Goal: Task Accomplishment & Management: Manage account settings

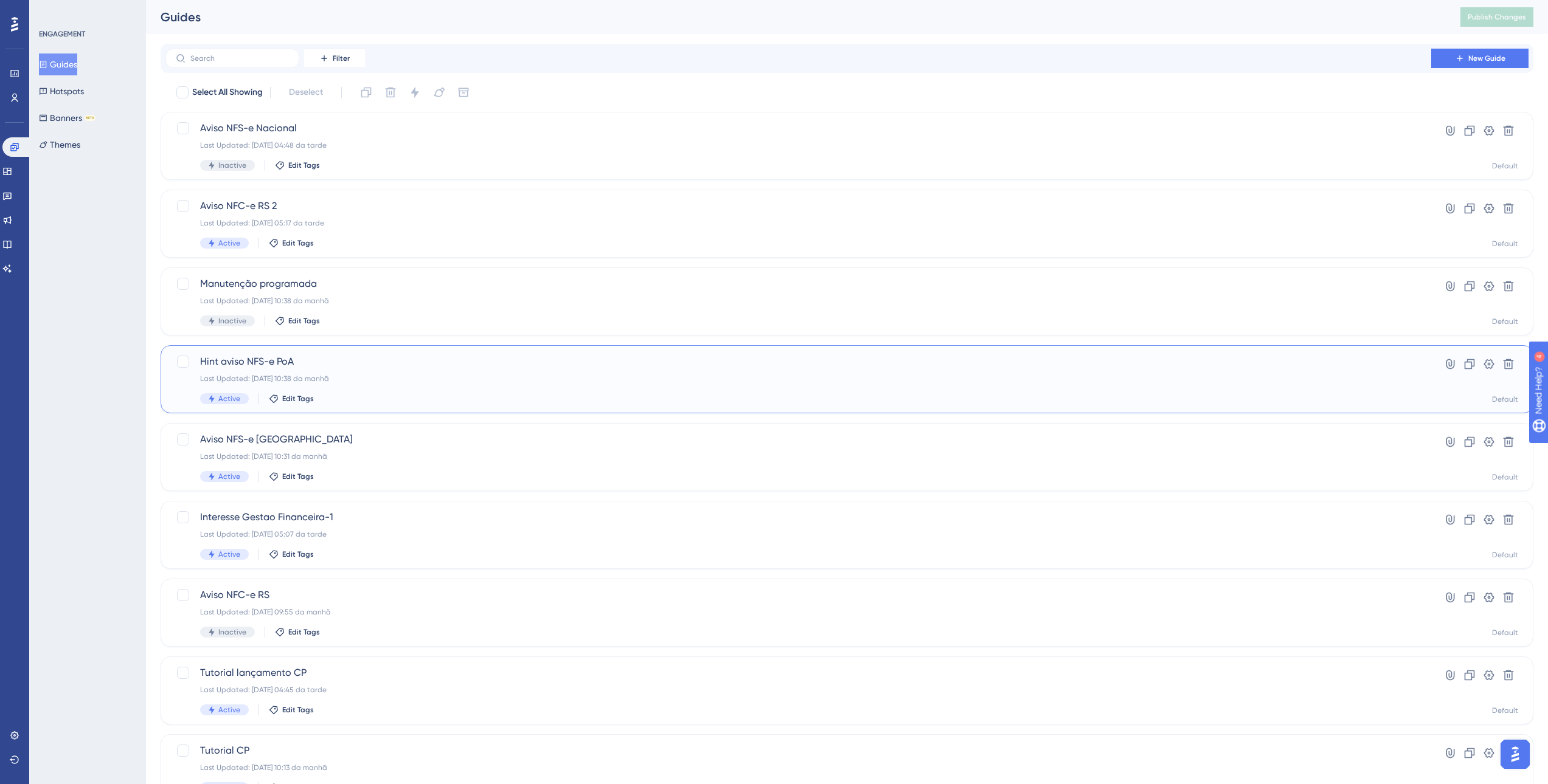
click at [349, 367] on span "Hint aviso NFS-e PoA" at bounding box center [798, 362] width 1197 height 15
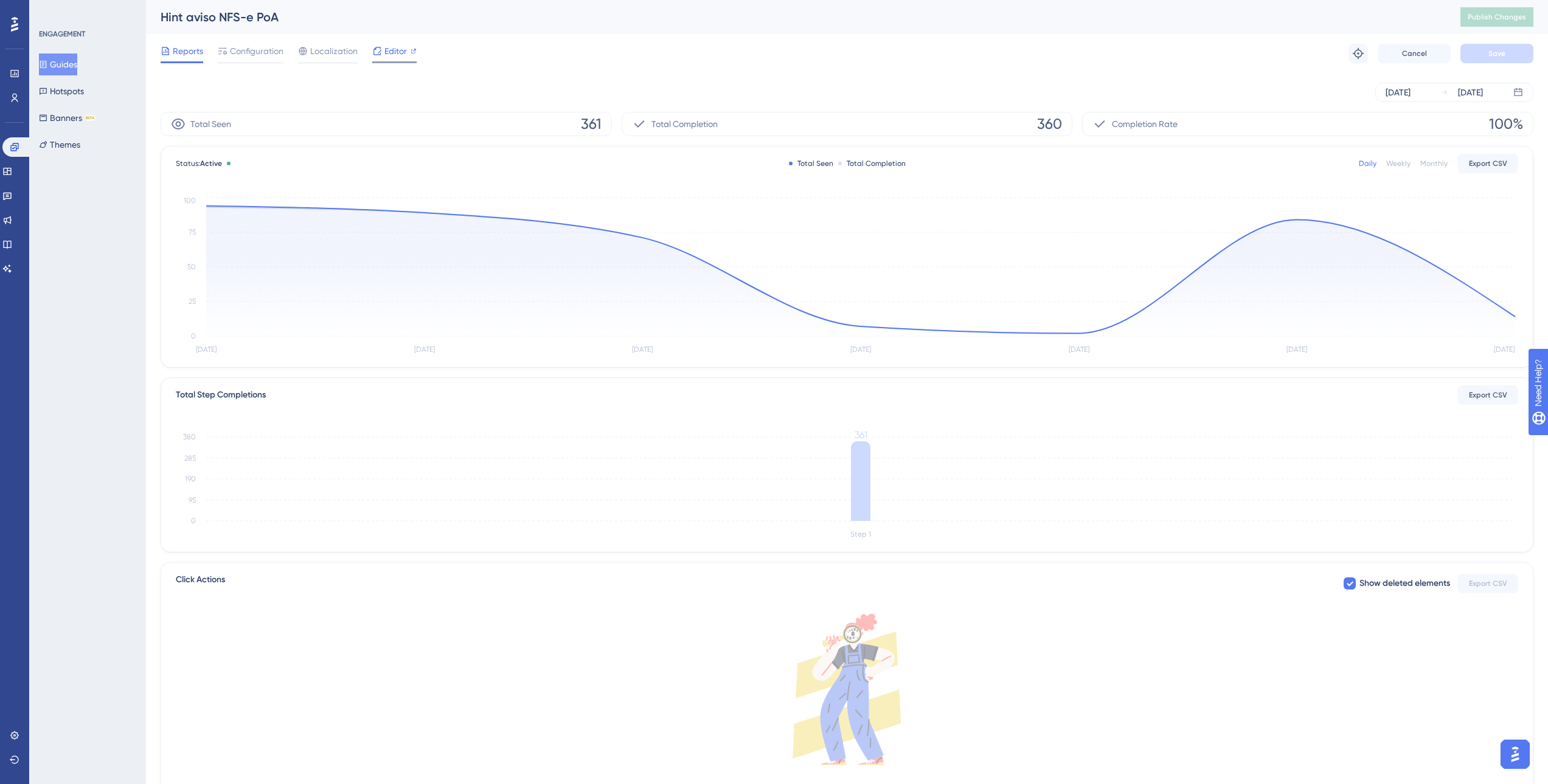
click at [381, 51] on icon at bounding box center [378, 51] width 8 height 8
click at [70, 86] on button "Hotspots" at bounding box center [61, 91] width 45 height 22
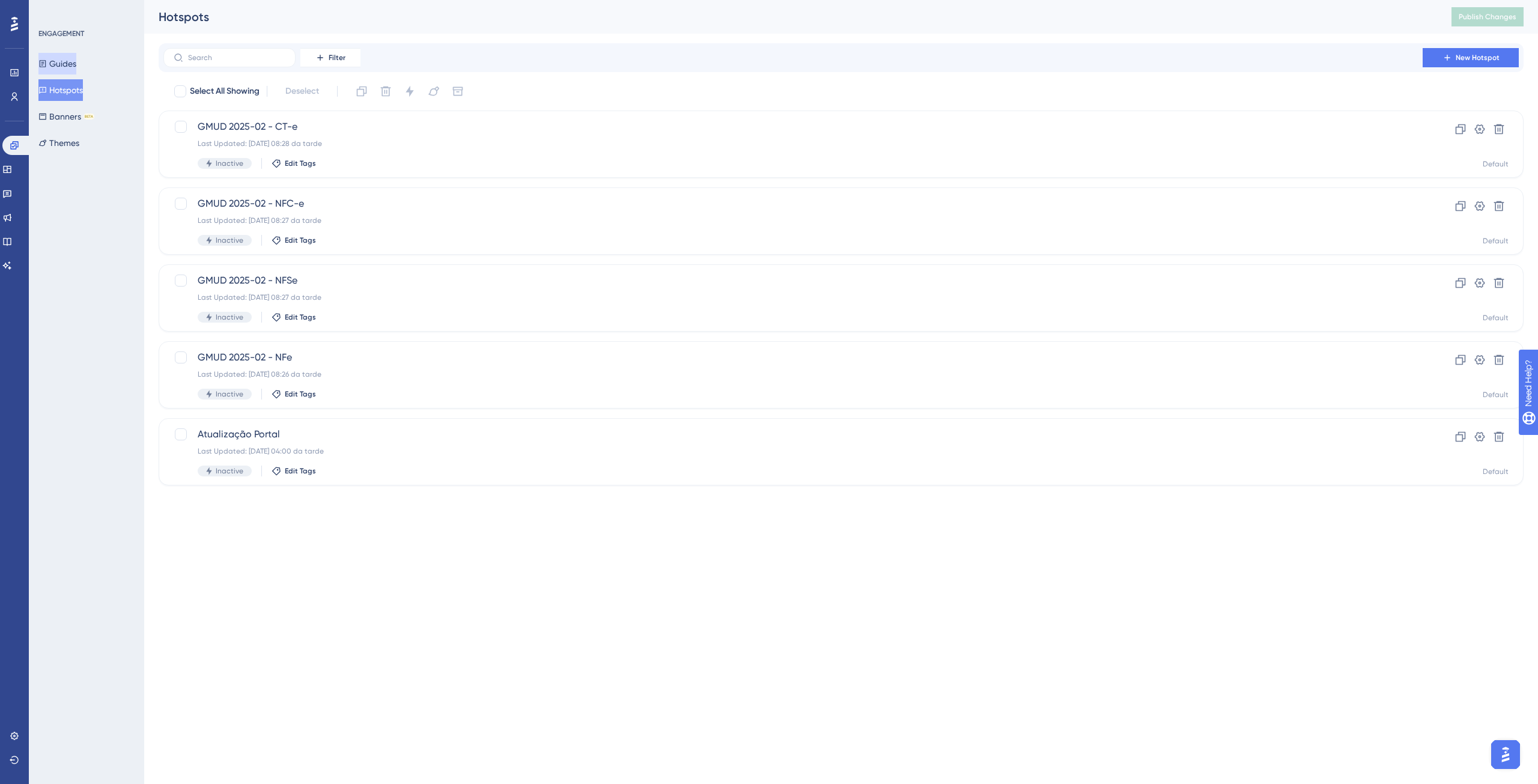
click at [61, 69] on button "Guides" at bounding box center [57, 63] width 38 height 21
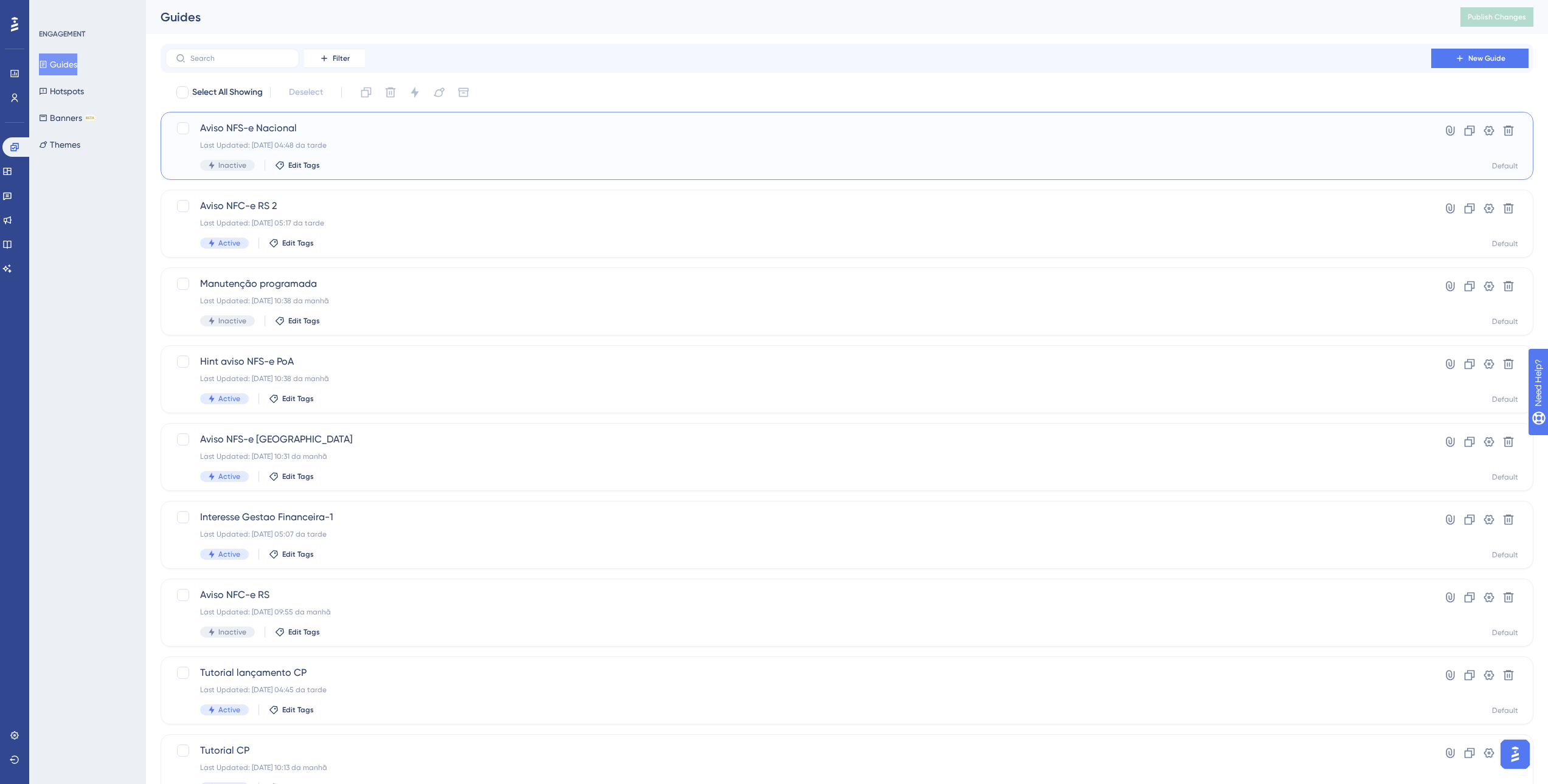
click at [376, 141] on div "Last Updated: [DATE] 04:48 da tarde" at bounding box center [798, 145] width 1197 height 9
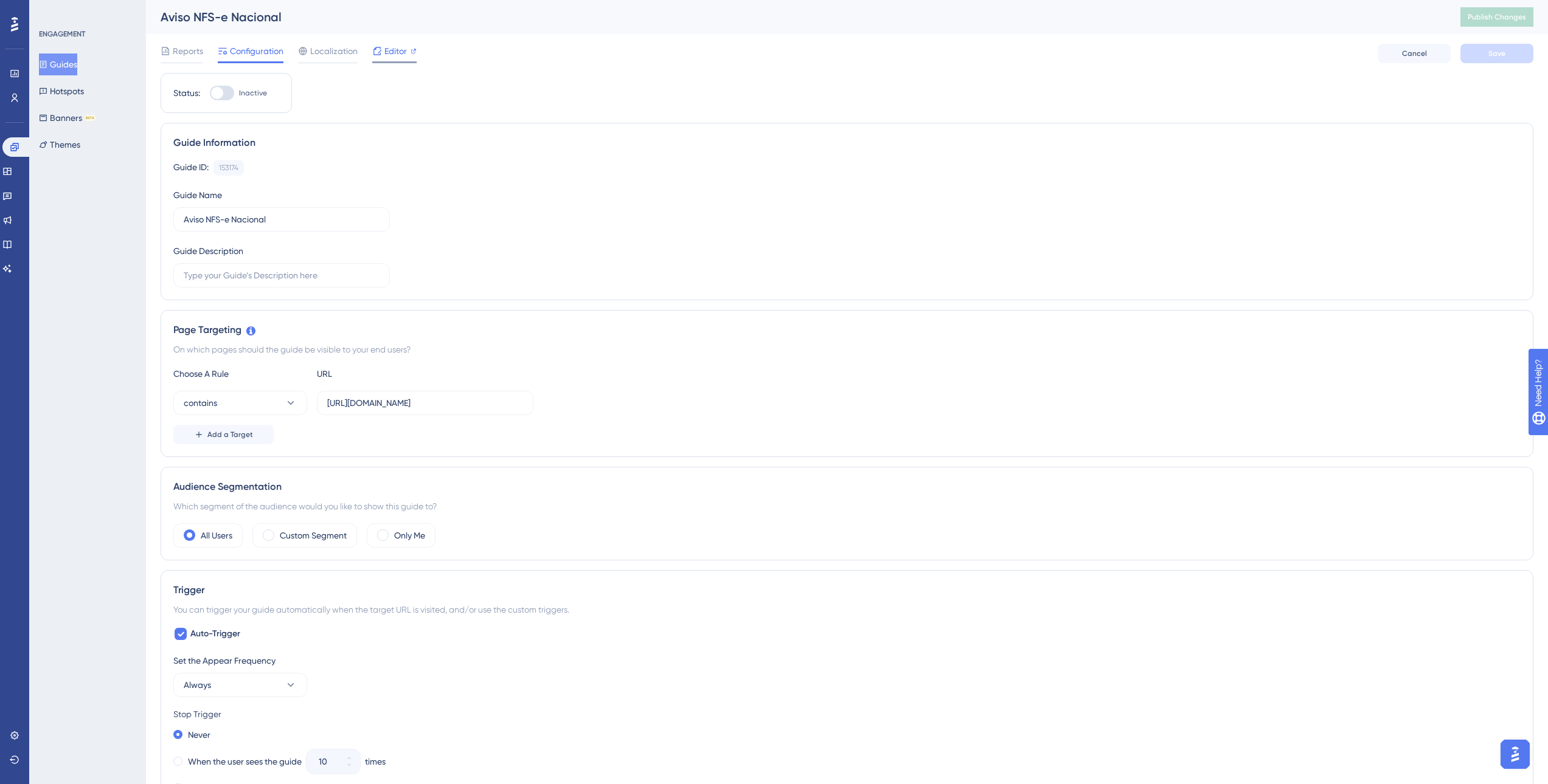
click at [389, 56] on span "Editor" at bounding box center [395, 51] width 22 height 15
click at [80, 141] on button "Themes" at bounding box center [59, 145] width 41 height 22
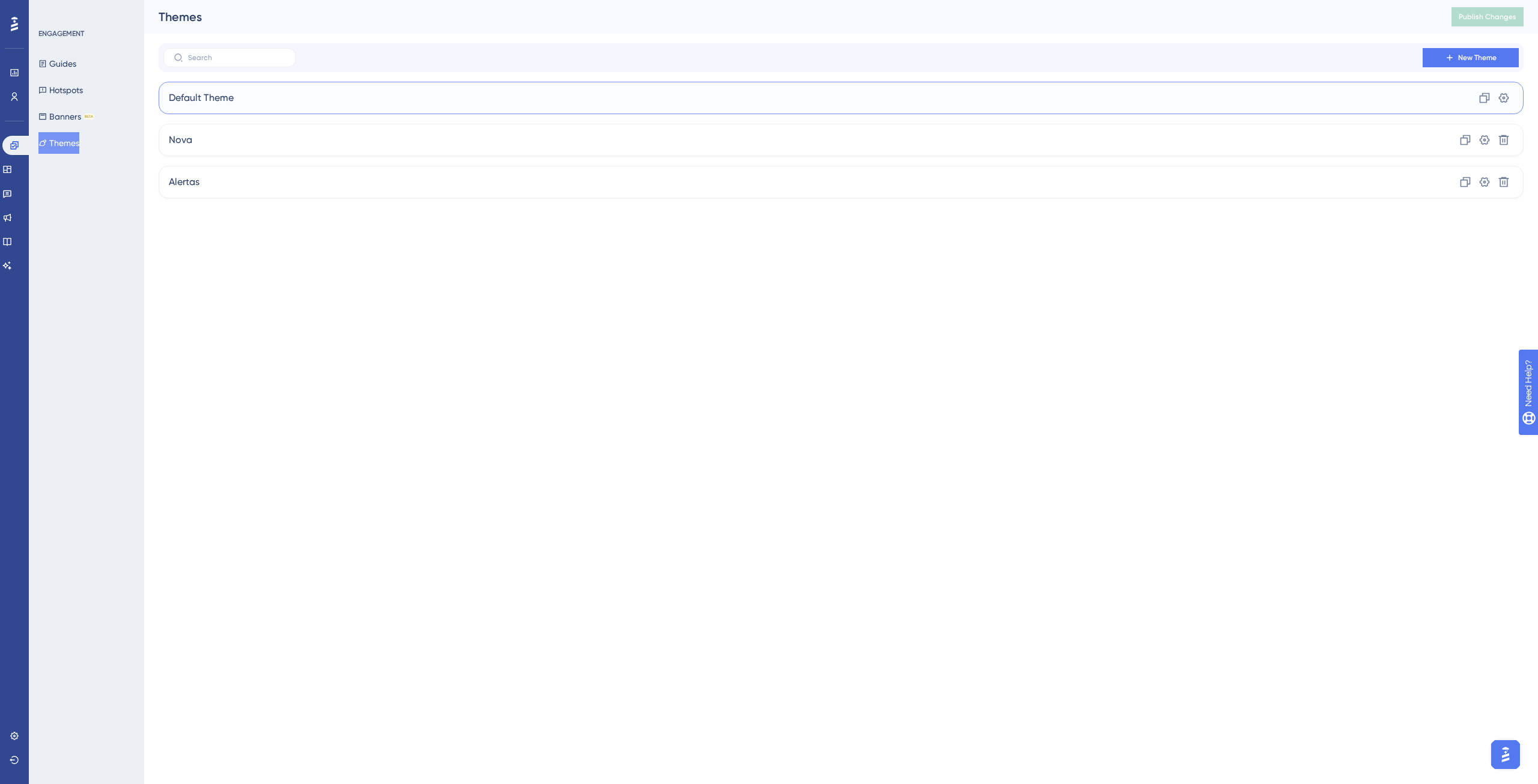
click at [259, 94] on div "Default Theme Clone Settings" at bounding box center [841, 97] width 1365 height 33
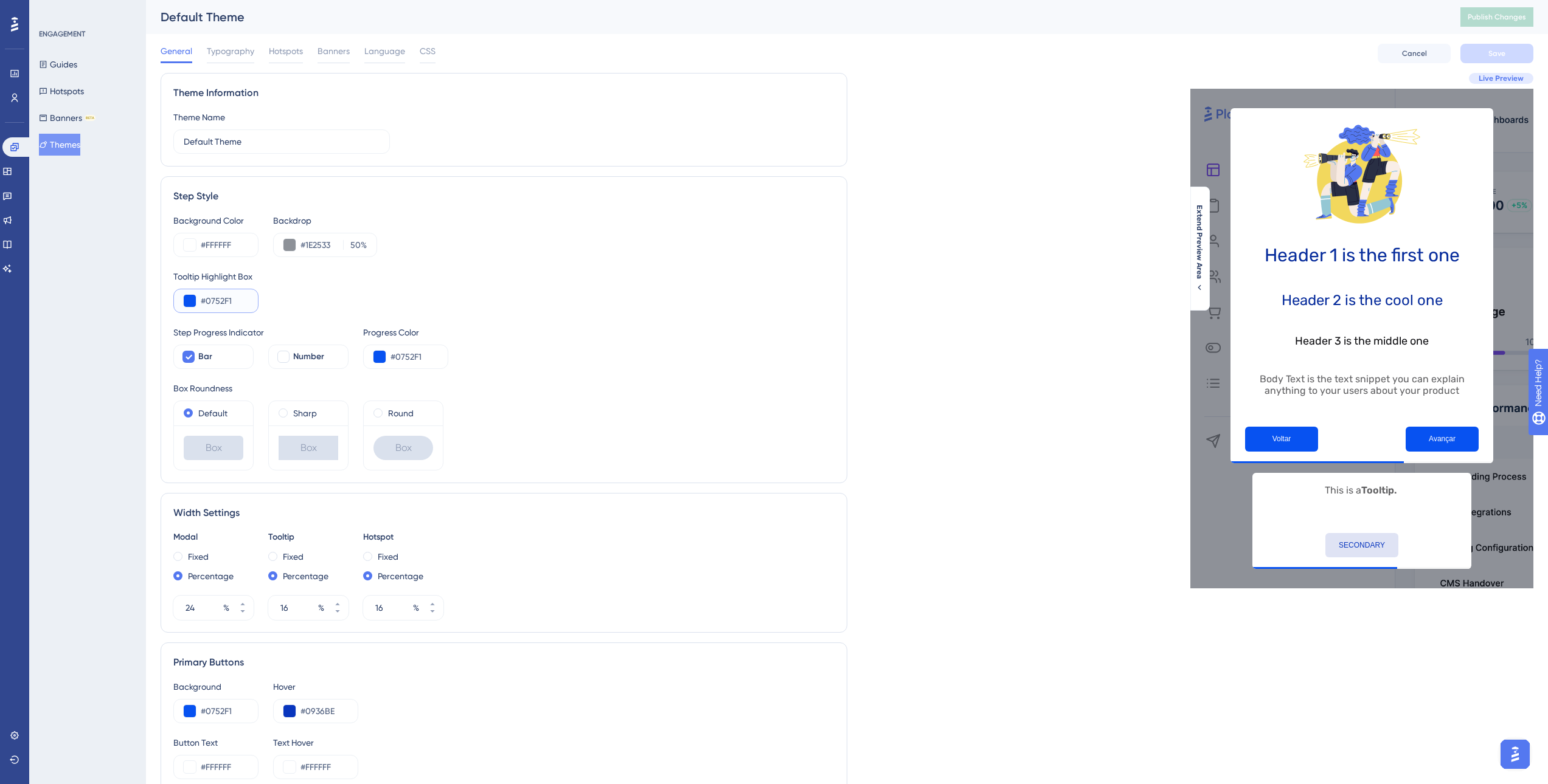
drag, startPoint x: 234, startPoint y: 300, endPoint x: 195, endPoint y: 300, distance: 39.0
click at [195, 300] on div "#0752F1" at bounding box center [216, 301] width 85 height 24
click at [193, 303] on button at bounding box center [190, 301] width 12 height 12
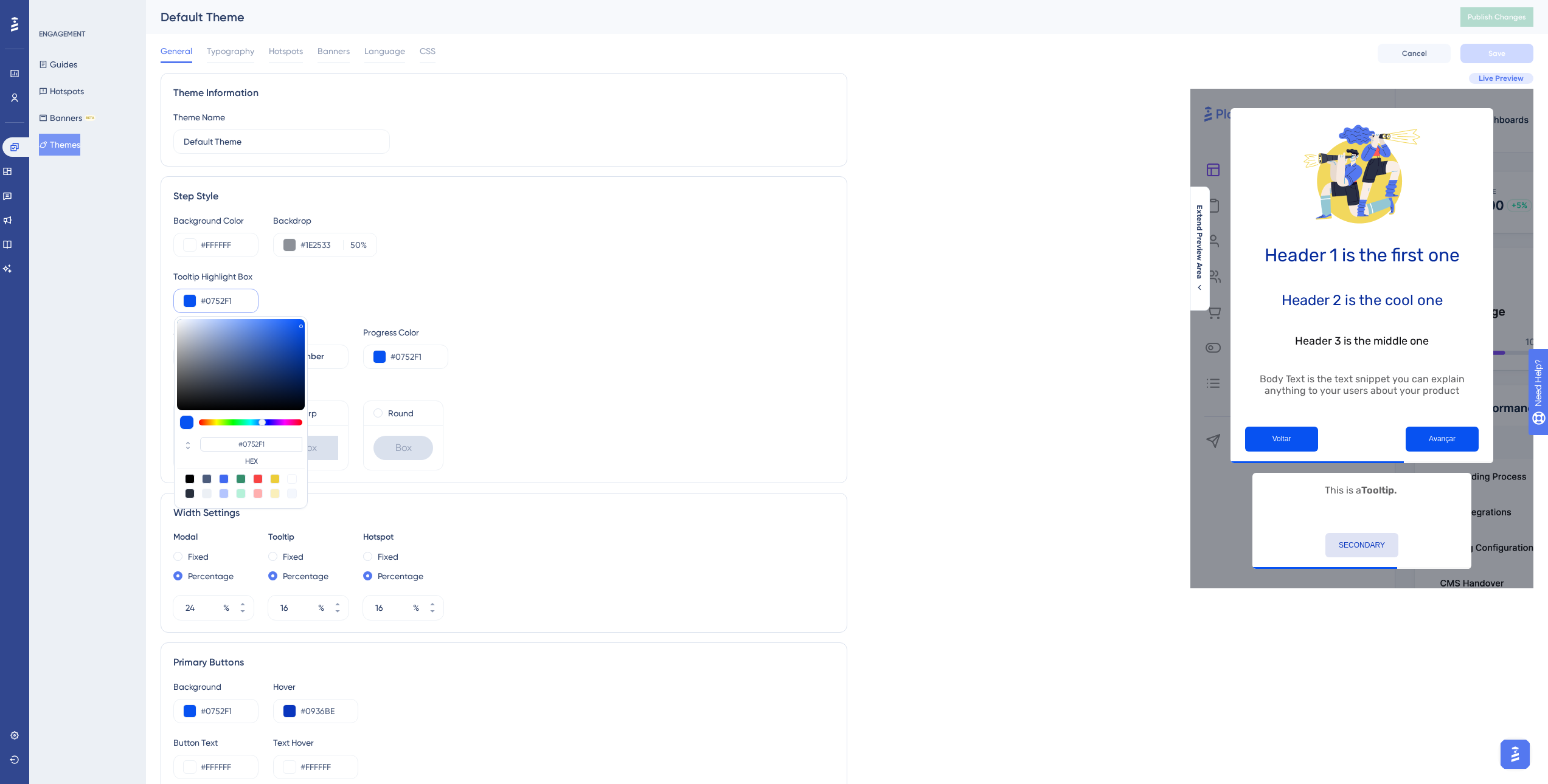
click at [210, 479] on div at bounding box center [207, 479] width 9 height 9
type input "#4c5c7c"
type input "#4C5C7C"
click at [216, 478] on div at bounding box center [241, 486] width 128 height 24
click at [407, 137] on div "Theme Name Default Theme" at bounding box center [504, 132] width 661 height 44
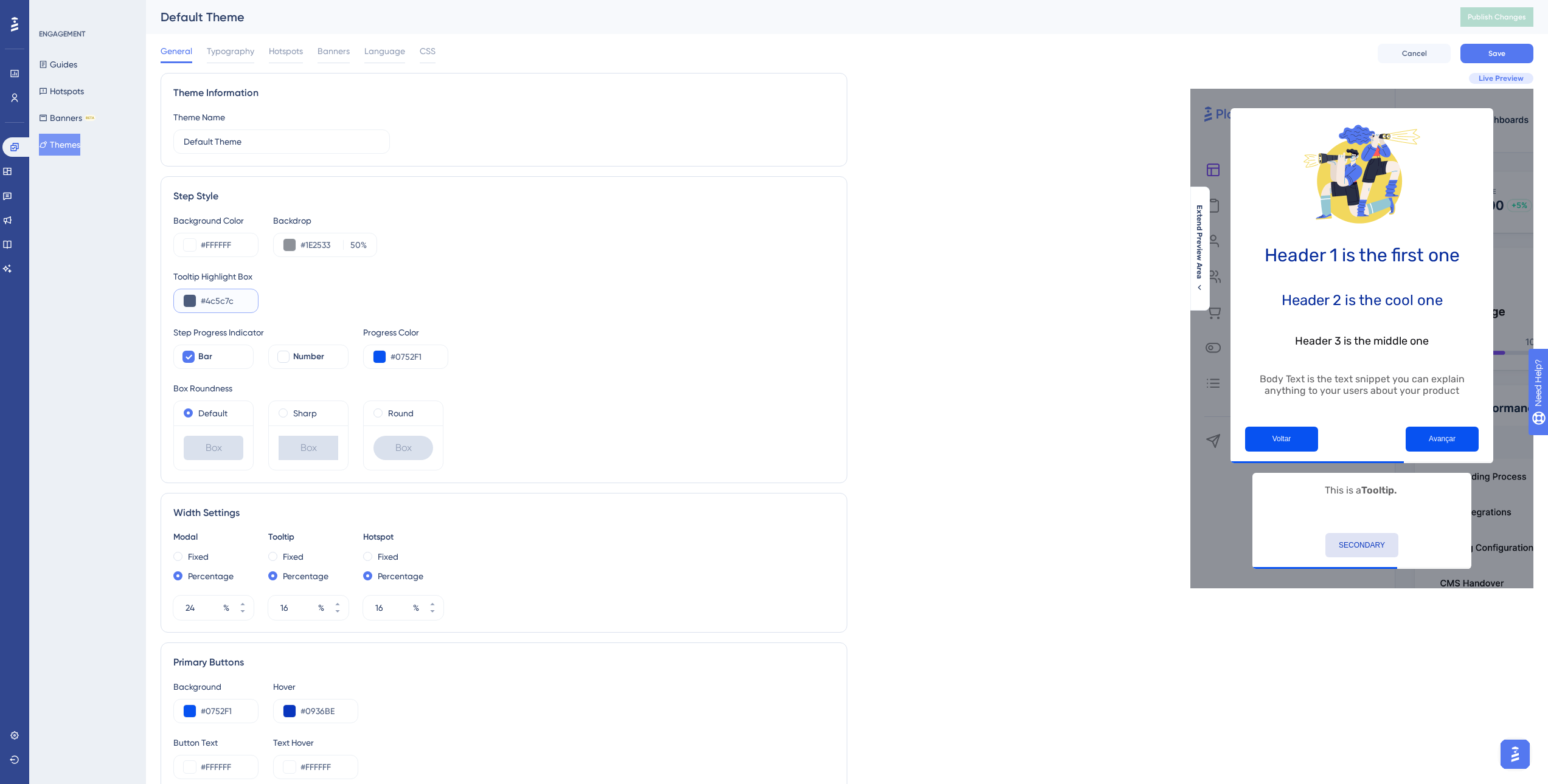
click at [241, 304] on input "#4c5c7c" at bounding box center [224, 301] width 47 height 15
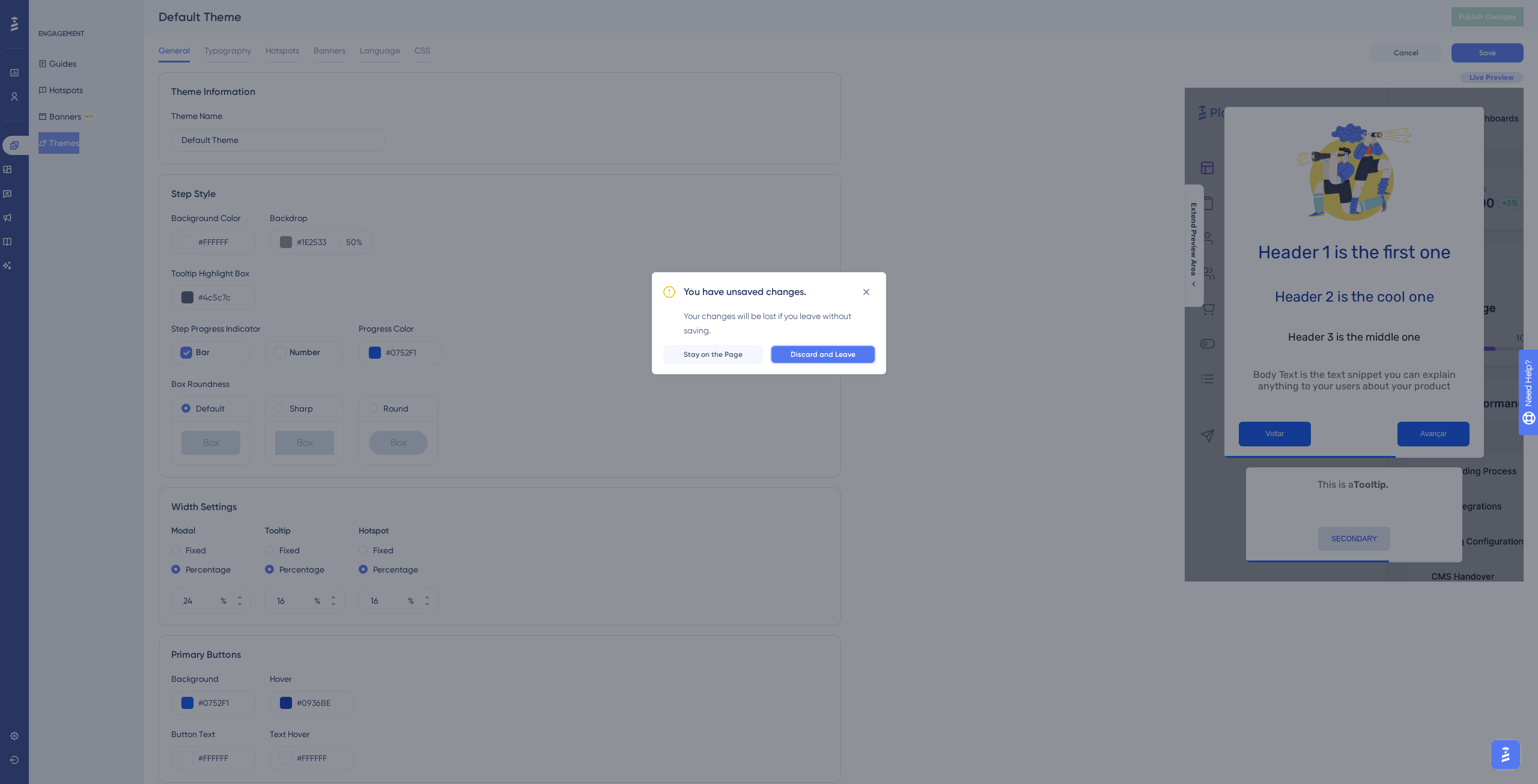
click at [806, 352] on span "Discard and Leave" at bounding box center [823, 354] width 65 height 9
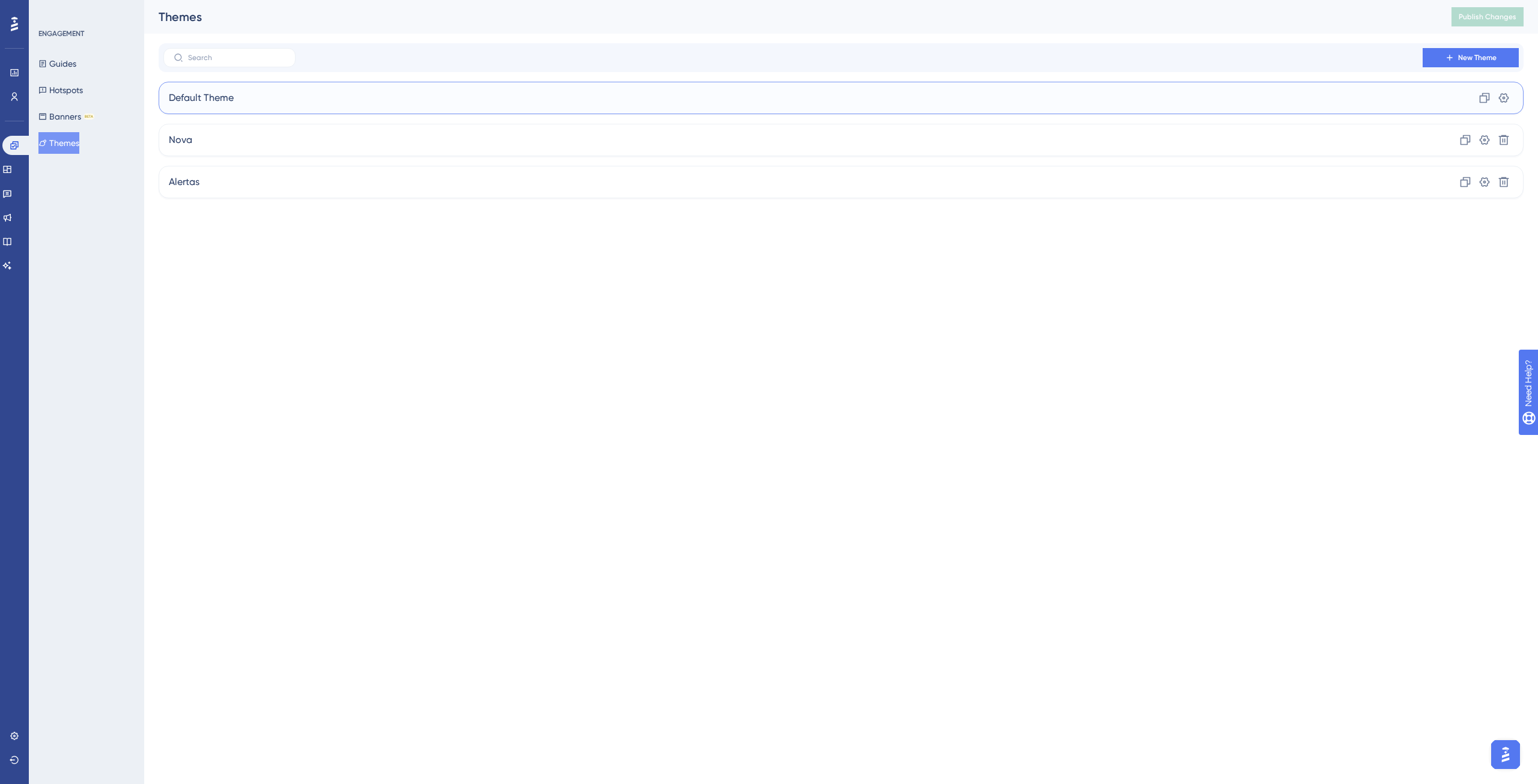
click at [226, 83] on div "Default Theme Clone Settings" at bounding box center [841, 97] width 1365 height 33
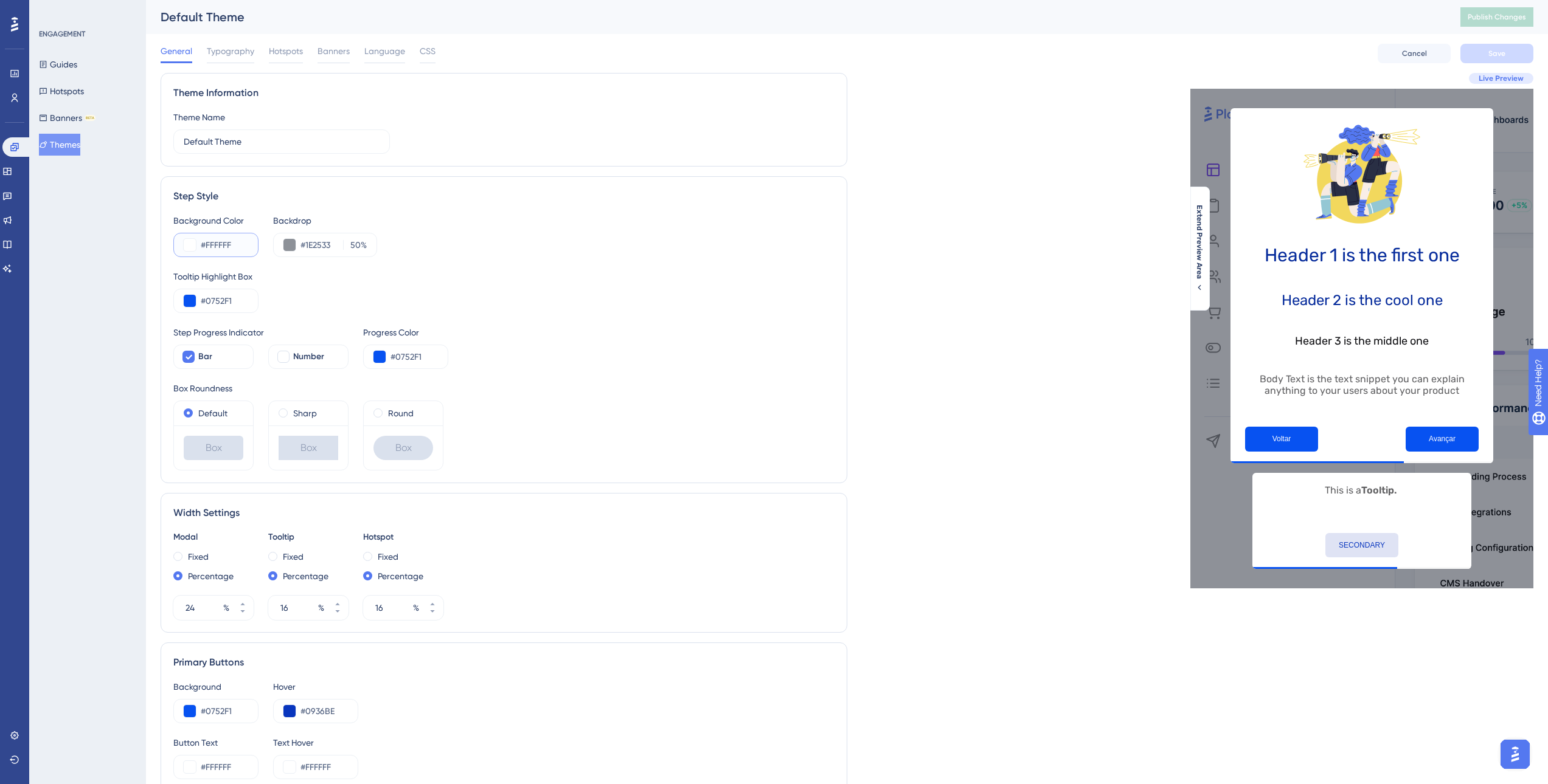
drag, startPoint x: 245, startPoint y: 248, endPoint x: 186, endPoint y: 247, distance: 59.0
click at [187, 247] on div "#FFFFFF" at bounding box center [216, 245] width 85 height 24
click at [485, 274] on div "Tooltip Highlight Box" at bounding box center [504, 277] width 661 height 15
drag, startPoint x: 242, startPoint y: 303, endPoint x: 173, endPoint y: 300, distance: 69.1
click at [173, 300] on div "Step Style Background Color #FFFFFF Backdrop #1E2533 50 % Tooltip Highlight Box…" at bounding box center [504, 330] width 686 height 307
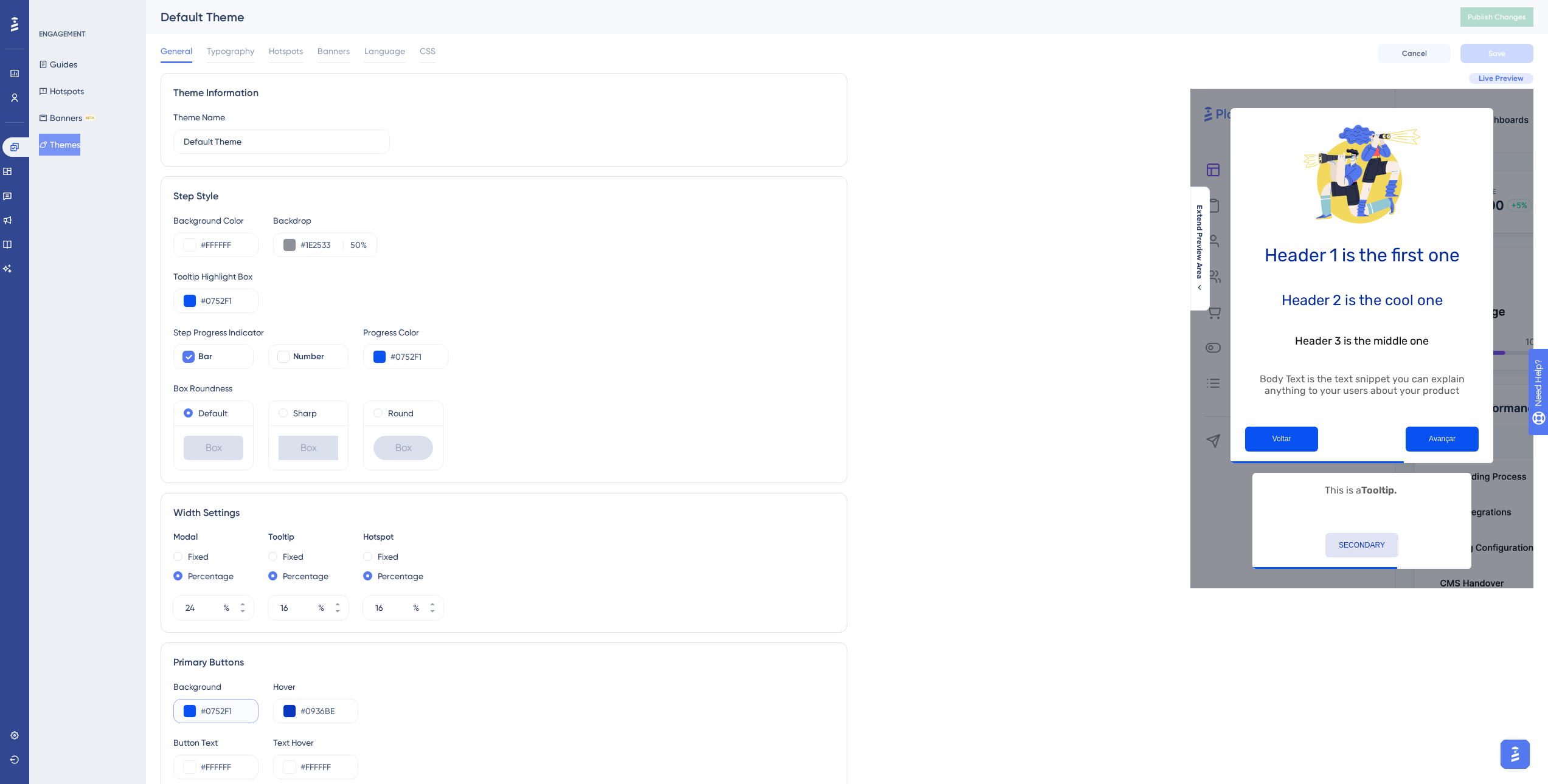
drag, startPoint x: 234, startPoint y: 710, endPoint x: 176, endPoint y: 710, distance: 58.0
click at [176, 710] on div "#0752F1" at bounding box center [216, 711] width 85 height 24
drag, startPoint x: 344, startPoint y: 708, endPoint x: 243, endPoint y: 698, distance: 101.5
click at [251, 698] on div "Background #0752F1 Hover #0936BE" at bounding box center [504, 701] width 661 height 44
drag, startPoint x: 236, startPoint y: 770, endPoint x: 74, endPoint y: 758, distance: 162.4
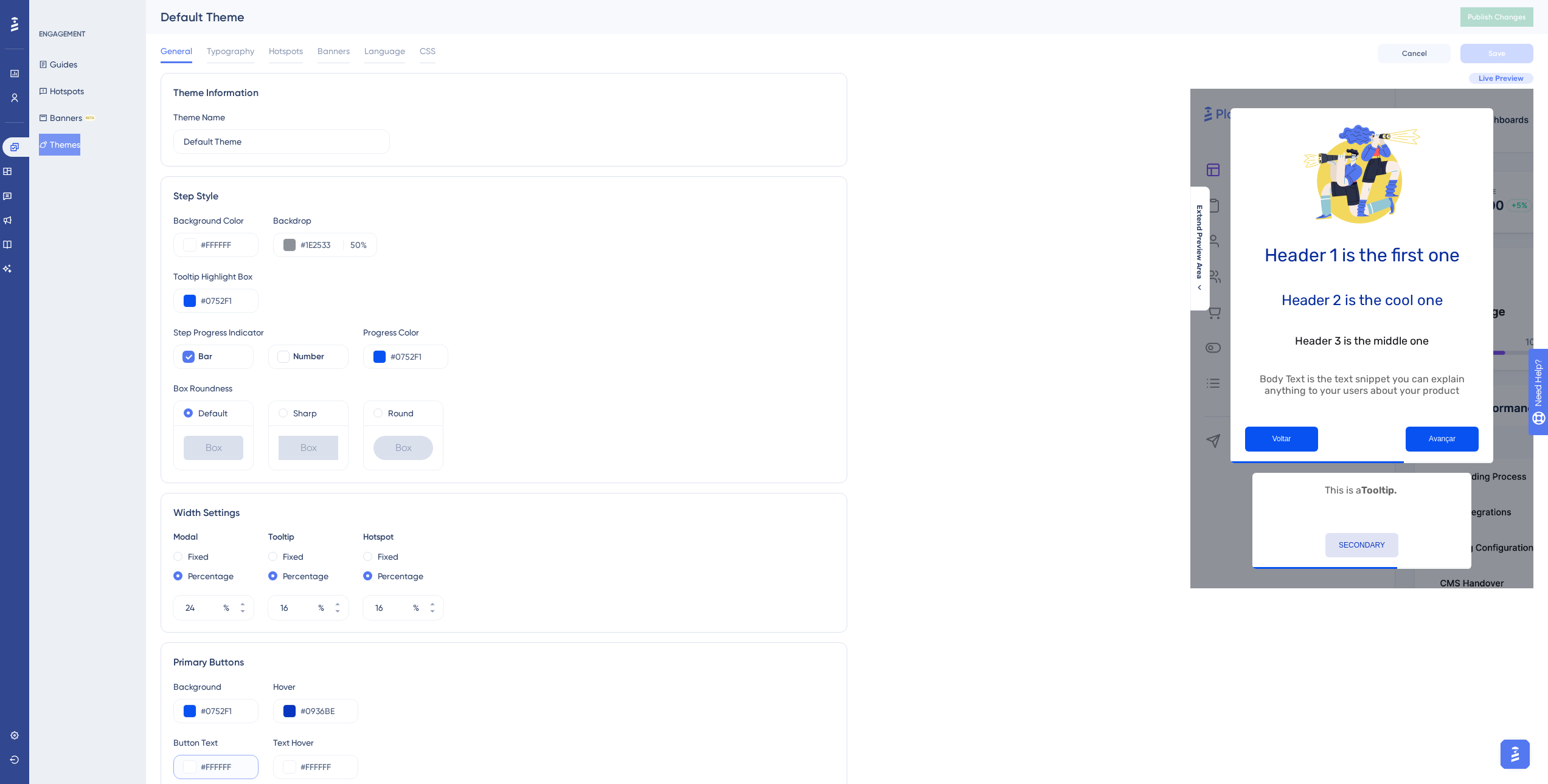
click at [146, 758] on div "Performance Users Engagement Widgets Feedback Product Updates Knowledge Base AI…" at bounding box center [847, 555] width 1402 height 1110
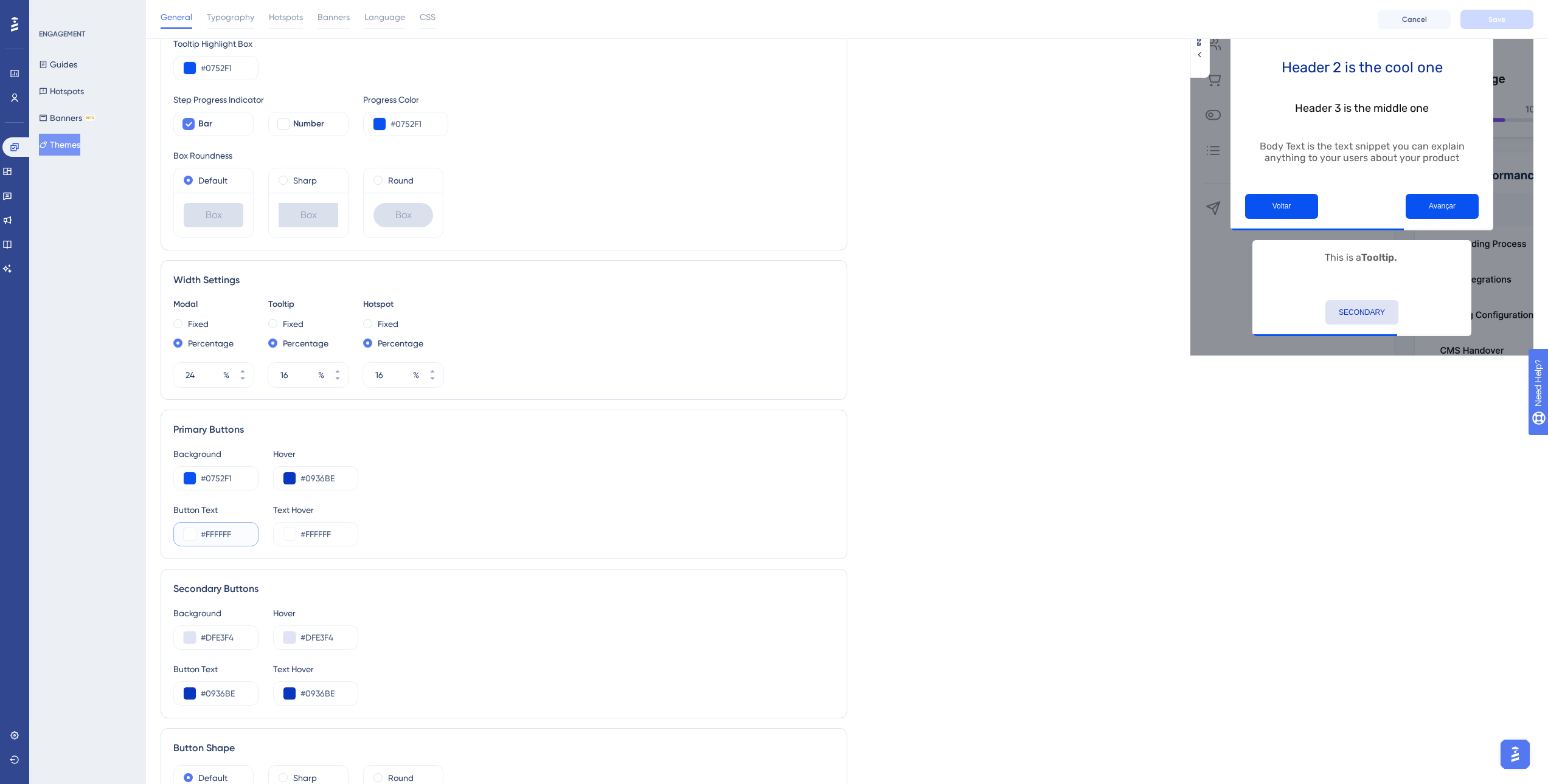
scroll to position [304, 0]
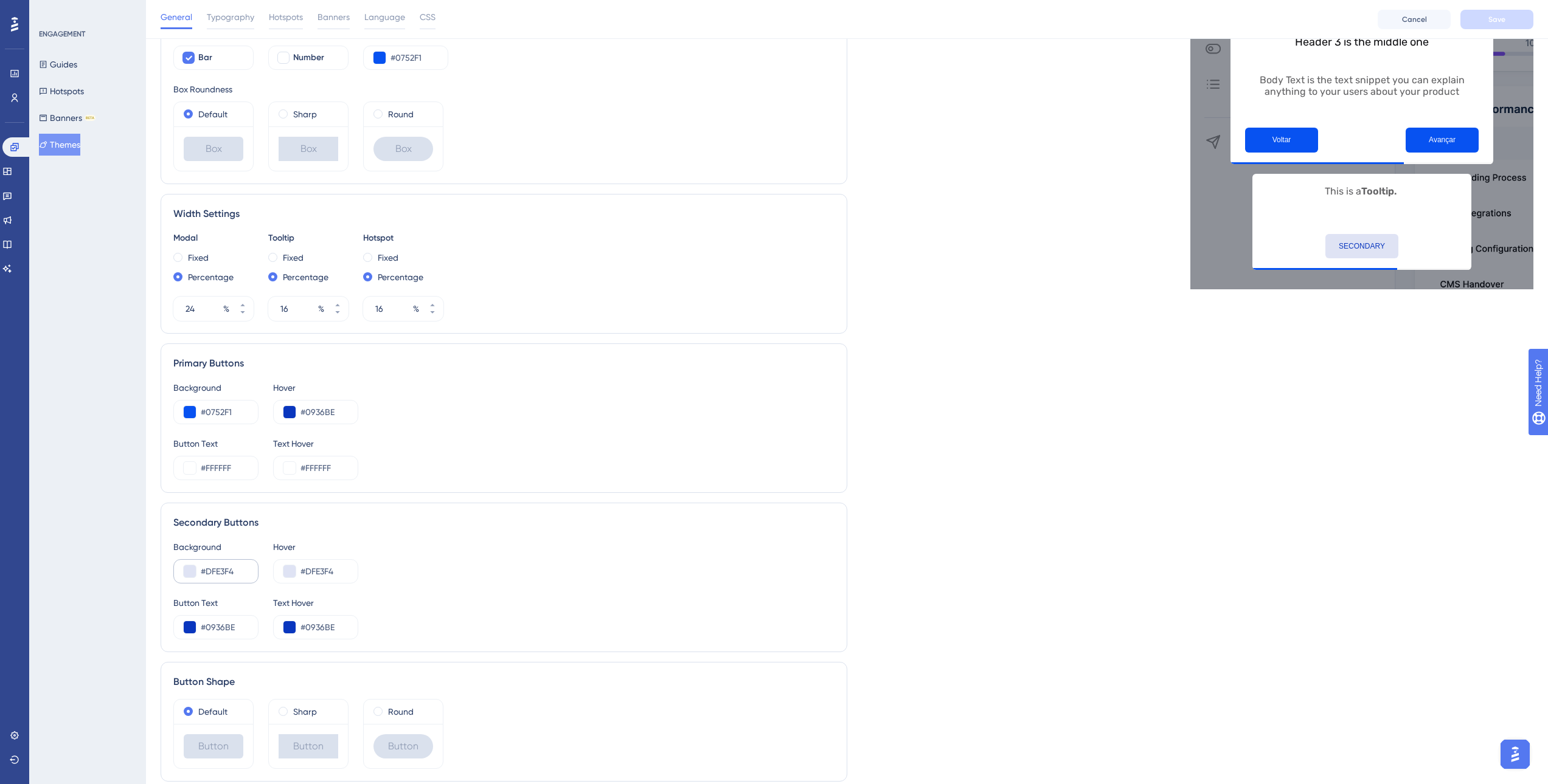
click at [247, 567] on div "#DFE3F4" at bounding box center [216, 571] width 85 height 24
drag, startPoint x: 243, startPoint y: 573, endPoint x: 177, endPoint y: 566, distance: 66.4
click at [177, 566] on div "#DFE3F4" at bounding box center [216, 571] width 85 height 24
drag, startPoint x: 239, startPoint y: 629, endPoint x: 174, endPoint y: 621, distance: 65.5
click at [174, 621] on div "#0936BE" at bounding box center [216, 627] width 85 height 24
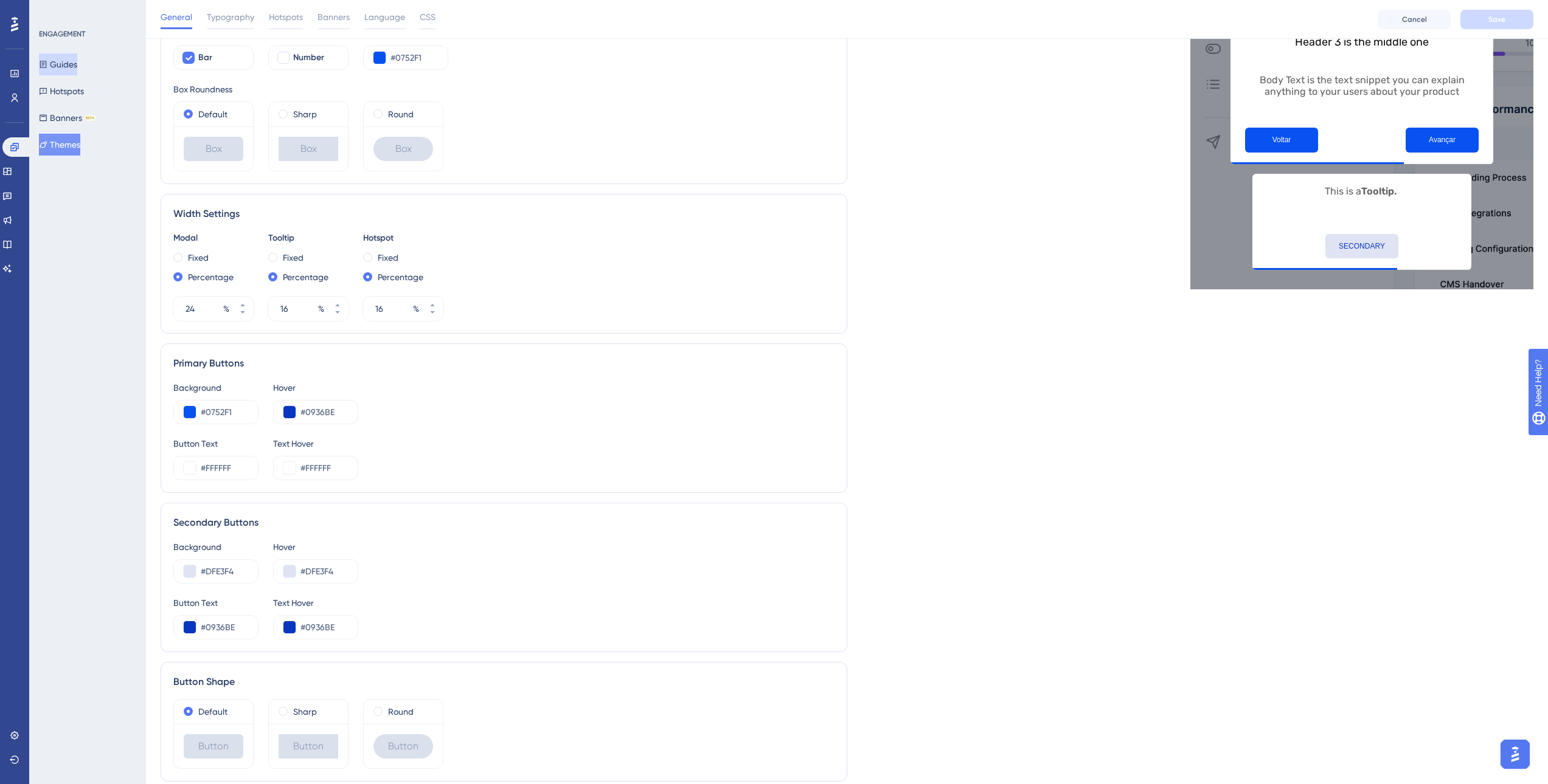
click at [76, 60] on button "Guides" at bounding box center [58, 64] width 39 height 22
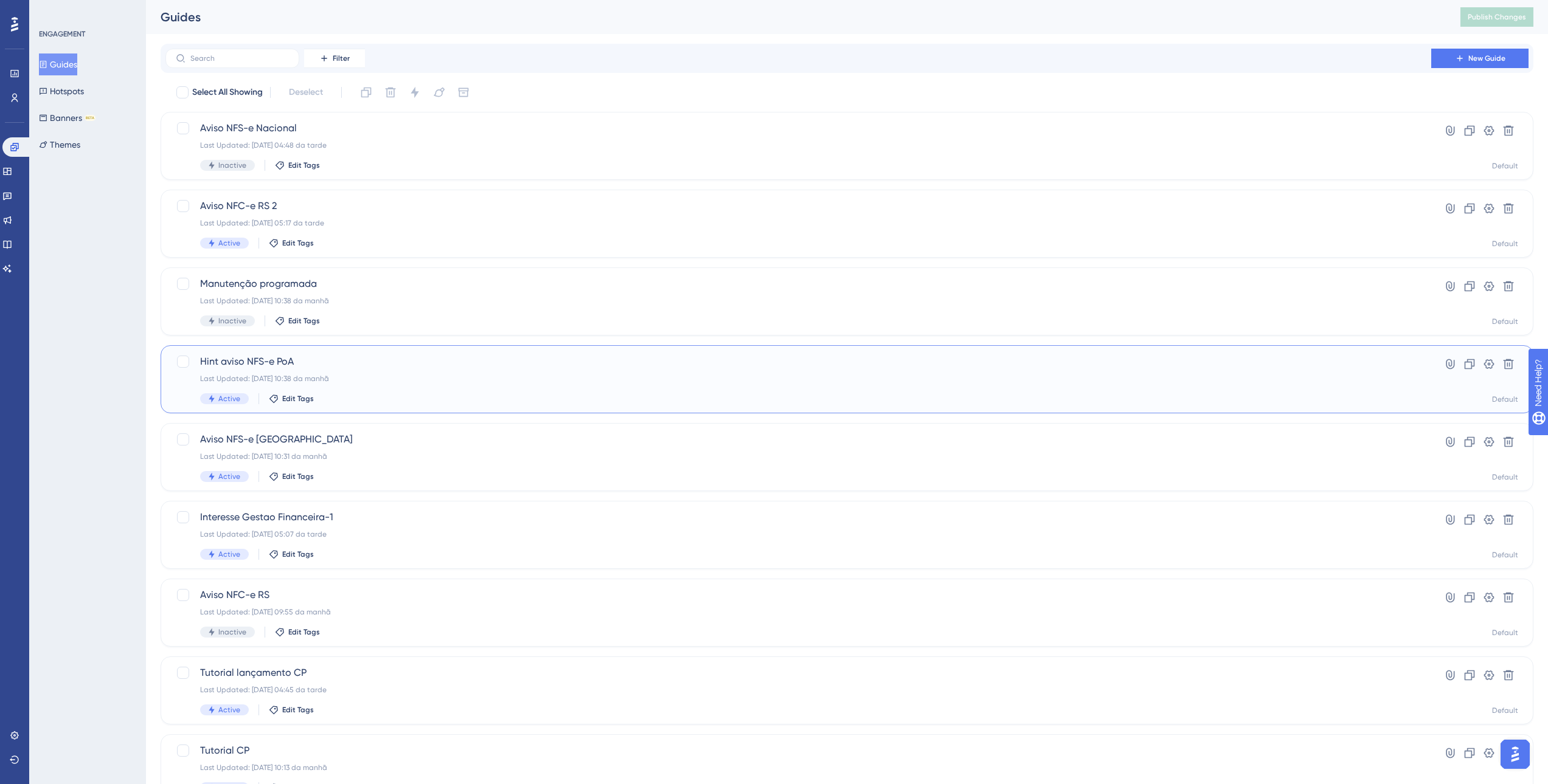
click at [372, 367] on span "Hint aviso NFS-e PoA" at bounding box center [798, 362] width 1197 height 15
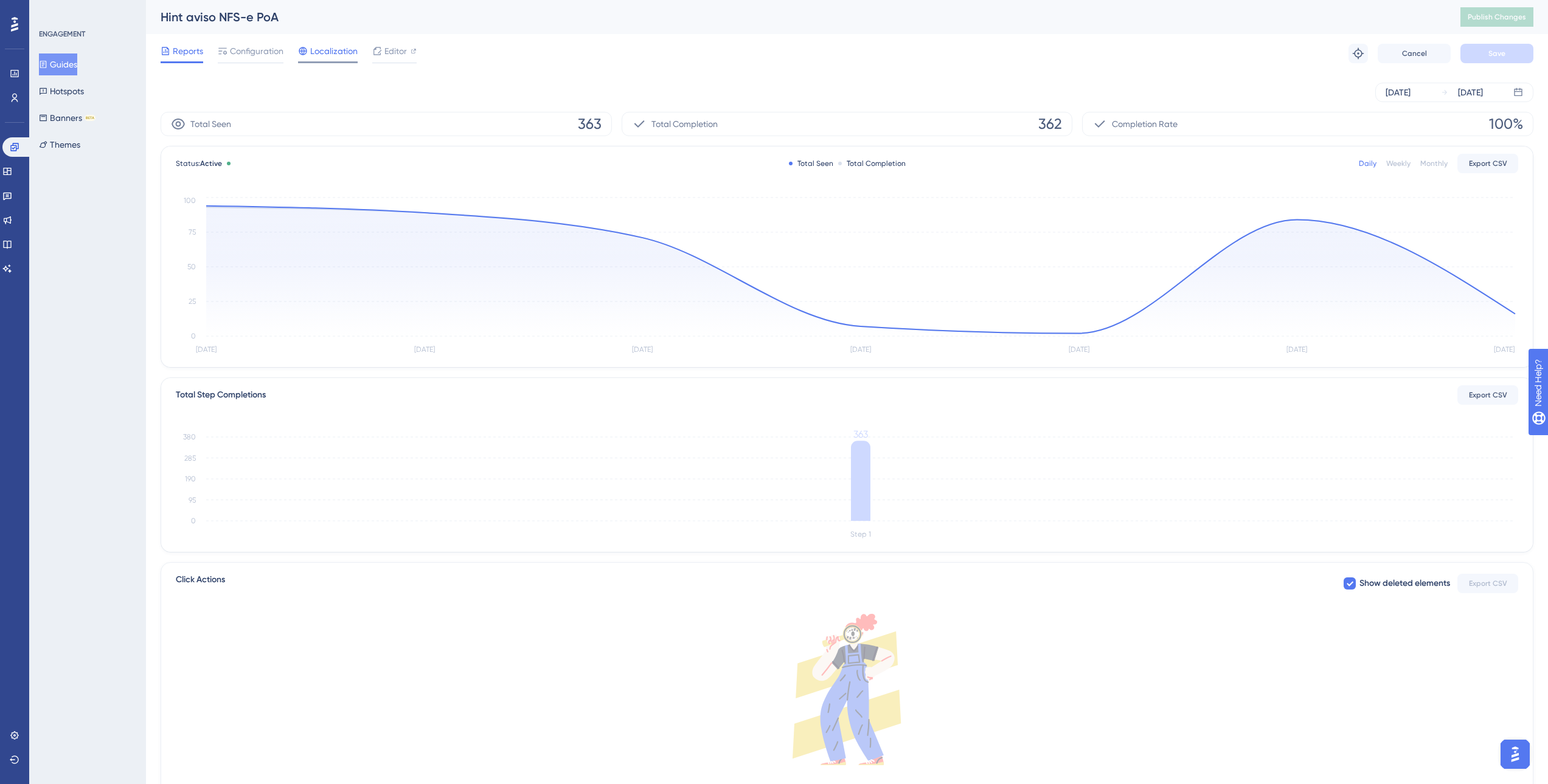
click at [355, 56] on span "Localization" at bounding box center [334, 51] width 47 height 15
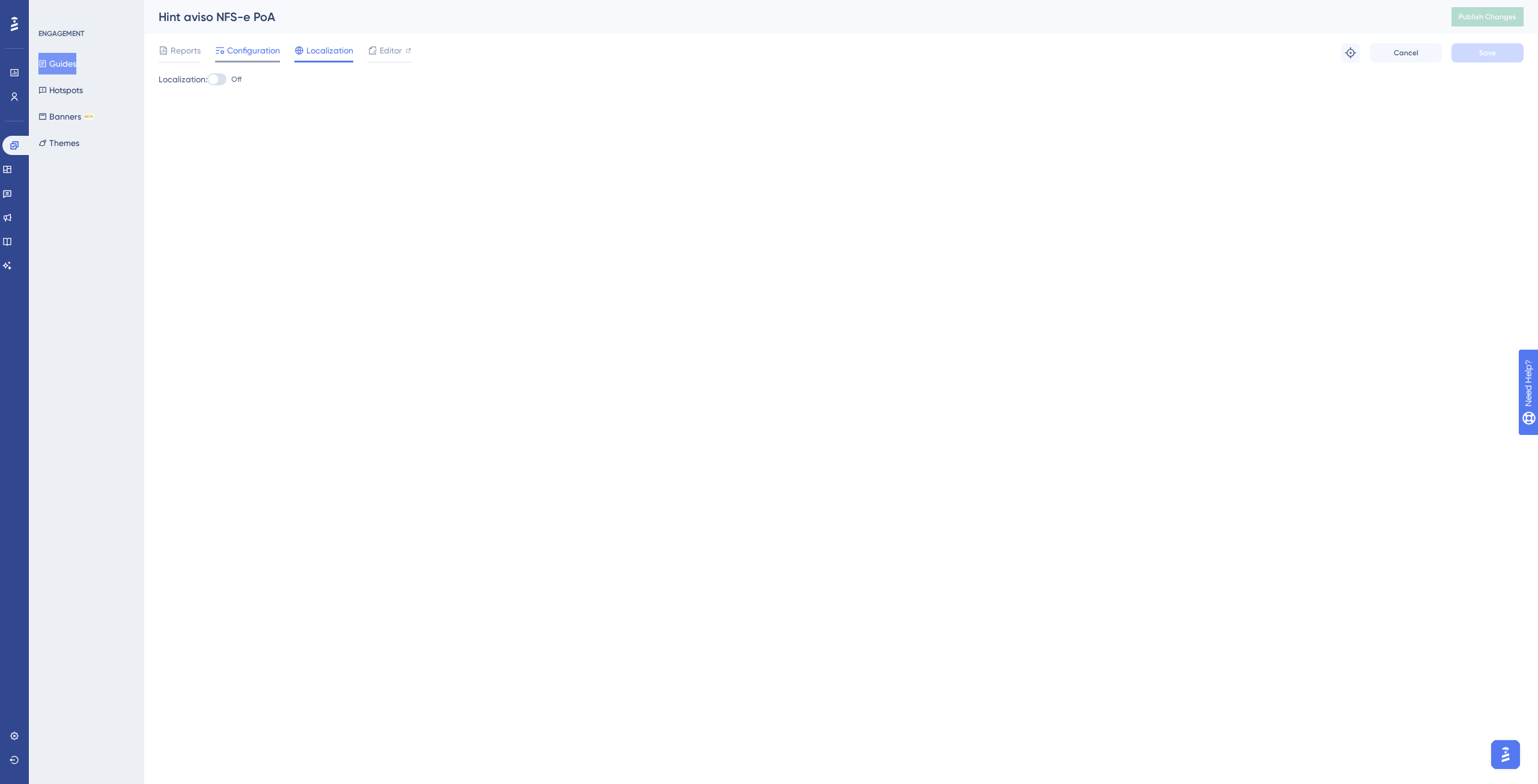
click at [237, 47] on span "Configuration" at bounding box center [253, 51] width 53 height 15
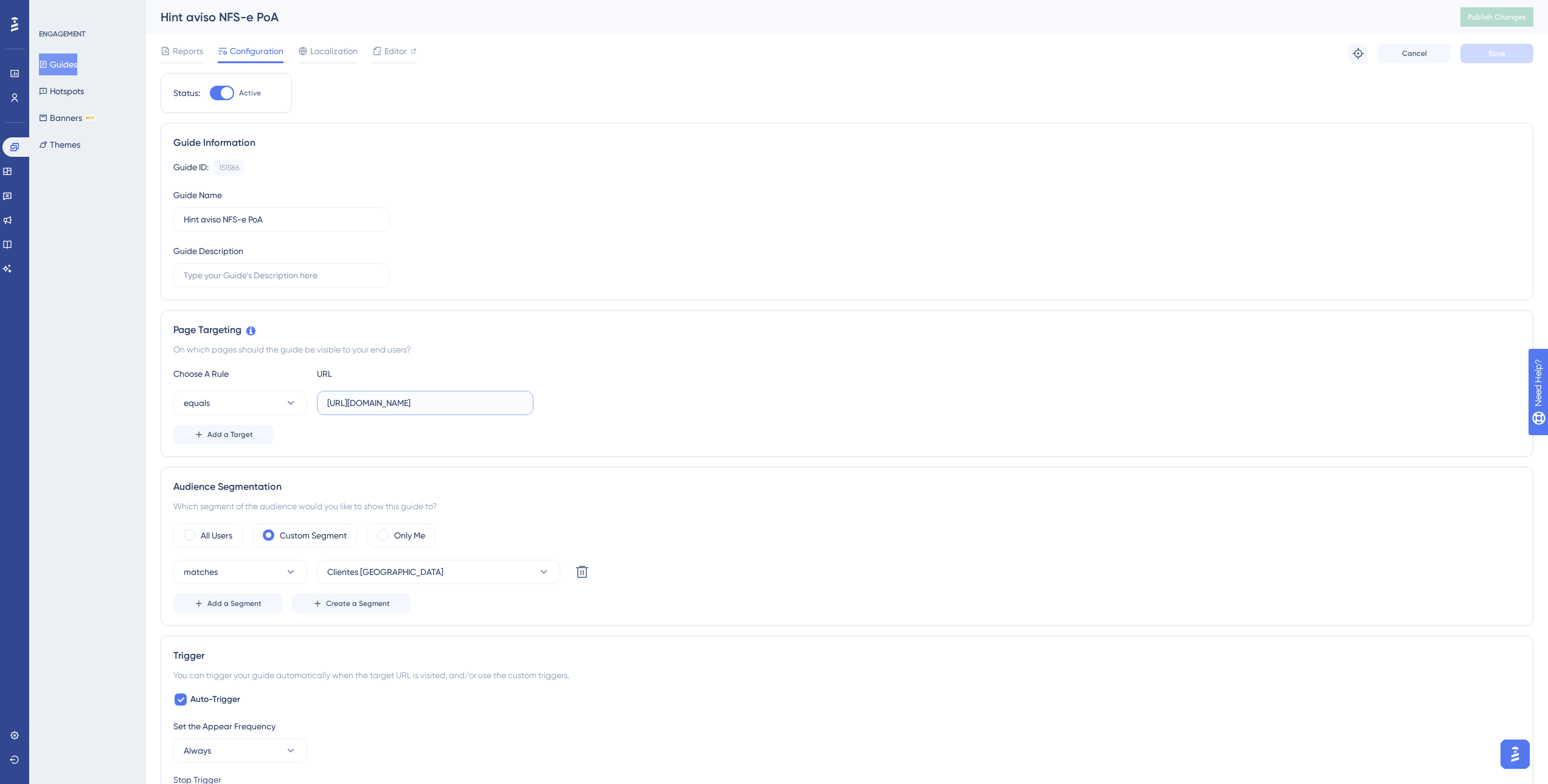
drag, startPoint x: 501, startPoint y: 400, endPoint x: 320, endPoint y: 404, distance: 181.0
click at [320, 403] on label "[URL][DOMAIN_NAME]" at bounding box center [425, 403] width 216 height 24
click at [339, 52] on span "Localization" at bounding box center [334, 51] width 47 height 15
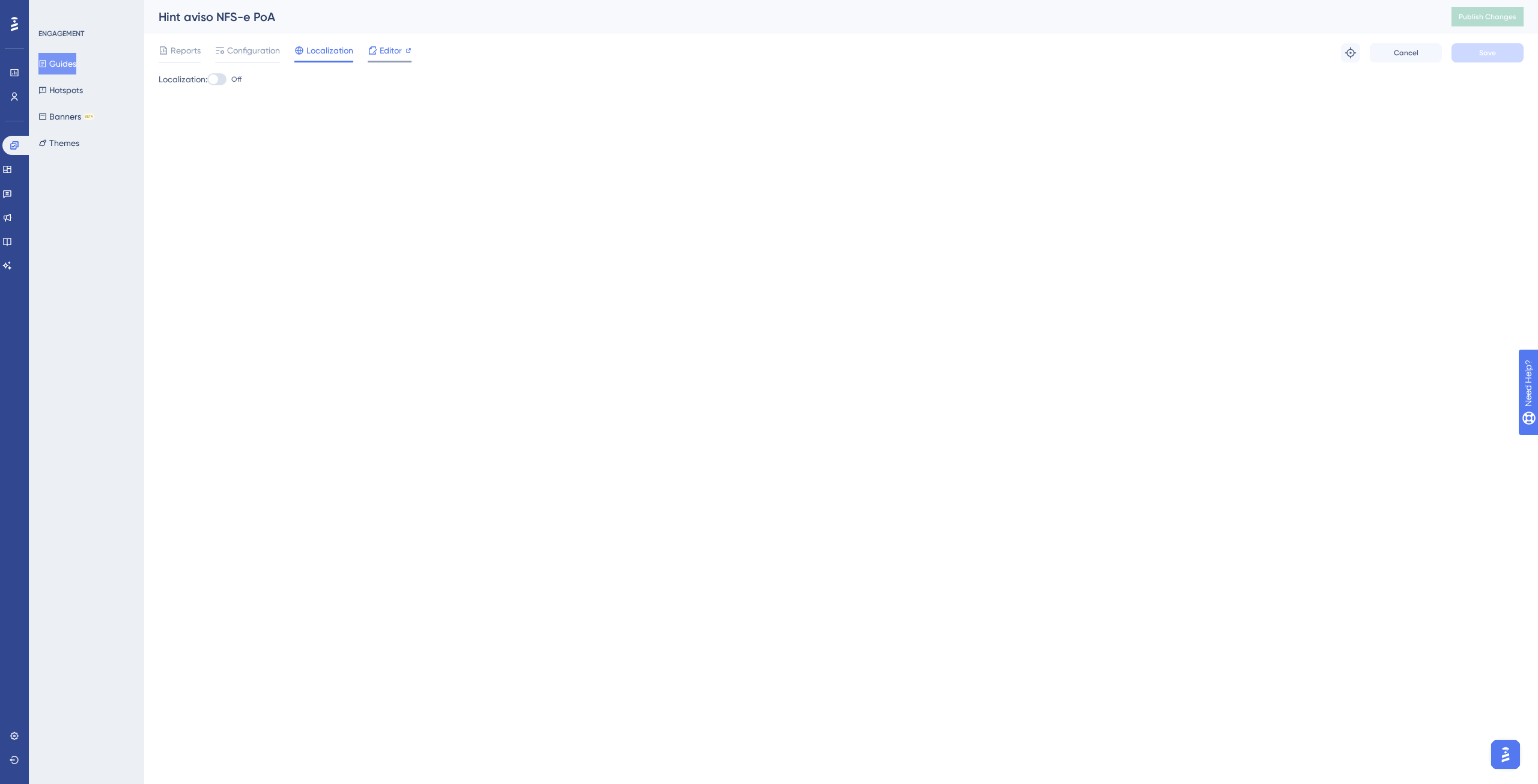
click at [382, 51] on span "Editor" at bounding box center [390, 51] width 22 height 15
click at [187, 55] on span "Reports" at bounding box center [185, 51] width 30 height 15
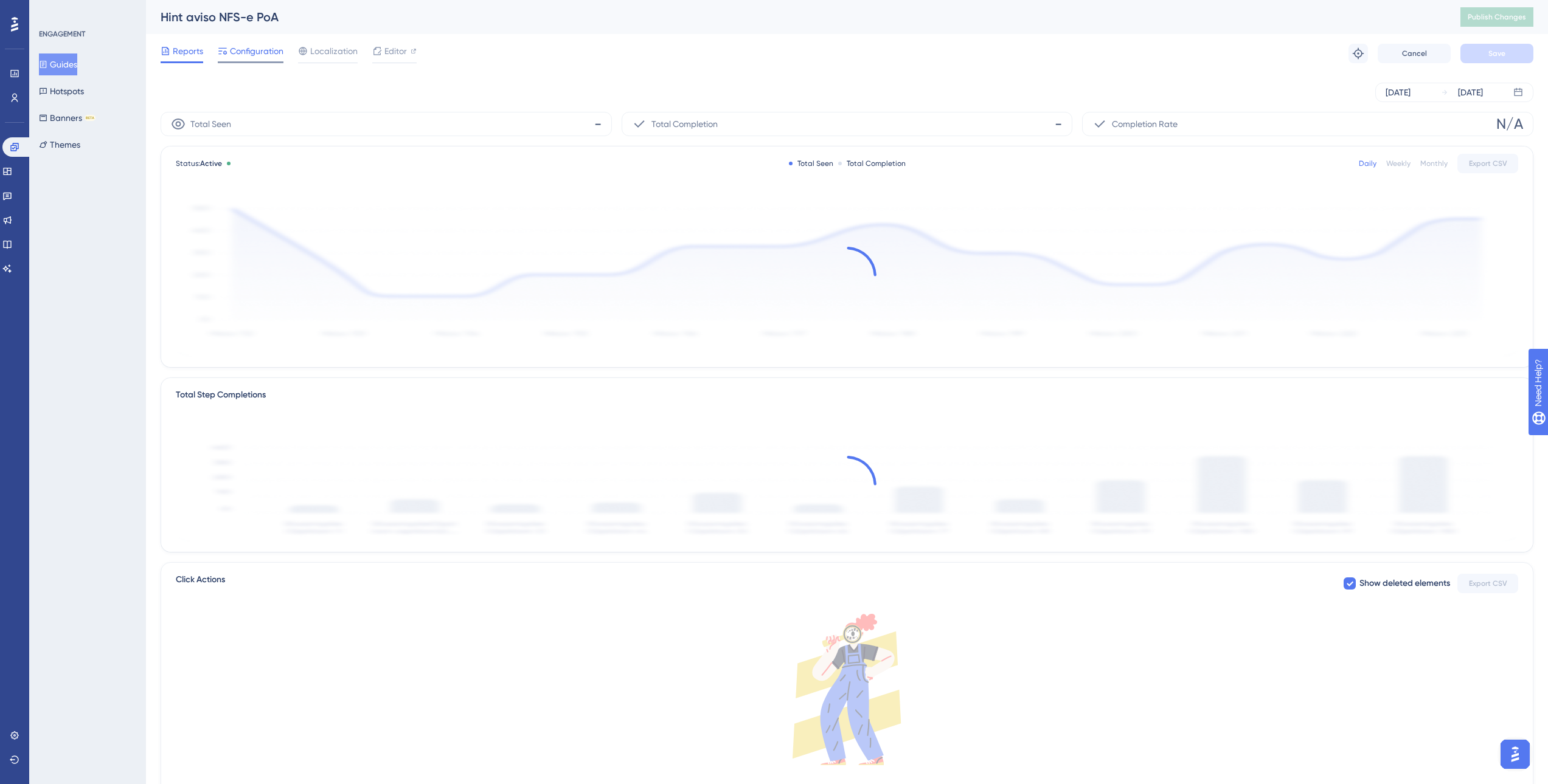
click at [274, 57] on span "Configuration" at bounding box center [256, 51] width 53 height 15
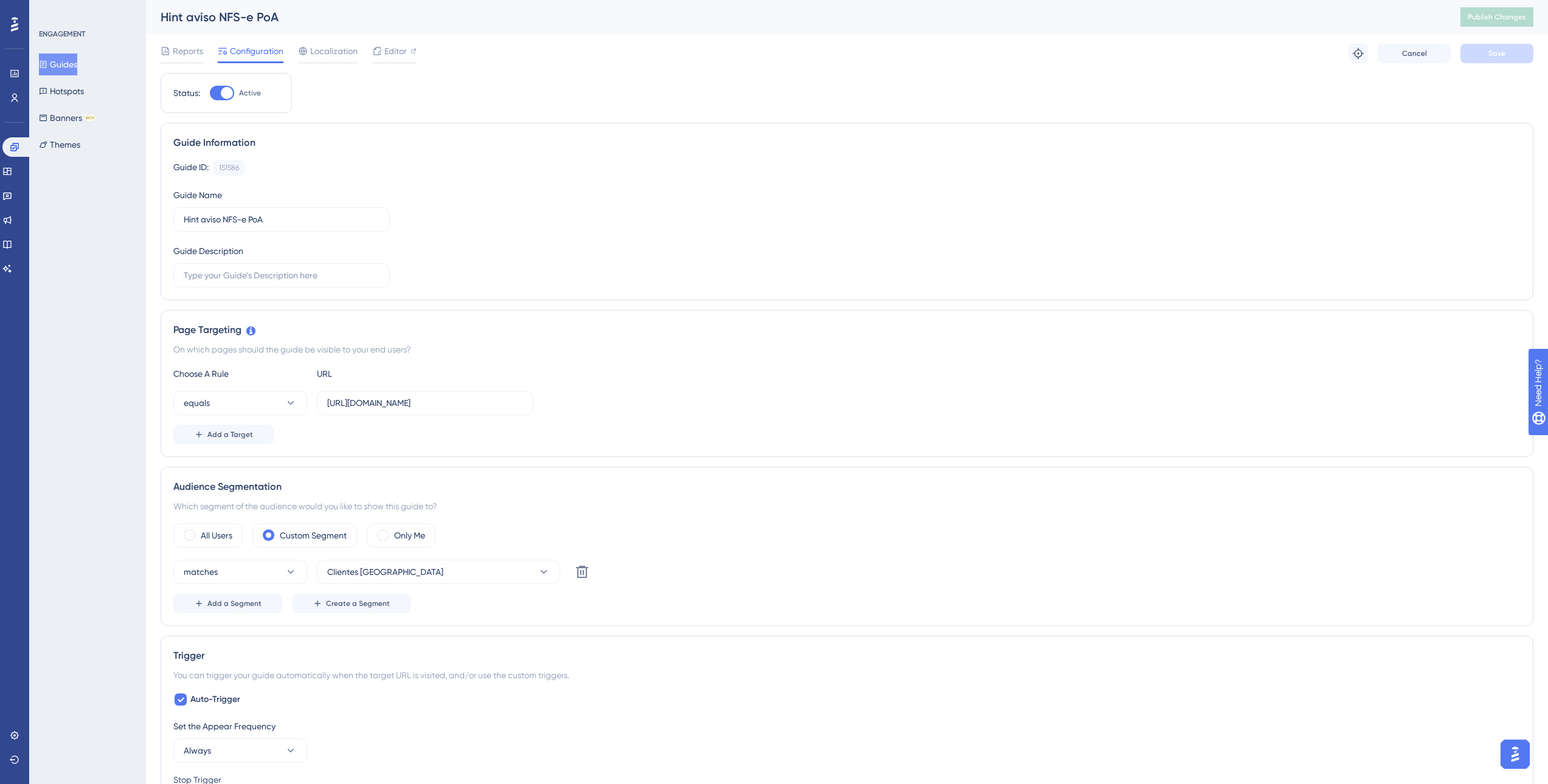
click at [224, 94] on div at bounding box center [227, 93] width 12 height 12
click at [210, 94] on input "Active" at bounding box center [209, 93] width 1 height 1
checkbox input "false"
click at [1507, 52] on button "Save" at bounding box center [1497, 53] width 73 height 20
click at [1520, 21] on span "Publish Changes" at bounding box center [1497, 17] width 58 height 9
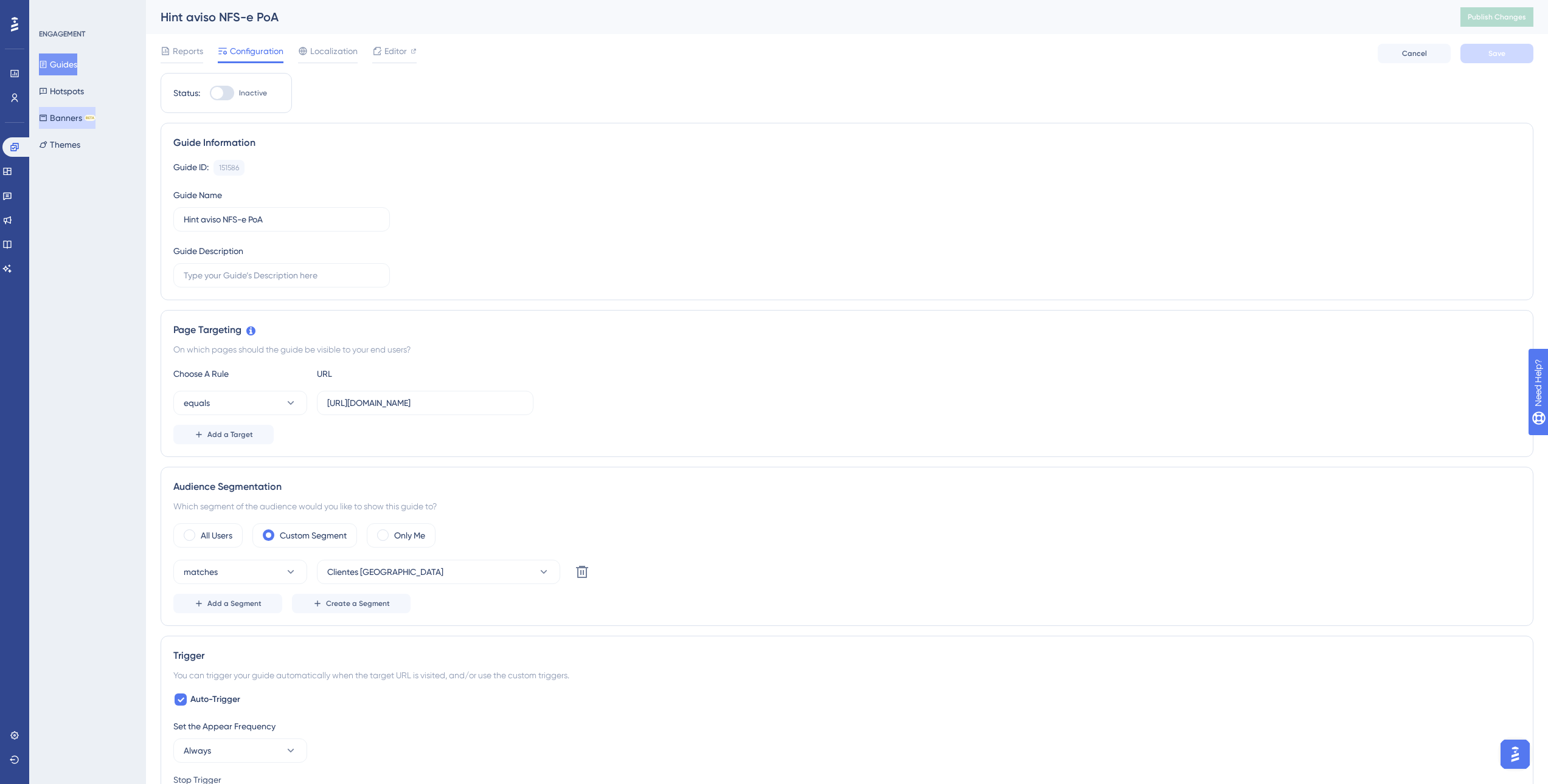
click at [82, 122] on button "Banners BETA" at bounding box center [68, 117] width 57 height 22
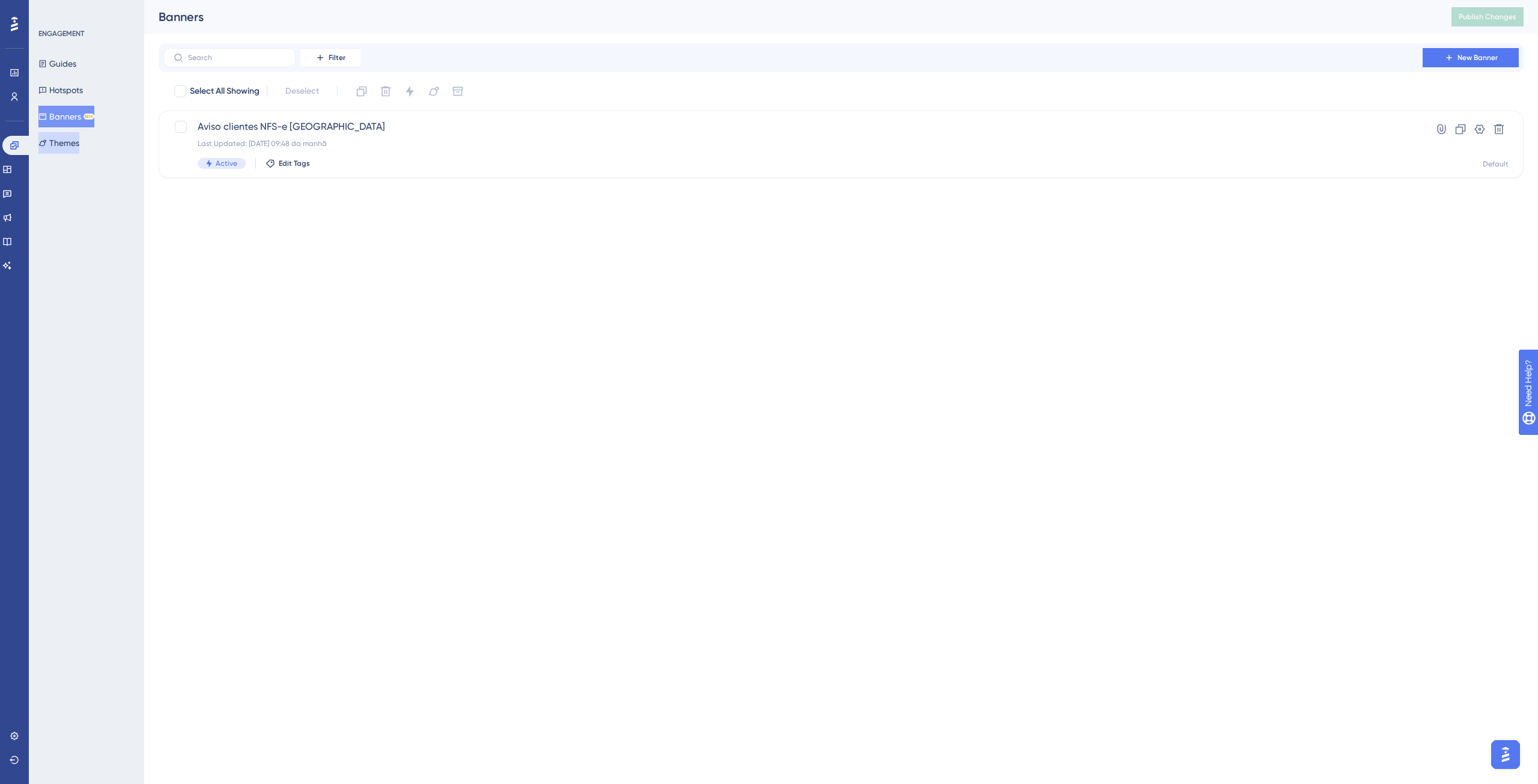
click at [79, 139] on button "Themes" at bounding box center [59, 143] width 41 height 21
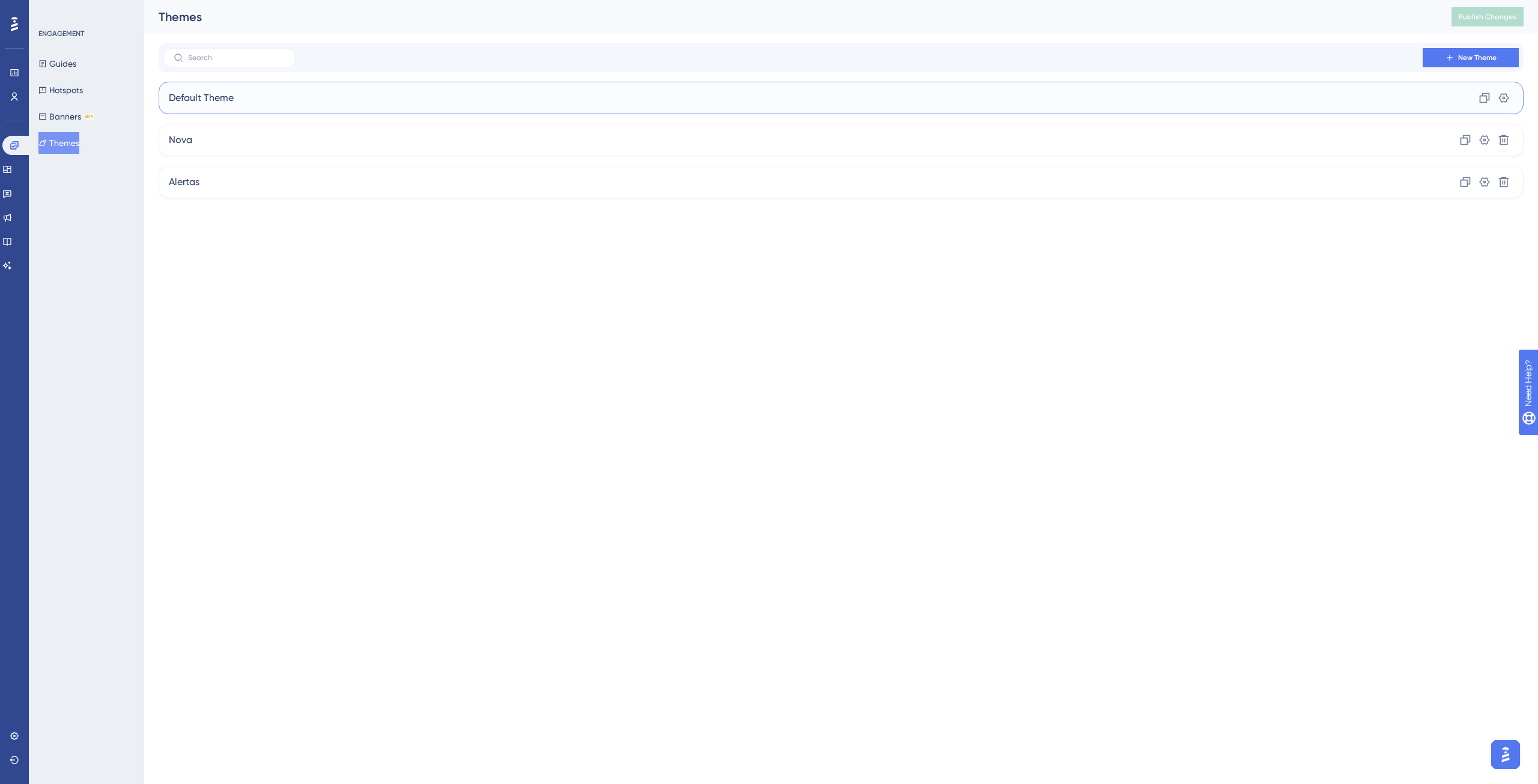
click at [248, 99] on div "Default Theme Clone Settings" at bounding box center [841, 97] width 1365 height 33
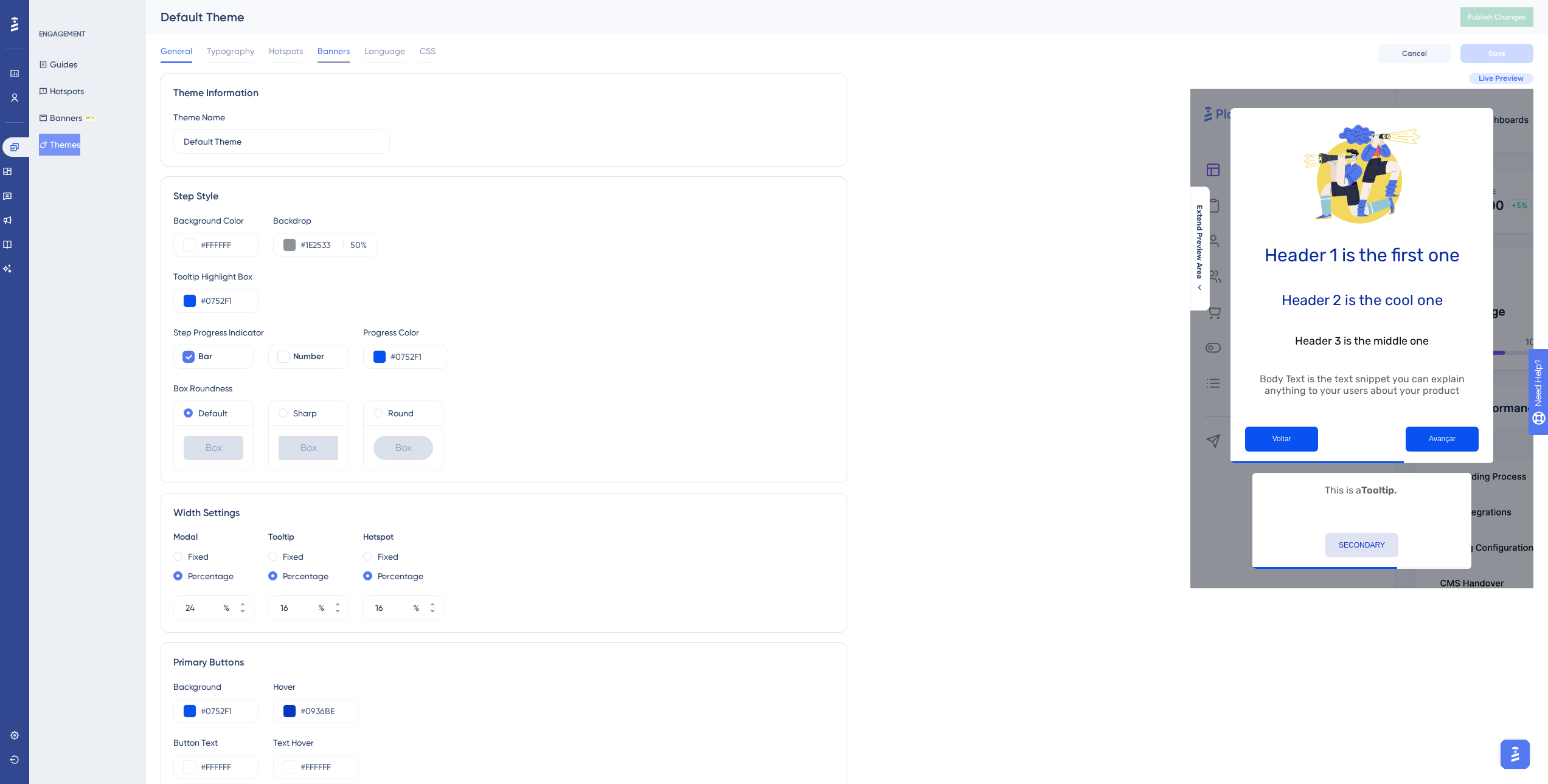
click at [332, 53] on span "Banners" at bounding box center [334, 51] width 32 height 15
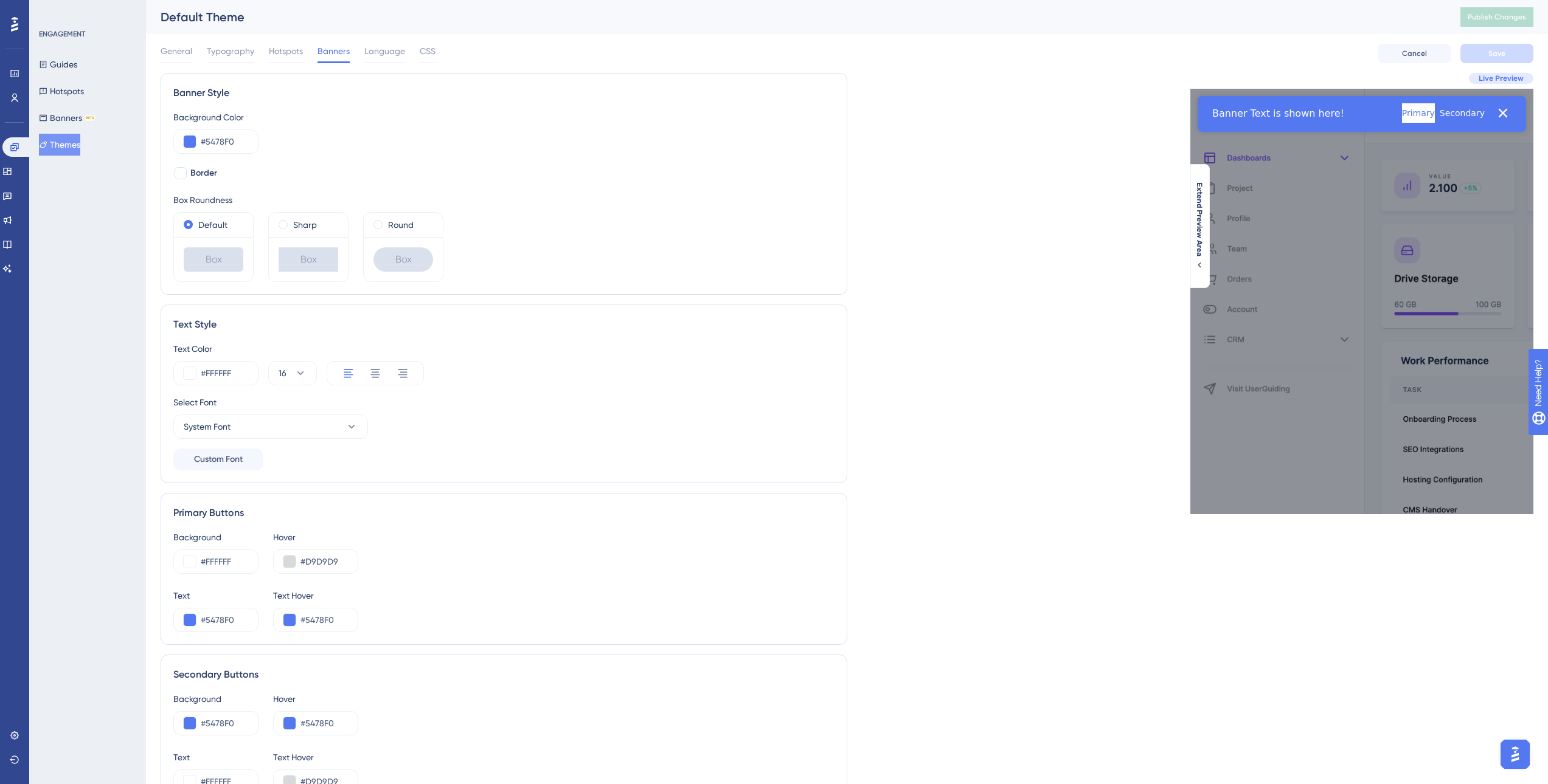
click at [220, 18] on div "Default Theme" at bounding box center [795, 17] width 1270 height 17
click at [195, 138] on button at bounding box center [190, 142] width 12 height 12
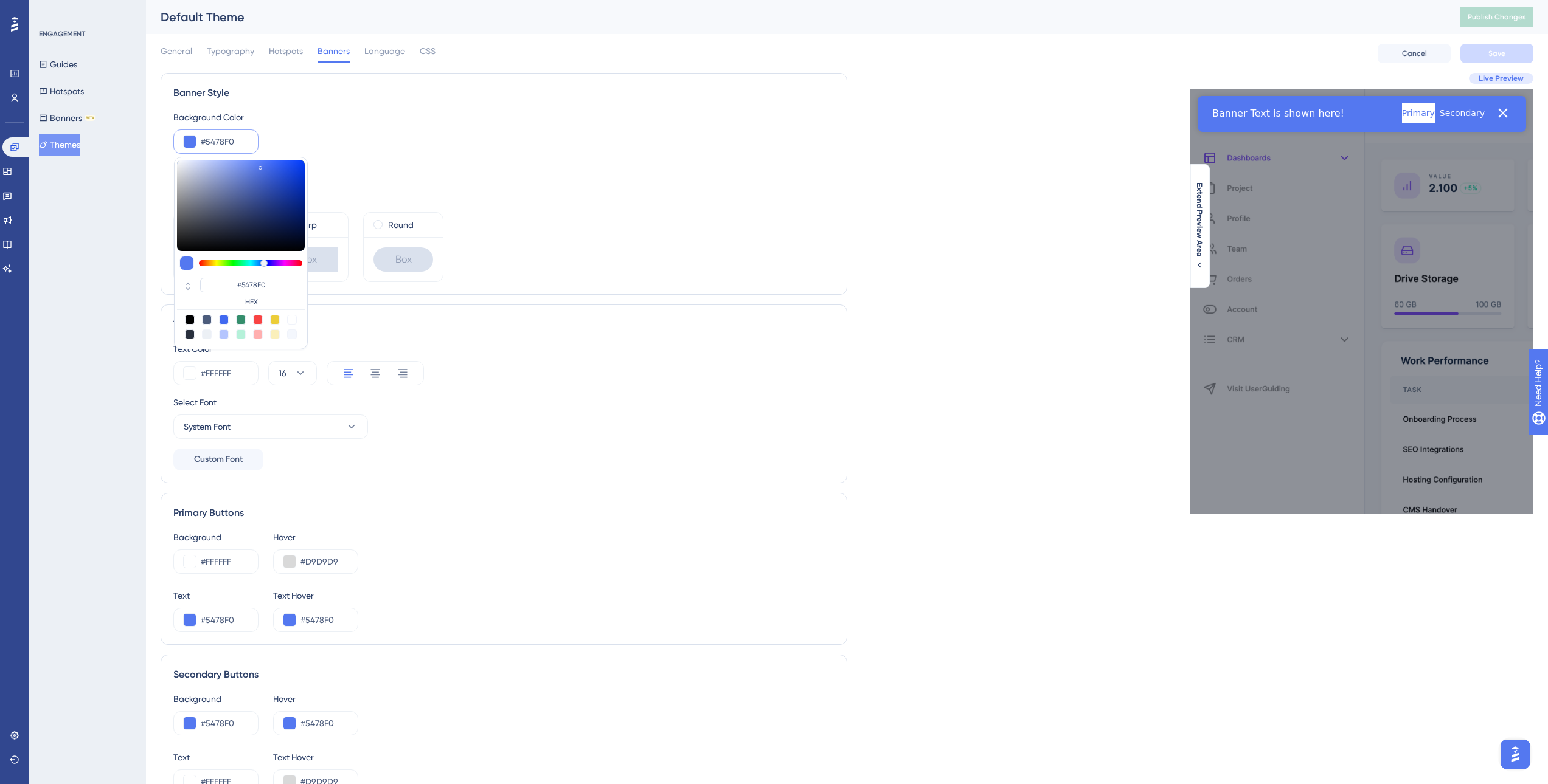
click at [891, 192] on div "Live Preview Extend Preview Area" at bounding box center [1191, 509] width 686 height 873
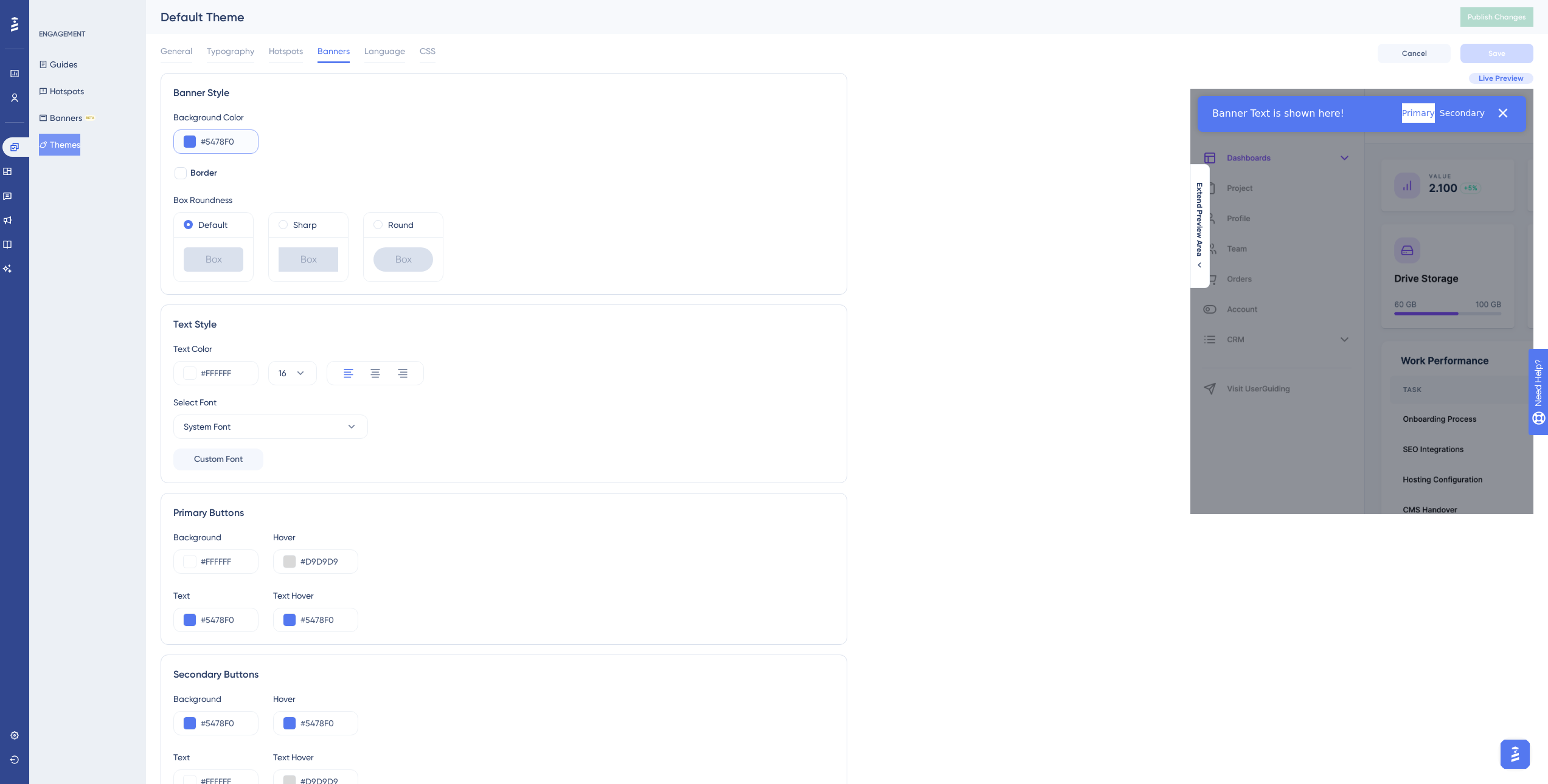
click at [189, 147] on button at bounding box center [190, 142] width 12 height 12
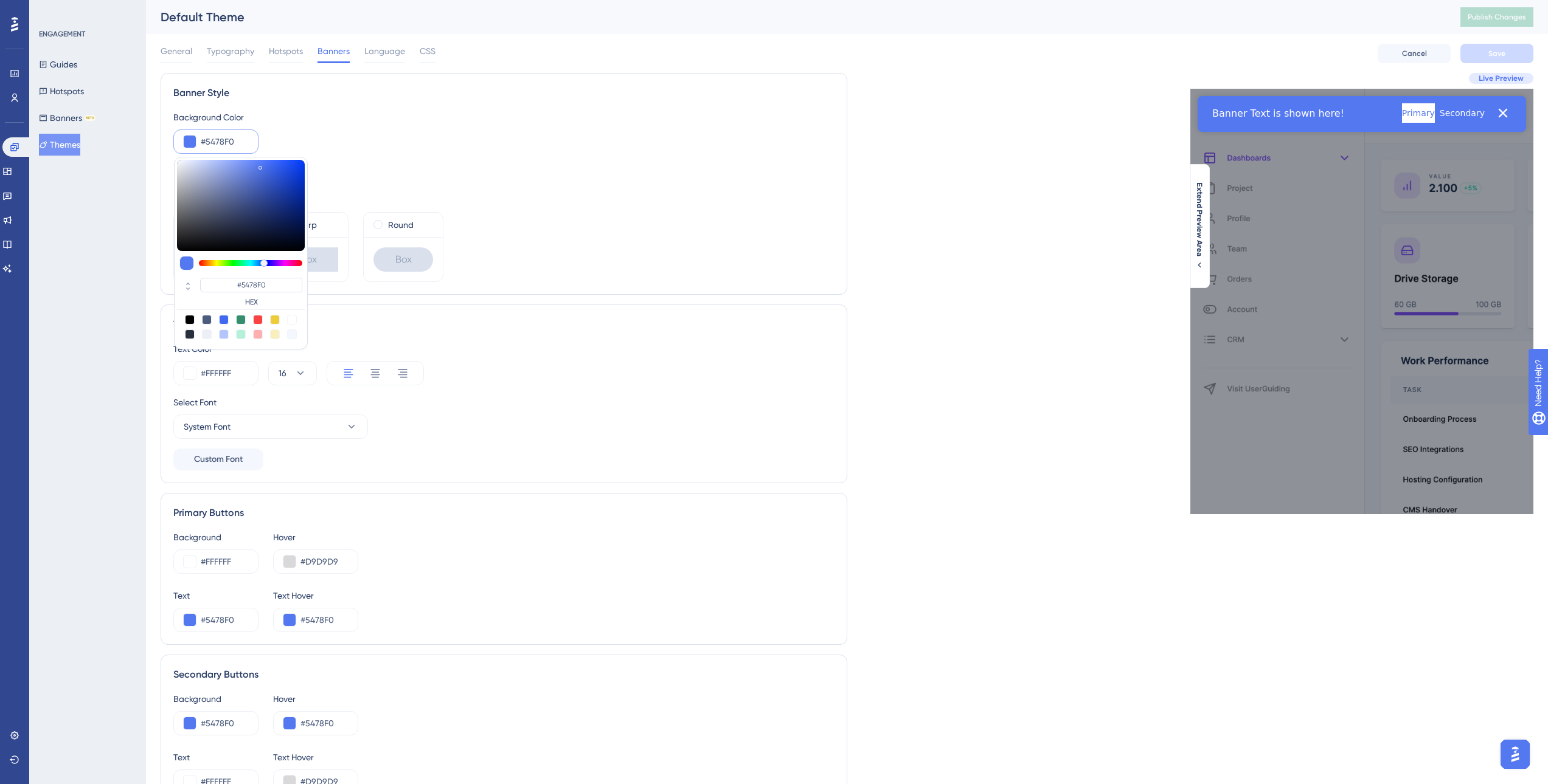
drag, startPoint x: 185, startPoint y: 61, endPoint x: 611, endPoint y: 58, distance: 426.0
click at [611, 58] on div "General Typography Hotspots Banners Language CSS Cancel Save" at bounding box center [847, 53] width 1373 height 39
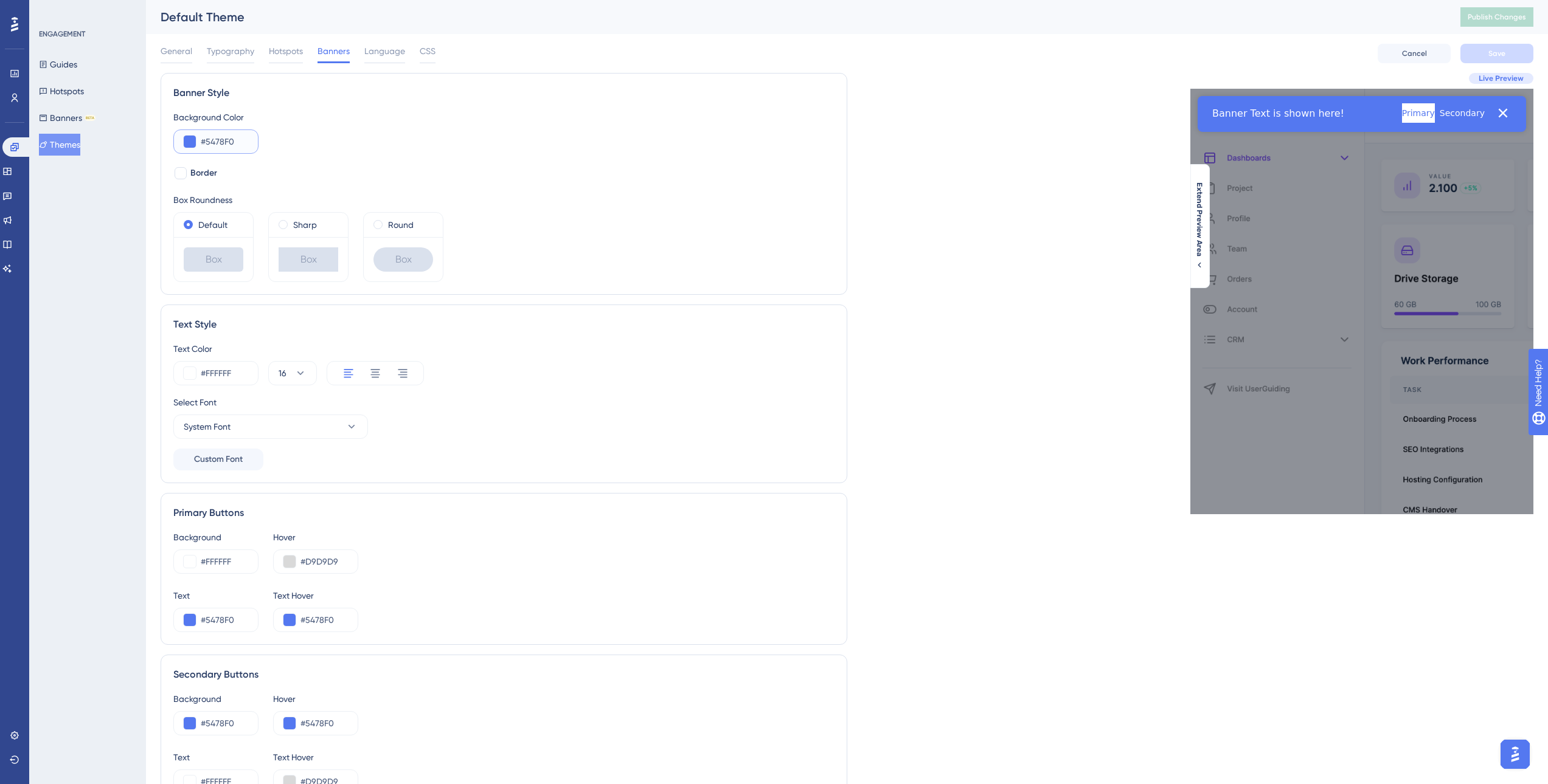
click at [192, 142] on button at bounding box center [190, 142] width 12 height 12
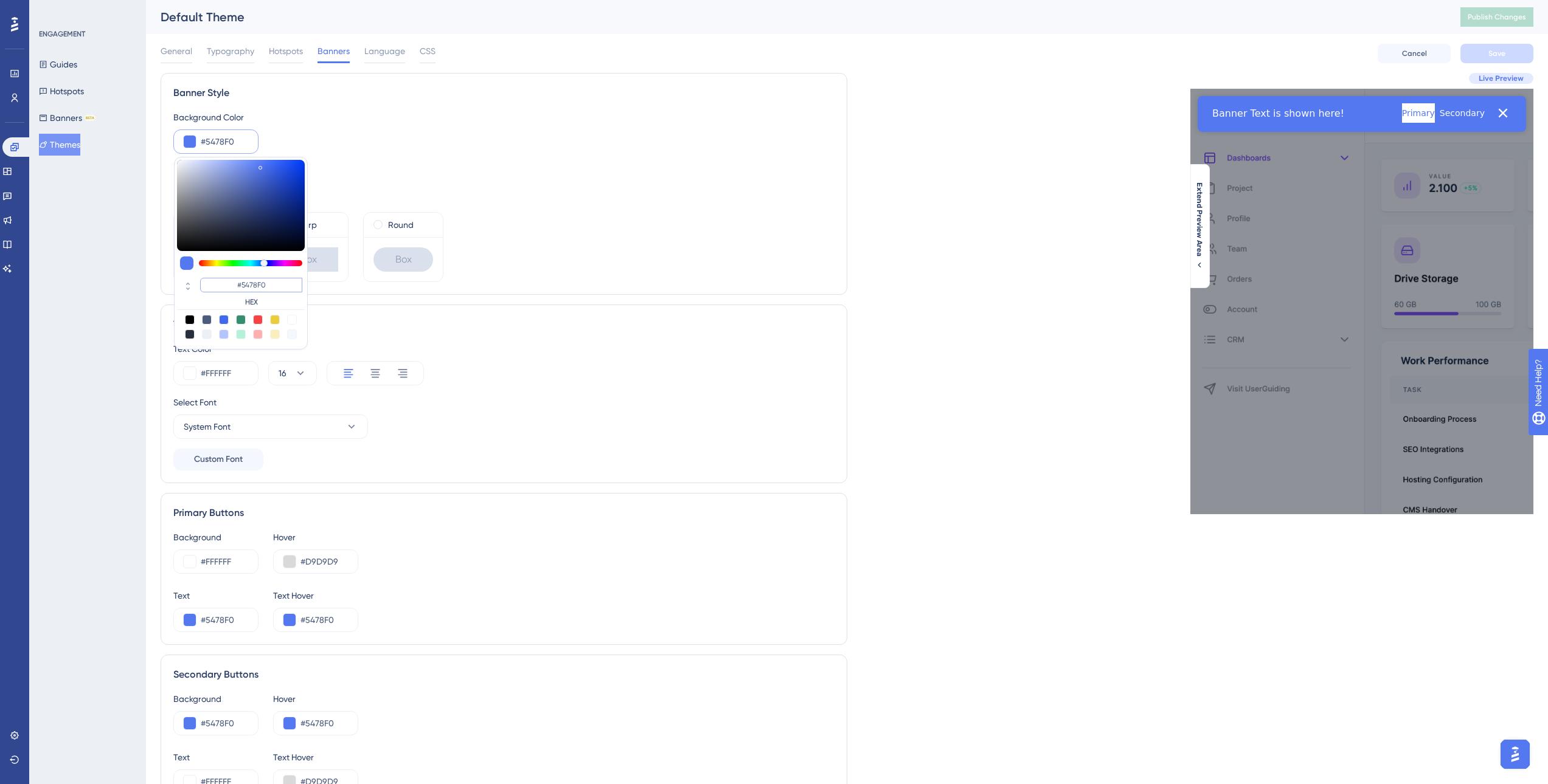
drag, startPoint x: 271, startPoint y: 284, endPoint x: 216, endPoint y: 280, distance: 55.1
click at [216, 280] on input "#5478F0" at bounding box center [251, 285] width 102 height 15
paste input "0D1E4E"
type input "#0d1e4e"
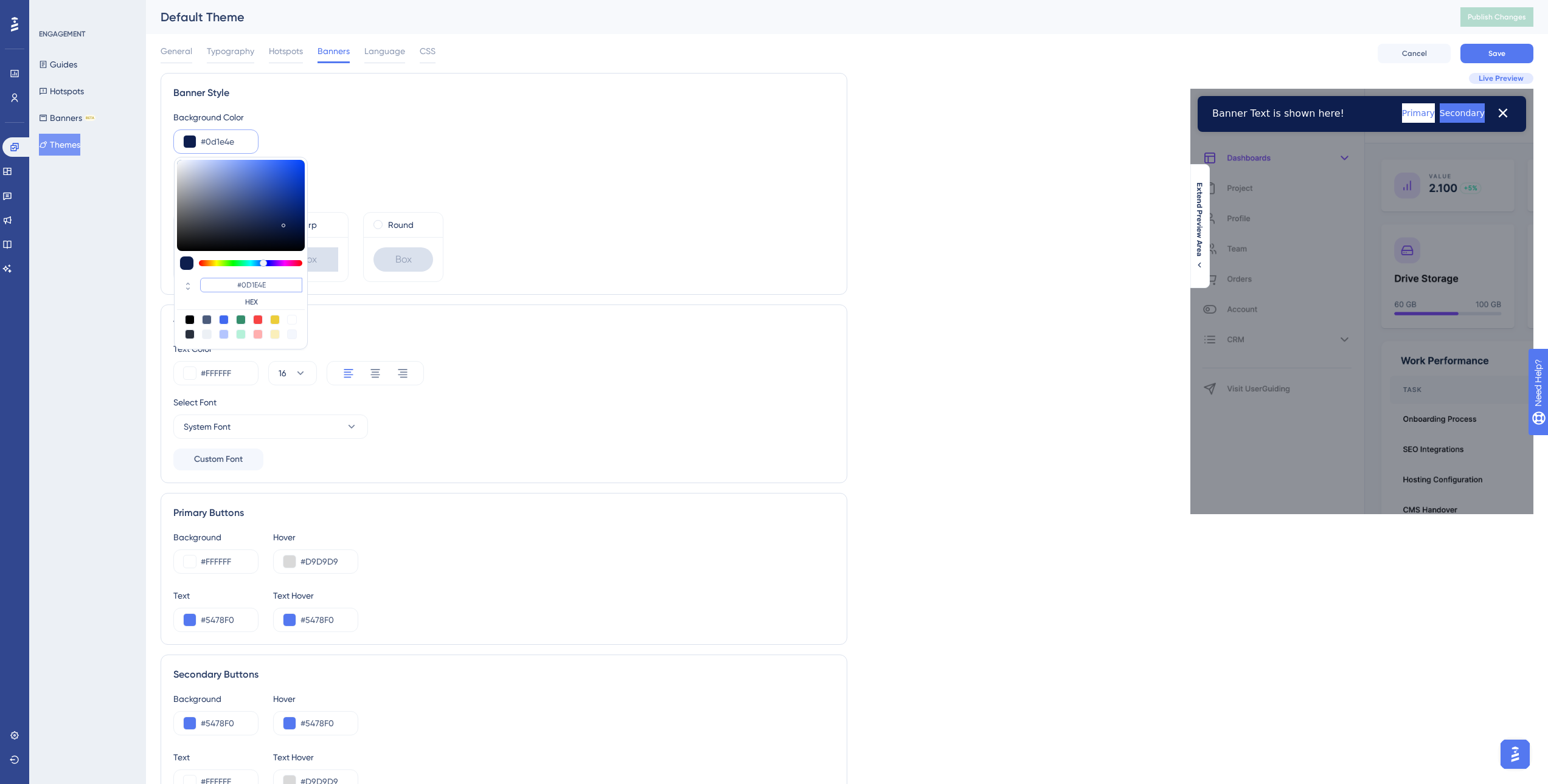
type input "#0D1E4E"
click at [272, 282] on input "#0D1E4E" at bounding box center [251, 285] width 102 height 15
paste input "18358C"
type input "#18358c"
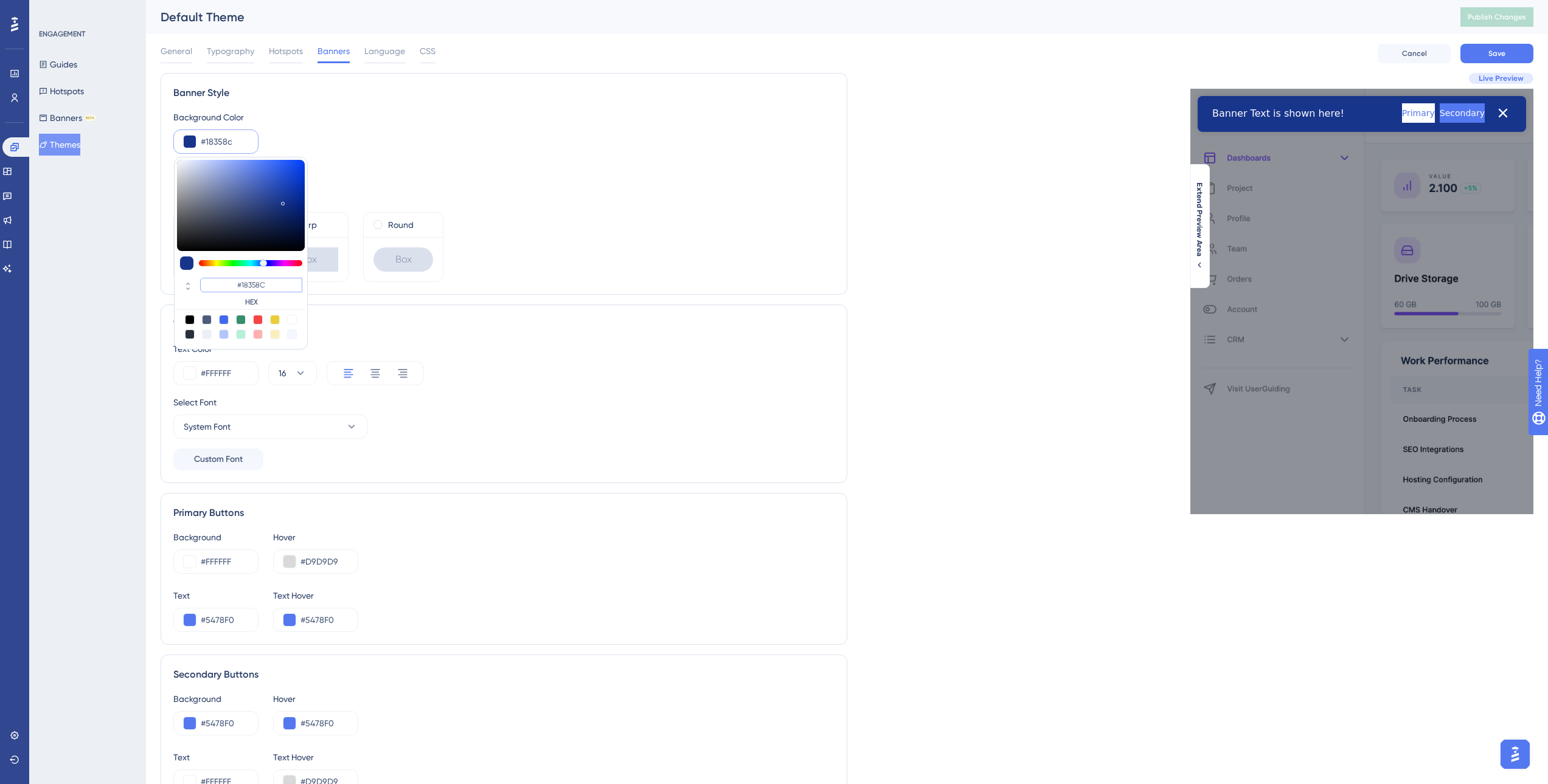
type input "#18358C"
drag, startPoint x: 268, startPoint y: 282, endPoint x: 236, endPoint y: 282, distance: 32.0
click at [236, 282] on input "#18358C" at bounding box center [251, 285] width 102 height 15
paste input "D40AA"
type input "#1d40aa"
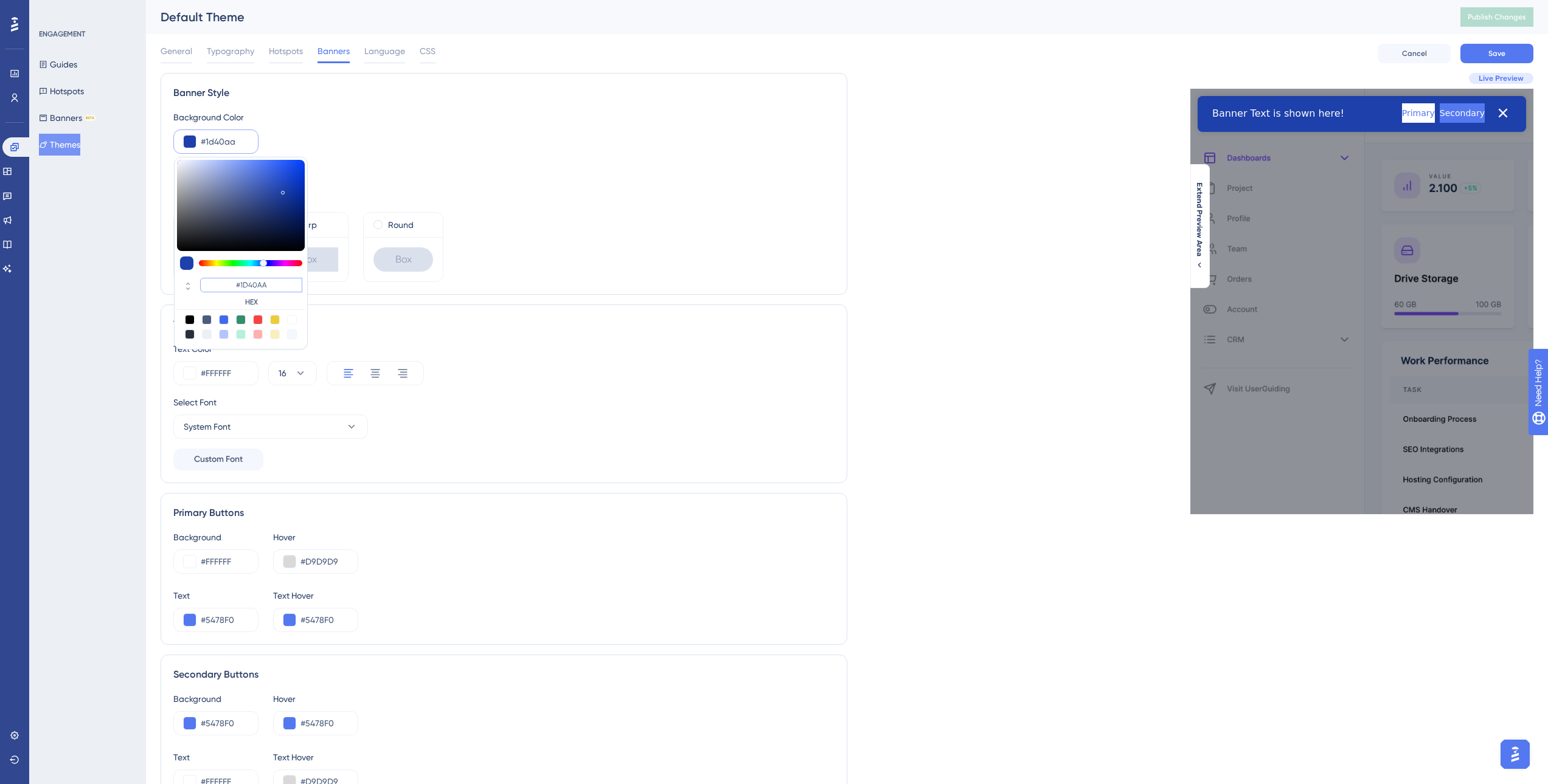
type input "#1D40AA"
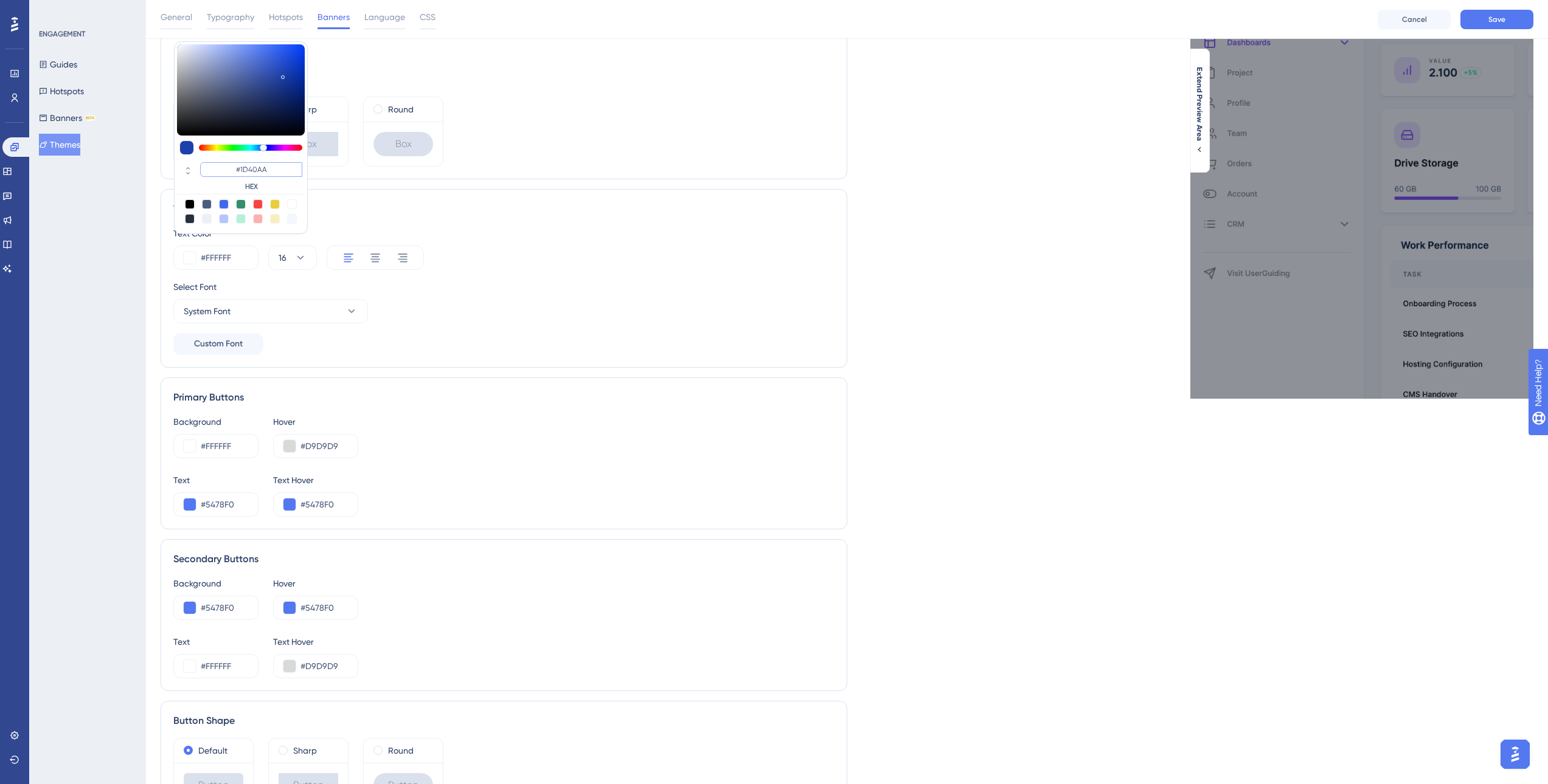
scroll to position [61, 0]
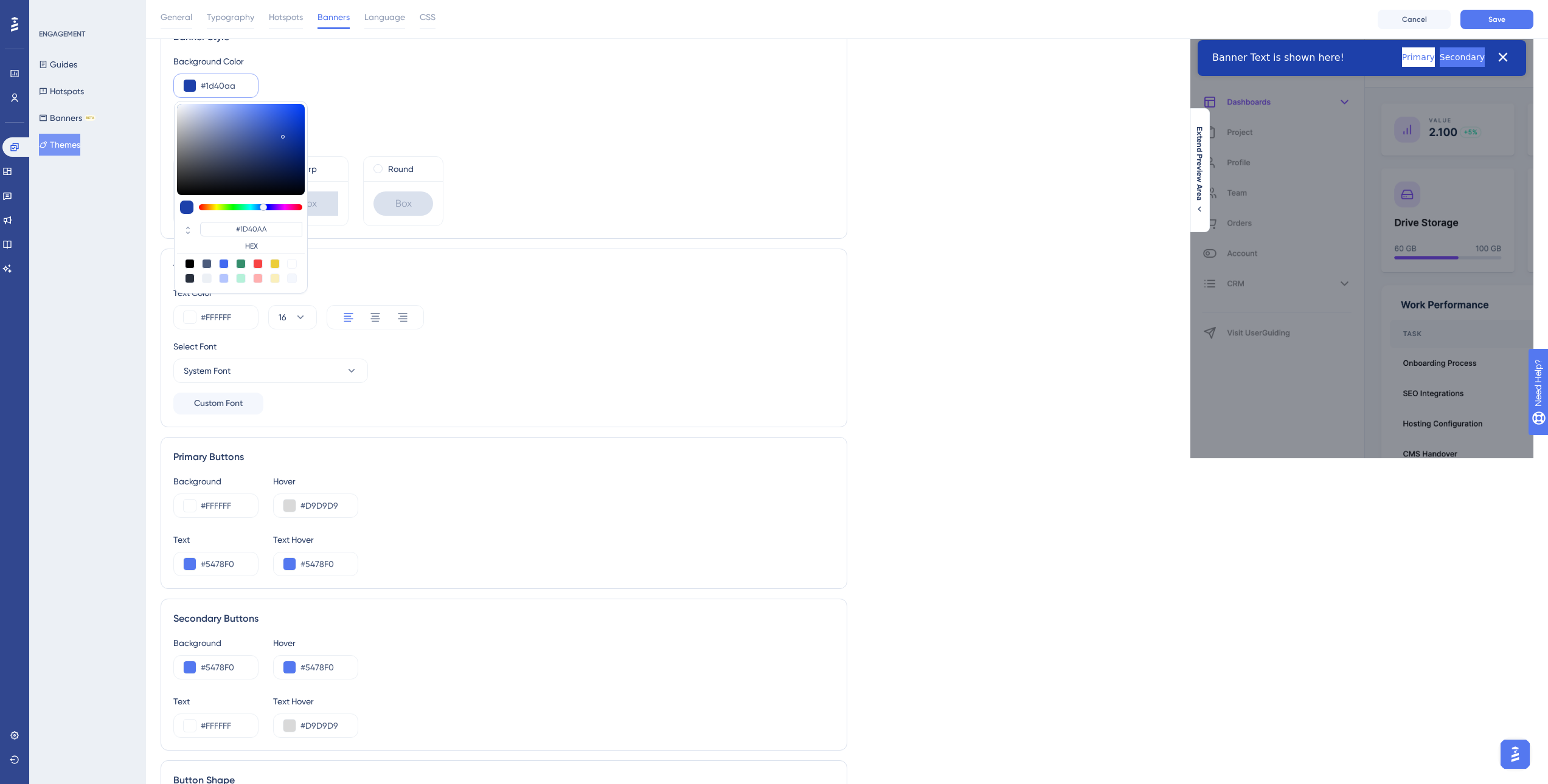
click at [552, 272] on div "Text Style" at bounding box center [504, 269] width 661 height 15
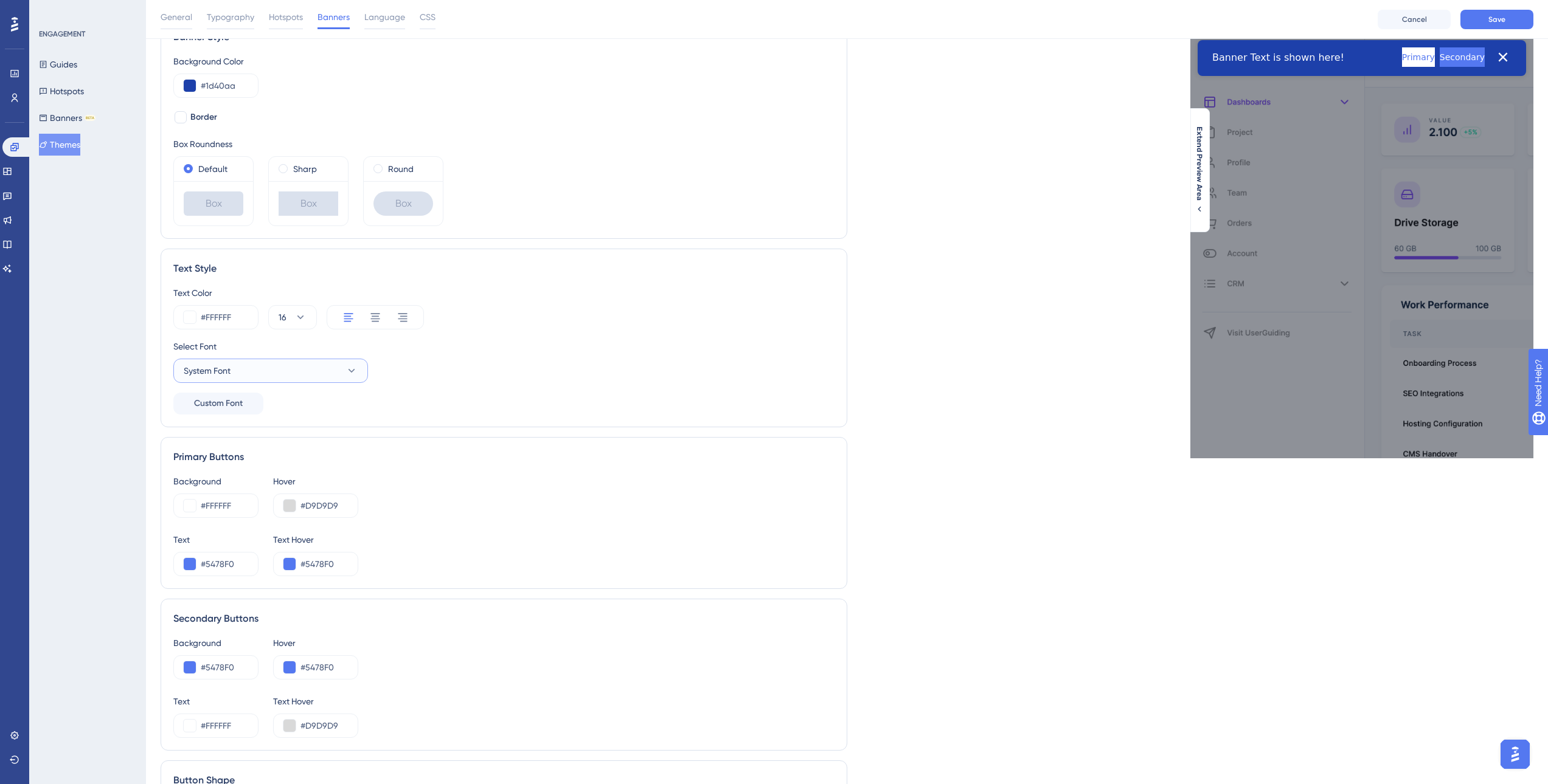
click at [301, 365] on button "System Font" at bounding box center [271, 371] width 195 height 24
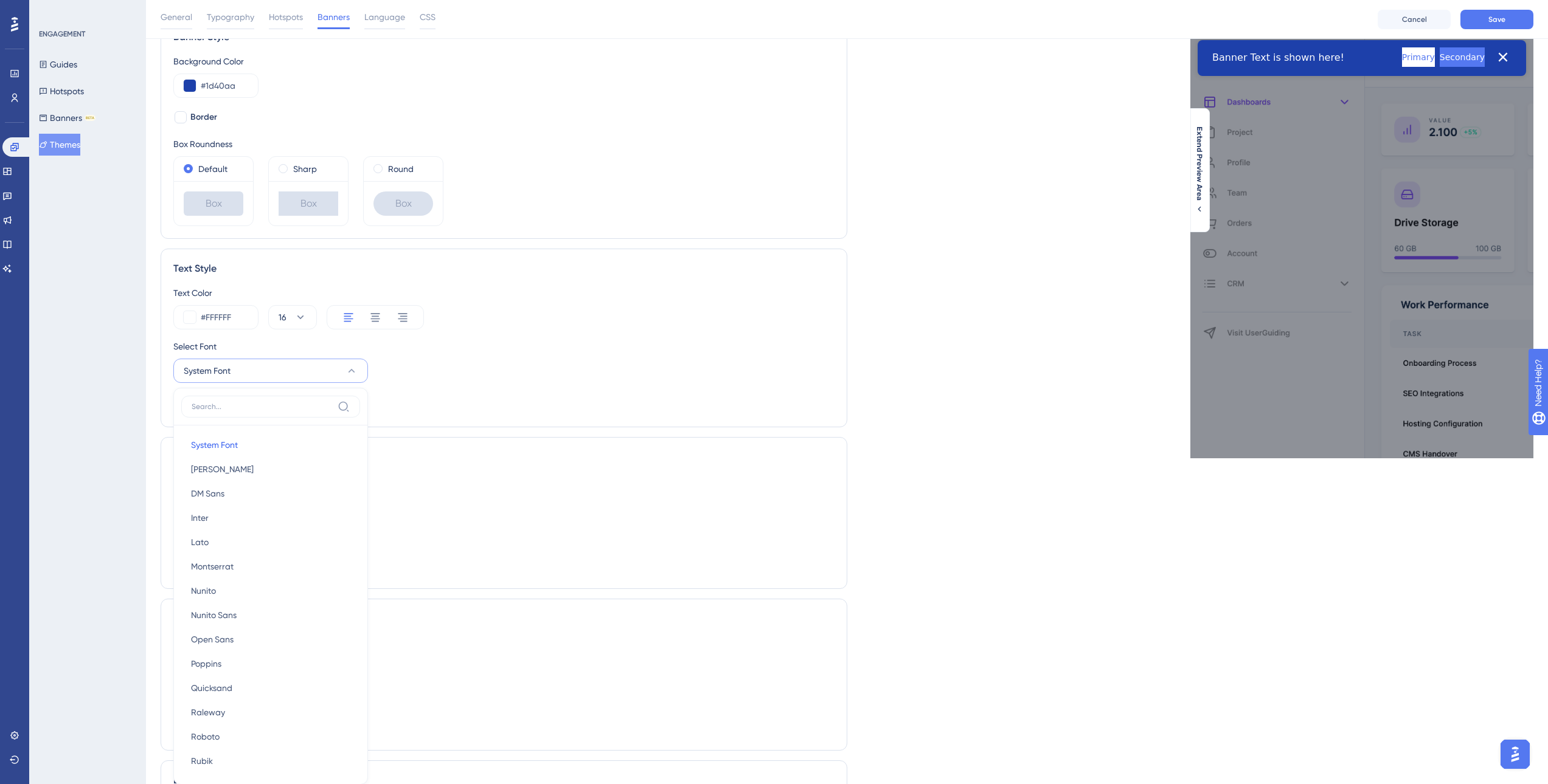
scroll to position [205, 0]
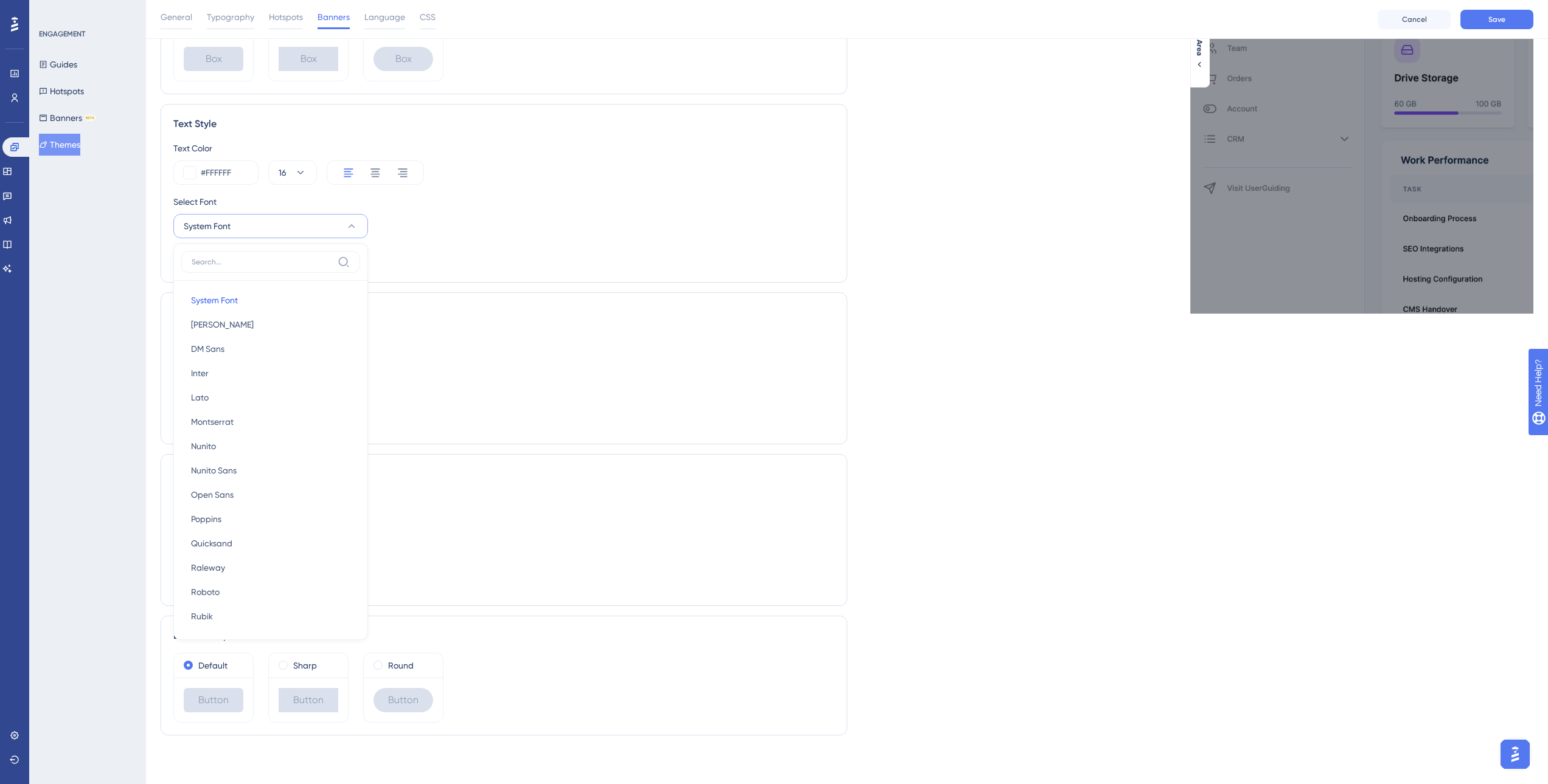
click at [953, 321] on div "Live Preview Extend Preview Area" at bounding box center [1191, 309] width 686 height 873
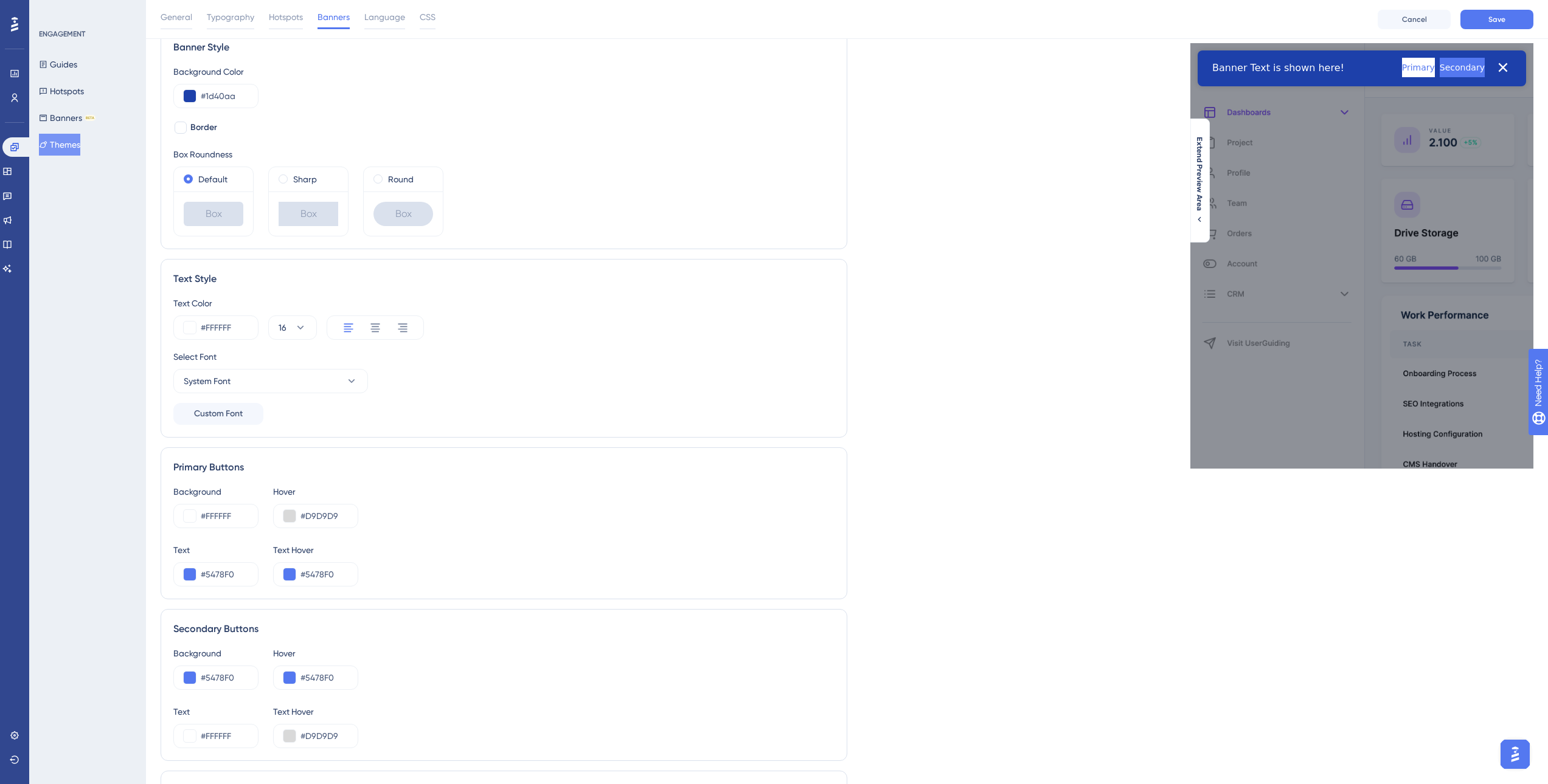
scroll to position [61, 0]
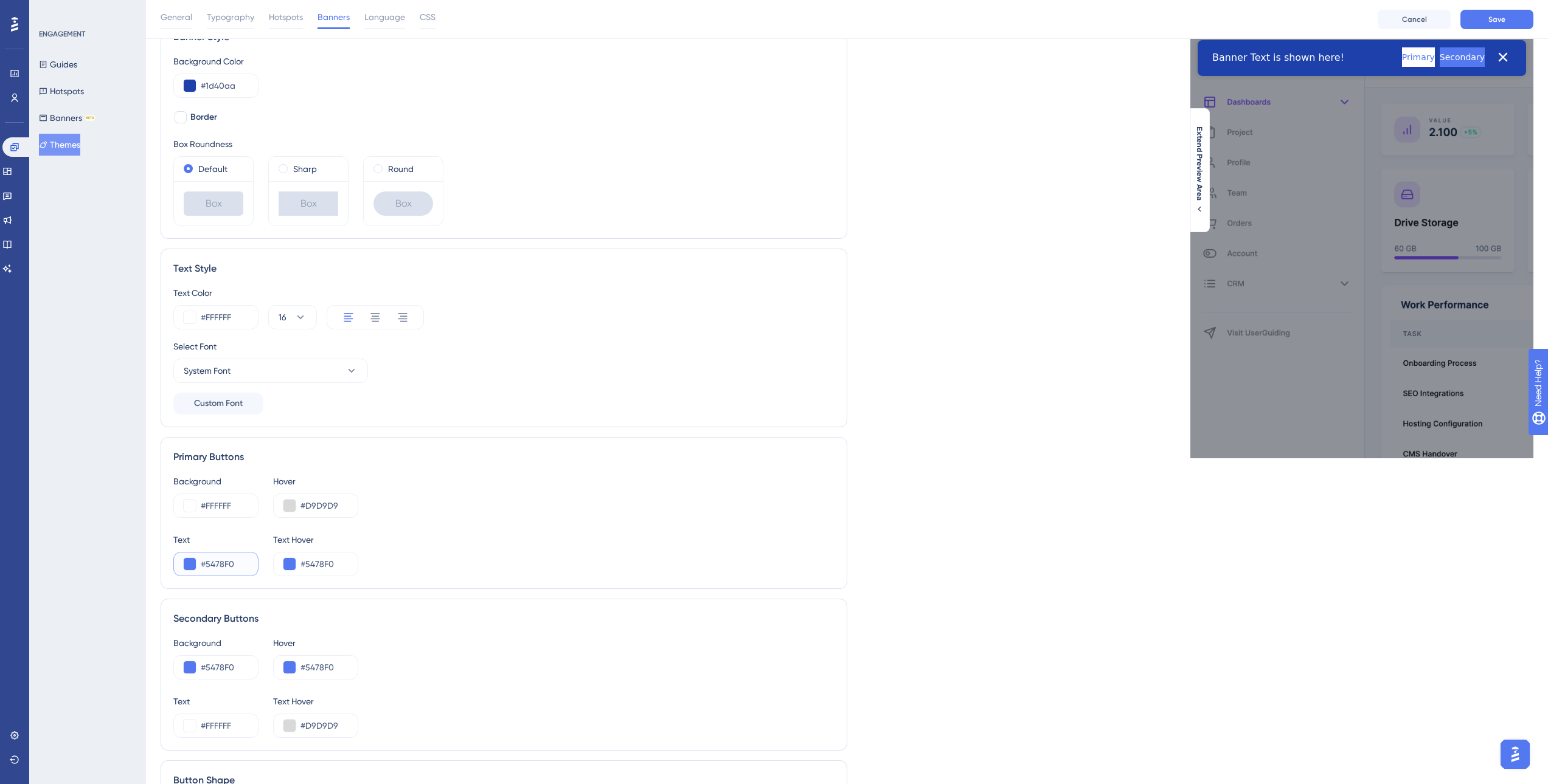
click at [191, 566] on button at bounding box center [190, 564] width 12 height 12
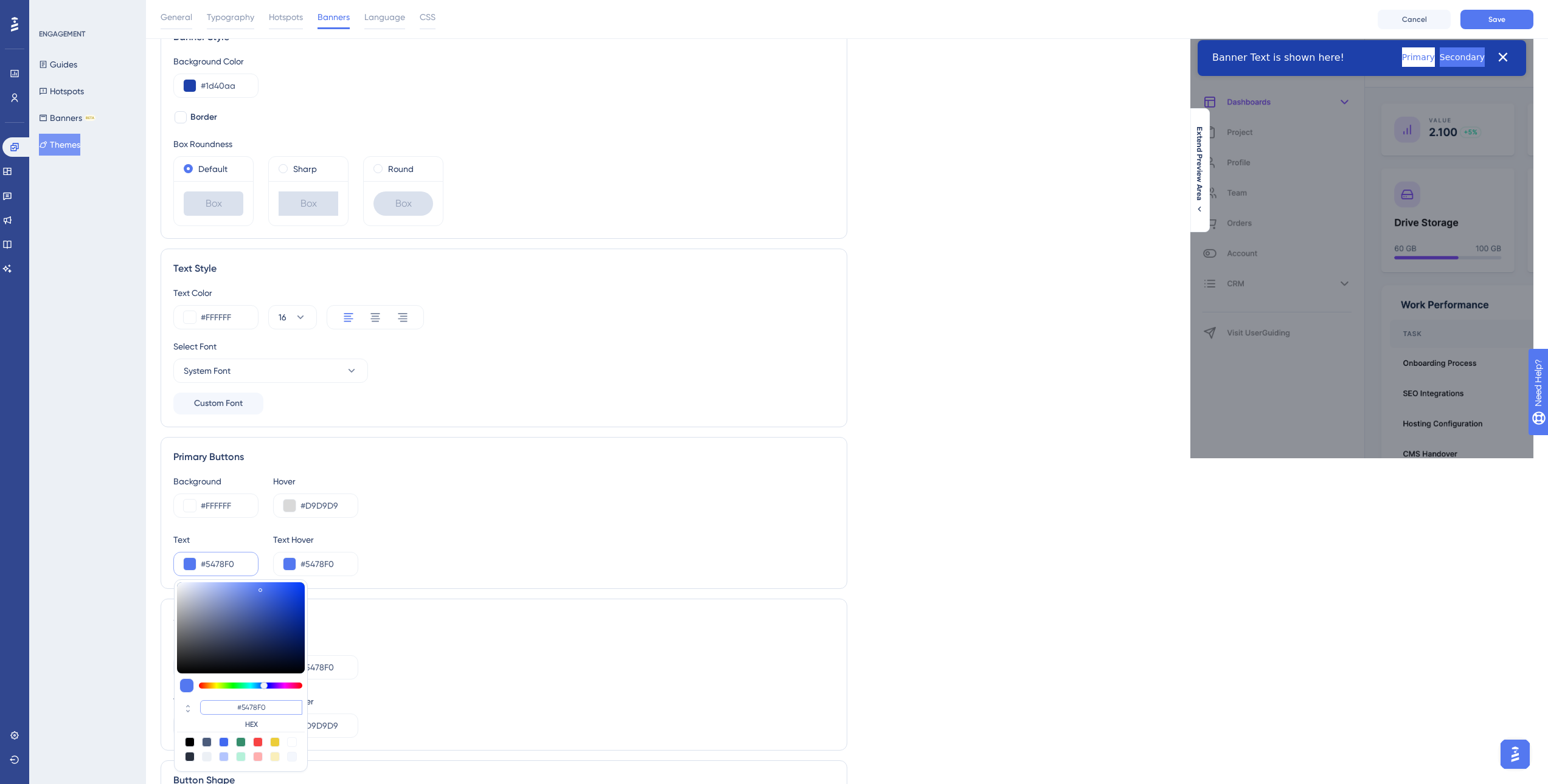
drag, startPoint x: 268, startPoint y: 710, endPoint x: 233, endPoint y: 710, distance: 35.0
click at [233, 710] on input "#5478F0" at bounding box center [251, 708] width 102 height 15
paste input "1D40AA"
type input "#1d40aa"
type input "#1D40AA"
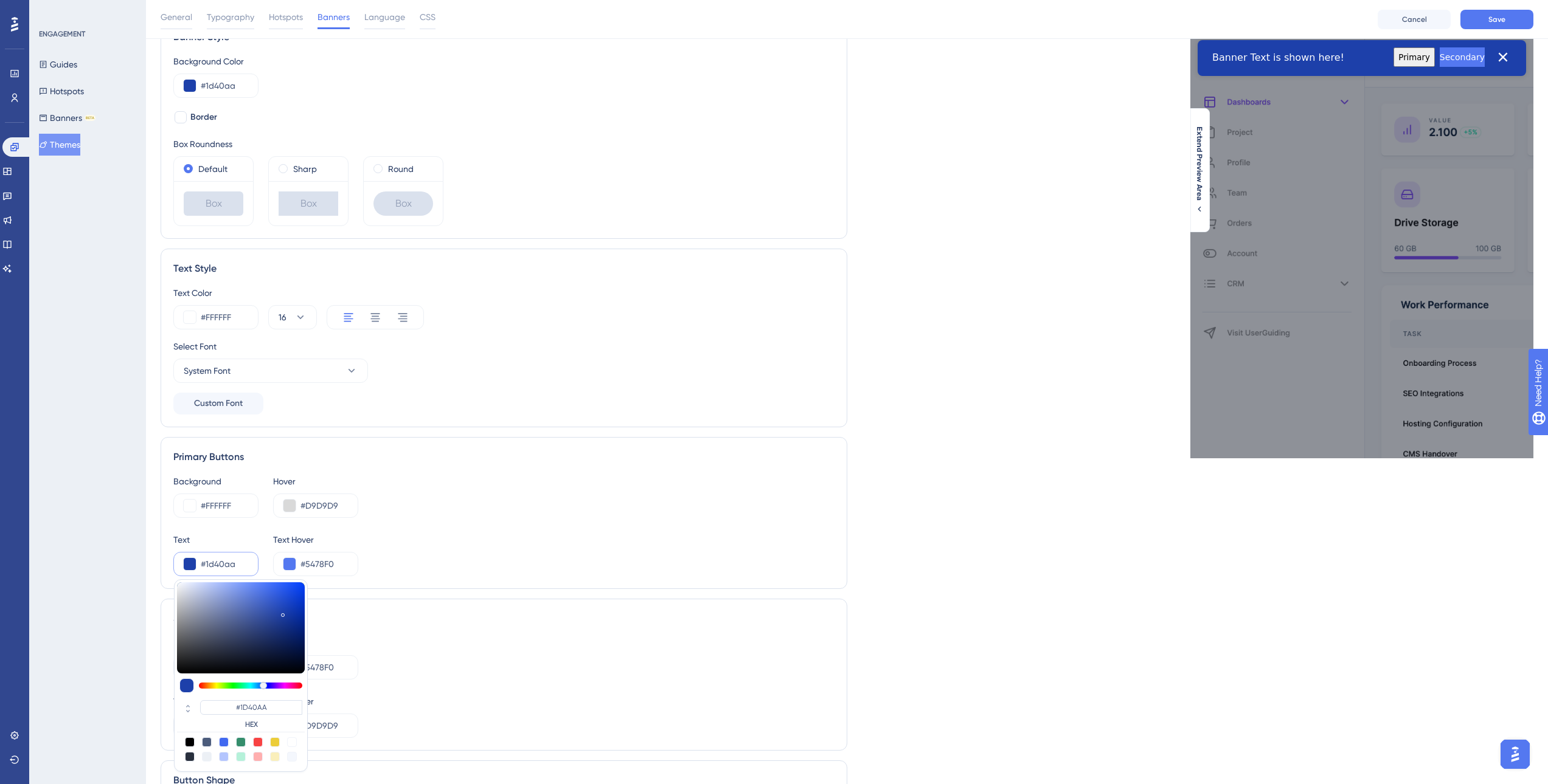
click at [821, 648] on div "Background #5478F0 Hover #5478F0" at bounding box center [504, 658] width 661 height 44
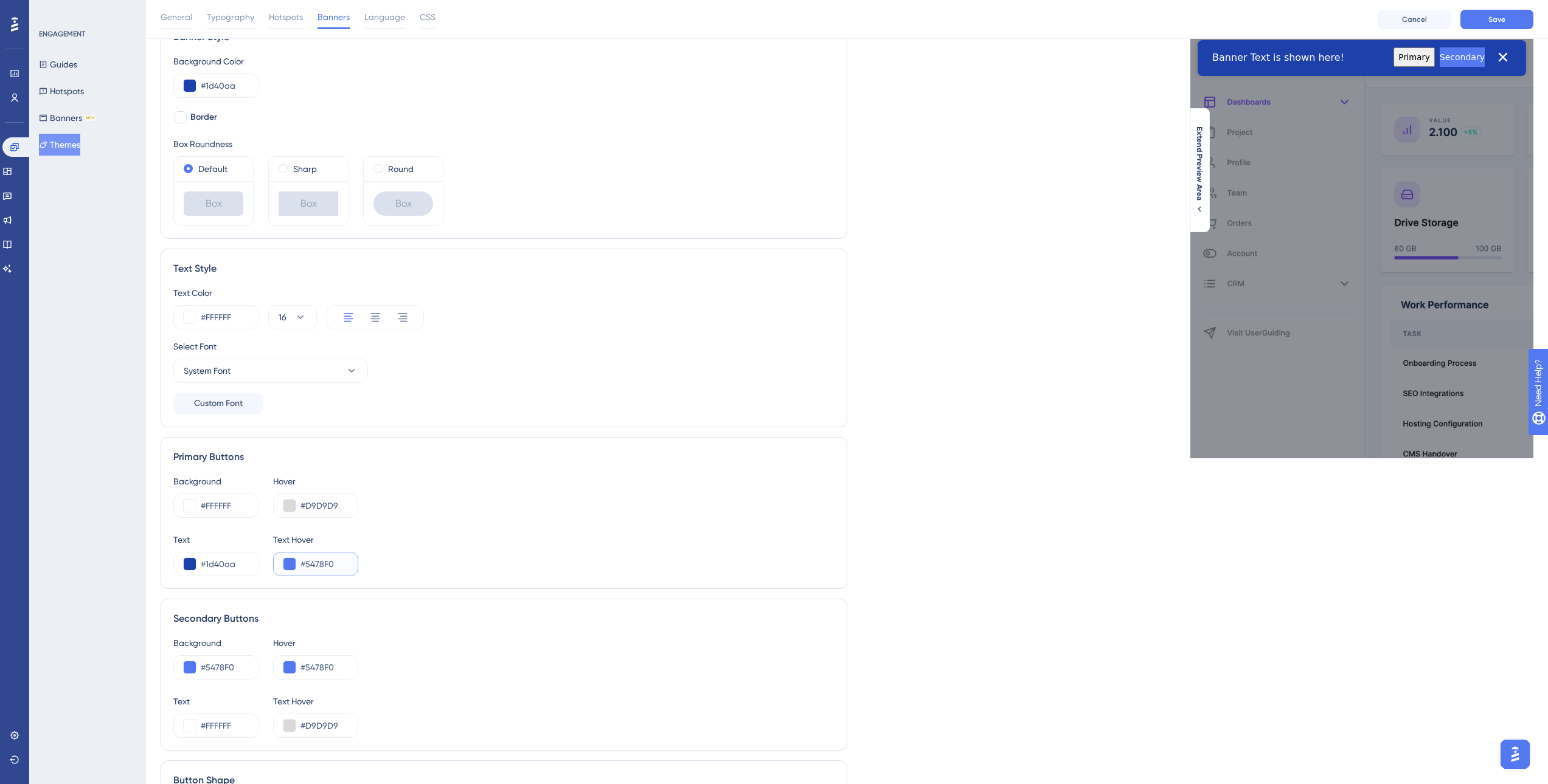
drag, startPoint x: 327, startPoint y: 567, endPoint x: 293, endPoint y: 563, distance: 34.2
click at [292, 563] on div "#5478F0" at bounding box center [316, 564] width 85 height 24
paste input "1D40AA"
type input "#1D40AA"
click at [902, 575] on div "Live Preview Extend Preview Area" at bounding box center [1191, 453] width 686 height 873
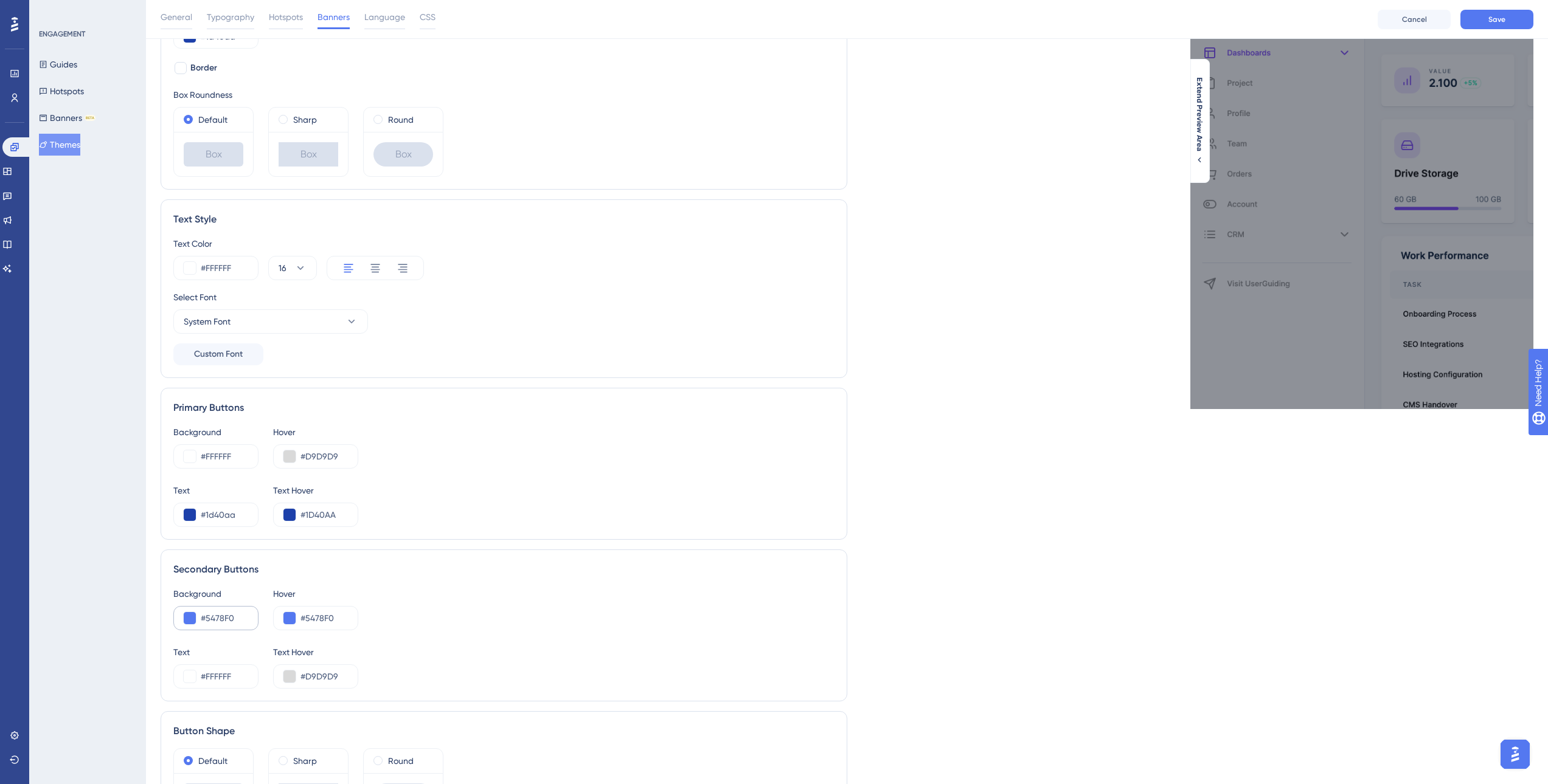
scroll to position [122, 0]
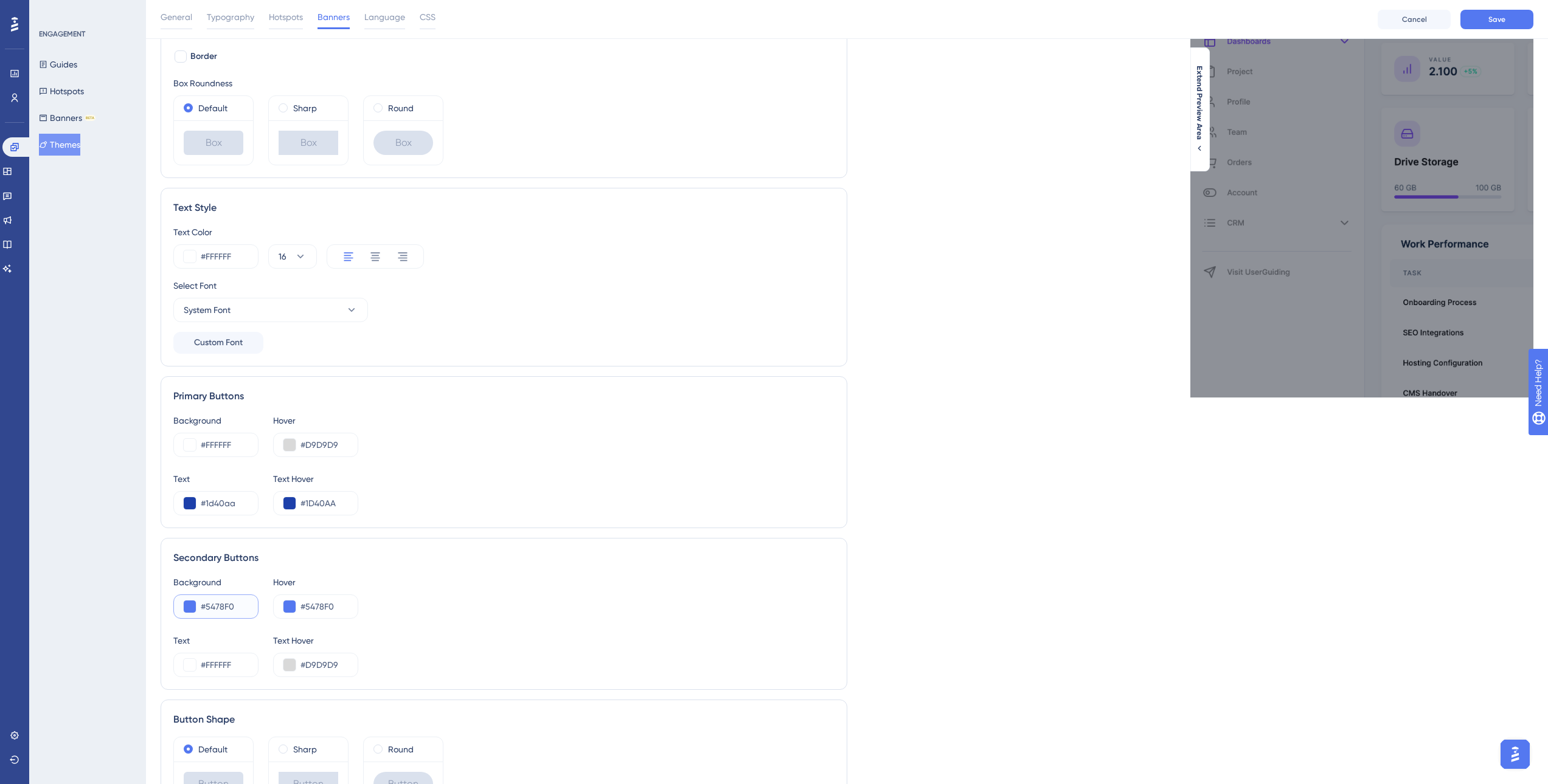
drag, startPoint x: 240, startPoint y: 609, endPoint x: 202, endPoint y: 606, distance: 38.1
click at [202, 606] on input "#5478F0" at bounding box center [224, 607] width 47 height 15
paste input "1D40AA"
type input "#1D40AA"
drag, startPoint x: 334, startPoint y: 606, endPoint x: 326, endPoint y: 606, distance: 8.0
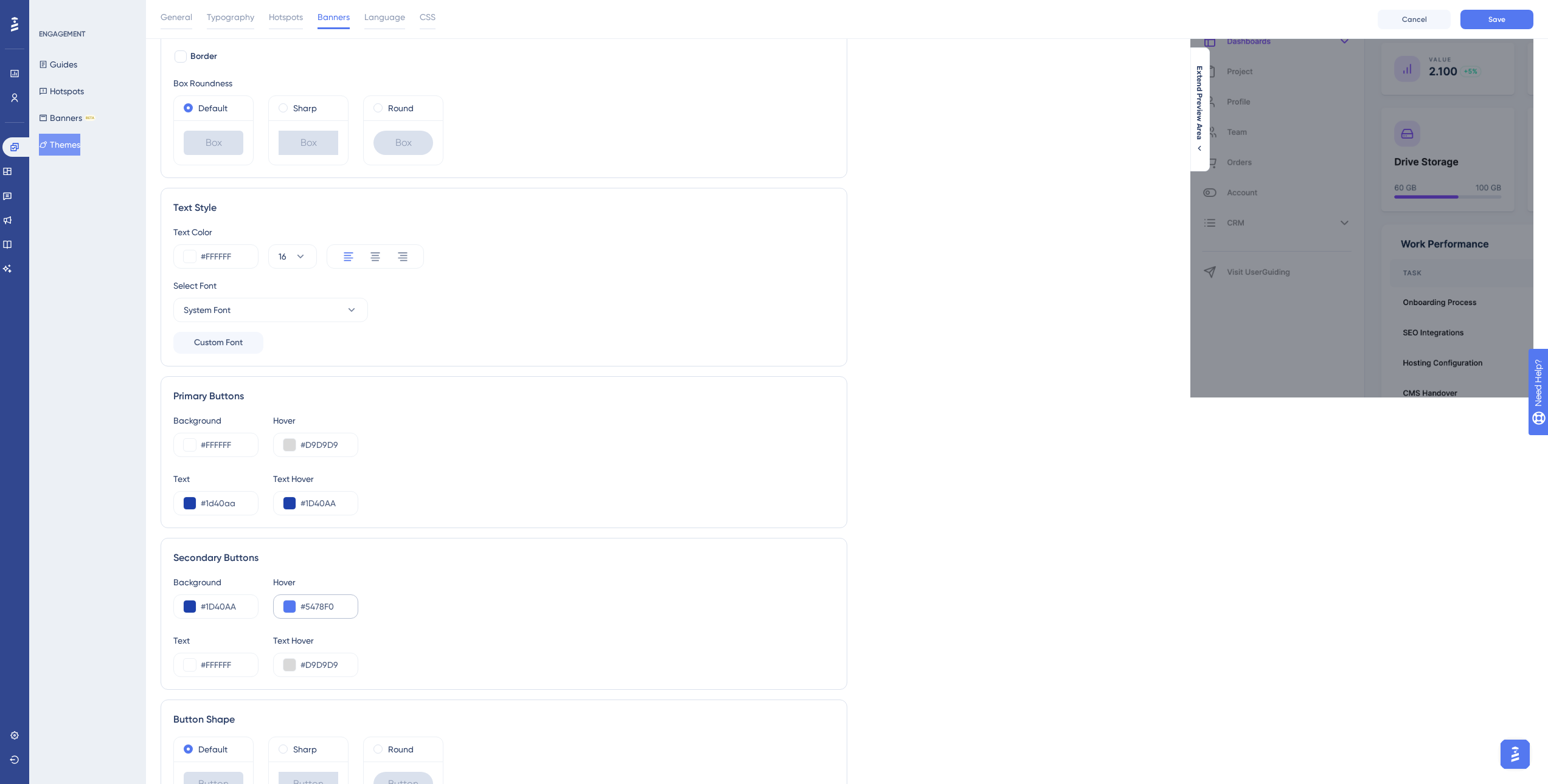
click at [326, 606] on div "#5478F0" at bounding box center [316, 606] width 85 height 24
drag, startPoint x: 341, startPoint y: 606, endPoint x: 305, endPoint y: 604, distance: 36.1
click at [305, 604] on input "#5478F0" at bounding box center [324, 607] width 47 height 15
paste input "1D40AA"
type input "#1D40AA"
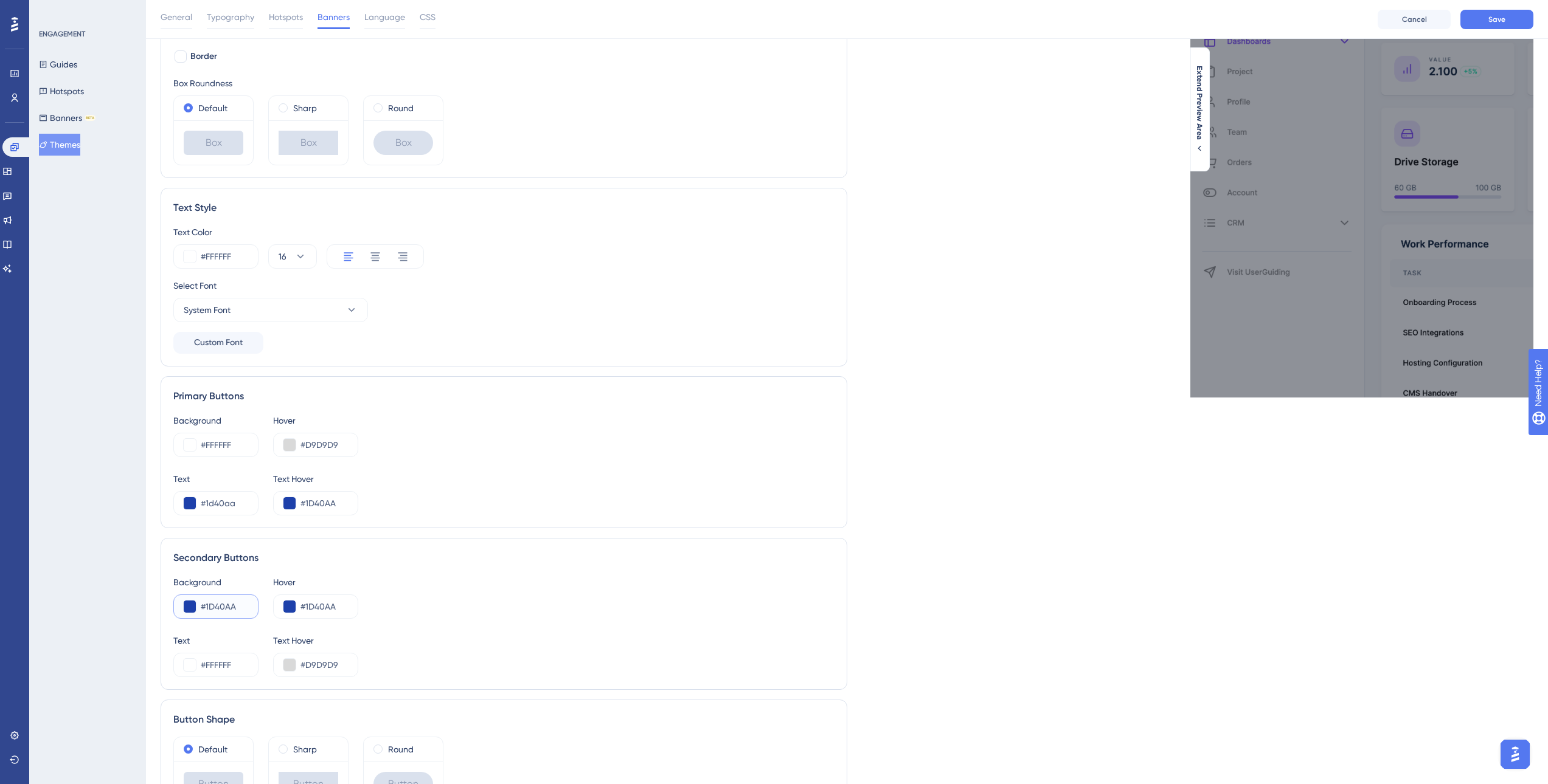
drag, startPoint x: 242, startPoint y: 604, endPoint x: 187, endPoint y: 600, distance: 55.1
click at [186, 600] on div "#1D40AA" at bounding box center [216, 606] width 85 height 24
paste input "224DC8"
drag, startPoint x: 345, startPoint y: 610, endPoint x: 302, endPoint y: 602, distance: 43.7
click at [302, 602] on input "#1D40AA" at bounding box center [324, 607] width 47 height 15
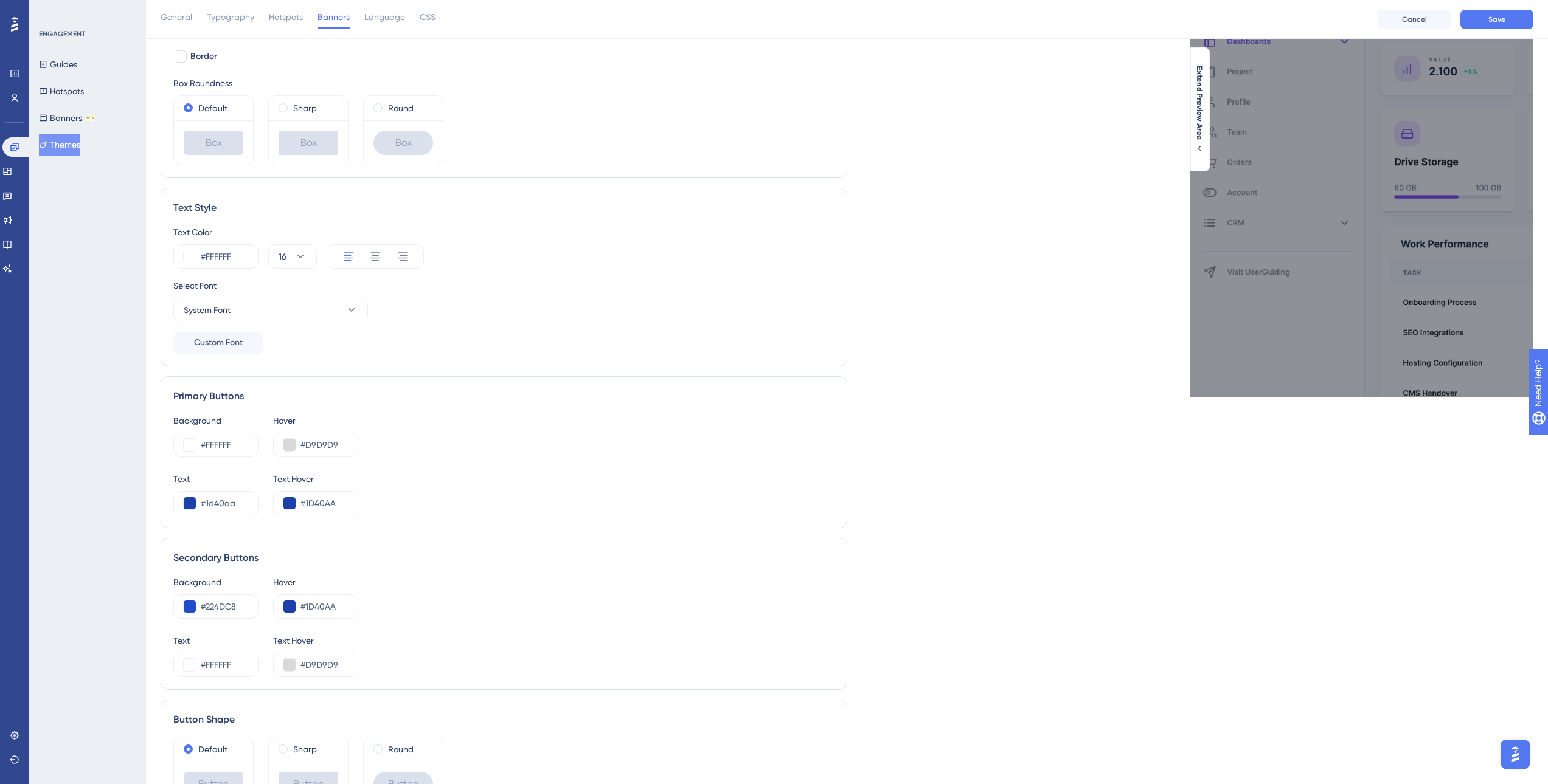
click at [745, 602] on div "Background #224DC8 Hover #1D40AA" at bounding box center [504, 597] width 661 height 44
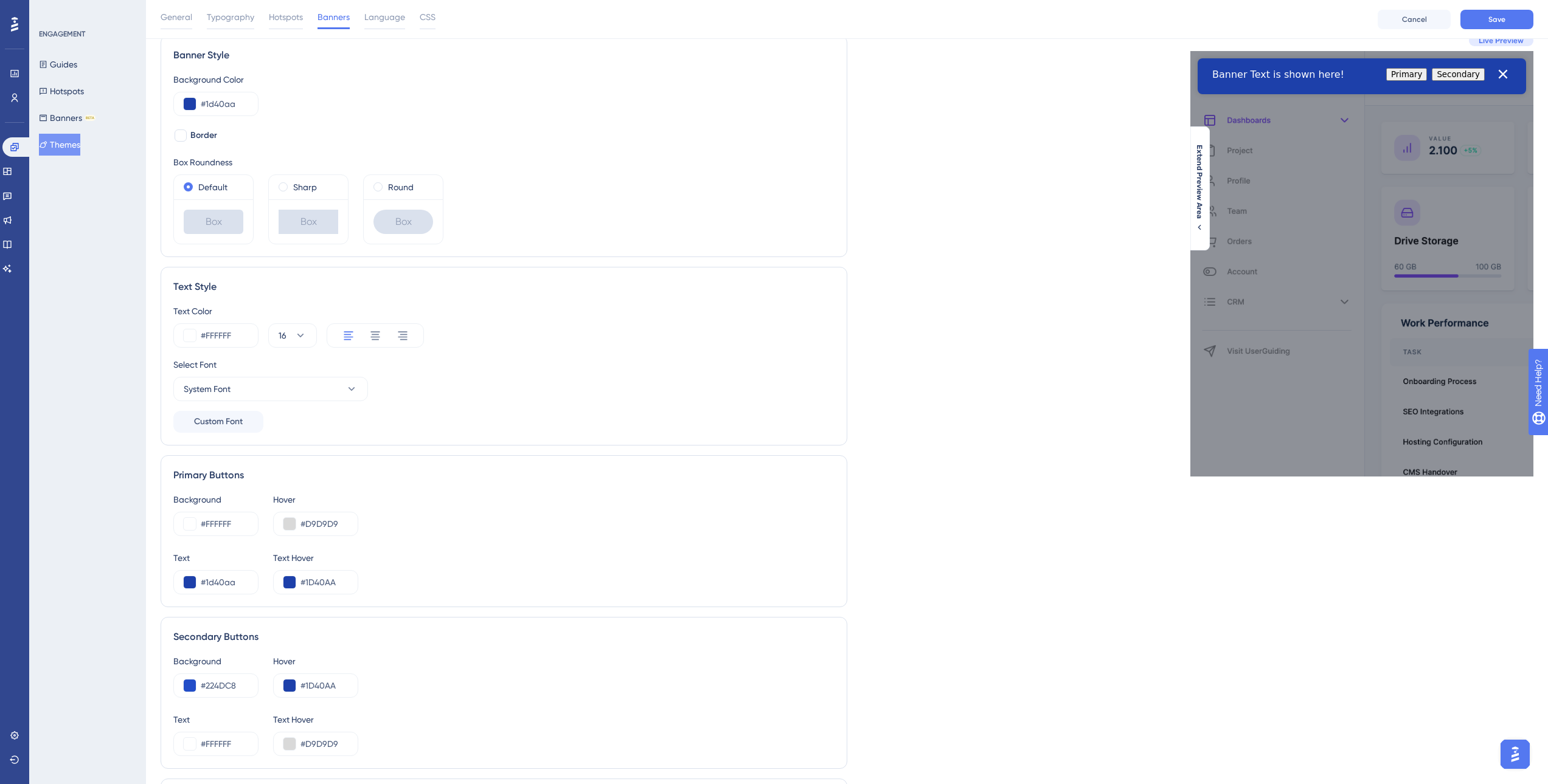
scroll to position [61, 0]
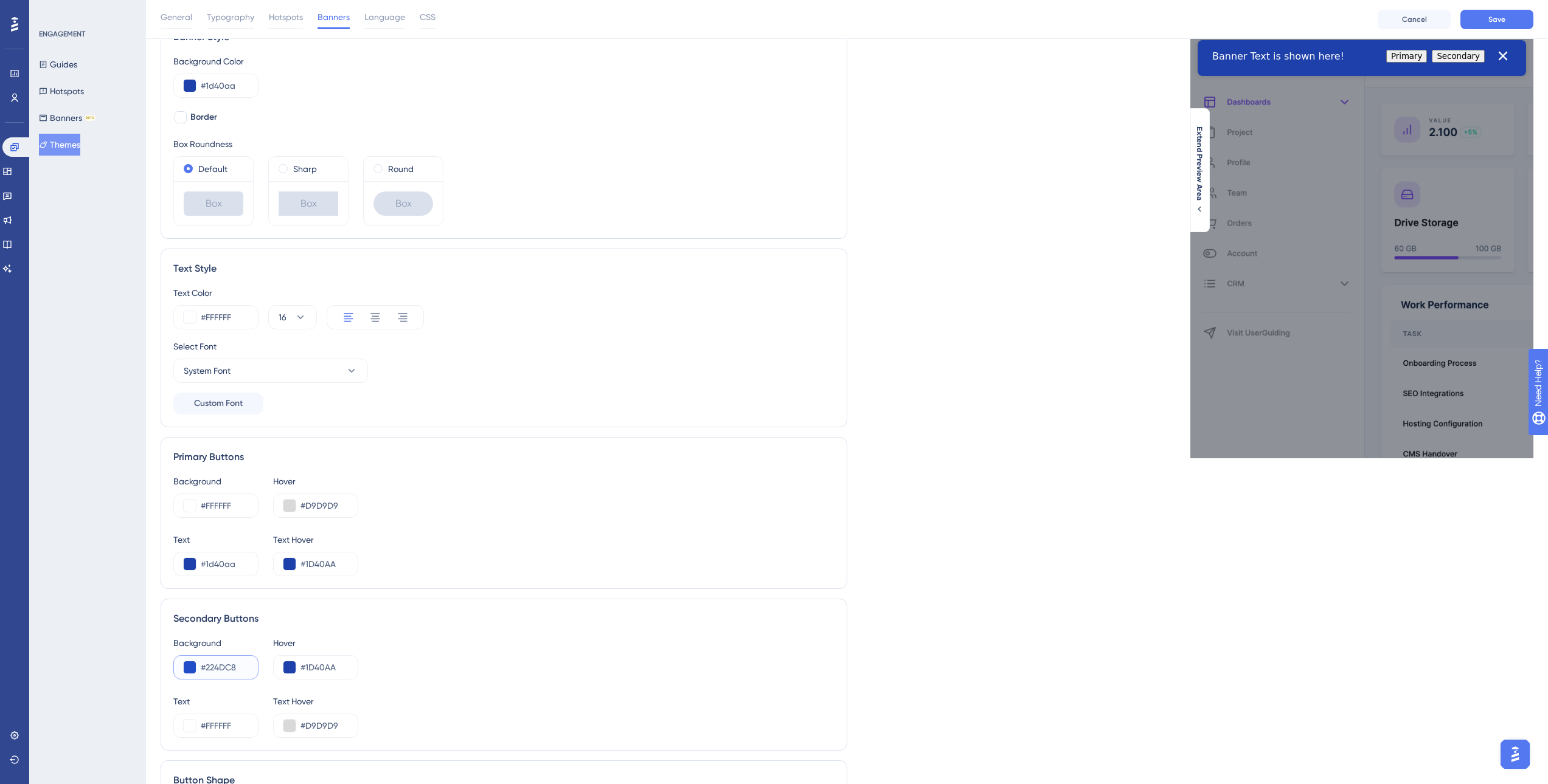
drag, startPoint x: 239, startPoint y: 669, endPoint x: 187, endPoint y: 669, distance: 52.0
click at [187, 669] on div "#224DC8" at bounding box center [216, 667] width 85 height 24
paste input "5175E1"
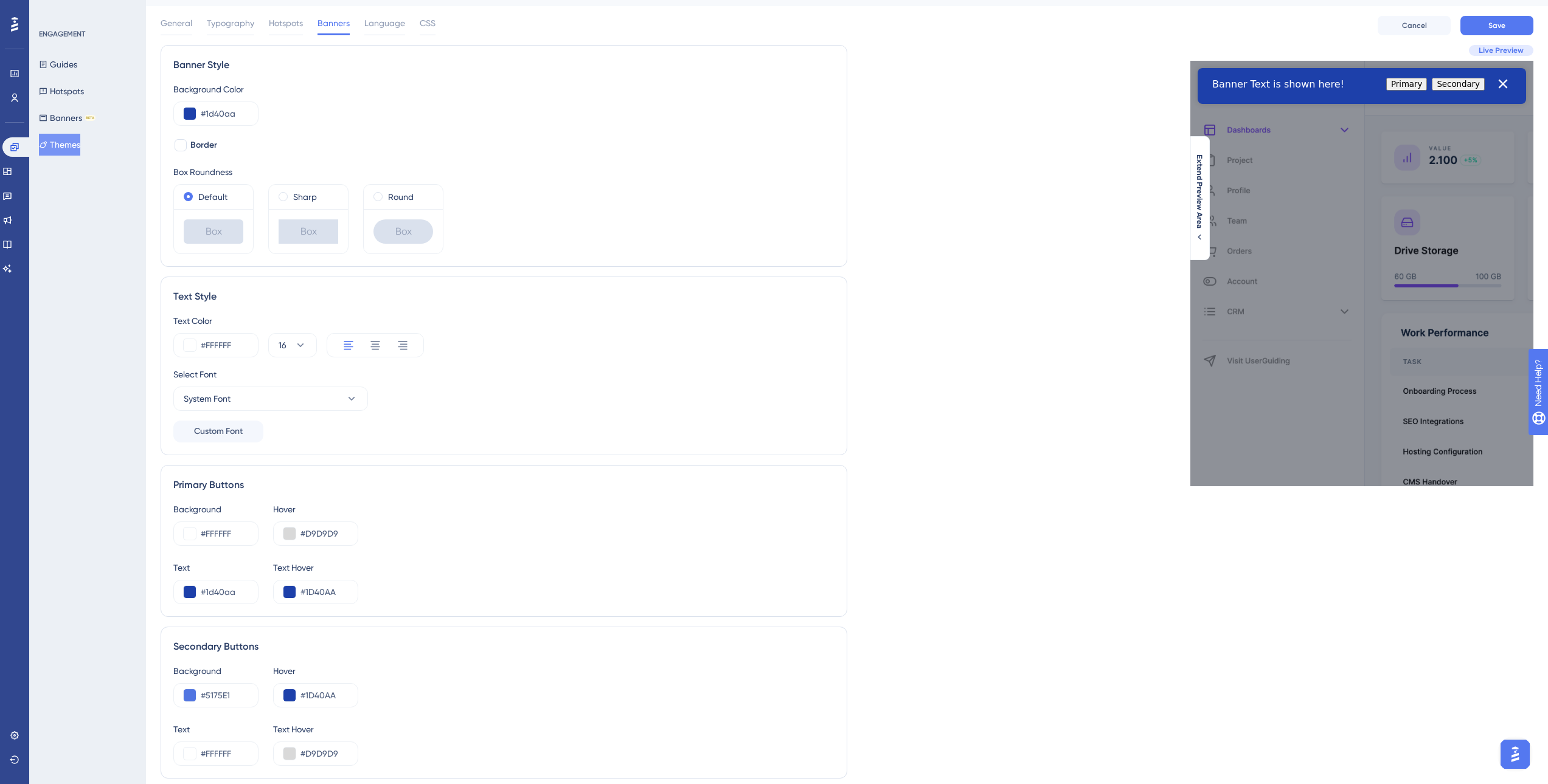
scroll to position [0, 0]
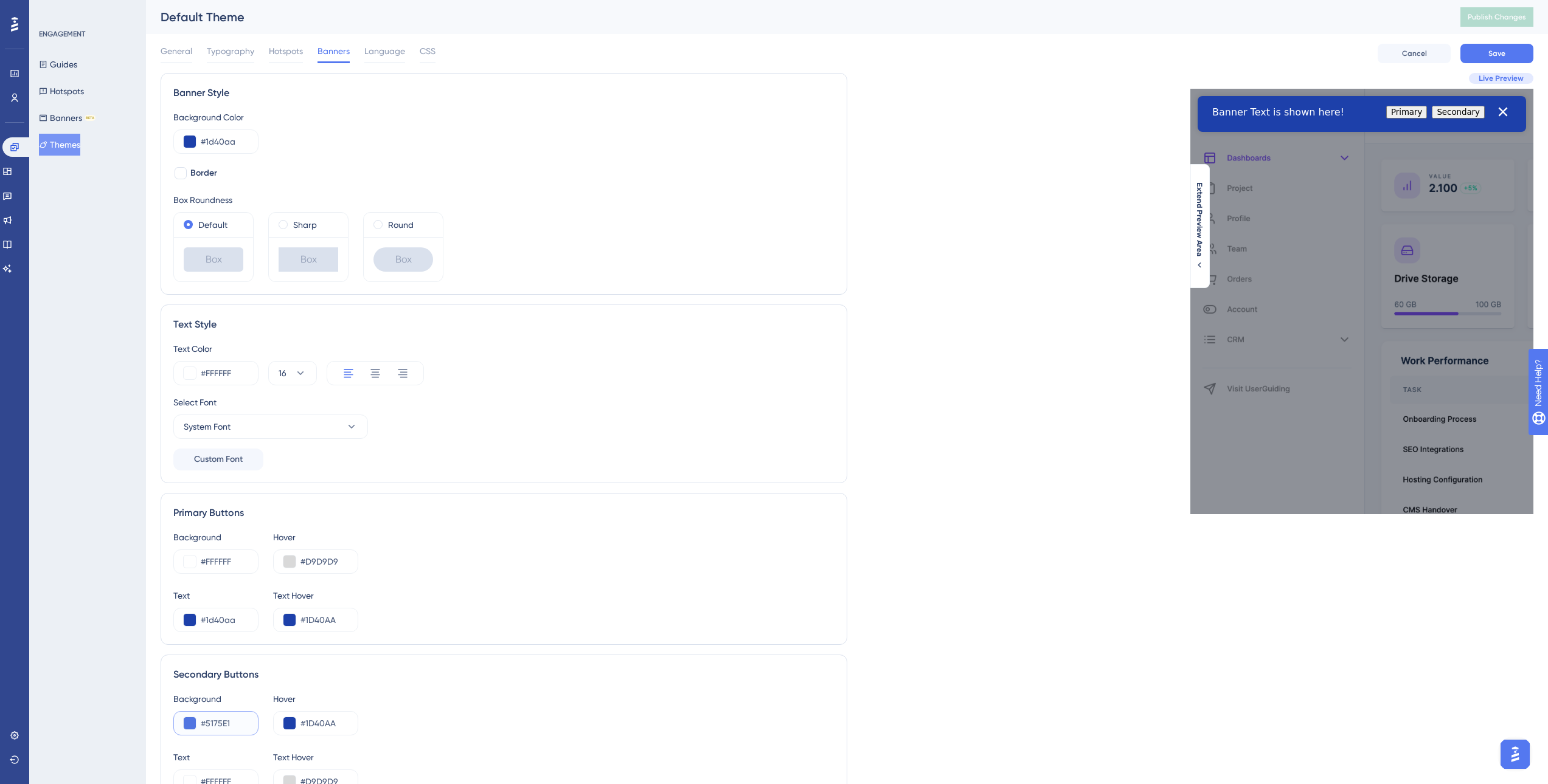
drag, startPoint x: 240, startPoint y: 721, endPoint x: 204, endPoint y: 725, distance: 36.2
click at [204, 725] on input "#5175E1" at bounding box center [224, 723] width 47 height 15
paste input "224DC8"
drag, startPoint x: 234, startPoint y: 136, endPoint x: 198, endPoint y: 136, distance: 36.0
click at [198, 136] on div "#1d40aa" at bounding box center [216, 142] width 85 height 24
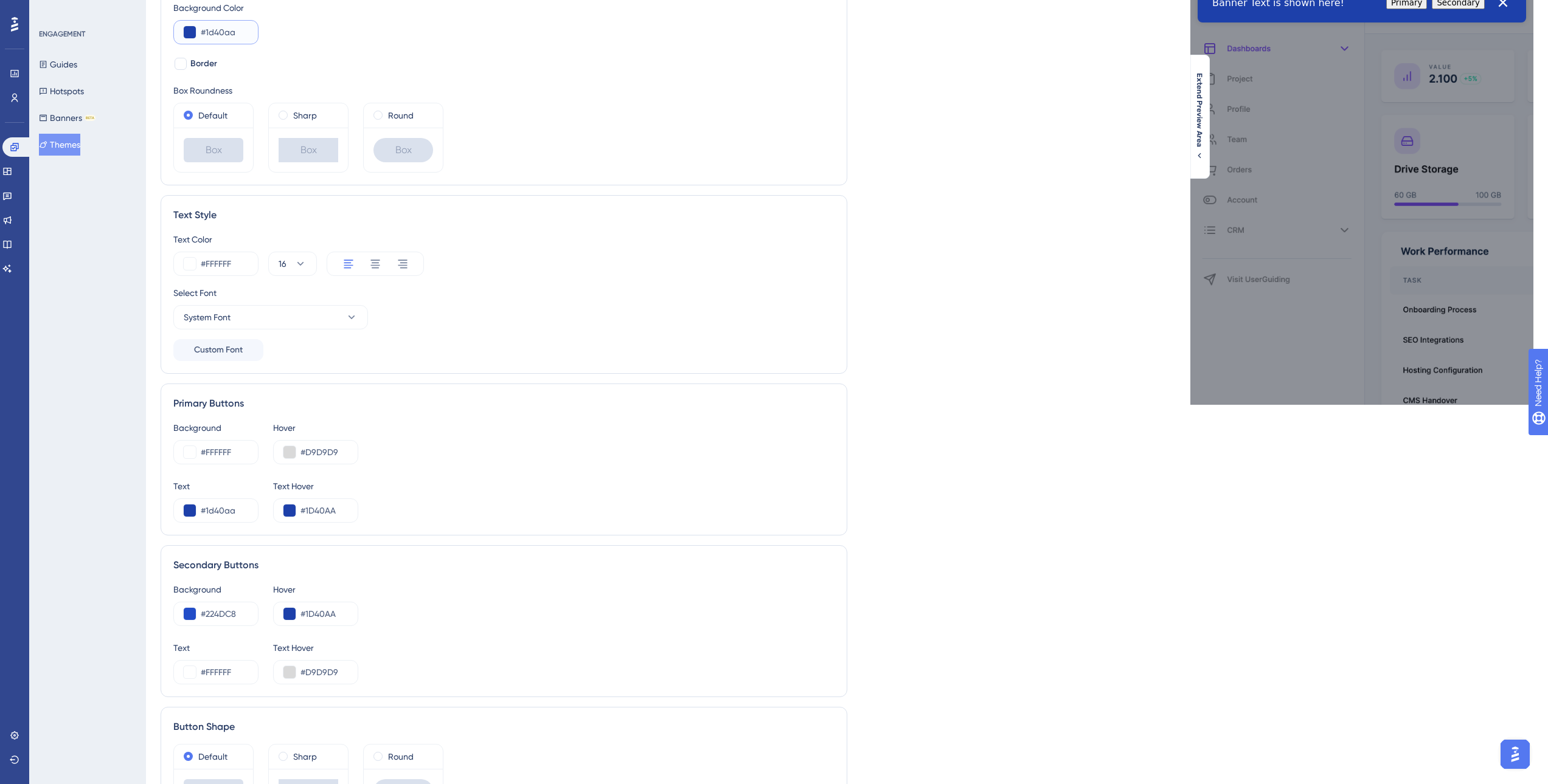
scroll to position [201, 0]
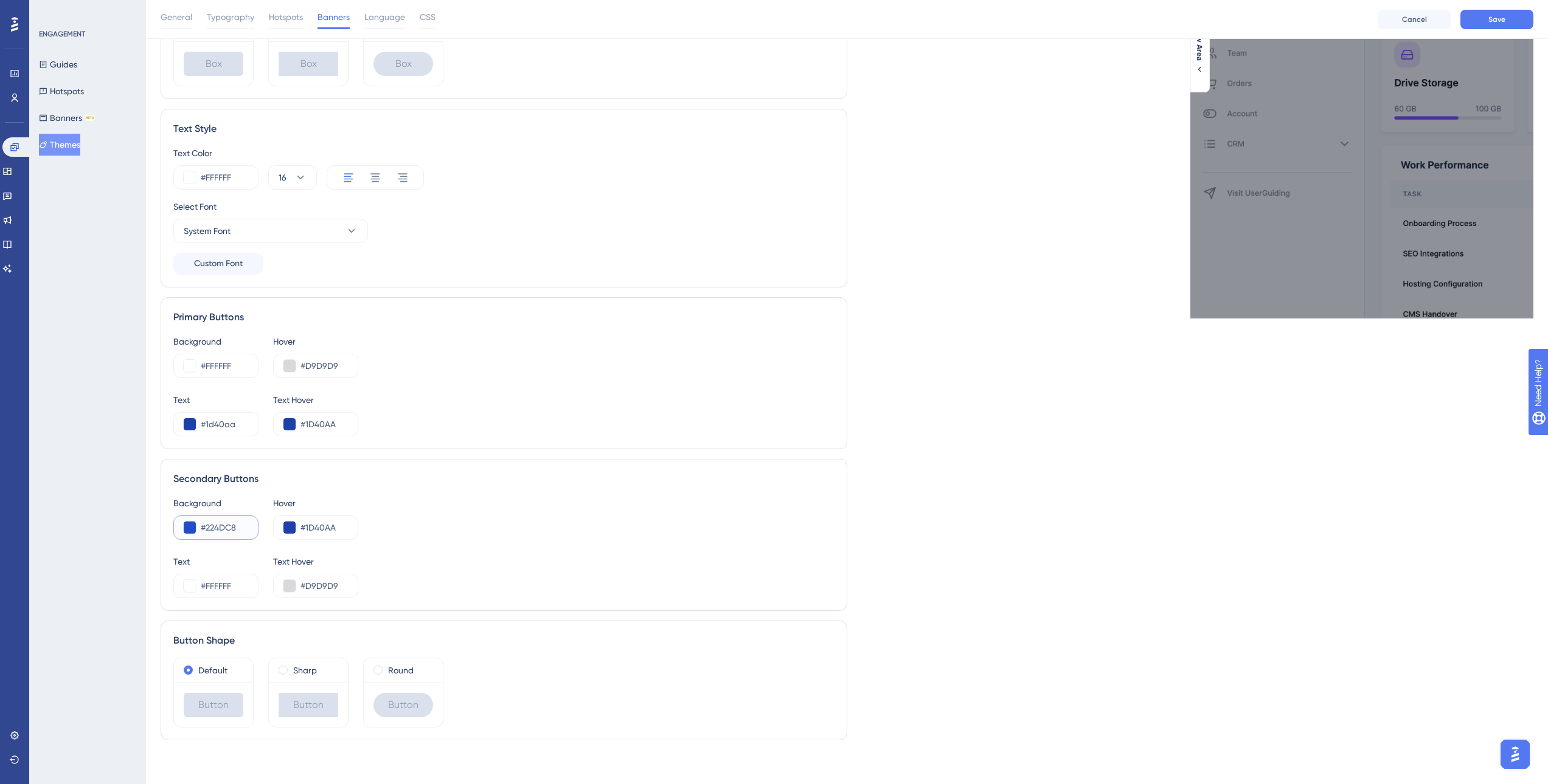
drag, startPoint x: 247, startPoint y: 529, endPoint x: 184, endPoint y: 521, distance: 63.5
click at [184, 521] on div "#224DC8" at bounding box center [216, 527] width 85 height 24
paste input "1D40AA"
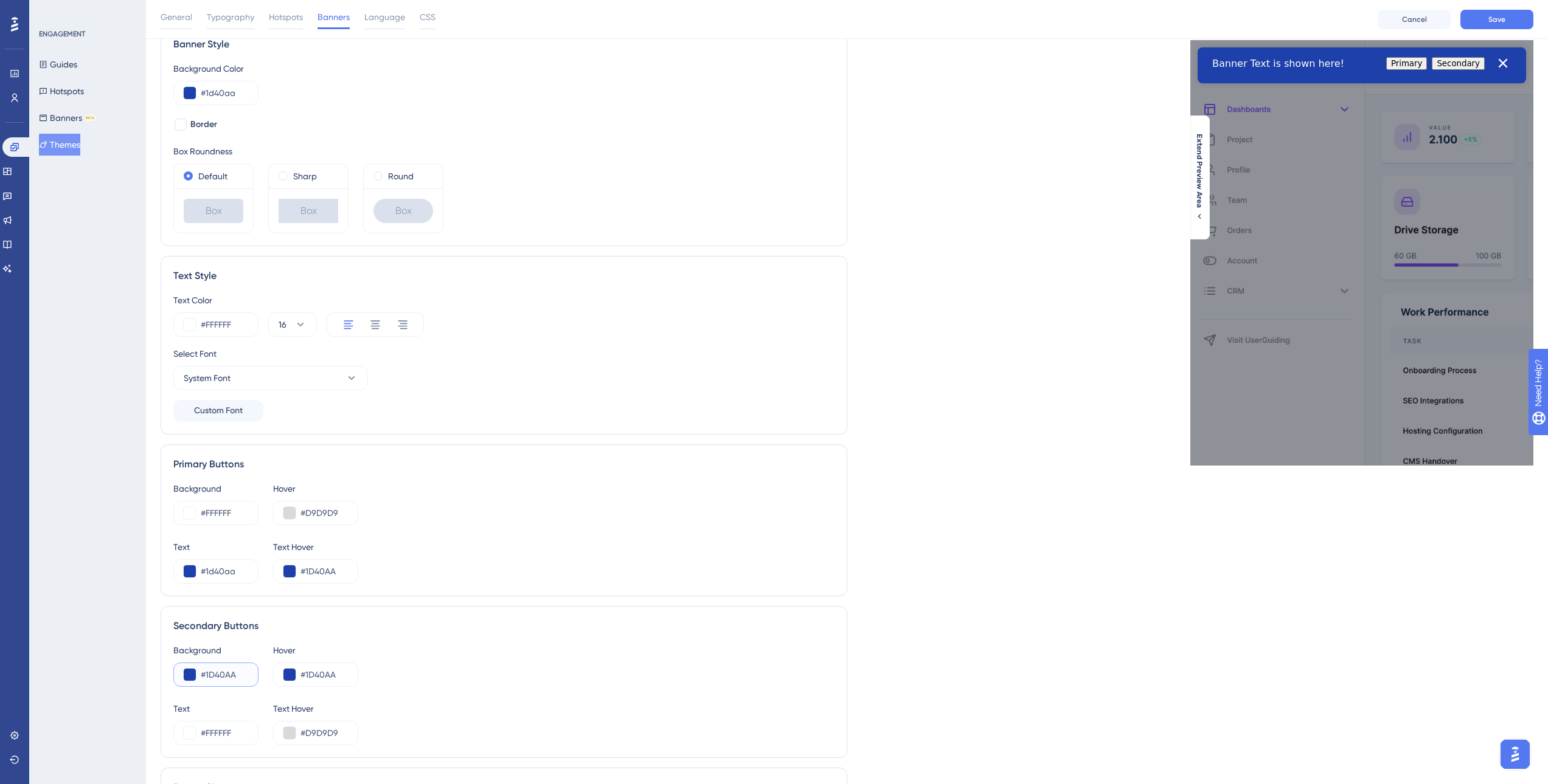
scroll to position [0, 0]
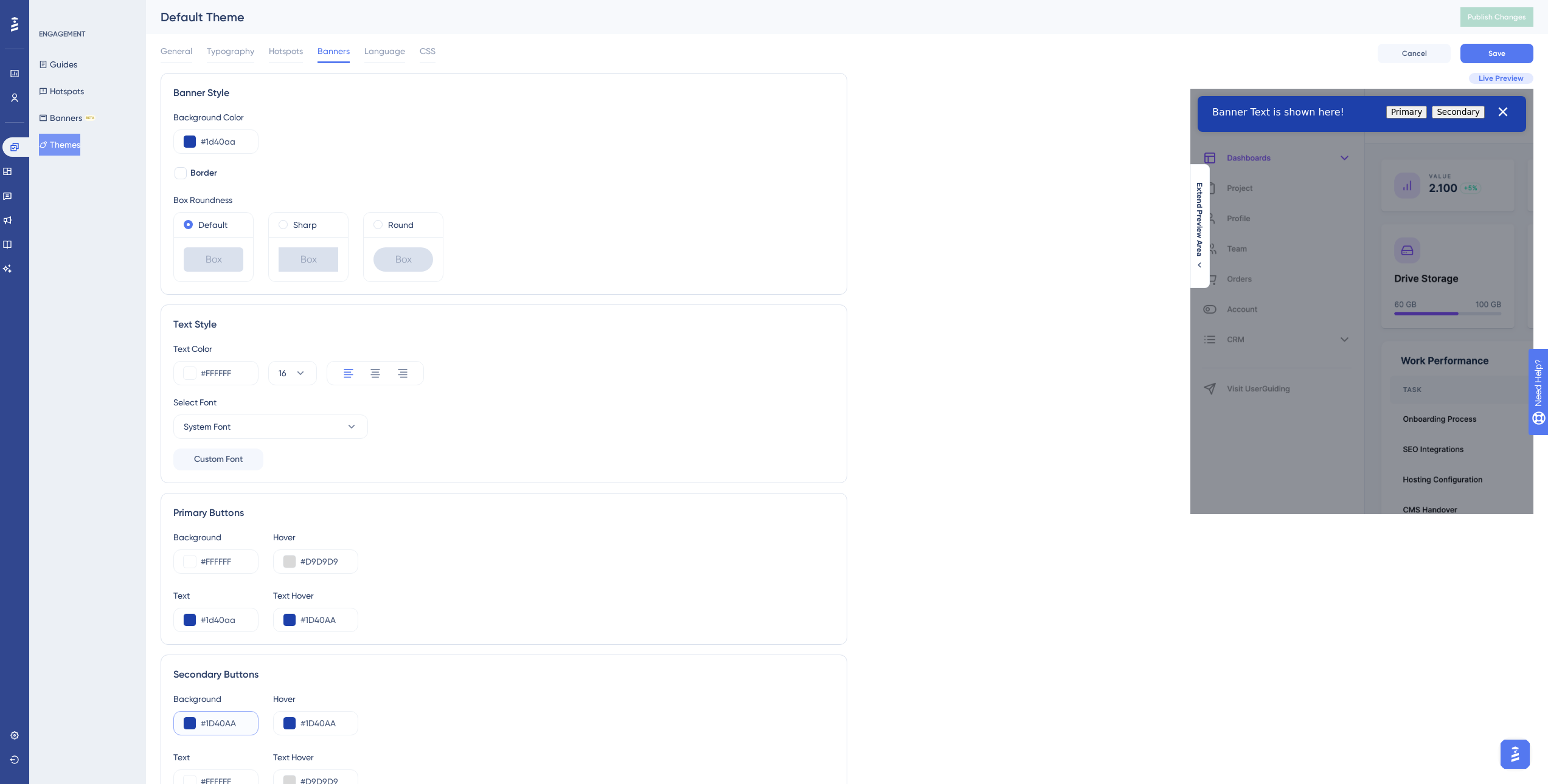
type input "#1D40AA"
drag, startPoint x: 353, startPoint y: 568, endPoint x: 326, endPoint y: 569, distance: 27.0
click at [326, 569] on div "#D9D9D9" at bounding box center [316, 562] width 85 height 24
drag, startPoint x: 341, startPoint y: 565, endPoint x: 300, endPoint y: 565, distance: 41.0
click at [300, 565] on div "#D9D9D9" at bounding box center [316, 562] width 85 height 24
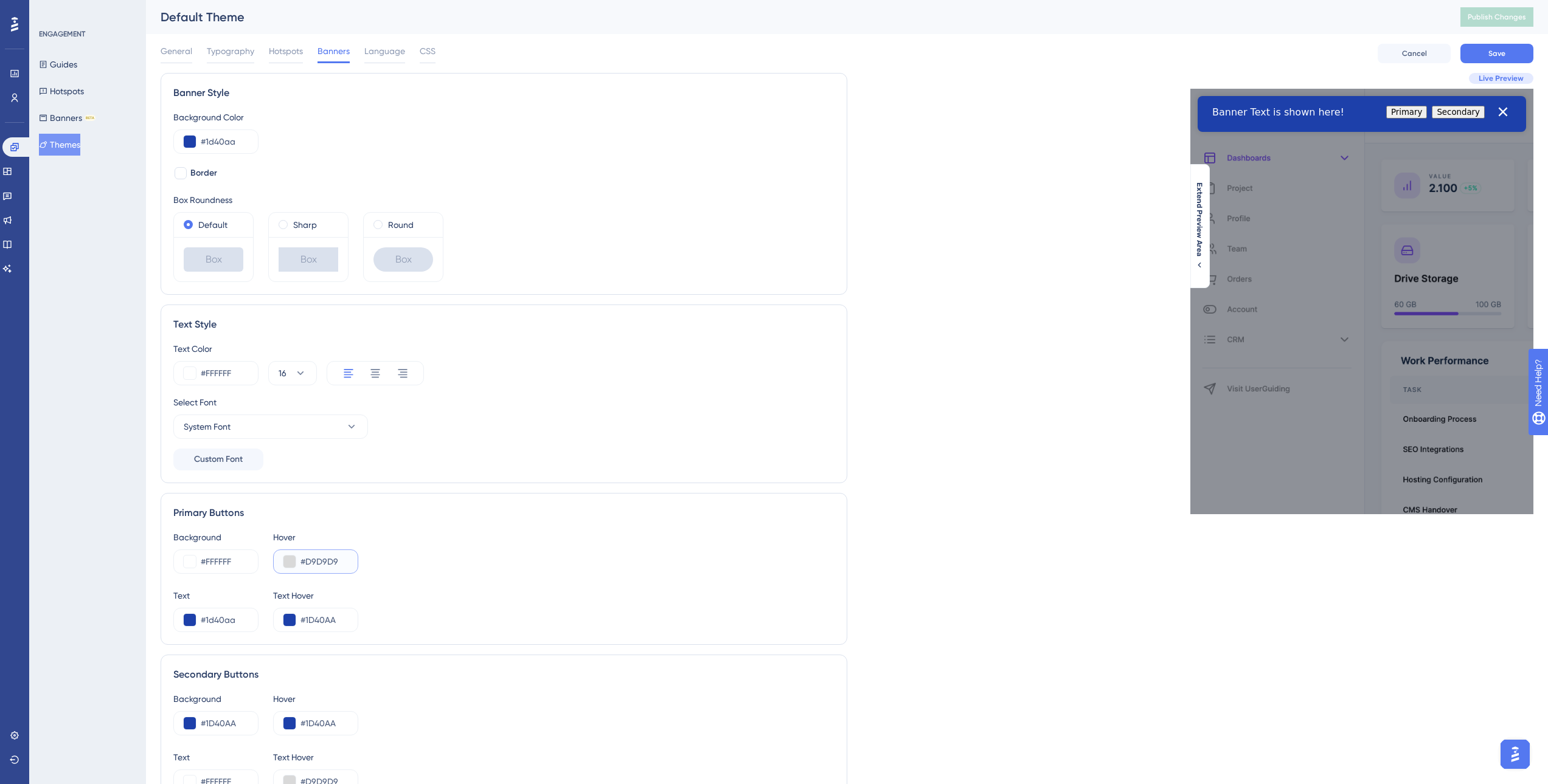
paste input "8EA5EC"
click at [596, 576] on div "Background #FFFFFF Hover #8EA5EC Text #1d40aa Text Hover #1D40AA" at bounding box center [504, 581] width 661 height 102
drag, startPoint x: 501, startPoint y: 518, endPoint x: 481, endPoint y: 518, distance: 20.0
click at [500, 518] on div "Primary Buttons" at bounding box center [504, 513] width 661 height 15
click at [328, 567] on input "#8EA5EC" at bounding box center [324, 562] width 47 height 15
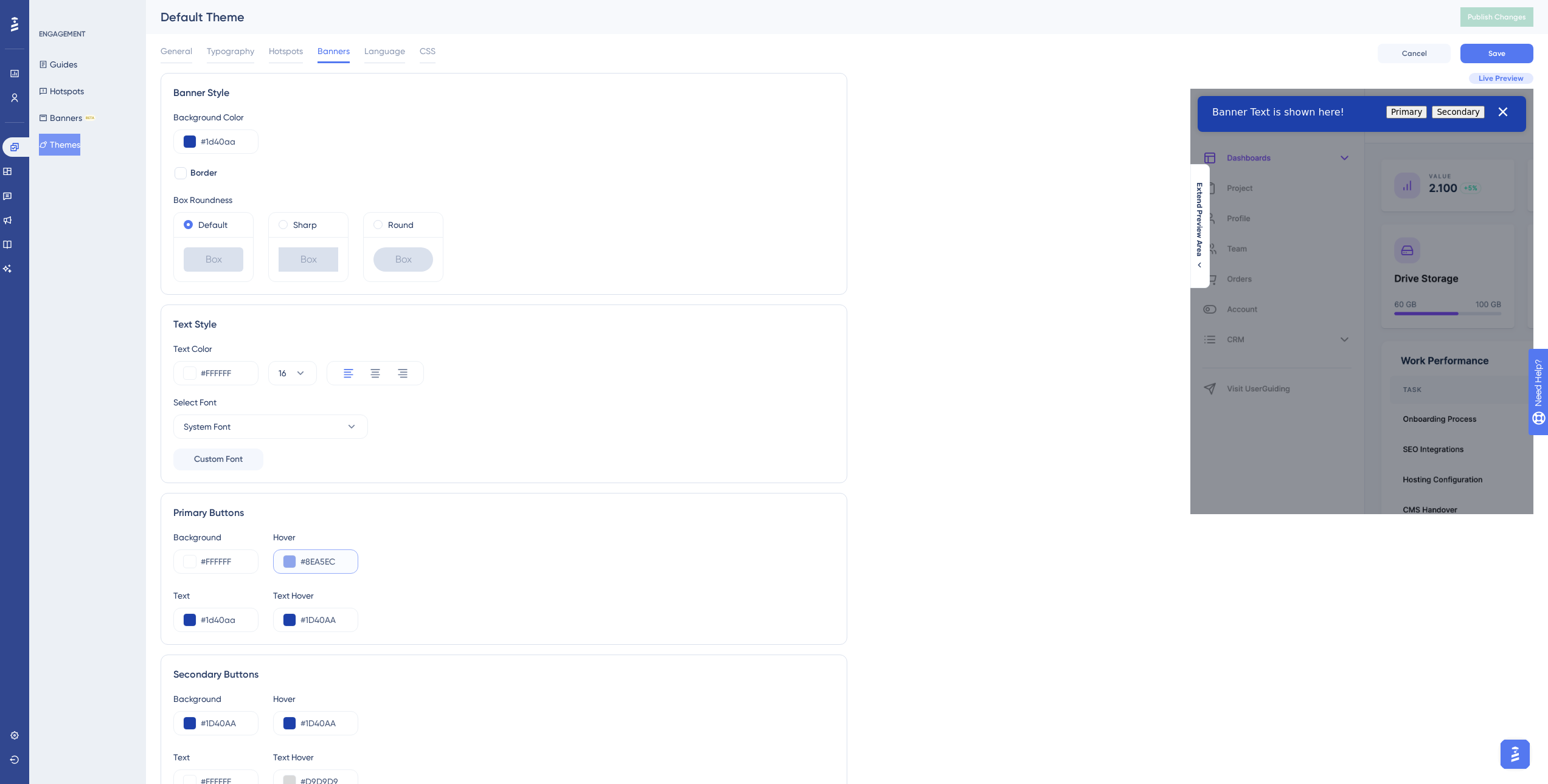
drag, startPoint x: 330, startPoint y: 560, endPoint x: 284, endPoint y: 558, distance: 46.0
click at [299, 560] on div "#8EA5EC" at bounding box center [316, 562] width 85 height 24
click at [284, 558] on button at bounding box center [290, 562] width 12 height 12
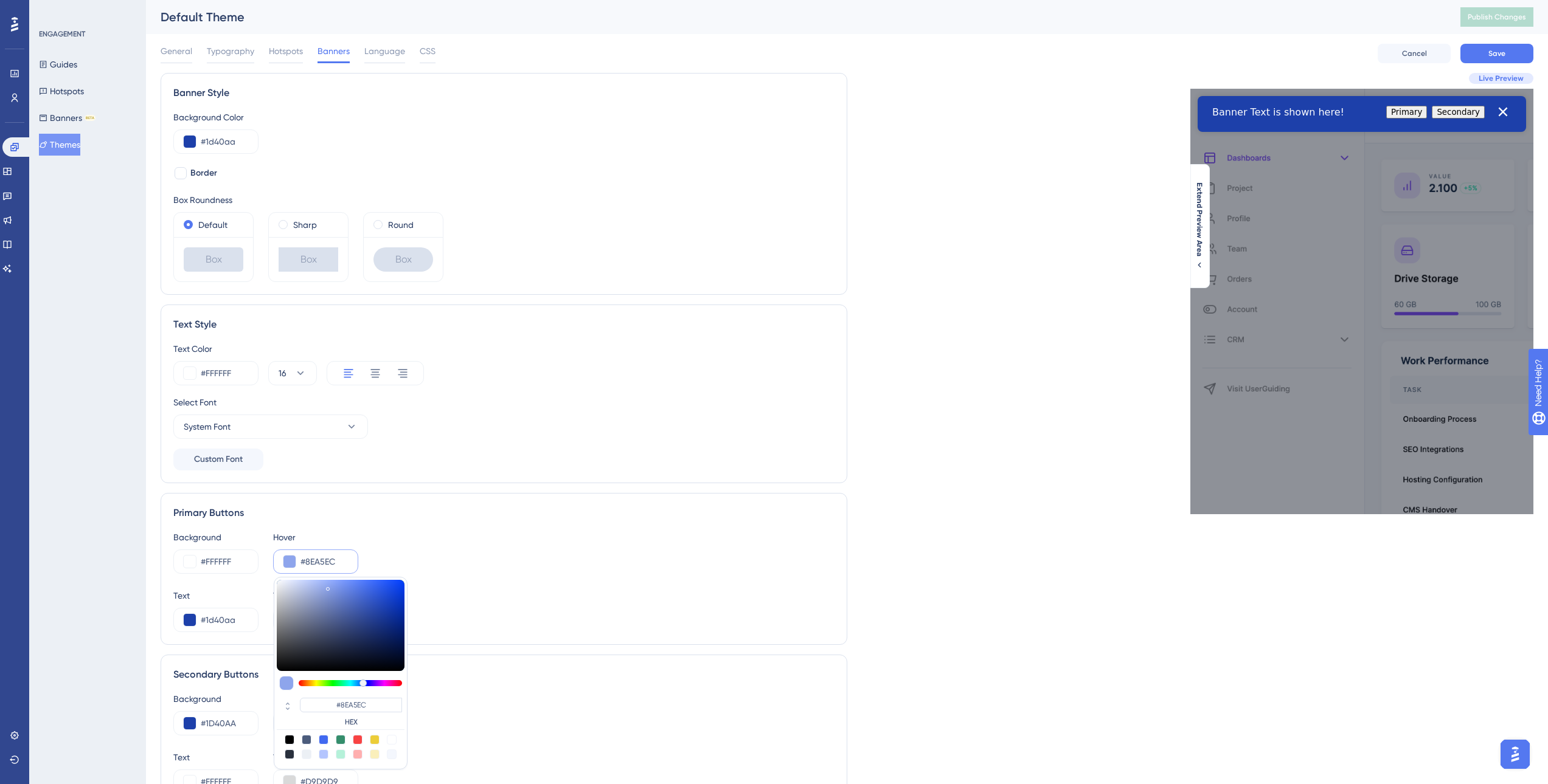
click at [307, 752] on div at bounding box center [307, 754] width 9 height 9
type input "#ecf0f5"
type input "#ECF0F5"
click at [911, 542] on div "Live Preview Extend Preview Area" at bounding box center [1191, 509] width 686 height 873
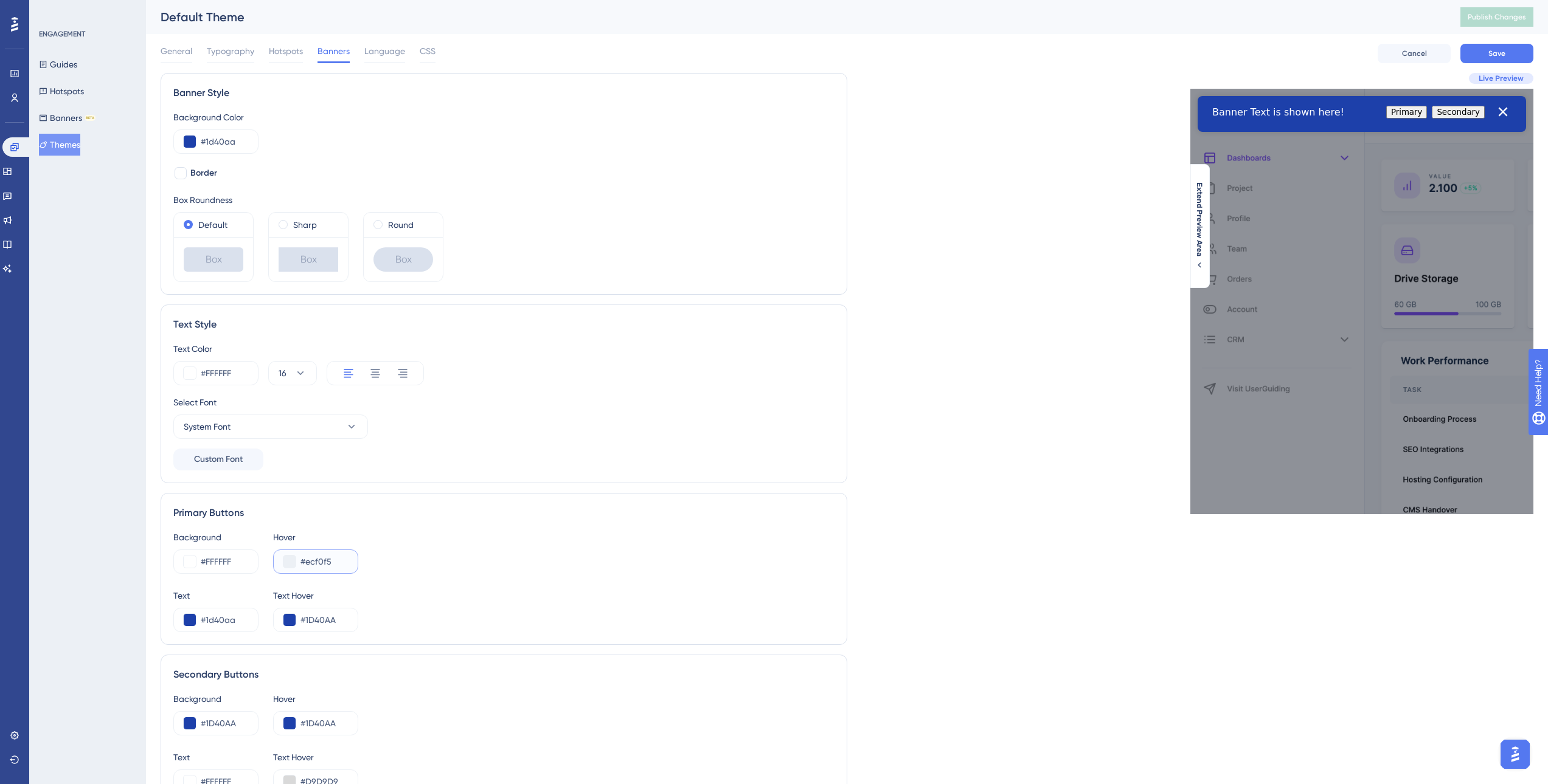
click at [320, 565] on input "#ecf0f5" at bounding box center [324, 562] width 47 height 15
click at [286, 560] on button at bounding box center [290, 562] width 12 height 12
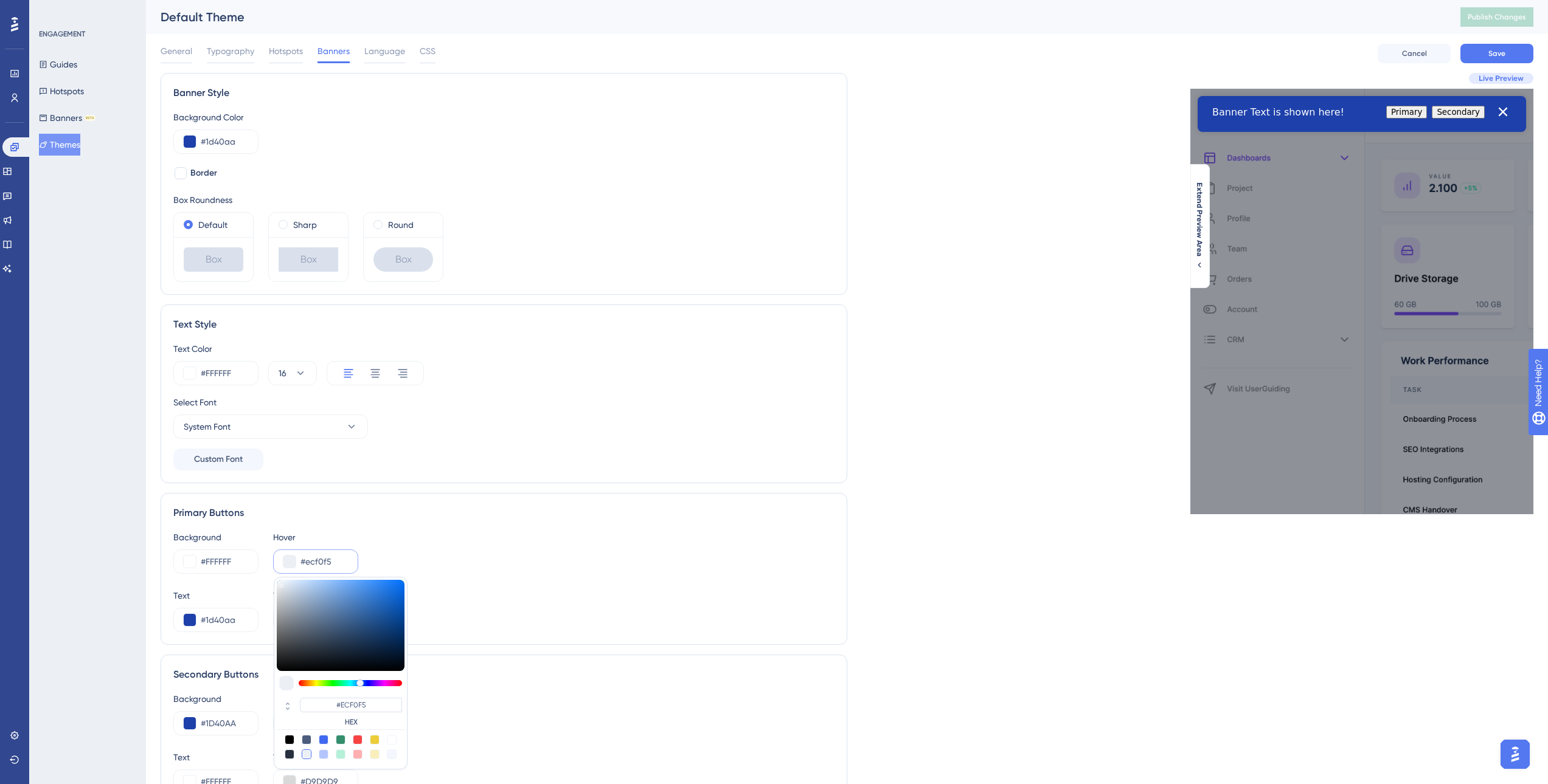
click at [326, 758] on div at bounding box center [324, 754] width 9 height 9
type input "#b4c5fe"
type input "#B4C5FE"
drag, startPoint x: 819, startPoint y: 466, endPoint x: 916, endPoint y: 404, distance: 115.1
click at [820, 466] on div "Select Font System Font Custom Font" at bounding box center [504, 433] width 661 height 76
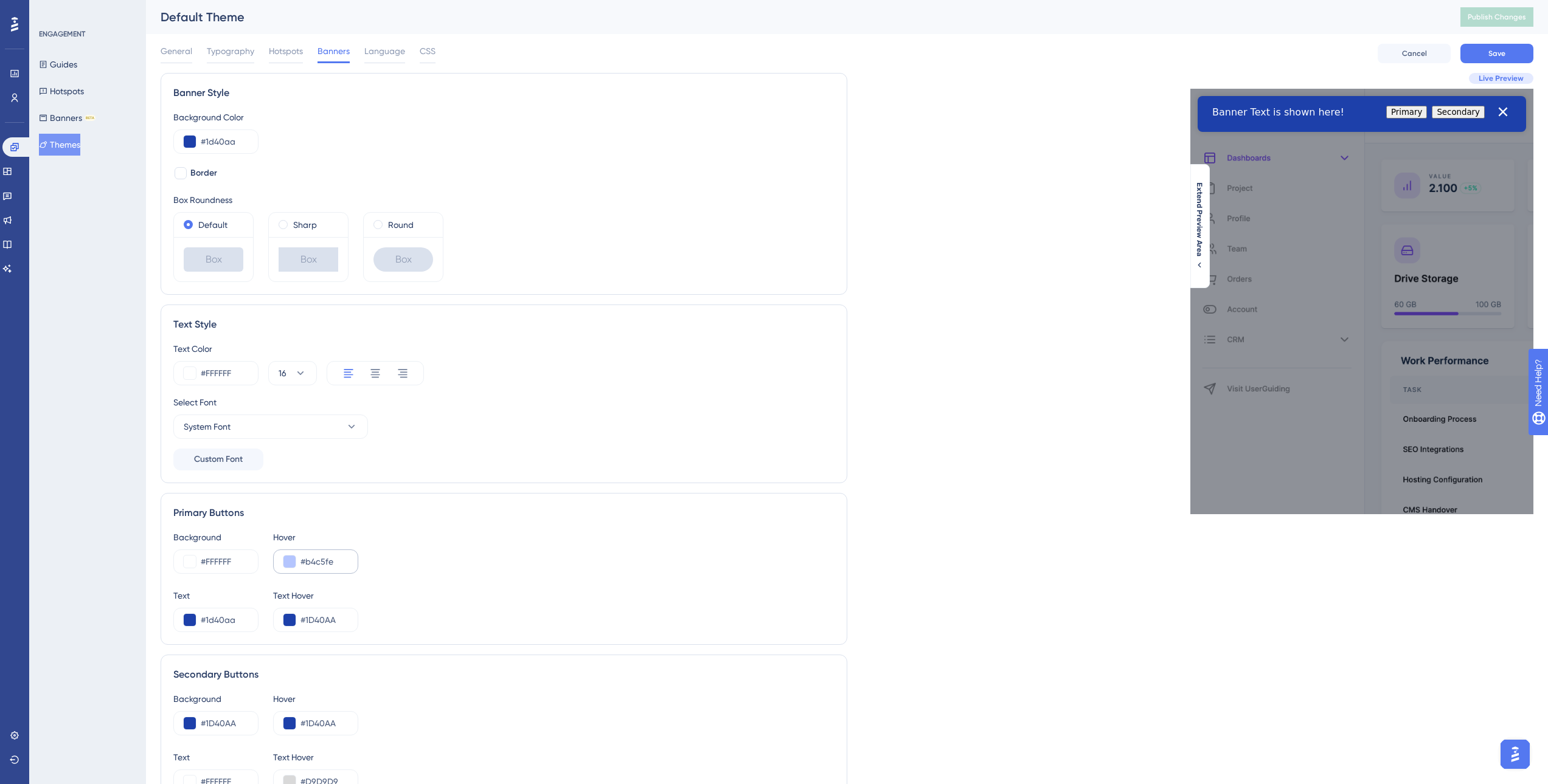
click at [294, 561] on div "#b4c5fe" at bounding box center [316, 562] width 85 height 24
click at [288, 566] on button at bounding box center [290, 562] width 12 height 12
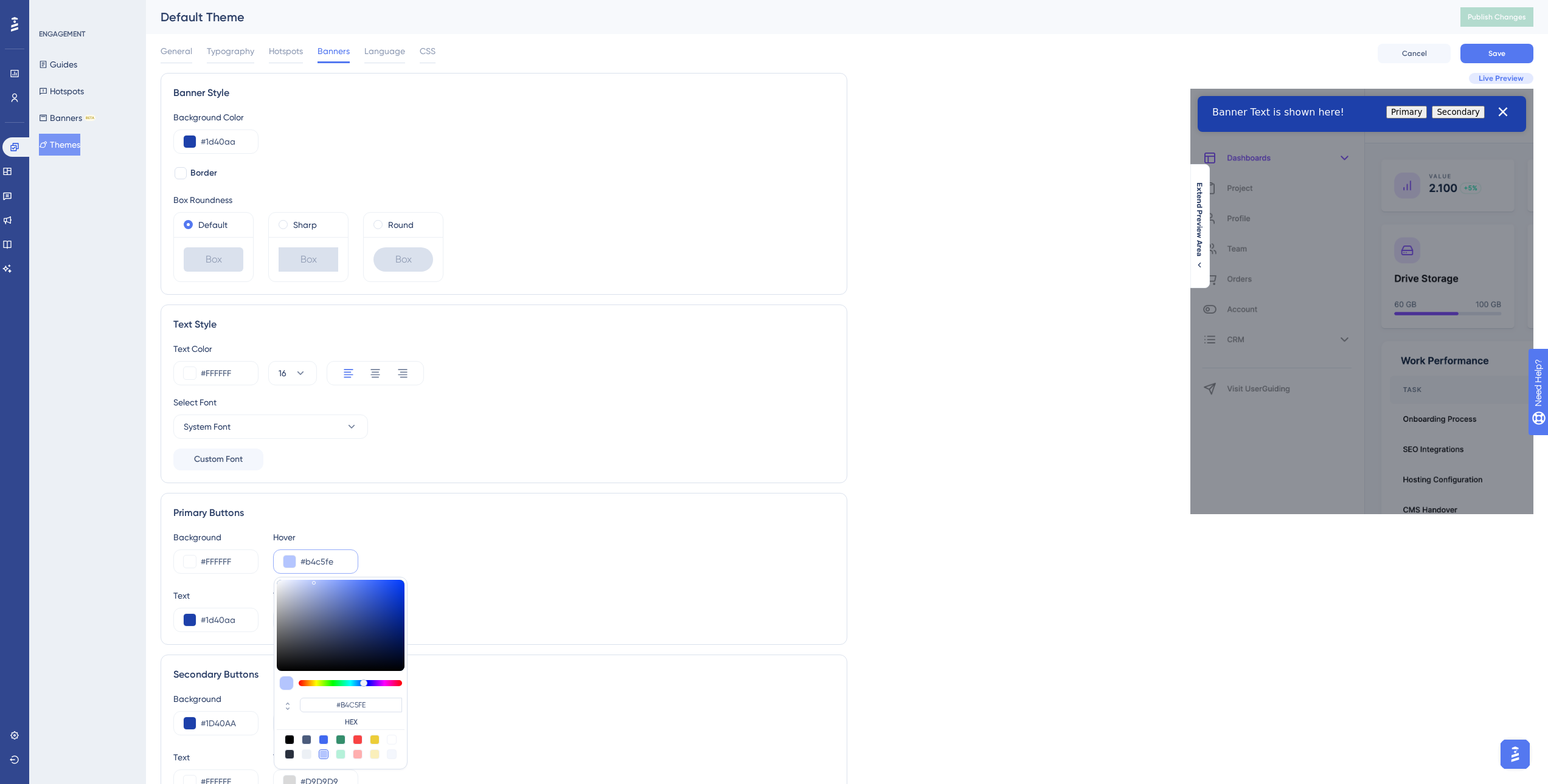
click at [305, 756] on div at bounding box center [307, 754] width 9 height 9
type input "#ecf0f5"
type input "#ECF0F5"
click at [586, 567] on div "Background #FFFFFF Hover #ecf0f5 #ECF0F5 HEX" at bounding box center [504, 552] width 661 height 44
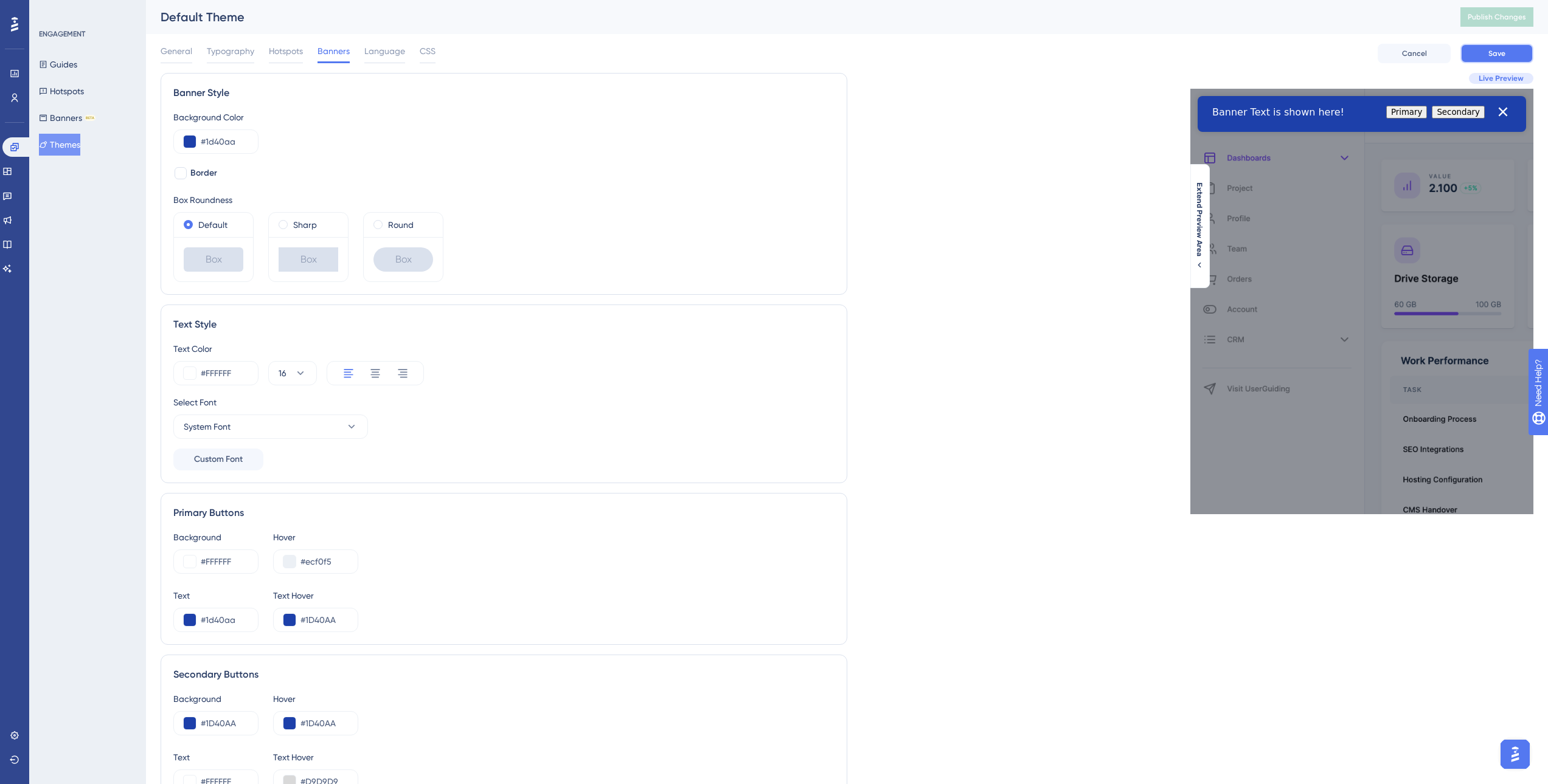
click at [1518, 52] on button "Save" at bounding box center [1497, 53] width 73 height 20
click at [1525, 11] on button "Publish Changes" at bounding box center [1497, 17] width 73 height 20
click at [242, 22] on div "Default Theme" at bounding box center [795, 17] width 1270 height 17
click at [1051, 115] on div "Live Preview Extend Preview Area" at bounding box center [1191, 509] width 686 height 873
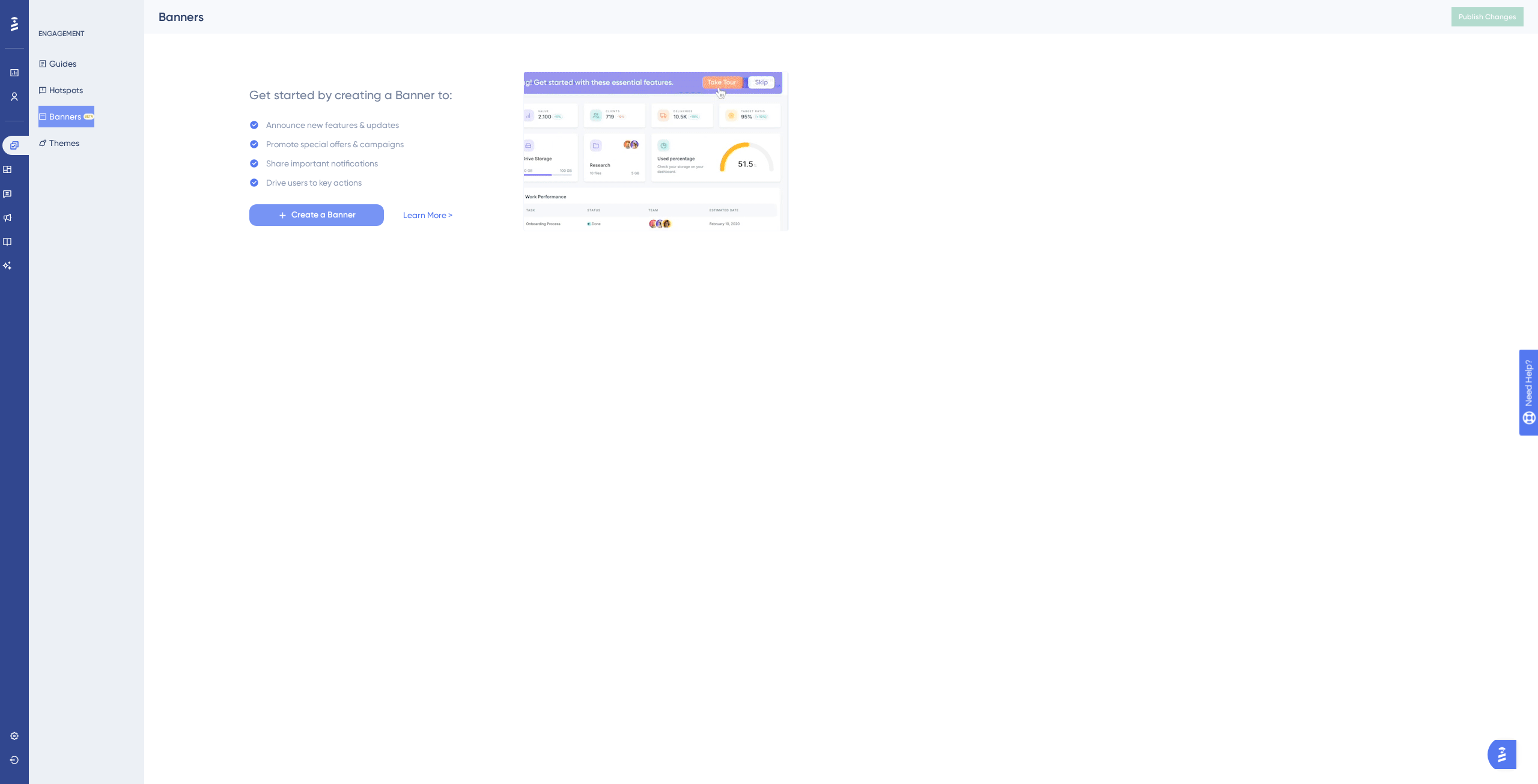
click at [344, 214] on span "Create a Banner" at bounding box center [324, 215] width 64 height 15
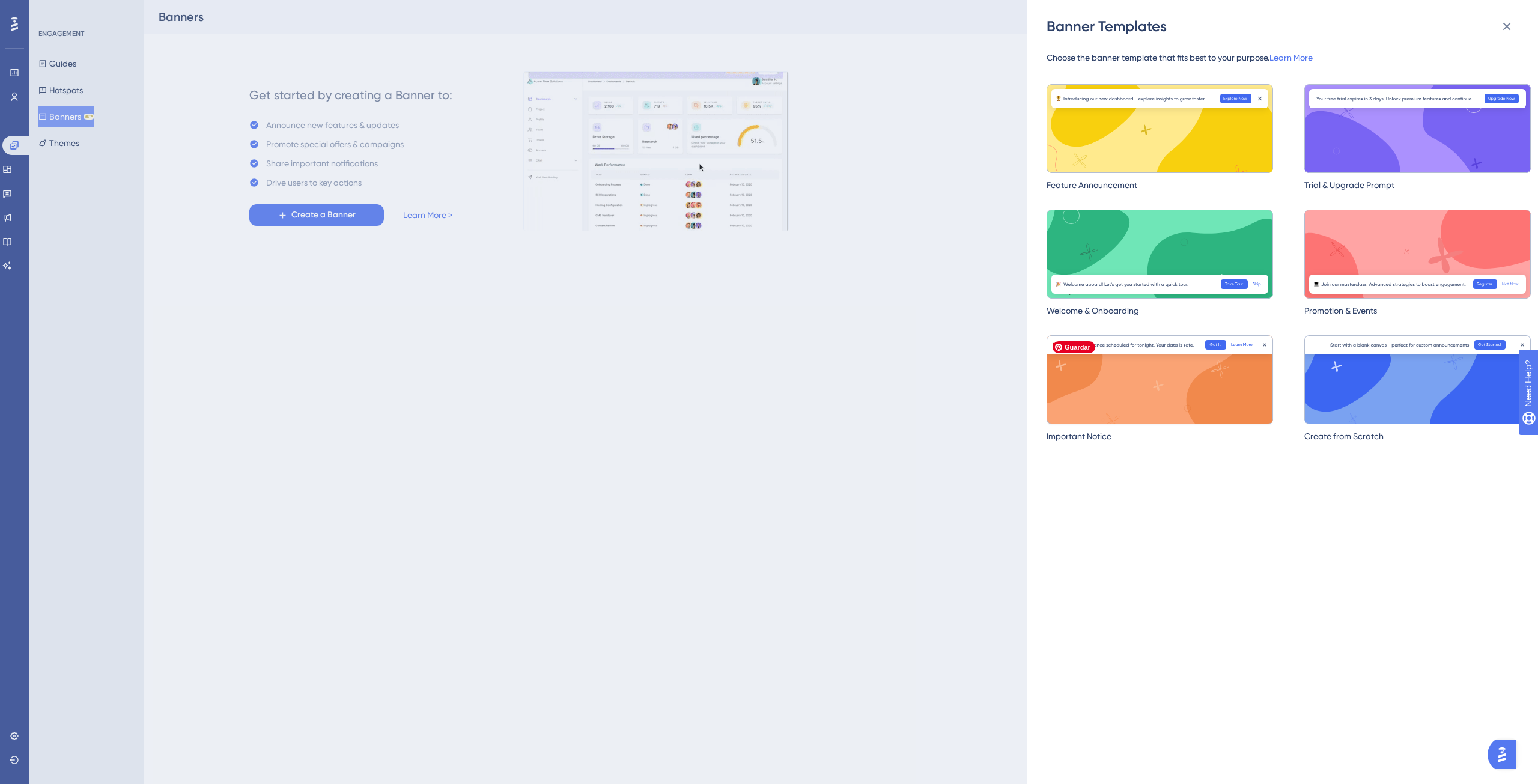
click at [1194, 366] on img at bounding box center [1159, 379] width 226 height 89
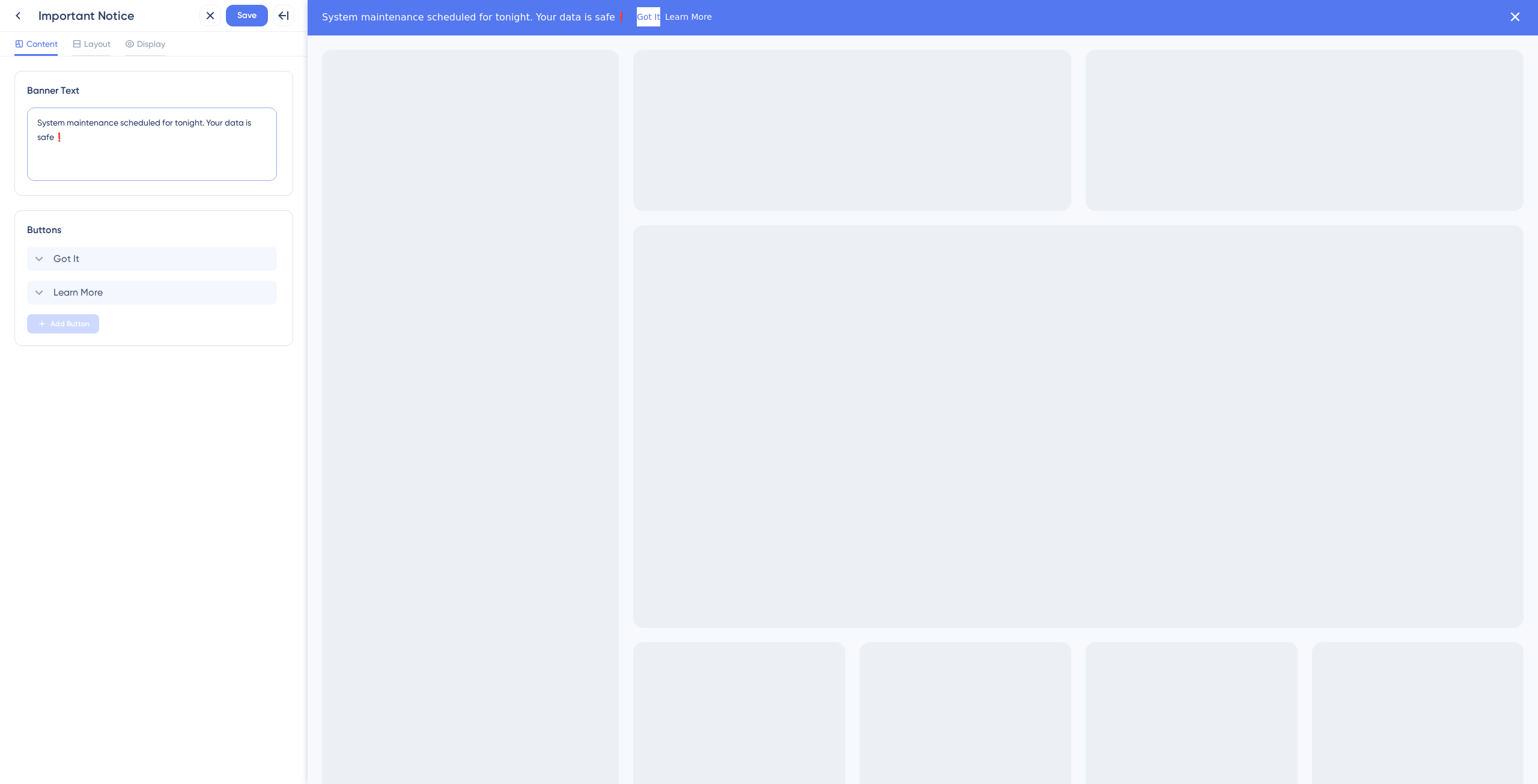
click at [135, 141] on textarea "System maintenance scheduled for tonight. Your data is safe❗️" at bounding box center [152, 144] width 250 height 73
drag, startPoint x: 52, startPoint y: 138, endPoint x: 29, endPoint y: 121, distance: 28.6
click at [29, 121] on textarea "System maintenance scheduled for tonight. Your data is safe❗️" at bounding box center [152, 144] width 250 height 73
paste textarea "Em [DATE], todas as empresas prestadoras de serviços de [GEOGRAPHIC_DATA] dever…"
type textarea "Em [DATE], todas as empresas prestadoras de serviços de [GEOGRAPHIC_DATA] dever…"
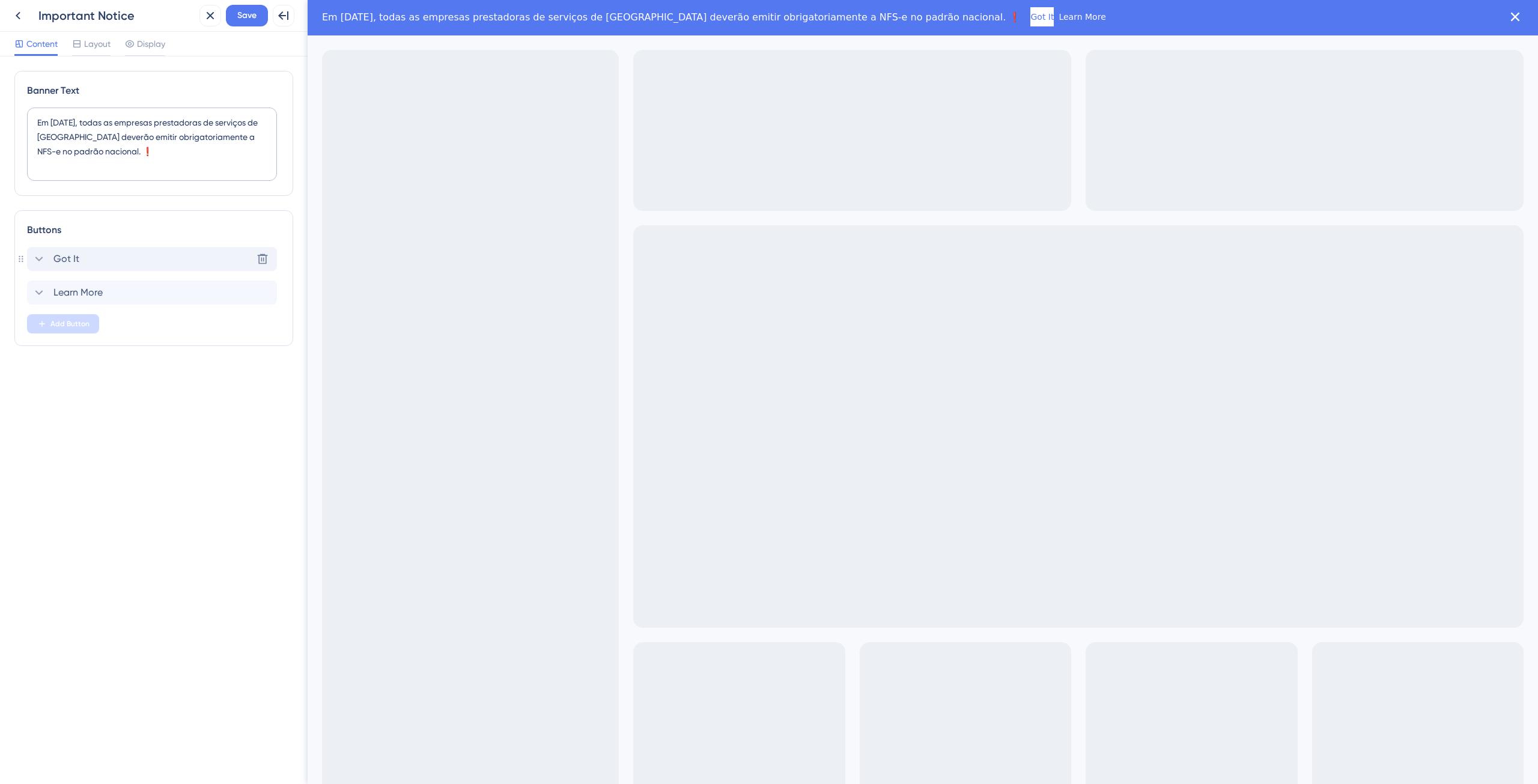
click at [75, 262] on span "Got It" at bounding box center [66, 259] width 26 height 15
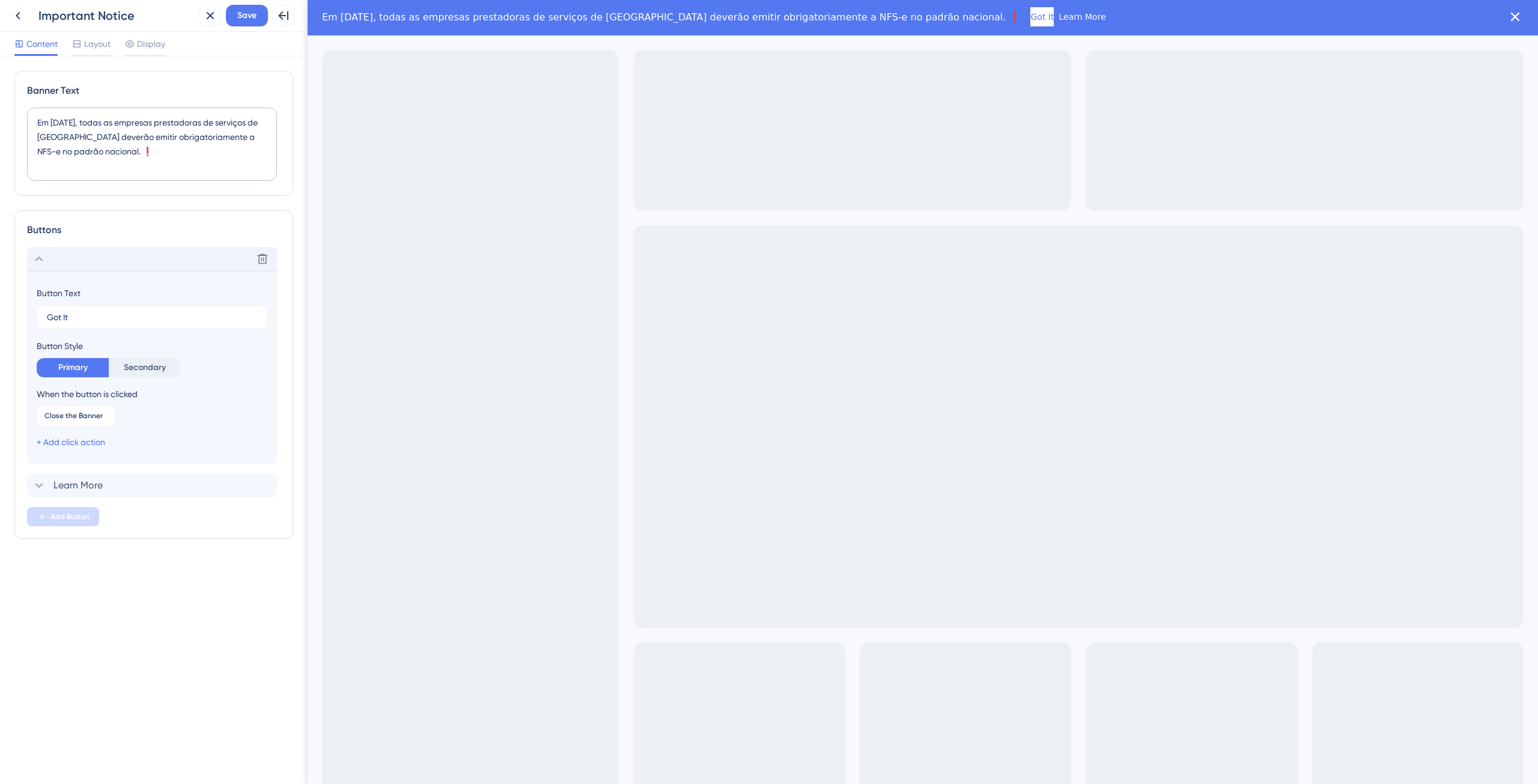
click at [75, 261] on div "Delete" at bounding box center [152, 259] width 250 height 24
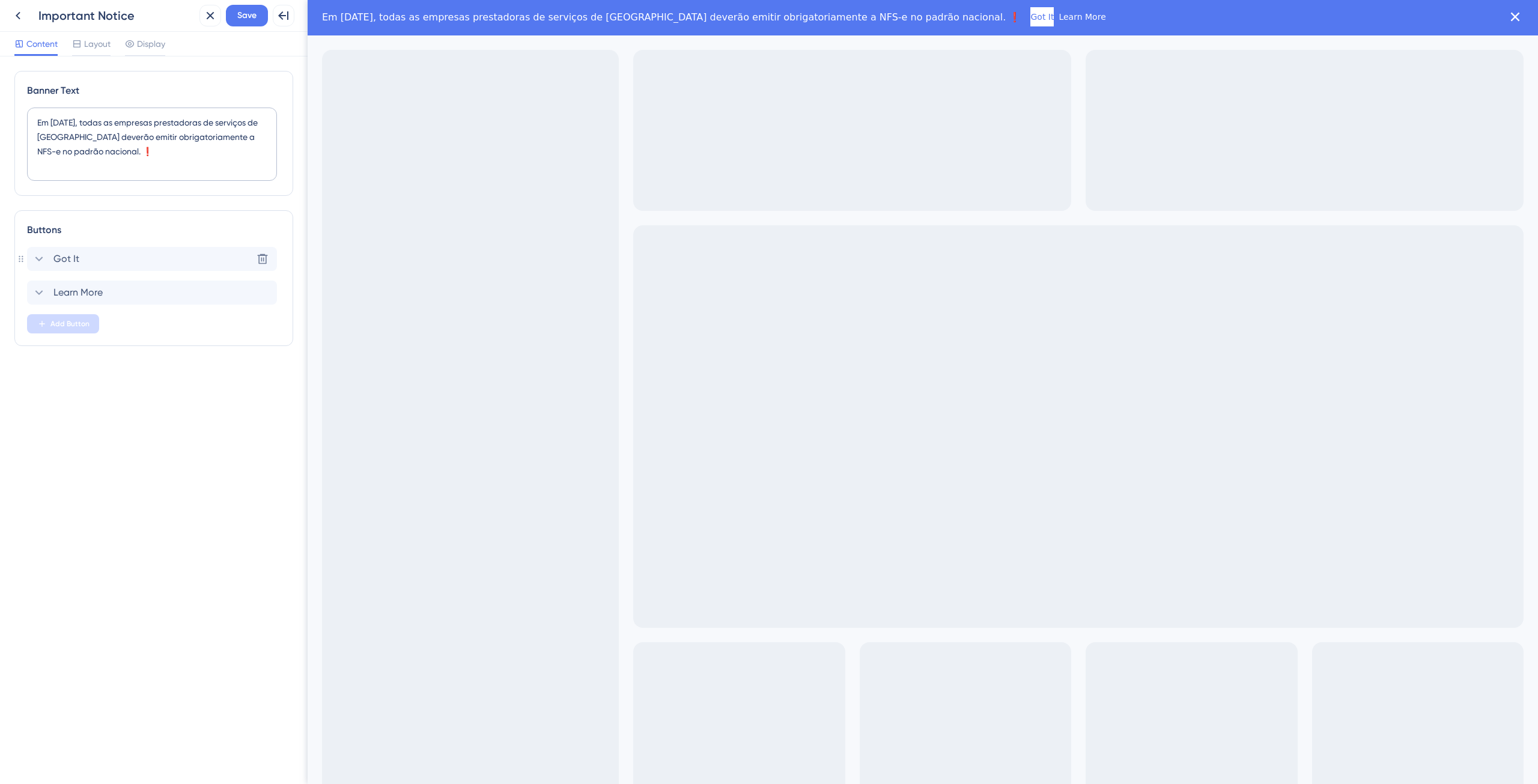
click at [76, 264] on span "Got It" at bounding box center [66, 259] width 26 height 15
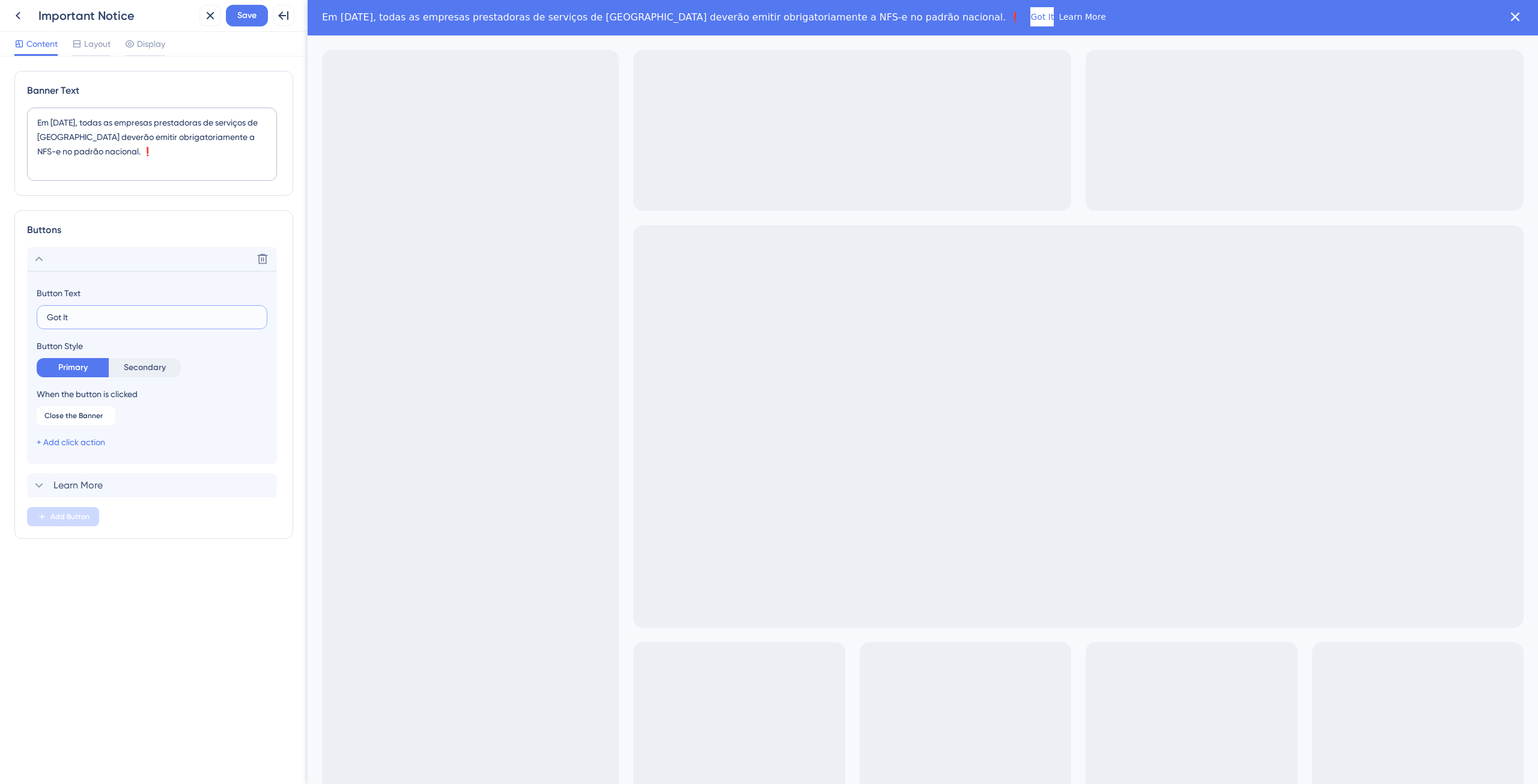
drag, startPoint x: 95, startPoint y: 313, endPoint x: 34, endPoint y: 314, distance: 61.0
click at [34, 314] on section "Button Text Got It Button Style Primary Secondary When the button is clicked Cl…" at bounding box center [152, 367] width 250 height 193
click at [49, 316] on input "Entendi" at bounding box center [151, 317] width 210 height 13
type input "Ok, entendi"
click at [89, 484] on span "Learn More" at bounding box center [78, 486] width 49 height 15
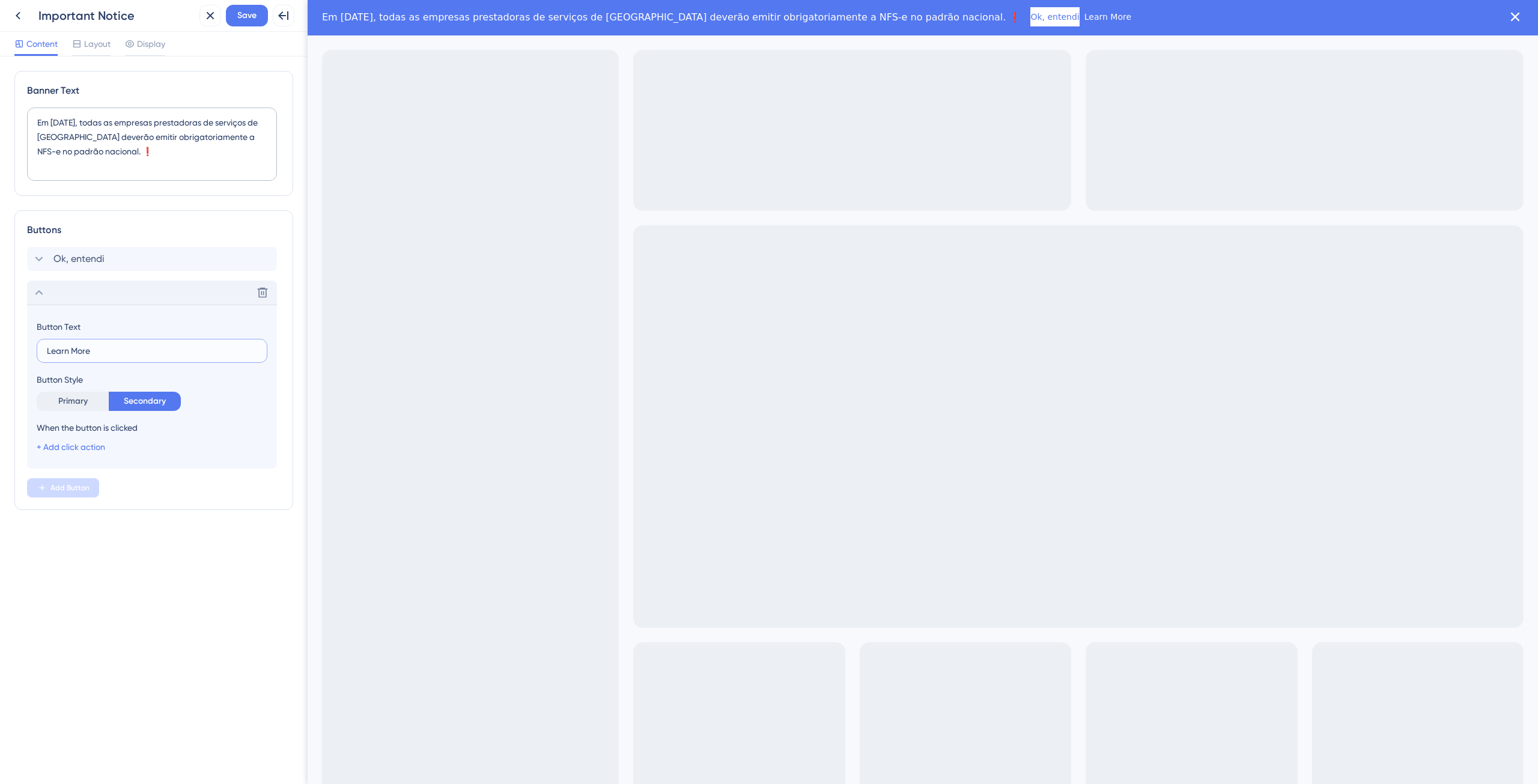
drag, startPoint x: 93, startPoint y: 352, endPoint x: 21, endPoint y: 354, distance: 72.0
click at [25, 354] on div "Buttons Ok, entendi Delete Button Text Learn More Button Style Primary Secondar…" at bounding box center [154, 360] width 279 height 300
type input "Ver mais..."
click at [99, 449] on link "+ Add click action" at bounding box center [71, 447] width 69 height 9
click at [135, 500] on div "Trigger a Guide Trigger a Guide" at bounding box center [133, 502] width 157 height 24
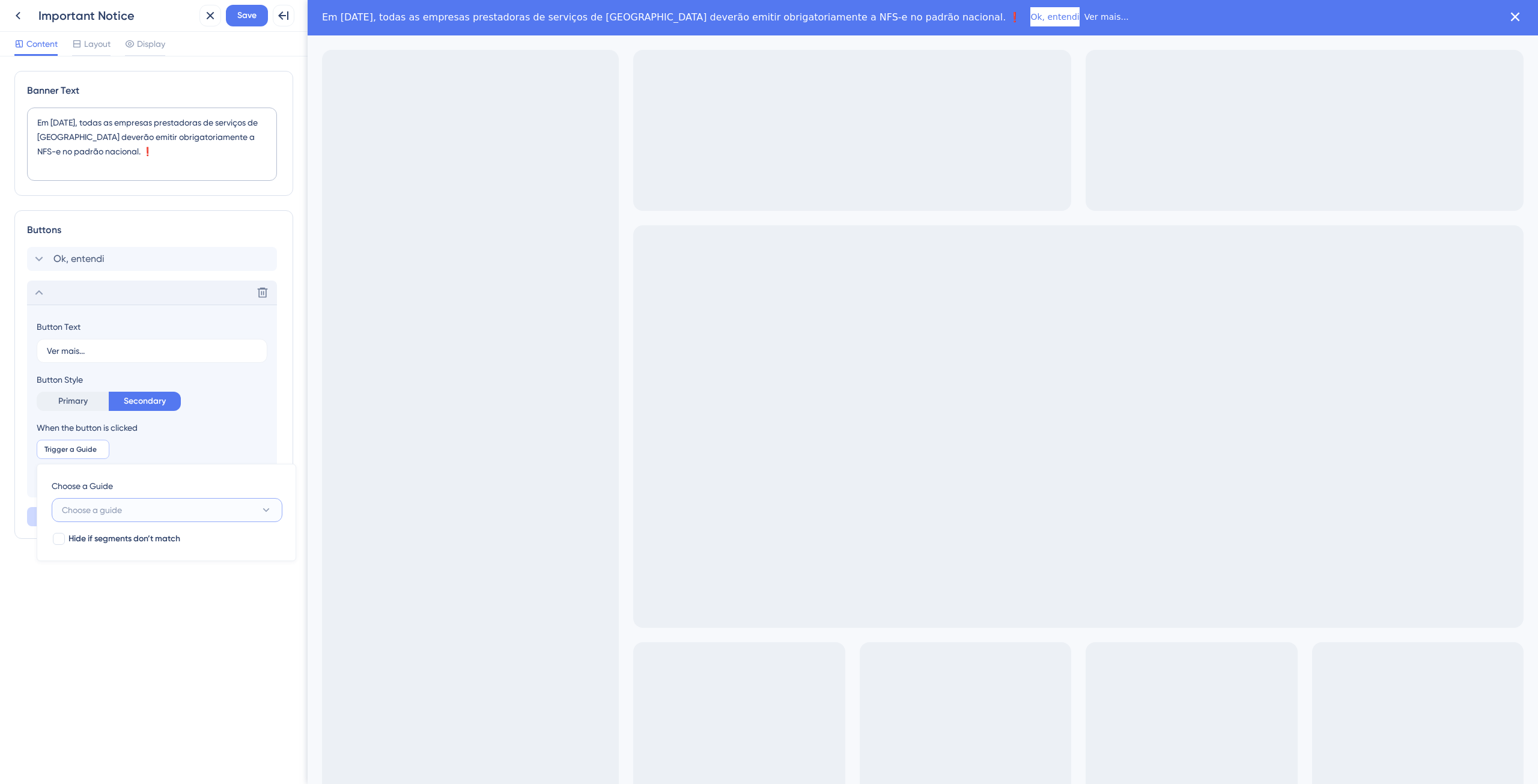
click at [143, 512] on button "Choose a guide" at bounding box center [167, 510] width 231 height 24
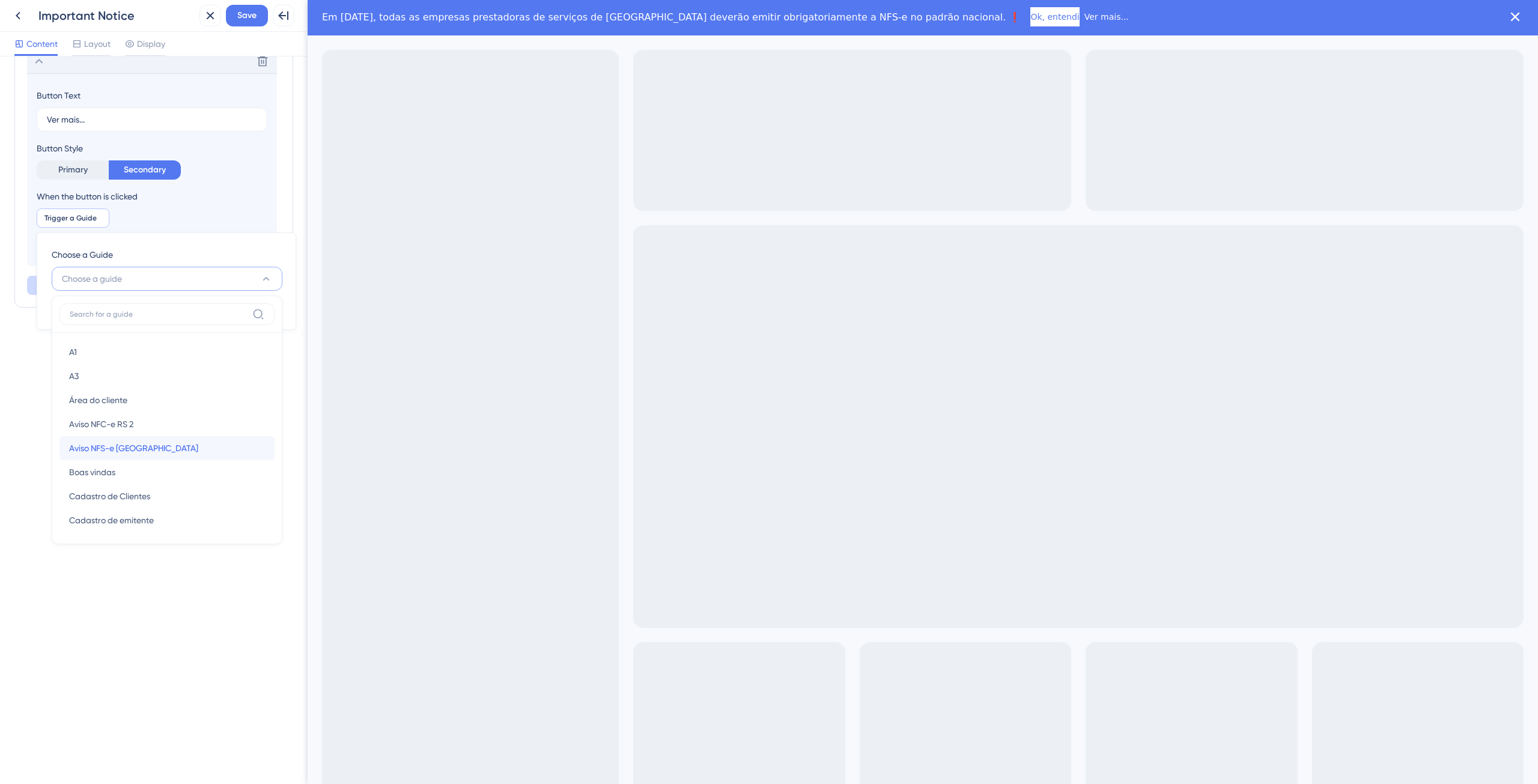
click at [169, 442] on div "Aviso NFS-e Porto Alegre Aviso NFS-e Porto Alegre" at bounding box center [167, 448] width 196 height 24
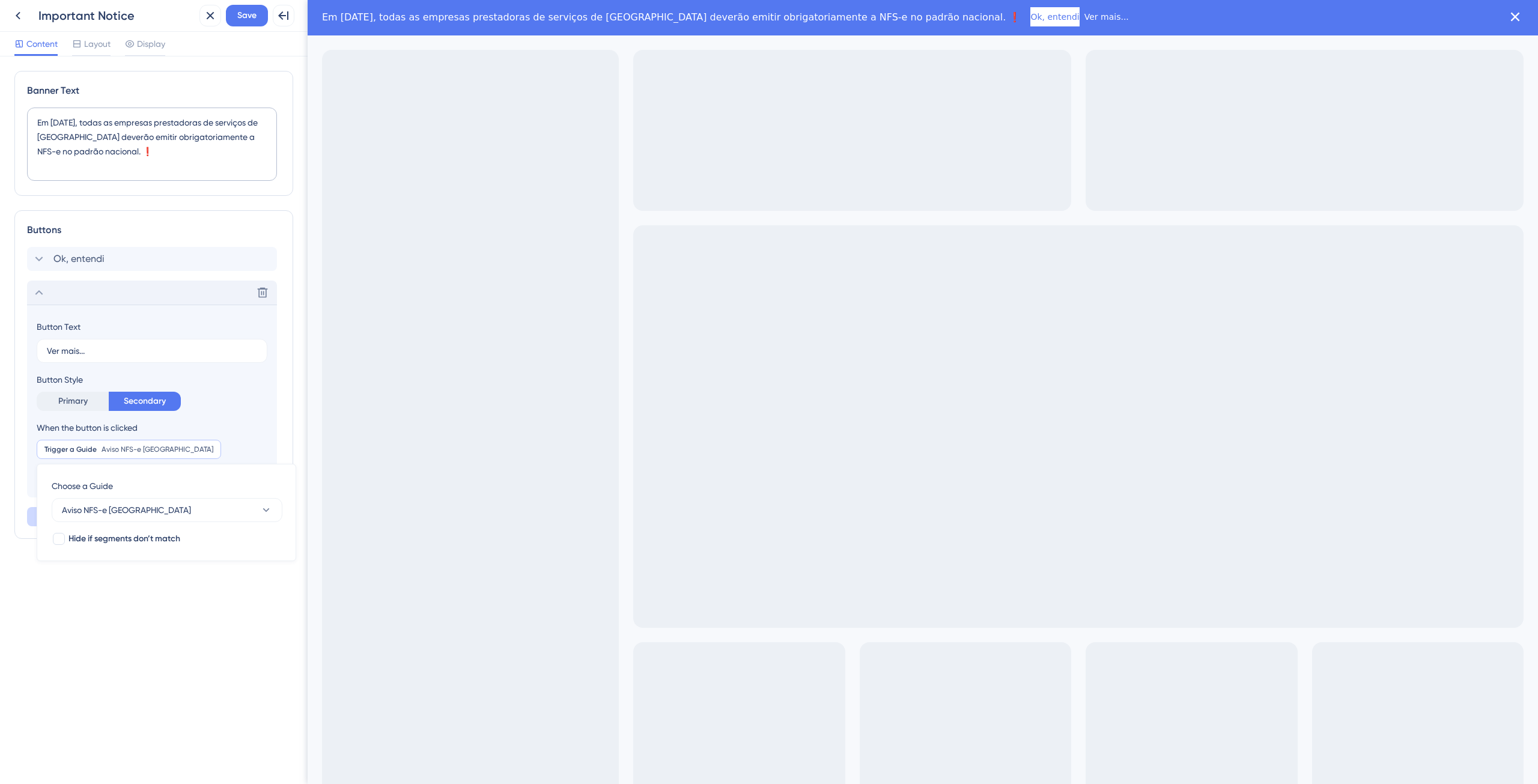
scroll to position [0, 0]
click at [95, 584] on div "Banner Text Em 1º novembro, todas as empresas prestadoras de serviços de Porto …" at bounding box center [154, 328] width 279 height 516
click at [87, 41] on span "Layout" at bounding box center [97, 44] width 27 height 15
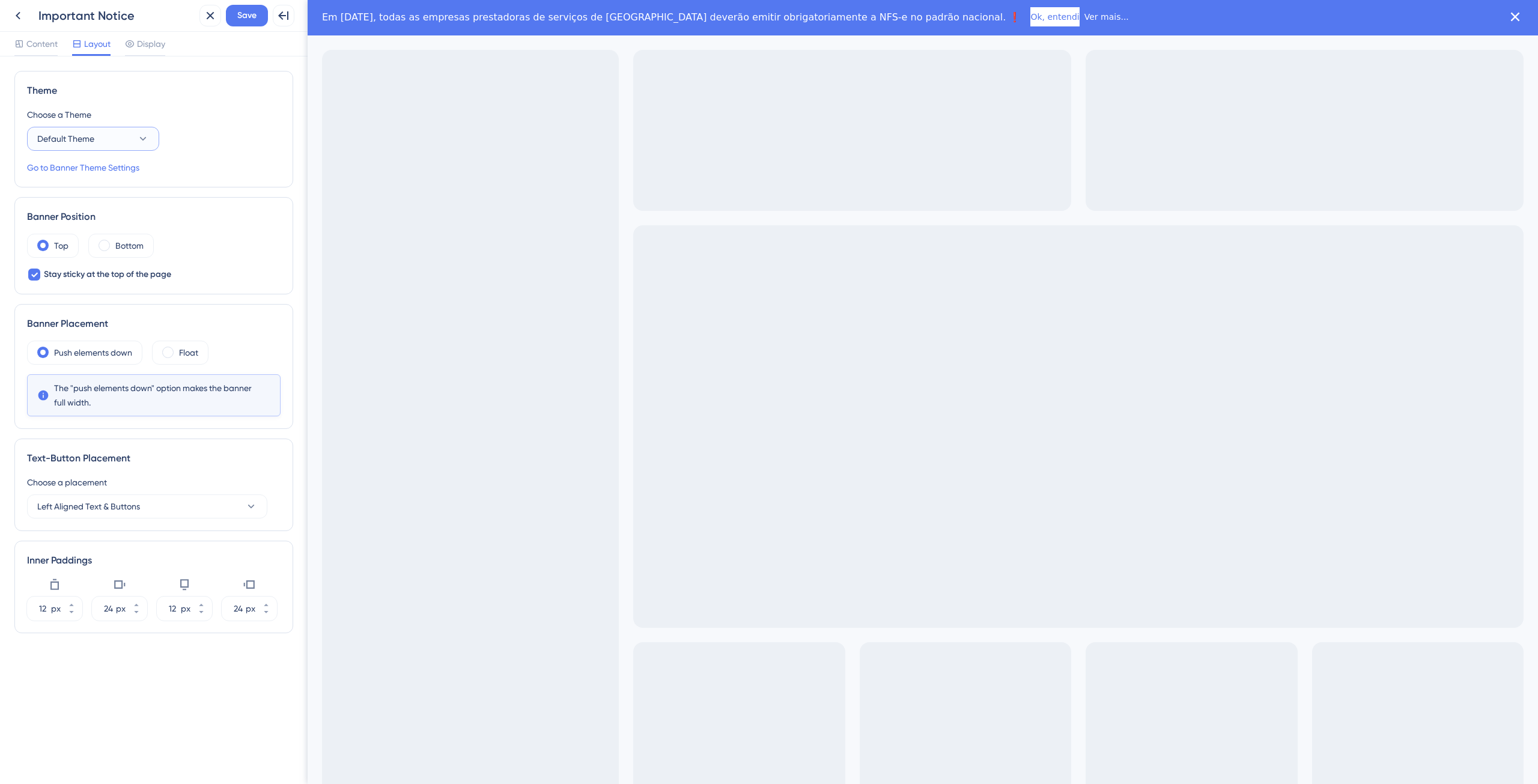
click at [107, 135] on button "Default Theme" at bounding box center [93, 139] width 132 height 24
click at [113, 202] on div "Alertas Alertas" at bounding box center [93, 200] width 97 height 24
click at [149, 142] on button "Alertas" at bounding box center [93, 139] width 132 height 24
click at [127, 176] on div "Nova Nova" at bounding box center [93, 175] width 97 height 24
click at [140, 147] on button "Nova" at bounding box center [93, 139] width 132 height 24
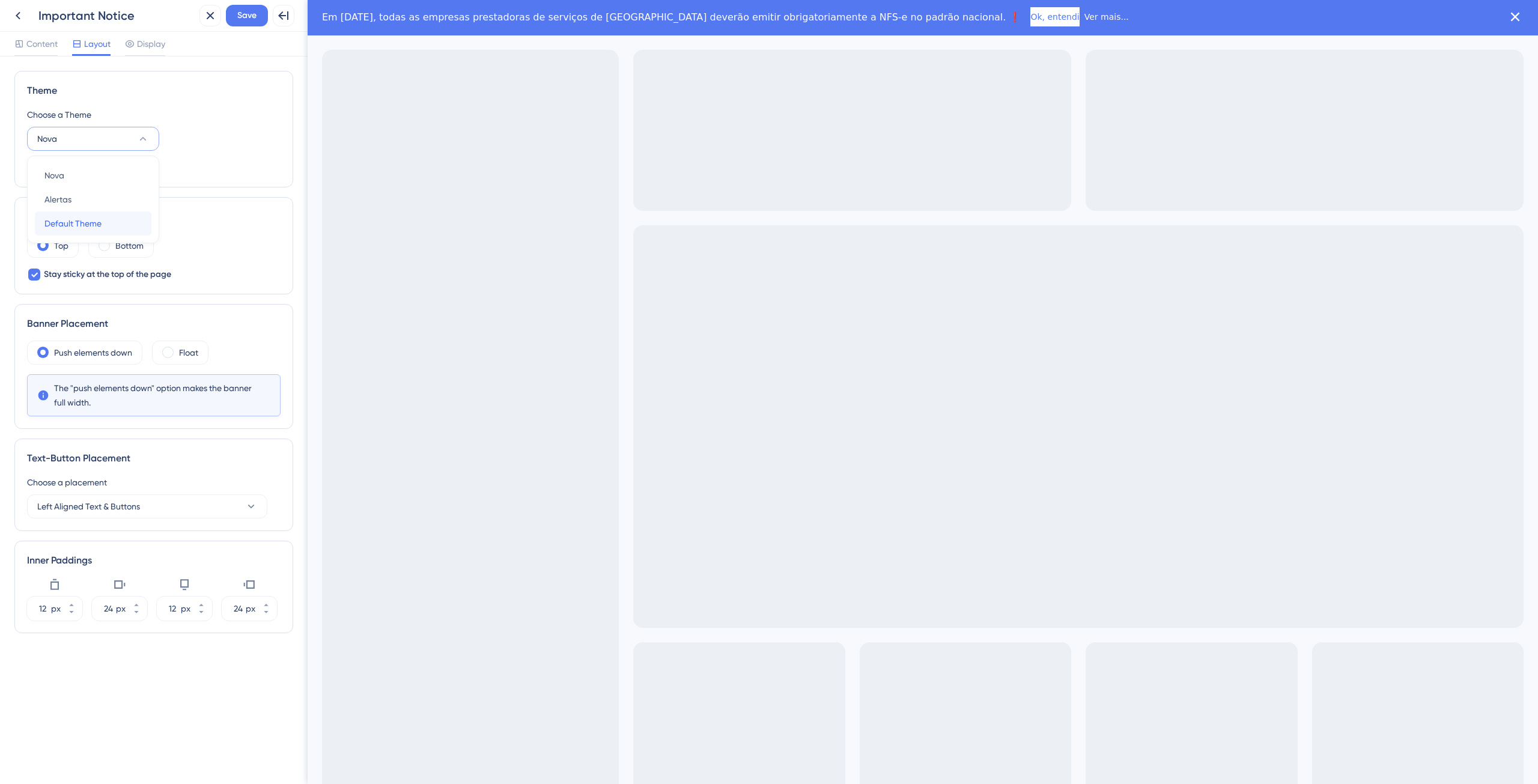
click at [125, 221] on div "Default Theme Default Theme" at bounding box center [93, 224] width 97 height 24
click at [239, 200] on div "Banner Position Top Bottom Stay sticky at the top of the page" at bounding box center [154, 246] width 279 height 97
click at [141, 55] on div at bounding box center [145, 55] width 40 height 2
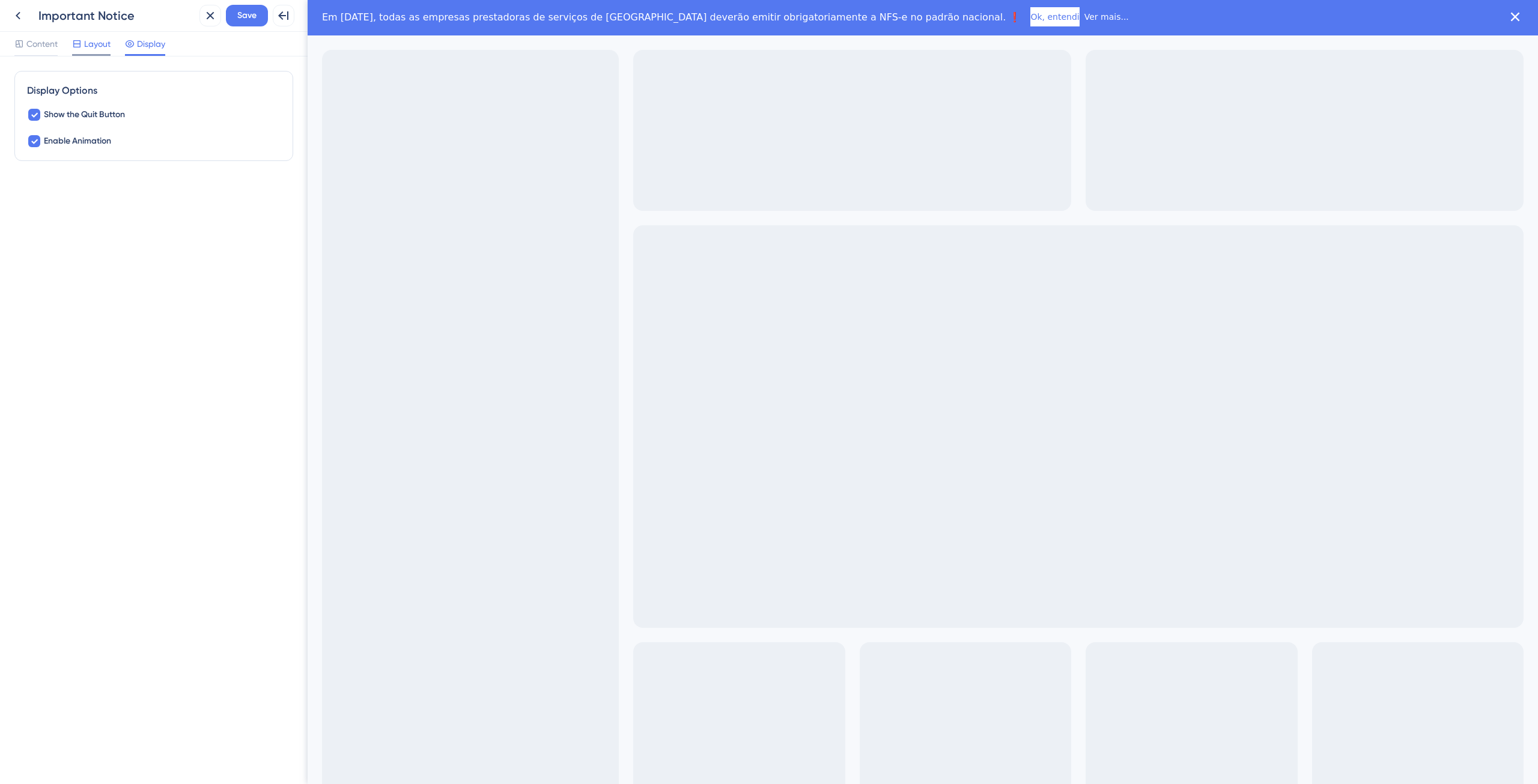
click at [96, 46] on span "Layout" at bounding box center [97, 44] width 27 height 15
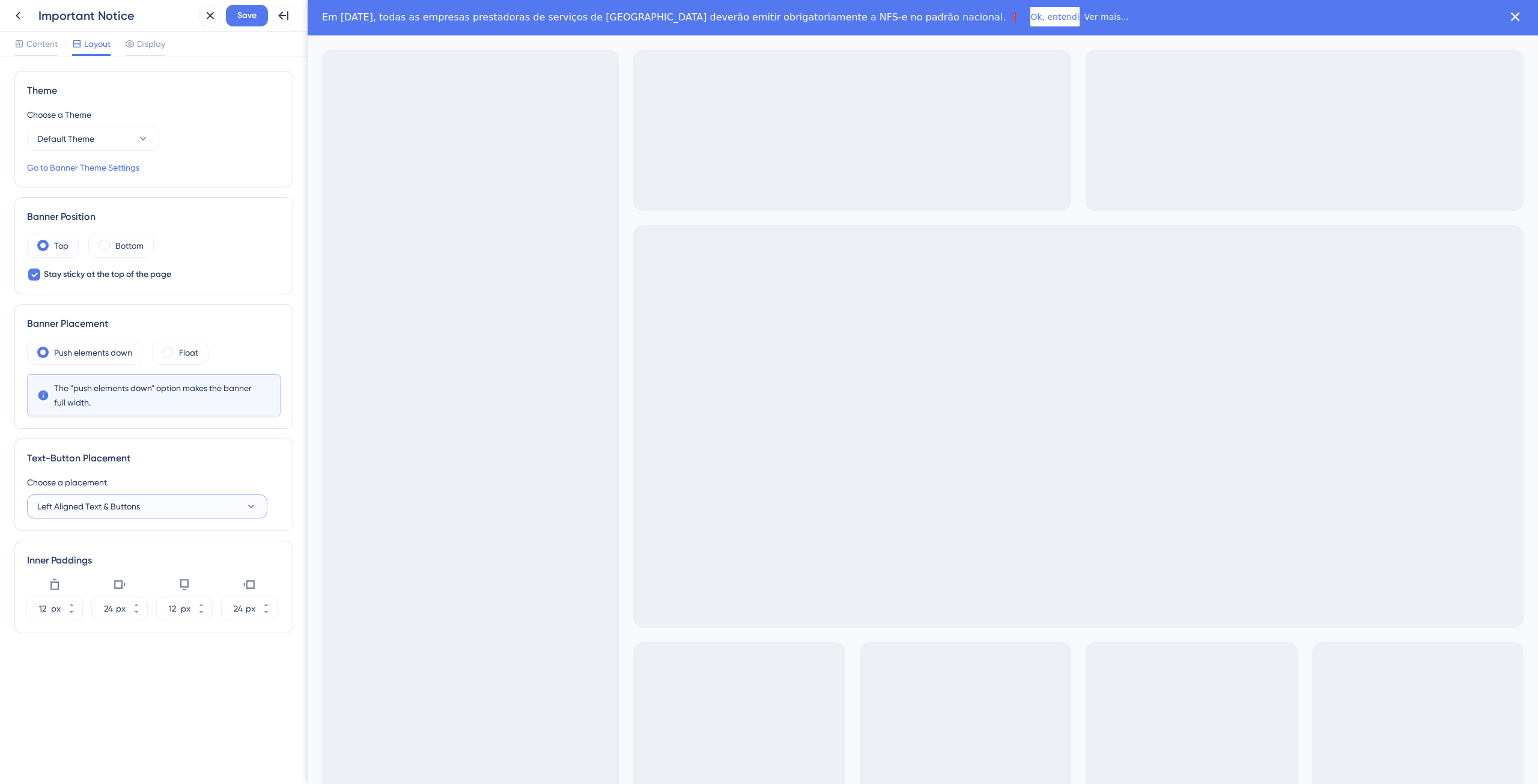
click at [165, 502] on button "Left Aligned Text & Buttons" at bounding box center [147, 506] width 240 height 24
click at [159, 591] on span "Center Aligned Text & Buttons" at bounding box center [101, 591] width 114 height 15
click at [122, 165] on link "Go to Banner Theme Settings" at bounding box center [83, 167] width 112 height 15
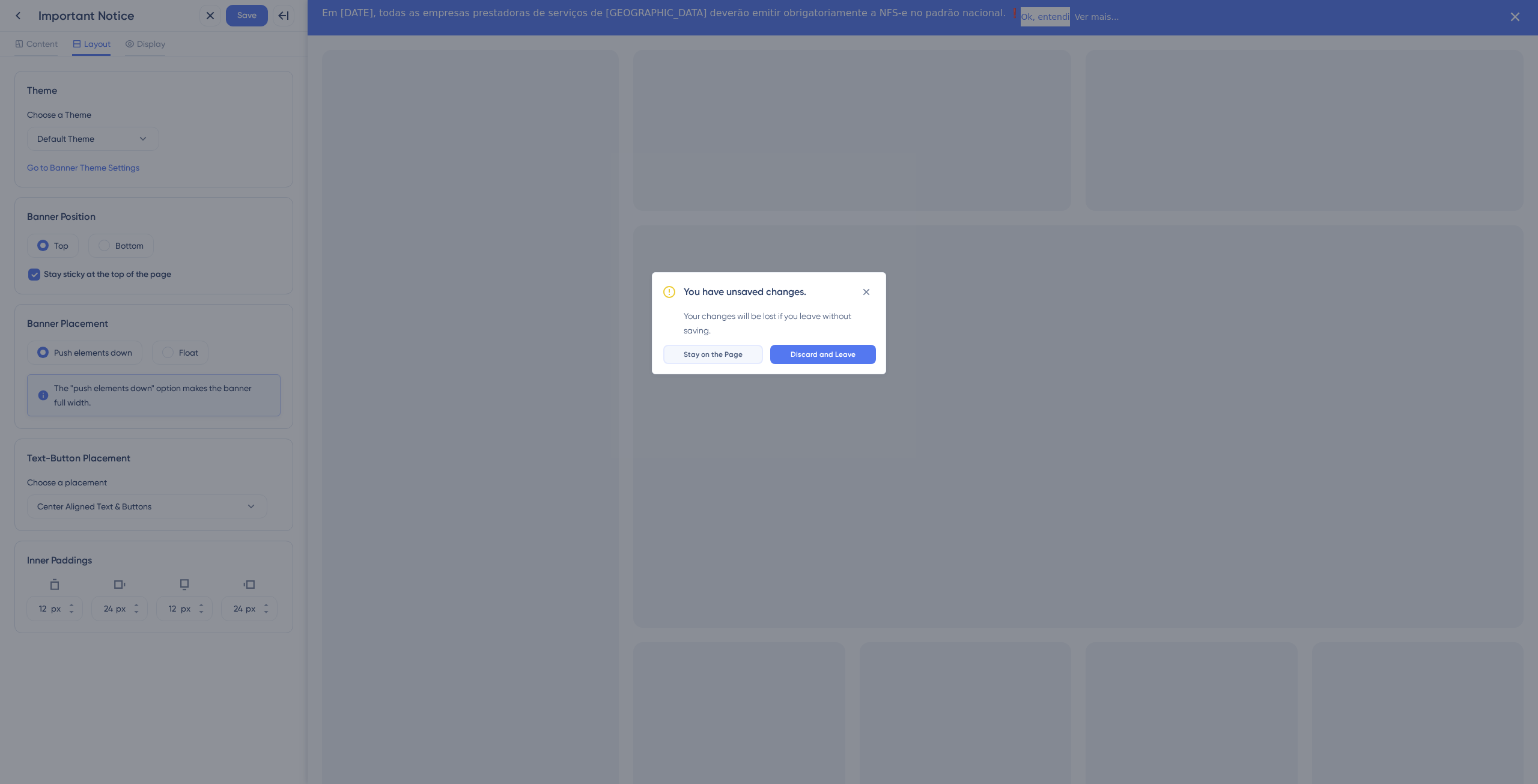
drag, startPoint x: 736, startPoint y: 355, endPoint x: 428, endPoint y: 355, distance: 308.0
click at [736, 355] on span "Stay on the Page" at bounding box center [713, 354] width 59 height 9
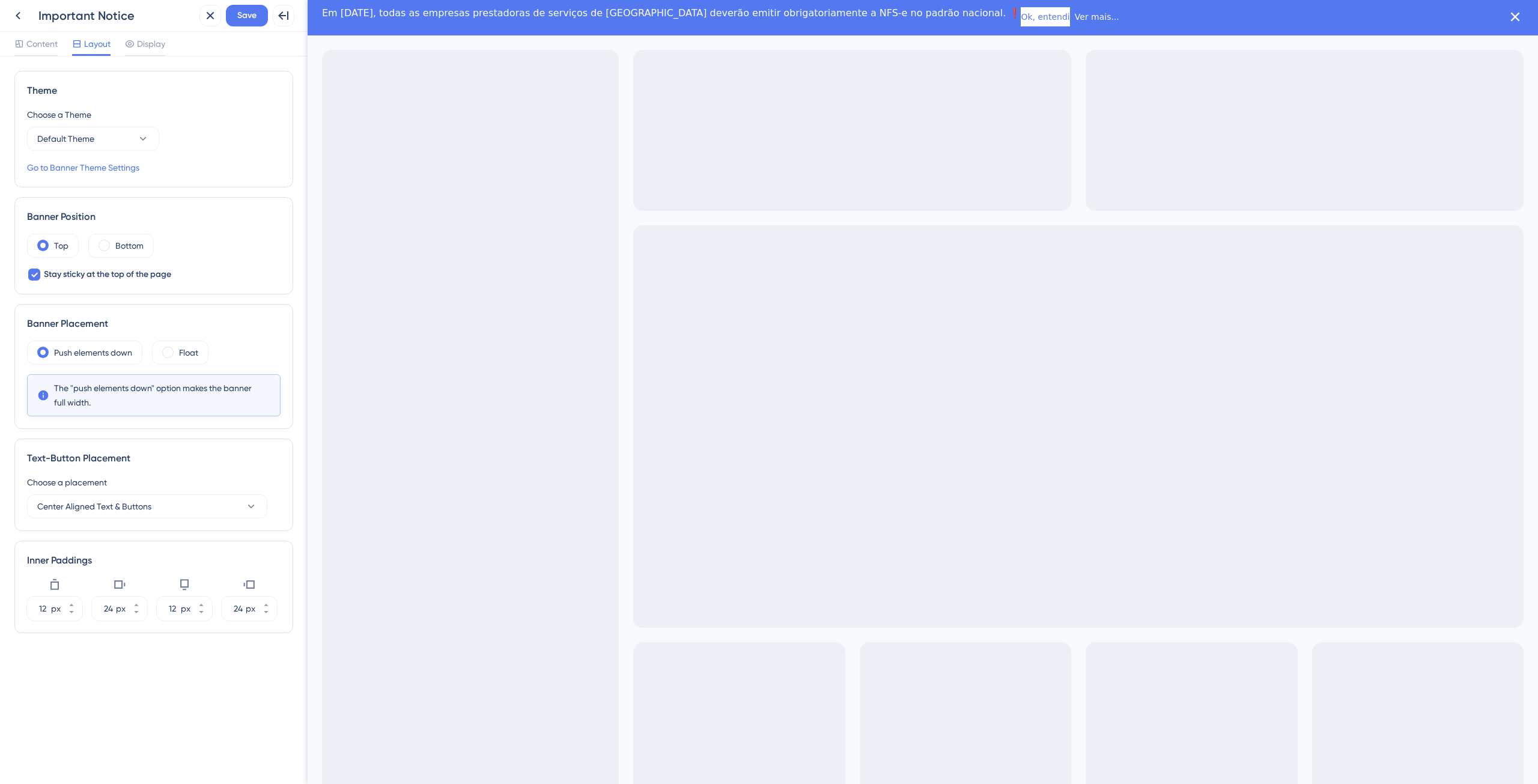
click at [112, 16] on div "Important Notice" at bounding box center [117, 15] width 156 height 17
drag, startPoint x: 142, startPoint y: 18, endPoint x: 33, endPoint y: 31, distance: 109.8
click at [33, 30] on div "Back Important Notice Close Save Full Screen Preview" at bounding box center [153, 16] width 308 height 32
click at [250, 6] on button "Save" at bounding box center [246, 15] width 42 height 21
click at [109, 165] on link "Go to Banner Theme Settings" at bounding box center [83, 167] width 112 height 15
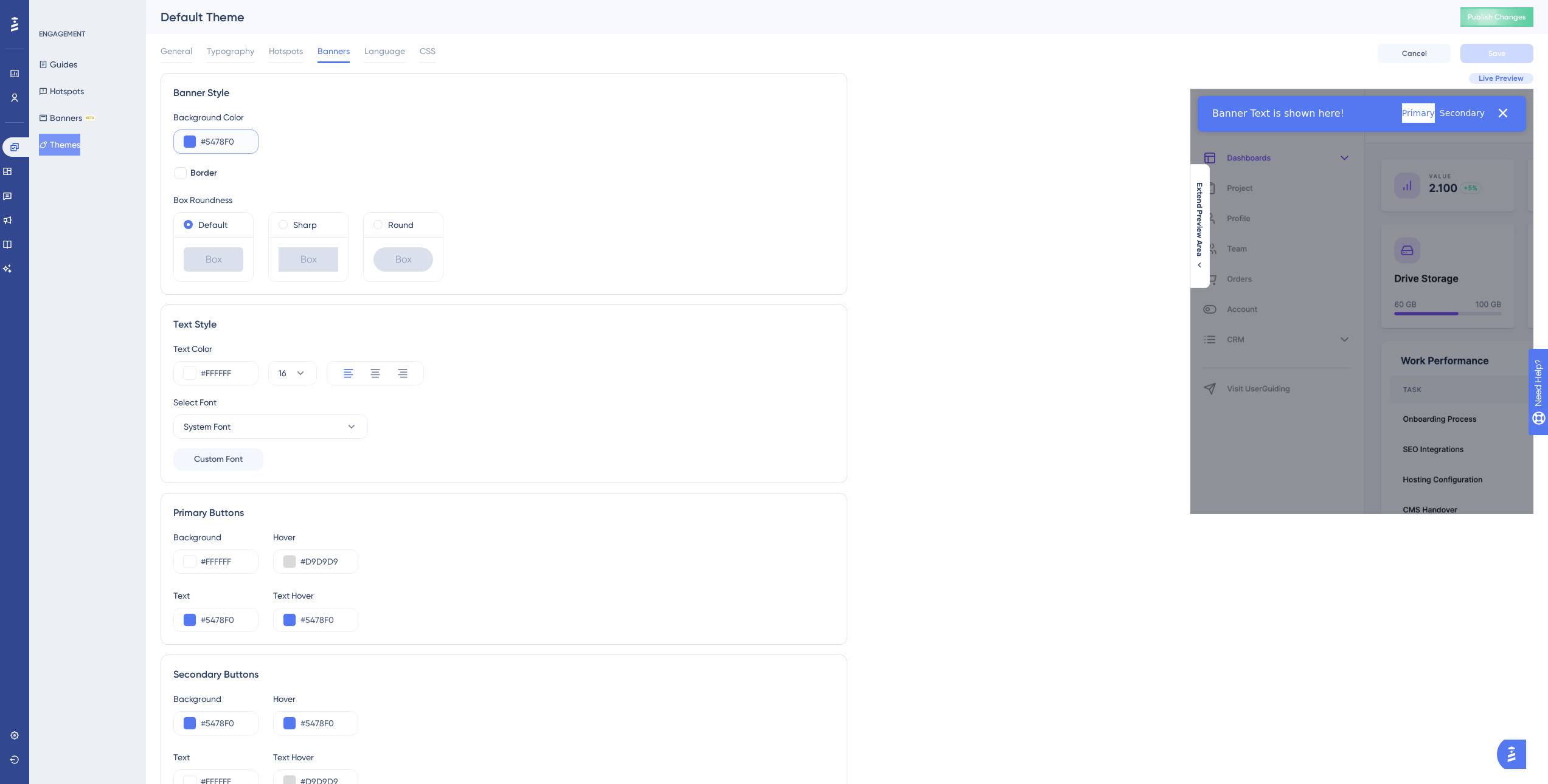
drag, startPoint x: 240, startPoint y: 139, endPoint x: 203, endPoint y: 145, distance: 37.5
click at [203, 145] on input "#5478F0" at bounding box center [224, 142] width 47 height 15
paste input "0752F1"
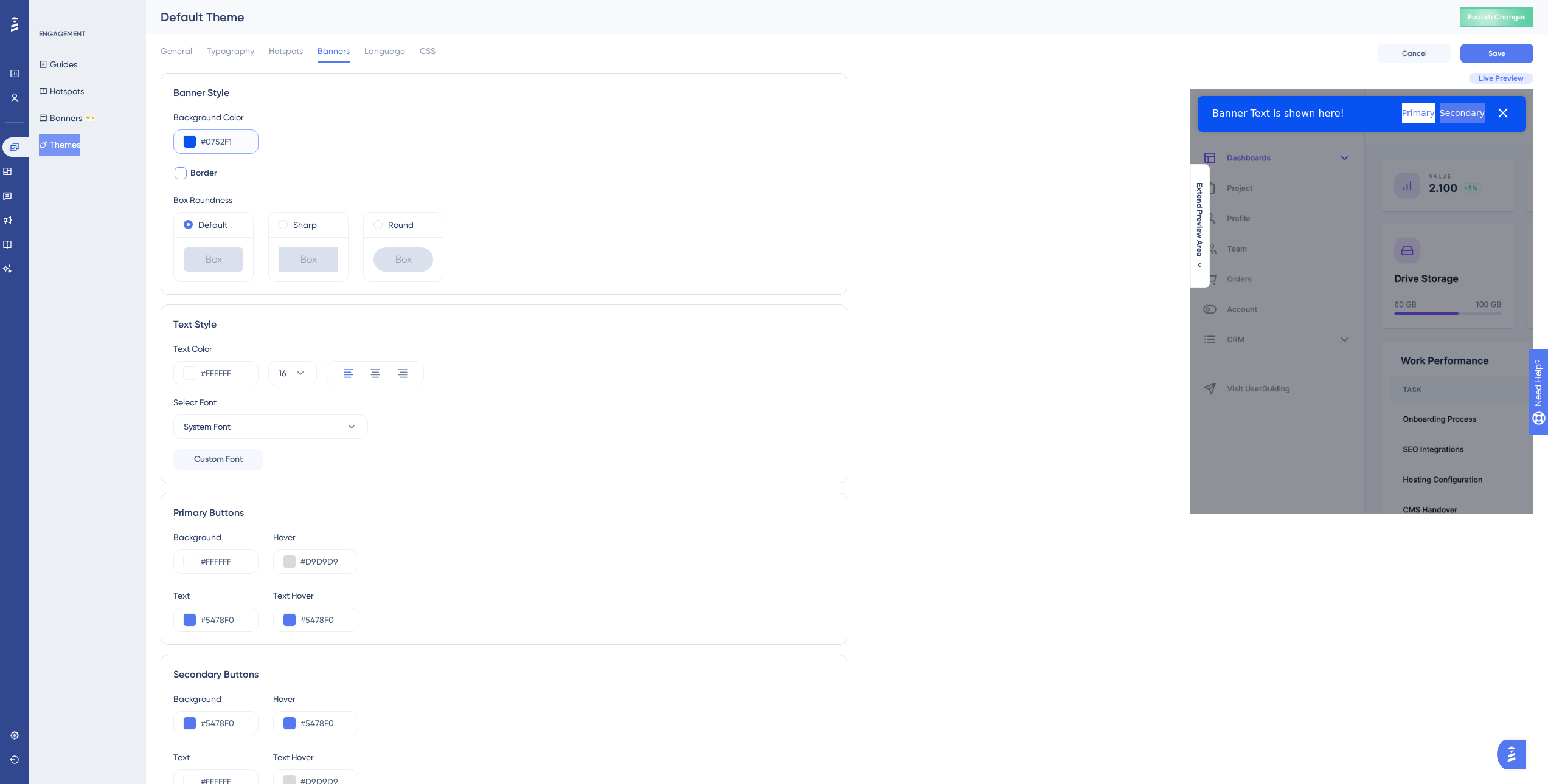
type input "#0752F1"
click at [193, 175] on span "Border" at bounding box center [204, 174] width 27 height 15
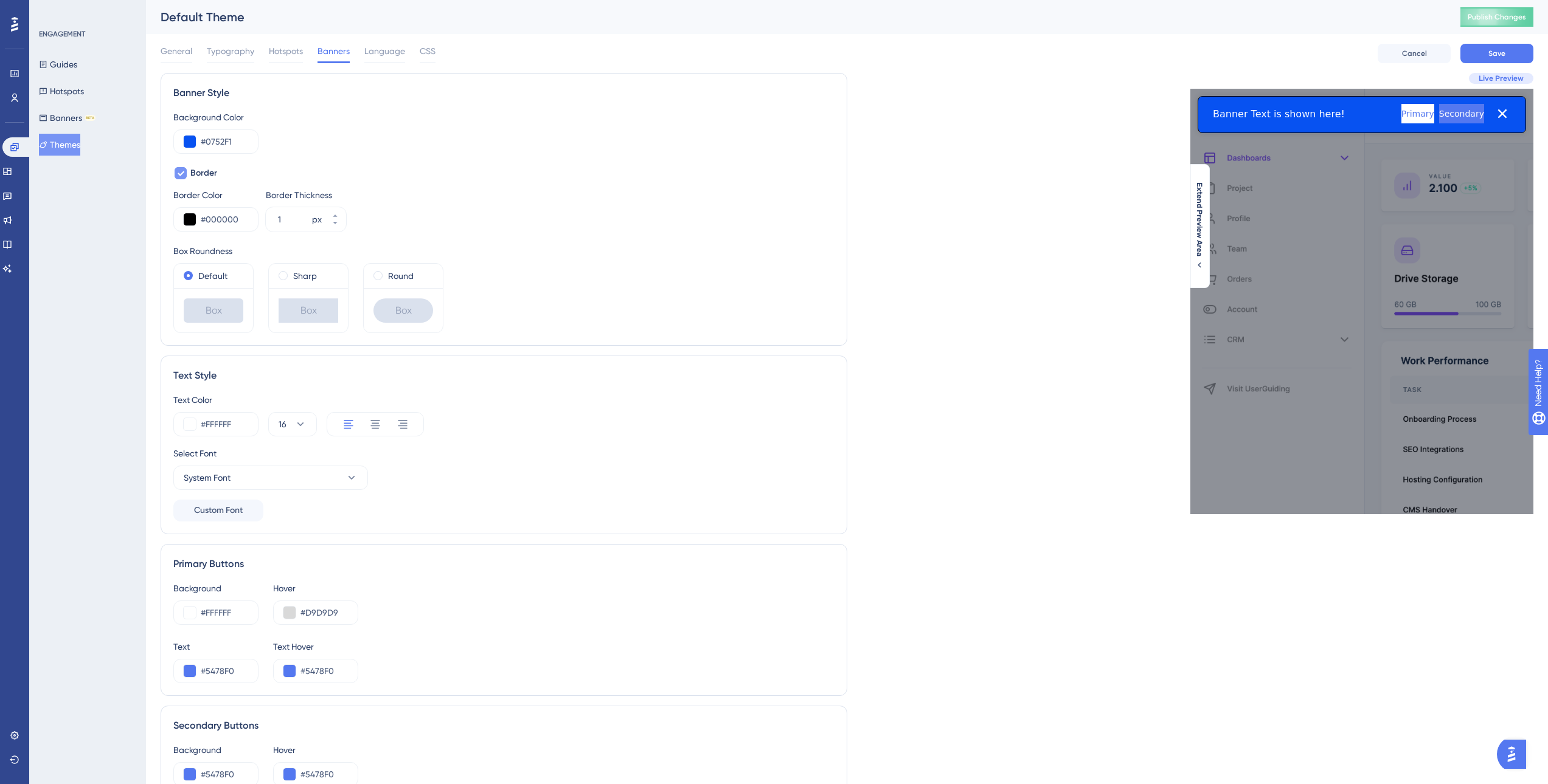
click at [193, 175] on span "Border" at bounding box center [204, 174] width 27 height 15
checkbox input "false"
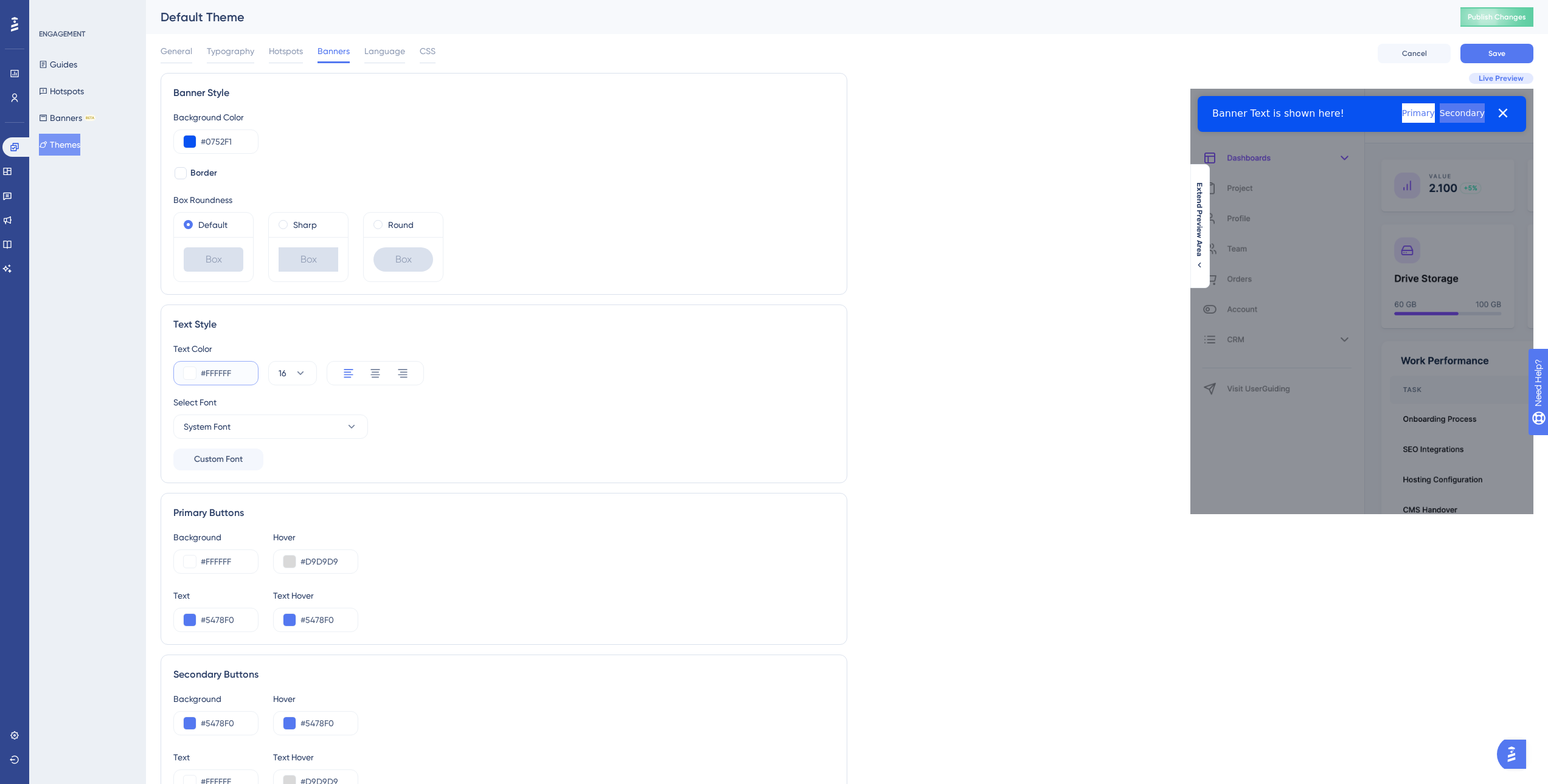
drag, startPoint x: 237, startPoint y: 371, endPoint x: 165, endPoint y: 373, distance: 72.0
click at [166, 373] on div "Text Style Text Color #FFFFFF 16 Select Font System Font Custom Font" at bounding box center [504, 394] width 686 height 179
paste input "0752F1"
type input "#0752F1"
click at [188, 140] on button at bounding box center [190, 142] width 12 height 12
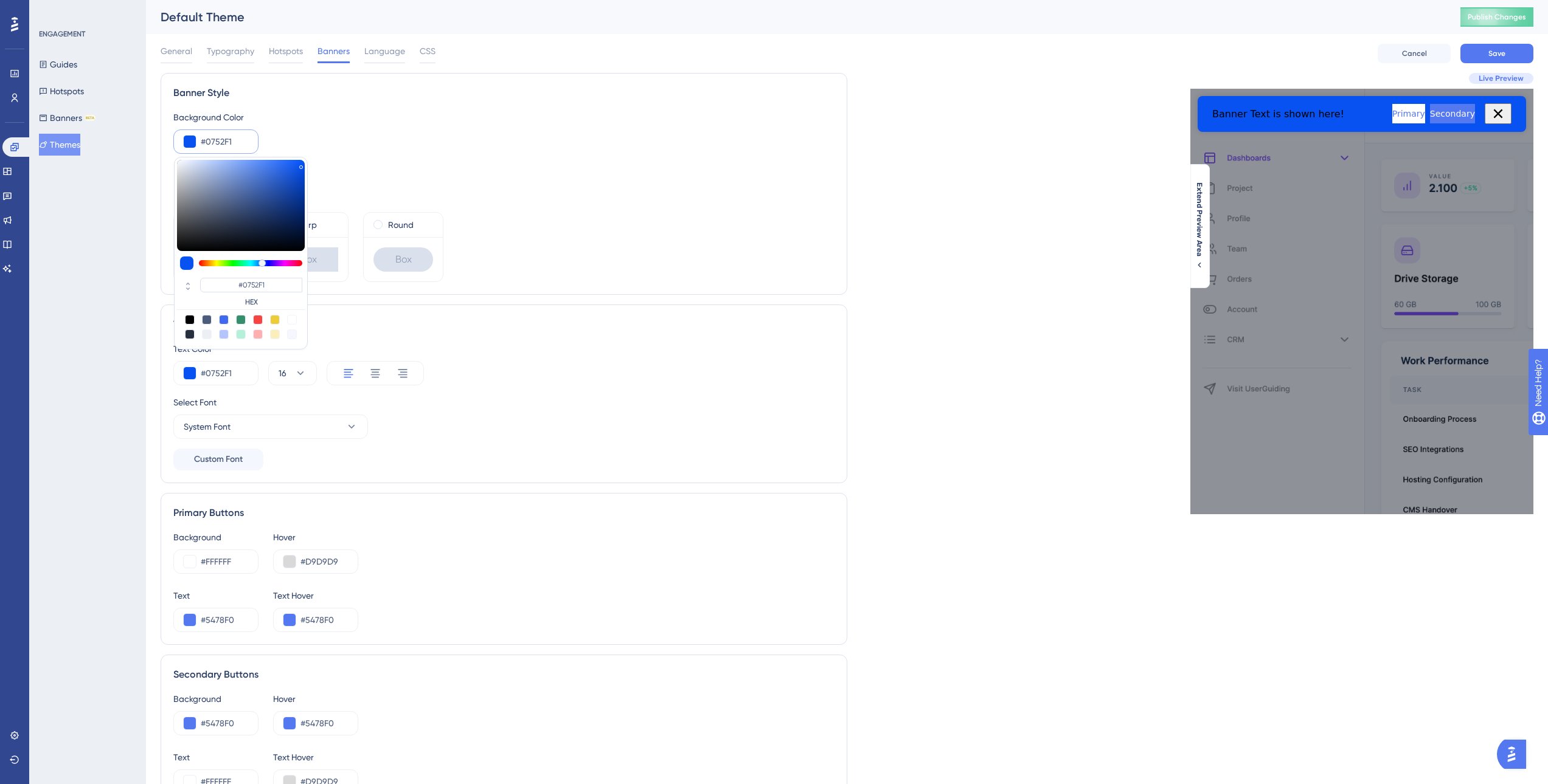
click at [296, 333] on div at bounding box center [292, 334] width 9 height 9
type input "#f4f7fd"
type input "#F4F7FD"
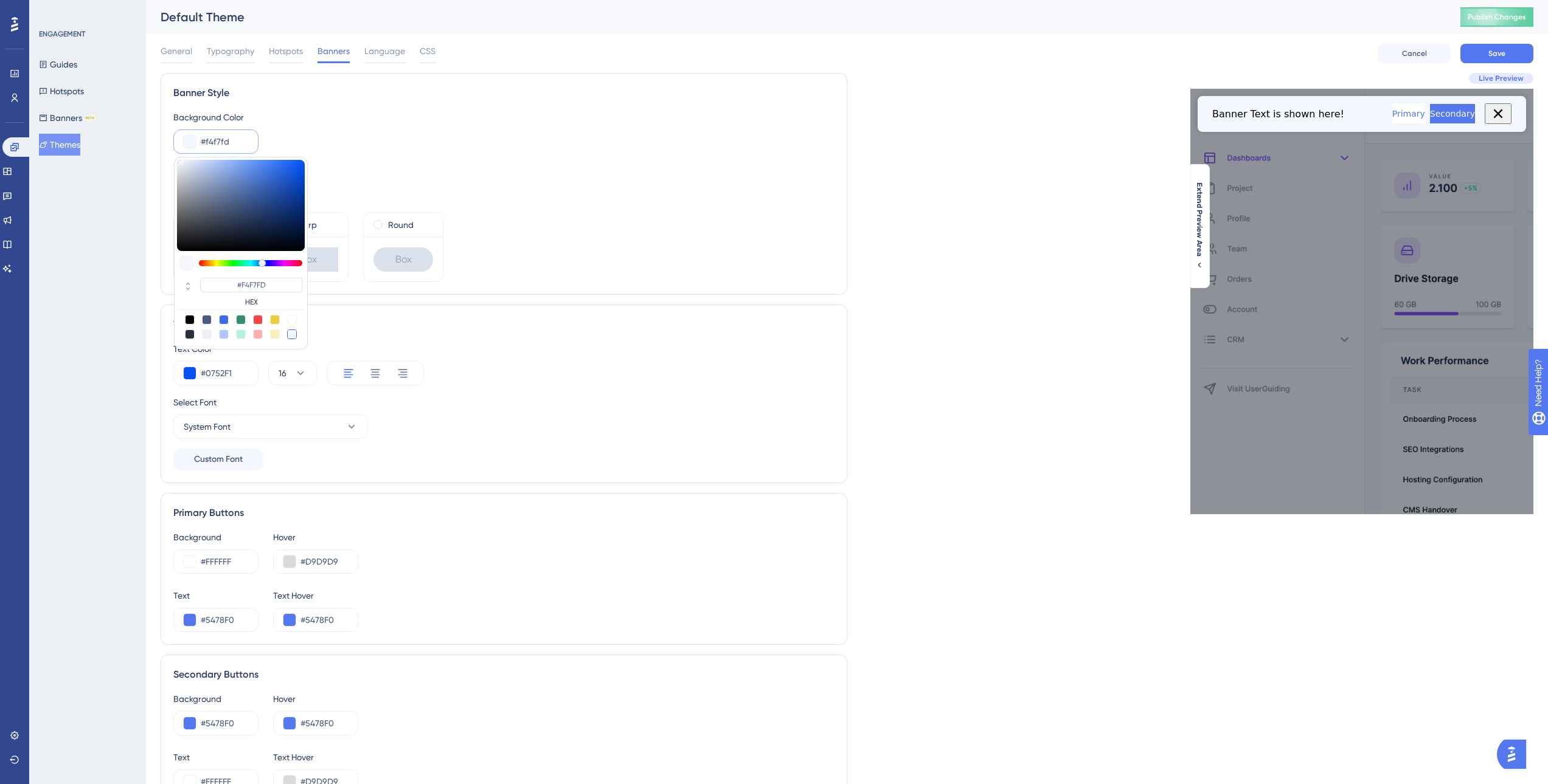
click at [596, 251] on div "Default Box Sharp Box Round Box" at bounding box center [504, 247] width 661 height 70
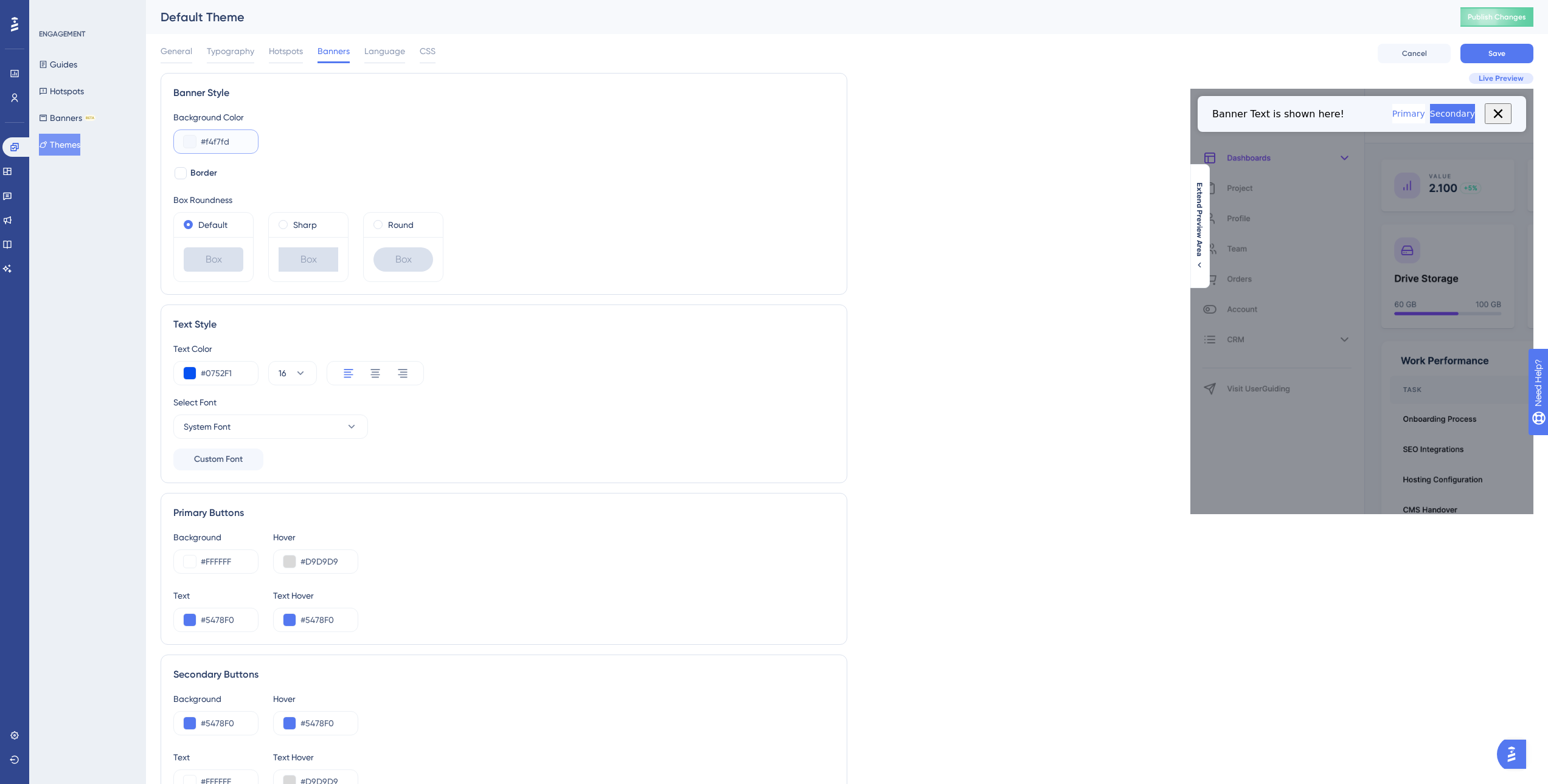
click at [187, 136] on button at bounding box center [190, 142] width 12 height 12
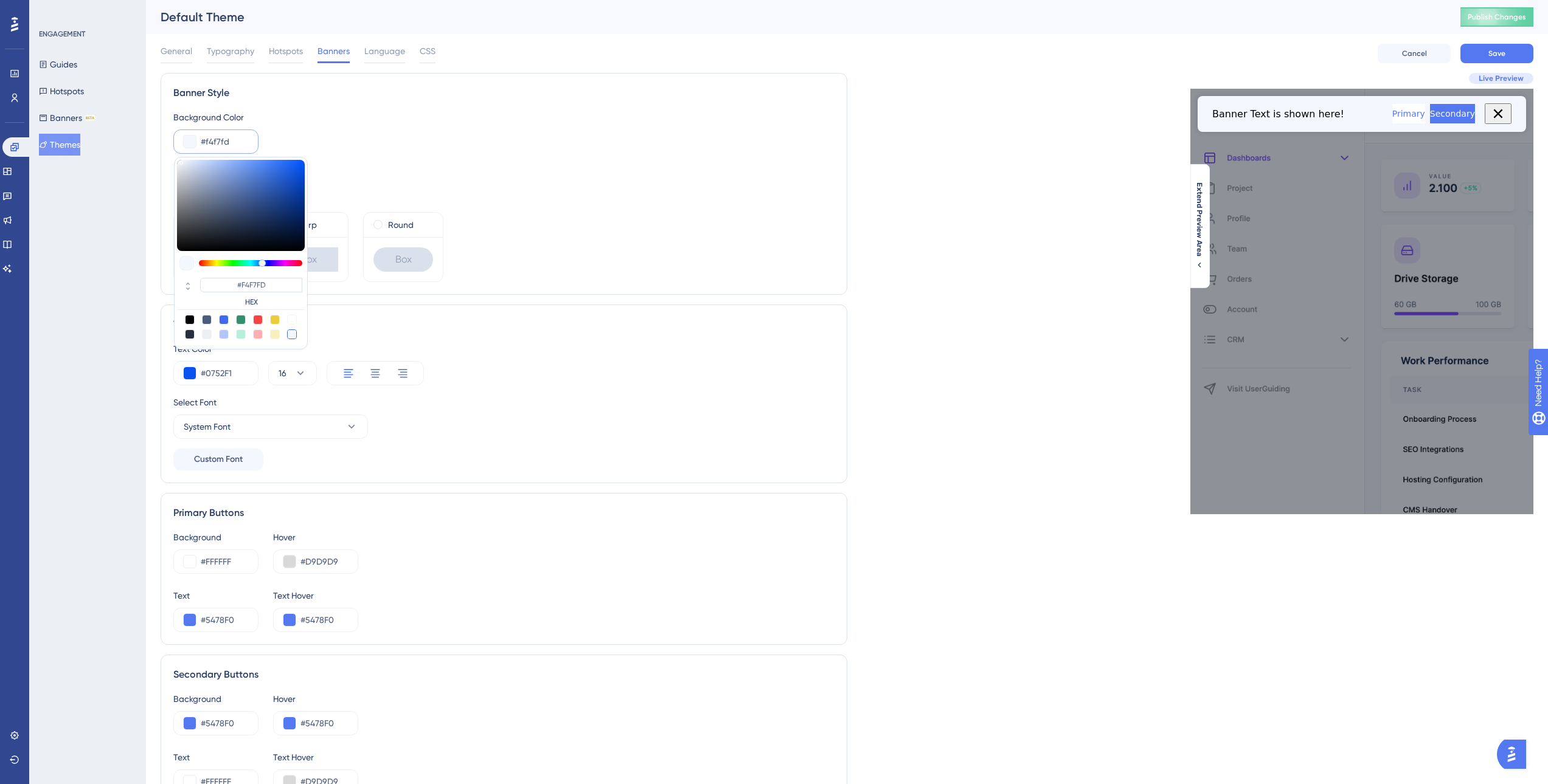
click at [225, 331] on div at bounding box center [224, 334] width 9 height 9
type input "#b4c5fe"
type input "#B4C5FE"
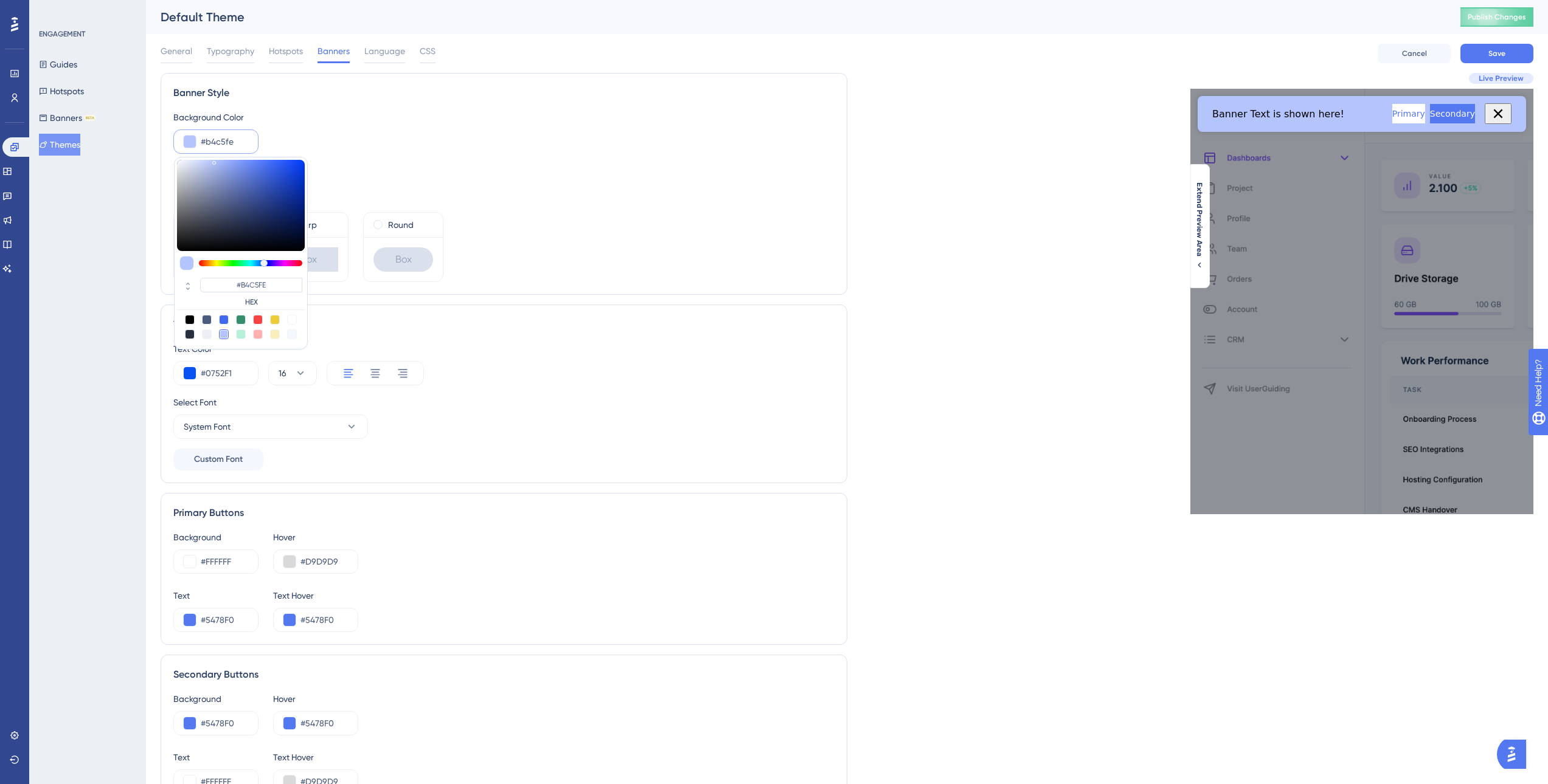
click at [223, 319] on div at bounding box center [224, 319] width 9 height 9
type input "#4169f0"
type input "#4169F0"
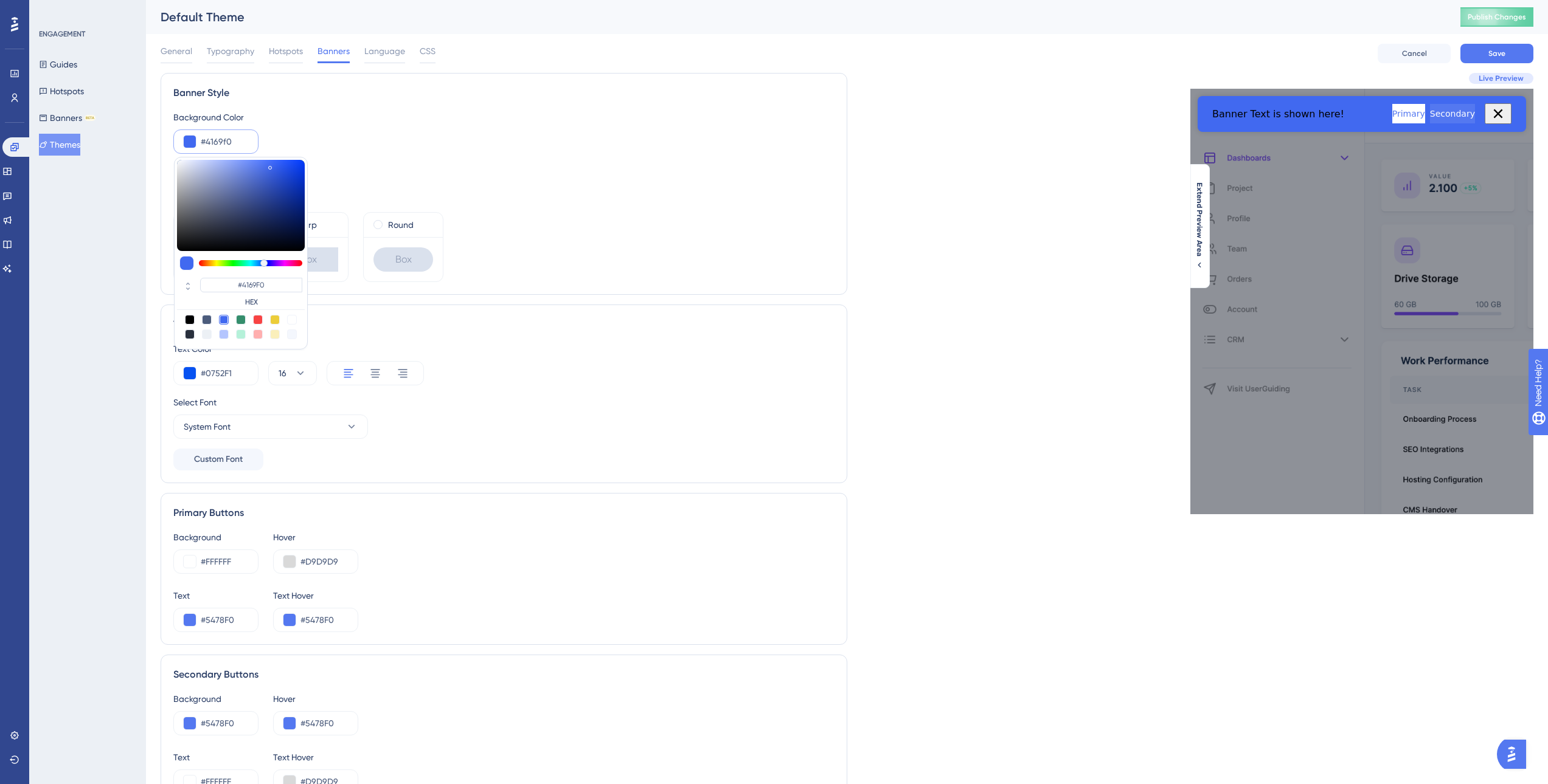
click at [290, 336] on div at bounding box center [292, 334] width 9 height 9
type input "#f4f7fd"
type input "#F4F7FD"
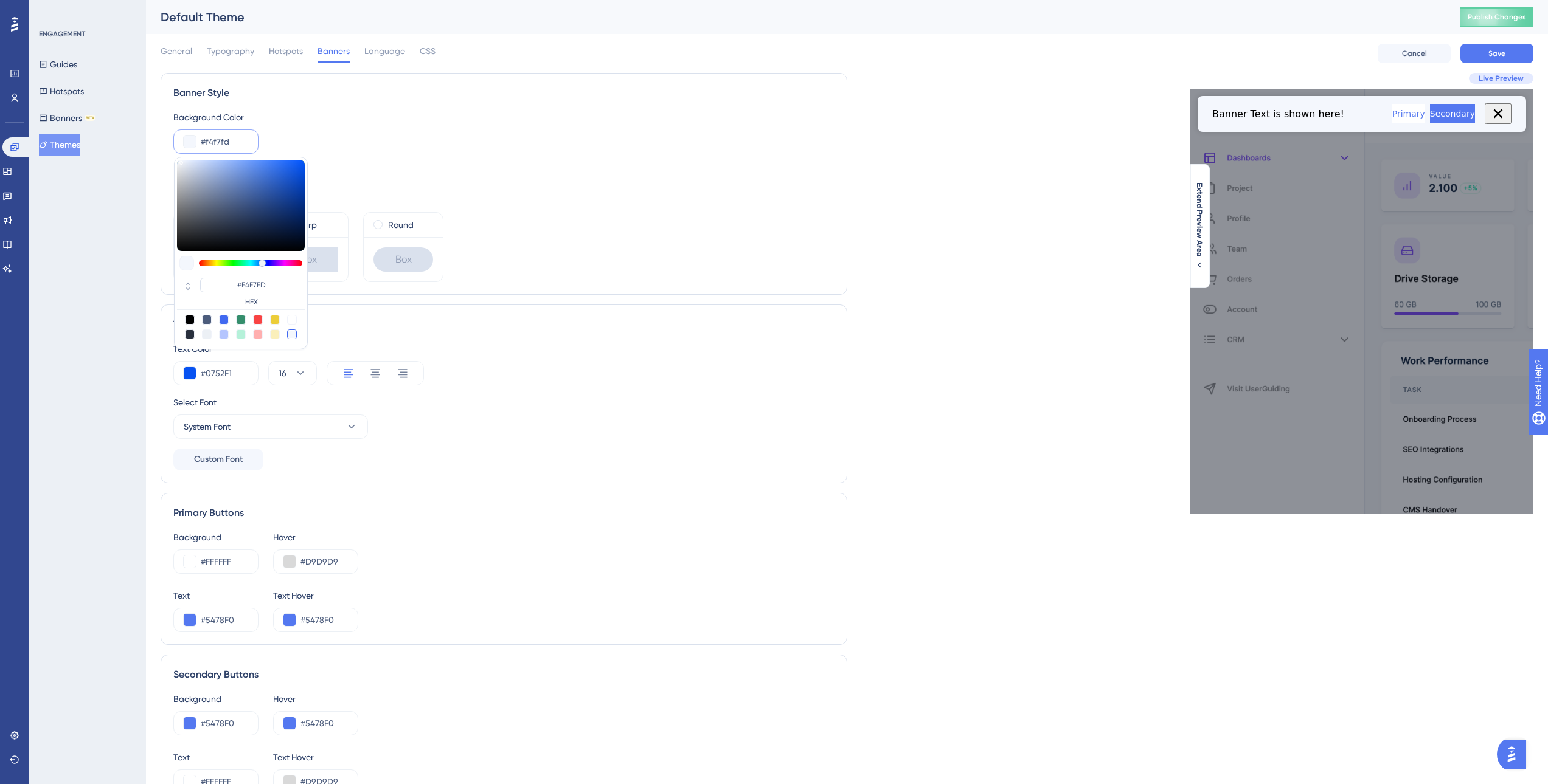
drag, startPoint x: 213, startPoint y: 145, endPoint x: 201, endPoint y: 145, distance: 12.0
click at [201, 145] on input "#f4f7fd" at bounding box center [224, 142] width 47 height 15
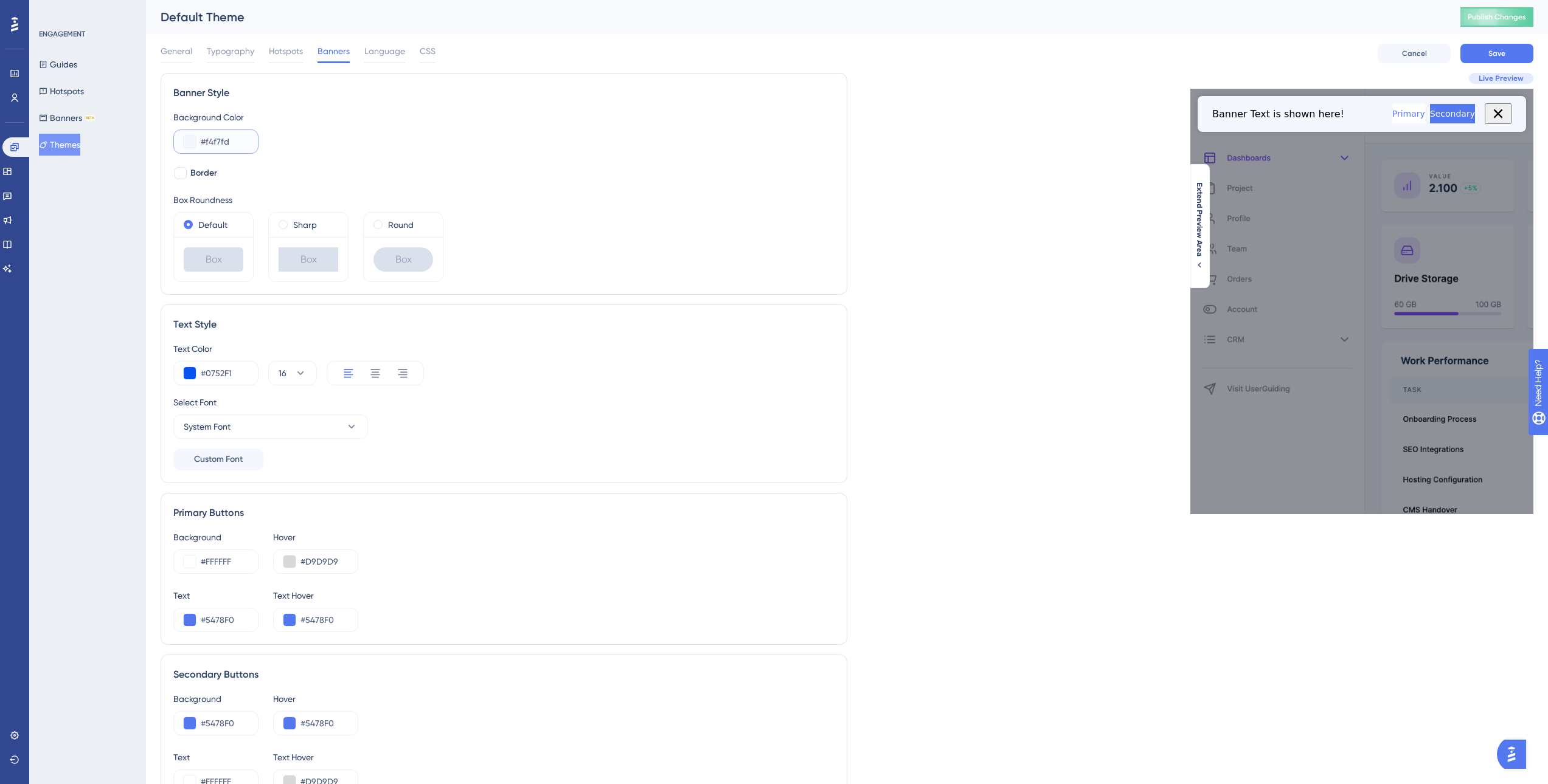
paste input "FFFFFF"
type input "#FFFFFF"
click at [355, 153] on div "Background Color #FFFFFF" at bounding box center [504, 132] width 661 height 44
click at [206, 373] on input "#0752F1" at bounding box center [224, 373] width 47 height 15
click at [184, 373] on button at bounding box center [190, 373] width 12 height 12
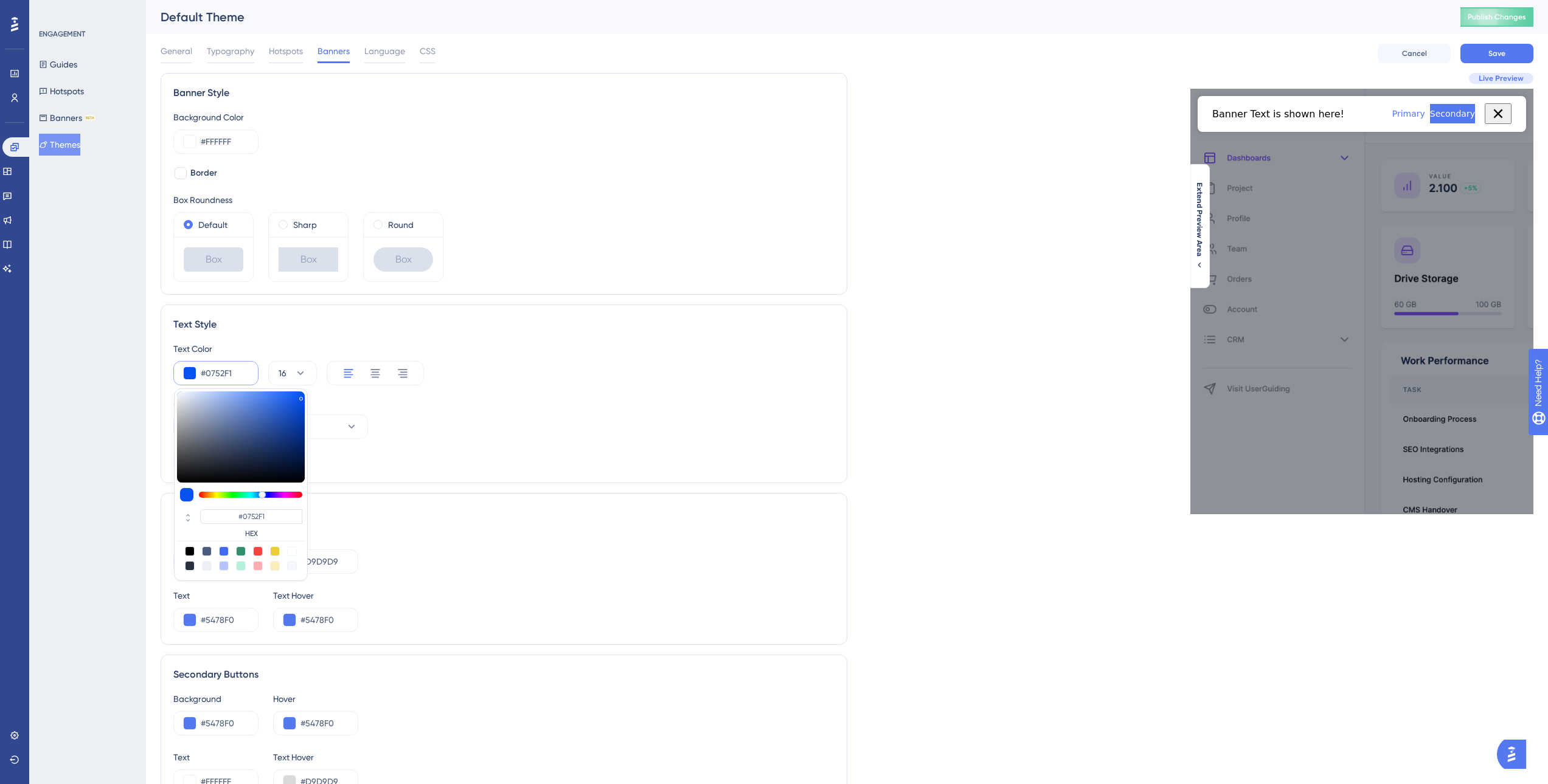
click at [192, 554] on div at bounding box center [190, 551] width 9 height 9
type input "#000000"
click at [191, 565] on div at bounding box center [190, 566] width 9 height 9
type input "#29303d"
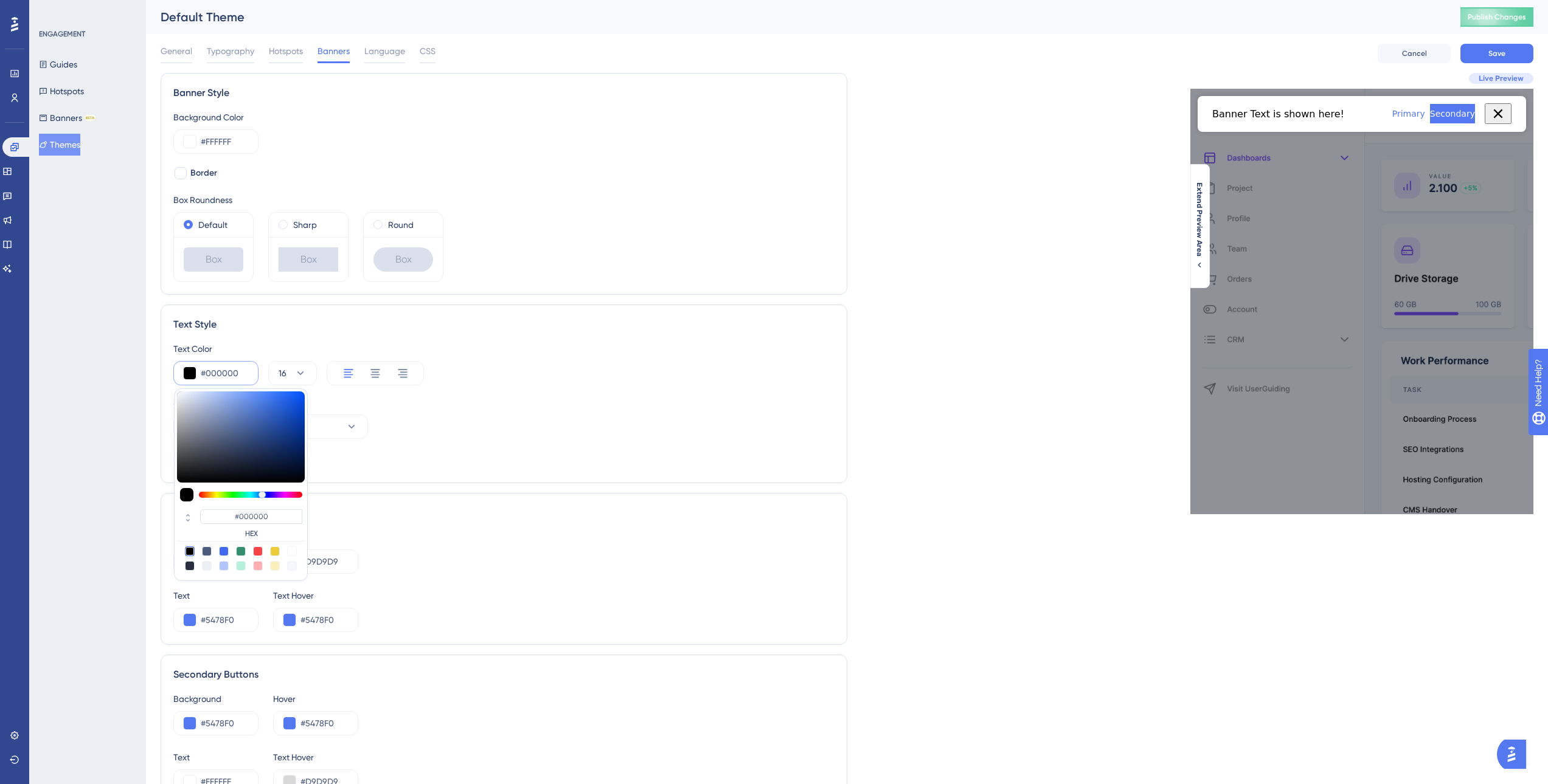
type input "#29303D"
click at [479, 482] on div "Text Style Text Color #29303d #29303D HEX 16 Select Font System Font Custom Font" at bounding box center [504, 394] width 686 height 179
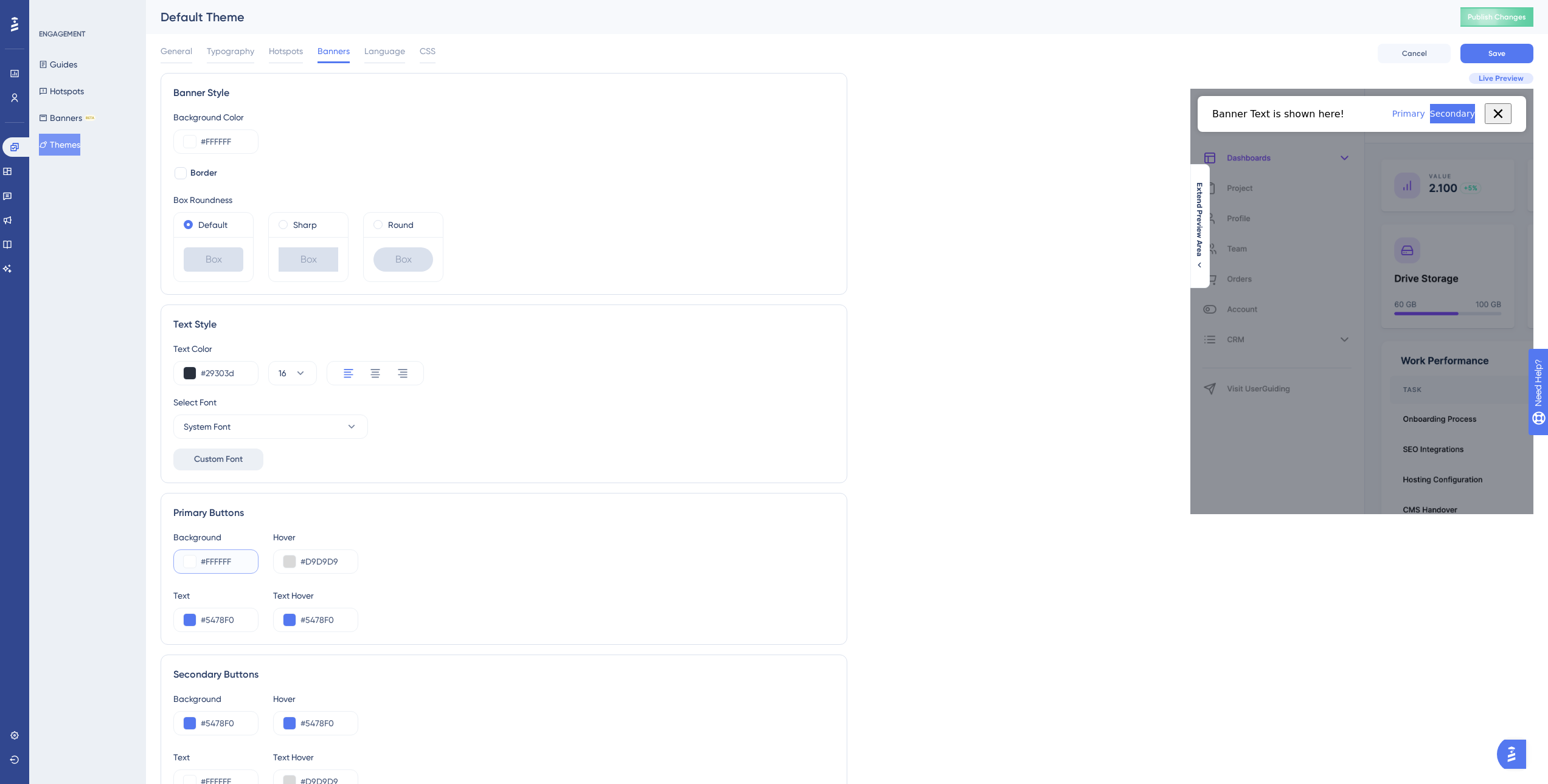
drag, startPoint x: 243, startPoint y: 562, endPoint x: 178, endPoint y: 452, distance: 127.8
click at [193, 563] on div "#FFFFFF" at bounding box center [216, 562] width 85 height 24
paste input "0752F1"
type input "#0752F1"
drag, startPoint x: 346, startPoint y: 565, endPoint x: 253, endPoint y: 565, distance: 93.0
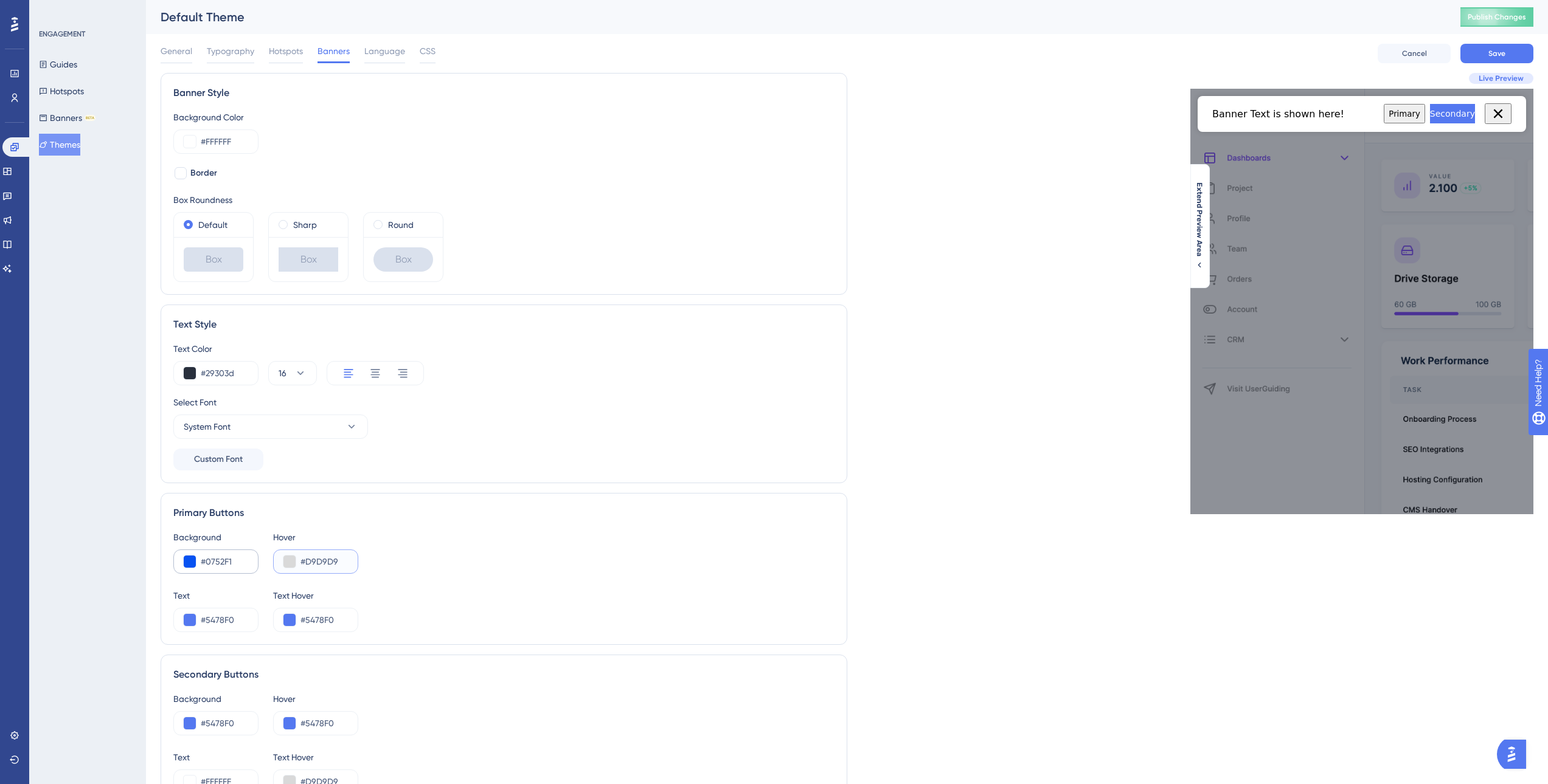
click at [253, 564] on div "Background #0752F1 Hover #D9D9D9" at bounding box center [504, 552] width 661 height 44
paste input "0936BE"
type input "#0936BE"
click at [545, 556] on div "Background #0752F1 Hover #0936BE" at bounding box center [504, 552] width 661 height 44
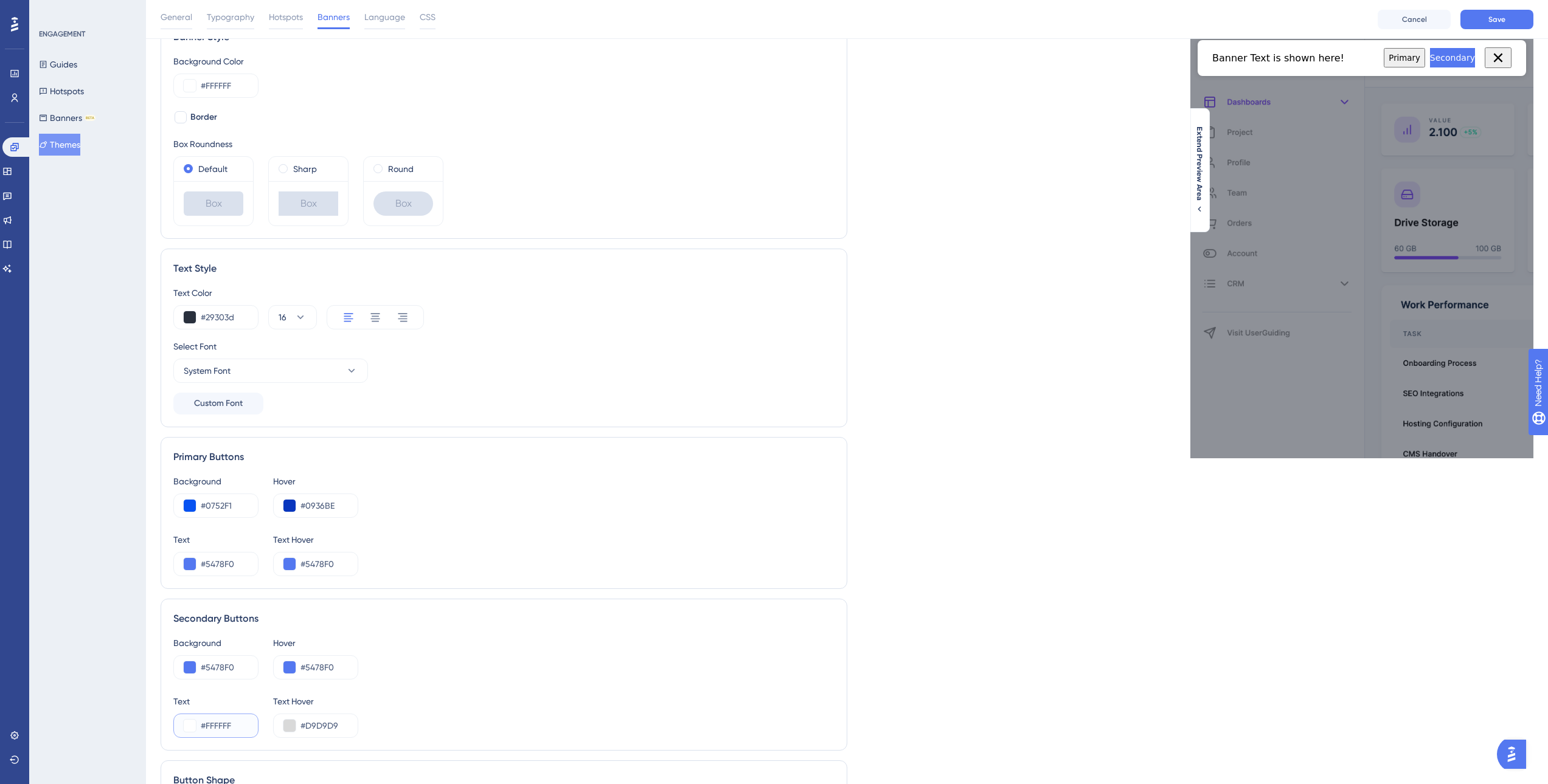
drag, startPoint x: 241, startPoint y: 723, endPoint x: 108, endPoint y: 710, distance: 133.6
click at [146, 710] on div "Performance Users Engagement Widgets Feedback Product Updates Knowledge Base AI…" at bounding box center [847, 424] width 1402 height 970
drag, startPoint x: 349, startPoint y: 722, endPoint x: 228, endPoint y: 712, distance: 121.4
click at [228, 712] on div "Text #FFFFFF Text Hover #D9D9D9" at bounding box center [504, 716] width 661 height 44
click at [343, 731] on input "#D9D9D9" at bounding box center [324, 726] width 47 height 15
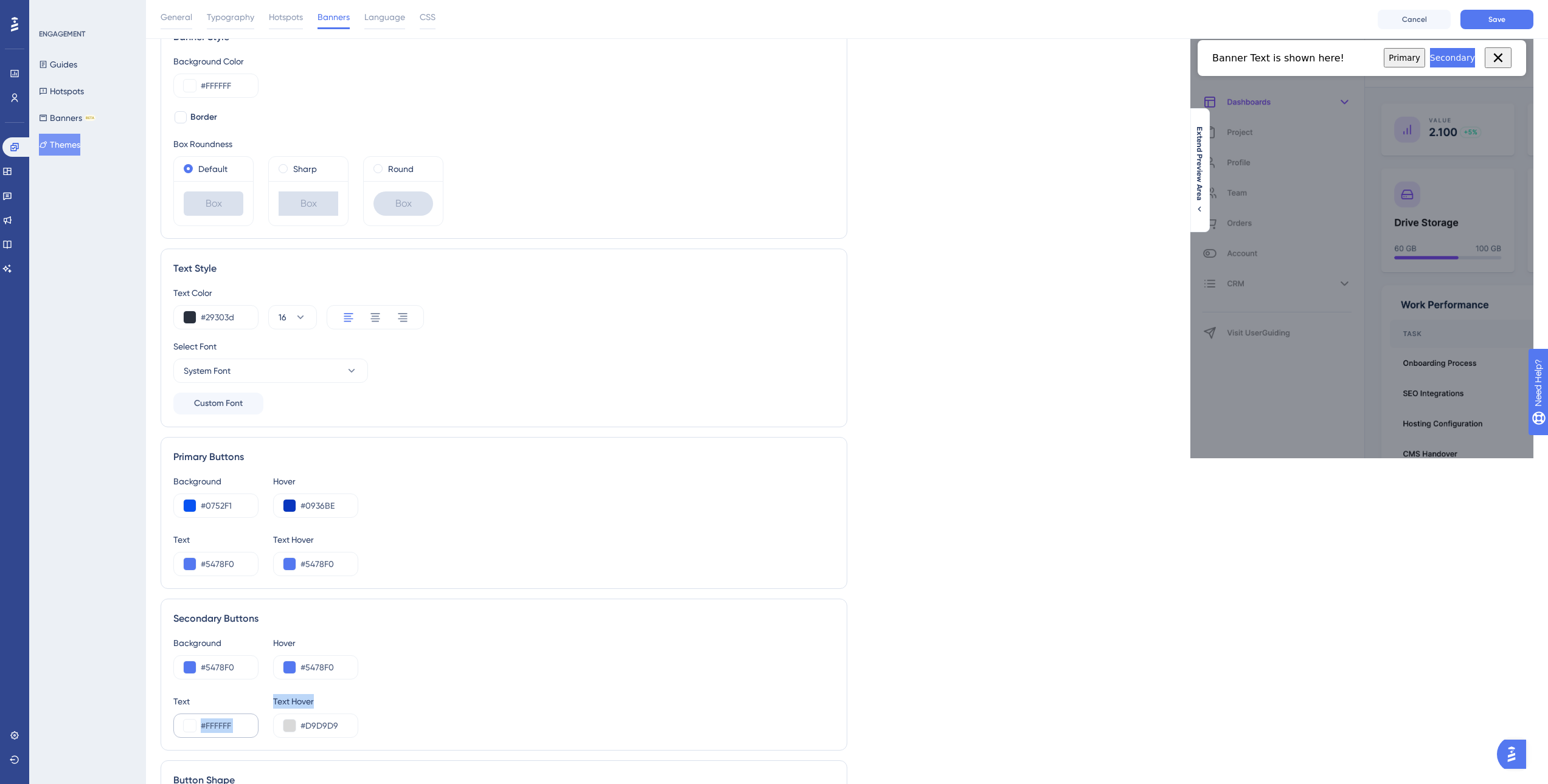
drag, startPoint x: 347, startPoint y: 728, endPoint x: 239, endPoint y: 720, distance: 108.3
click at [239, 720] on div "Text #FFFFFF Text Hover #D9D9D9" at bounding box center [504, 716] width 661 height 44
click at [320, 734] on div "#D9D9D9" at bounding box center [316, 726] width 85 height 24
click at [341, 731] on input "#D9D9D9" at bounding box center [324, 726] width 47 height 15
click at [343, 728] on input "#D9D9D9" at bounding box center [324, 726] width 47 height 15
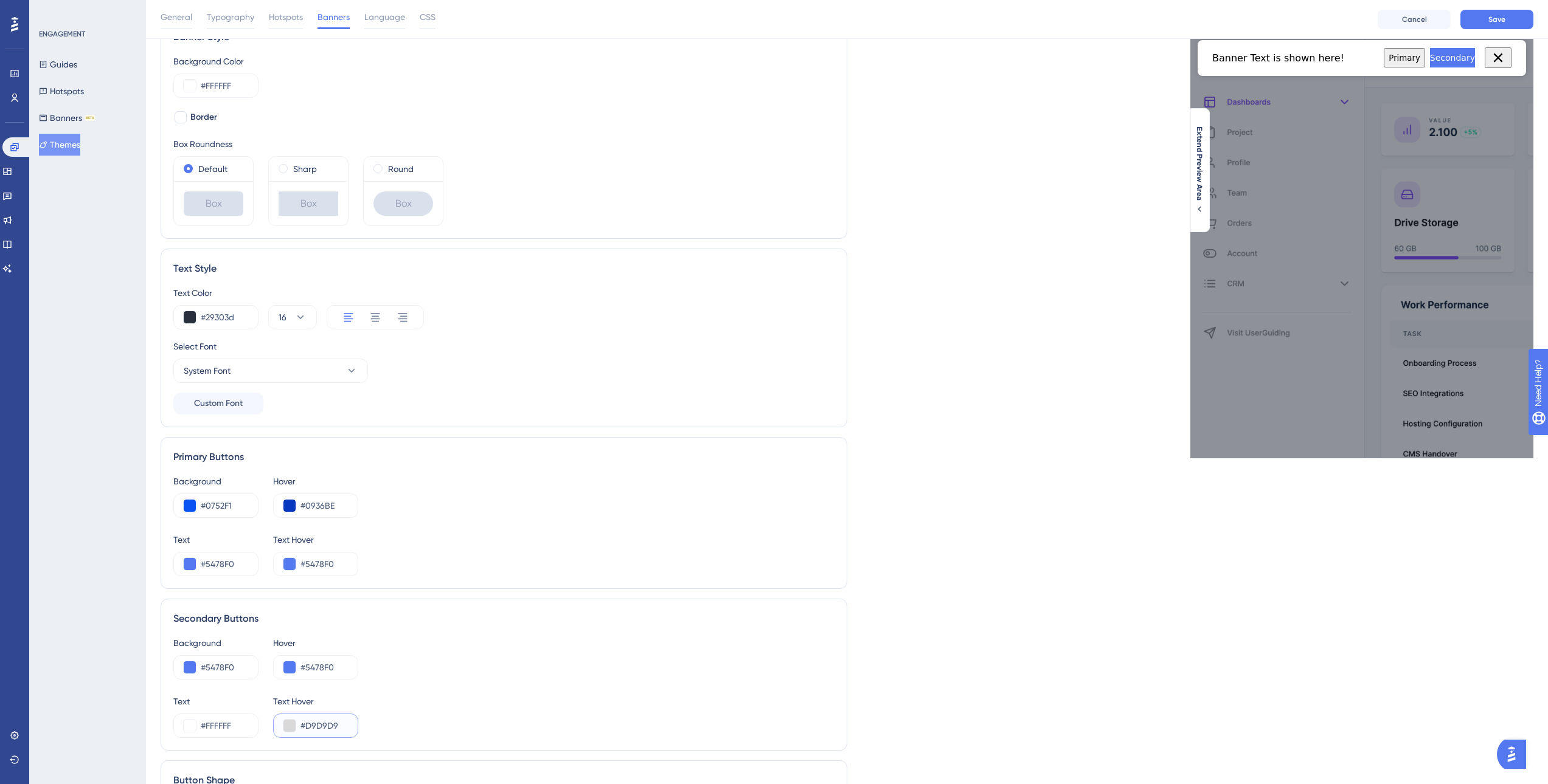
drag, startPoint x: 343, startPoint y: 728, endPoint x: 297, endPoint y: 730, distance: 46.0
click at [297, 730] on div "#D9D9D9" at bounding box center [316, 726] width 85 height 24
paste input "FFFFFF"
type input "#FFFFFF"
click at [509, 722] on div "Text #FFFFFF Text Hover #FFFFFF" at bounding box center [504, 716] width 661 height 44
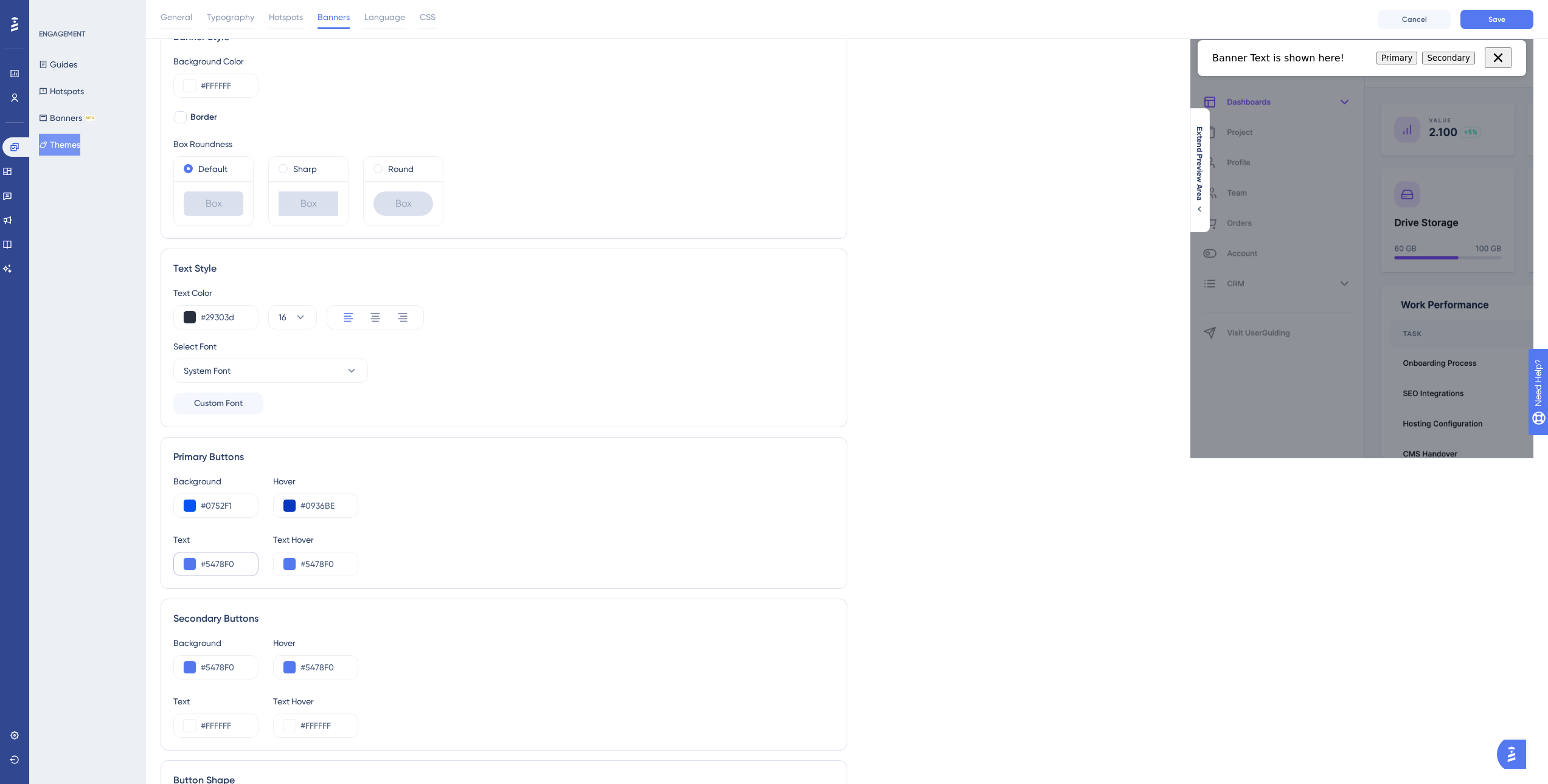
drag, startPoint x: 250, startPoint y: 562, endPoint x: 211, endPoint y: 563, distance: 39.0
click at [211, 563] on div "#5478F0" at bounding box center [216, 564] width 85 height 24
click at [221, 565] on input "#5478F0" at bounding box center [224, 565] width 47 height 15
paste input "FFFFF"
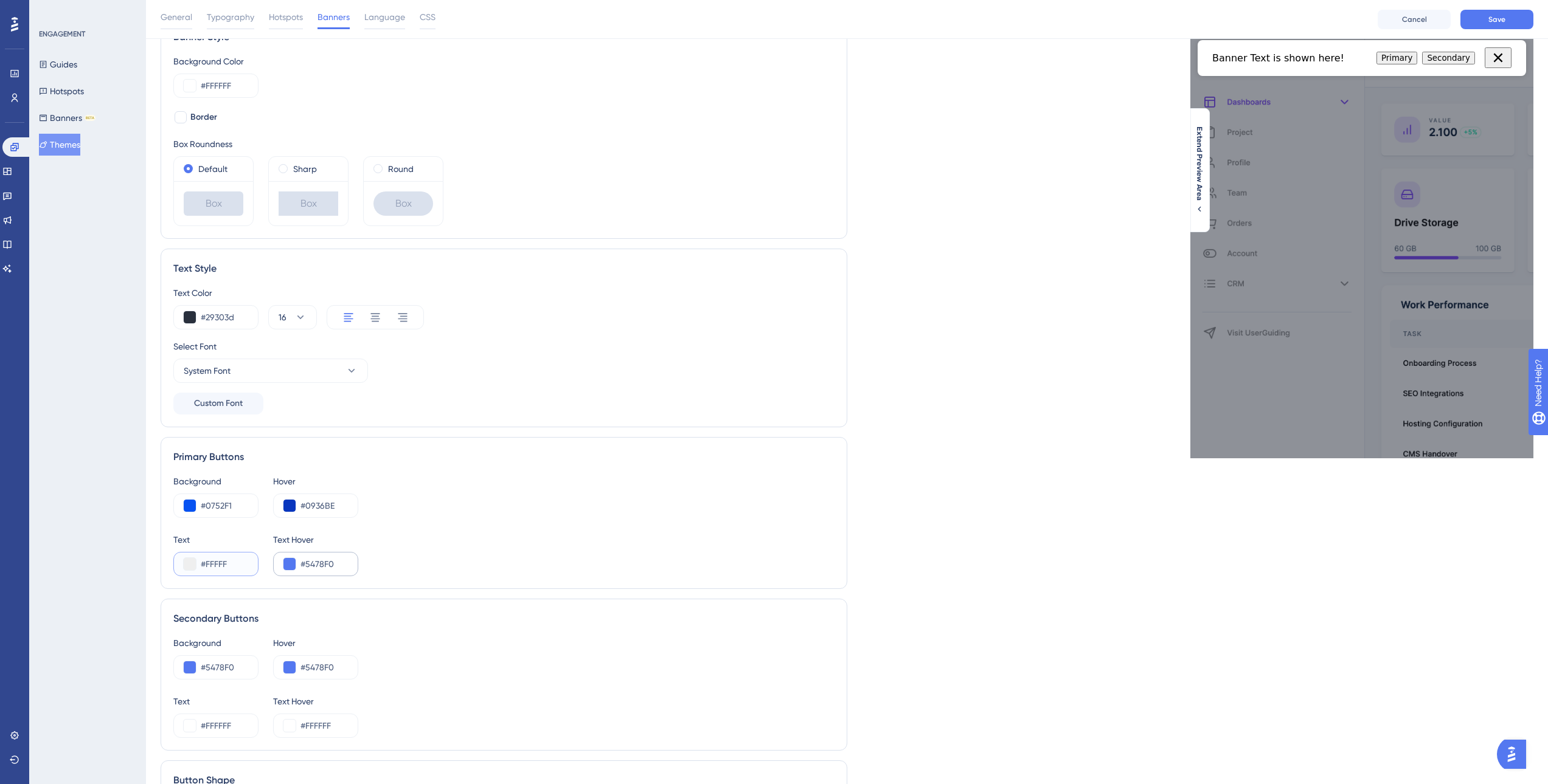
type input "#FFFFF"
click at [311, 569] on input "#5478F0" at bounding box center [324, 565] width 47 height 15
paste input "FFFFF"
type input "#FFFFF"
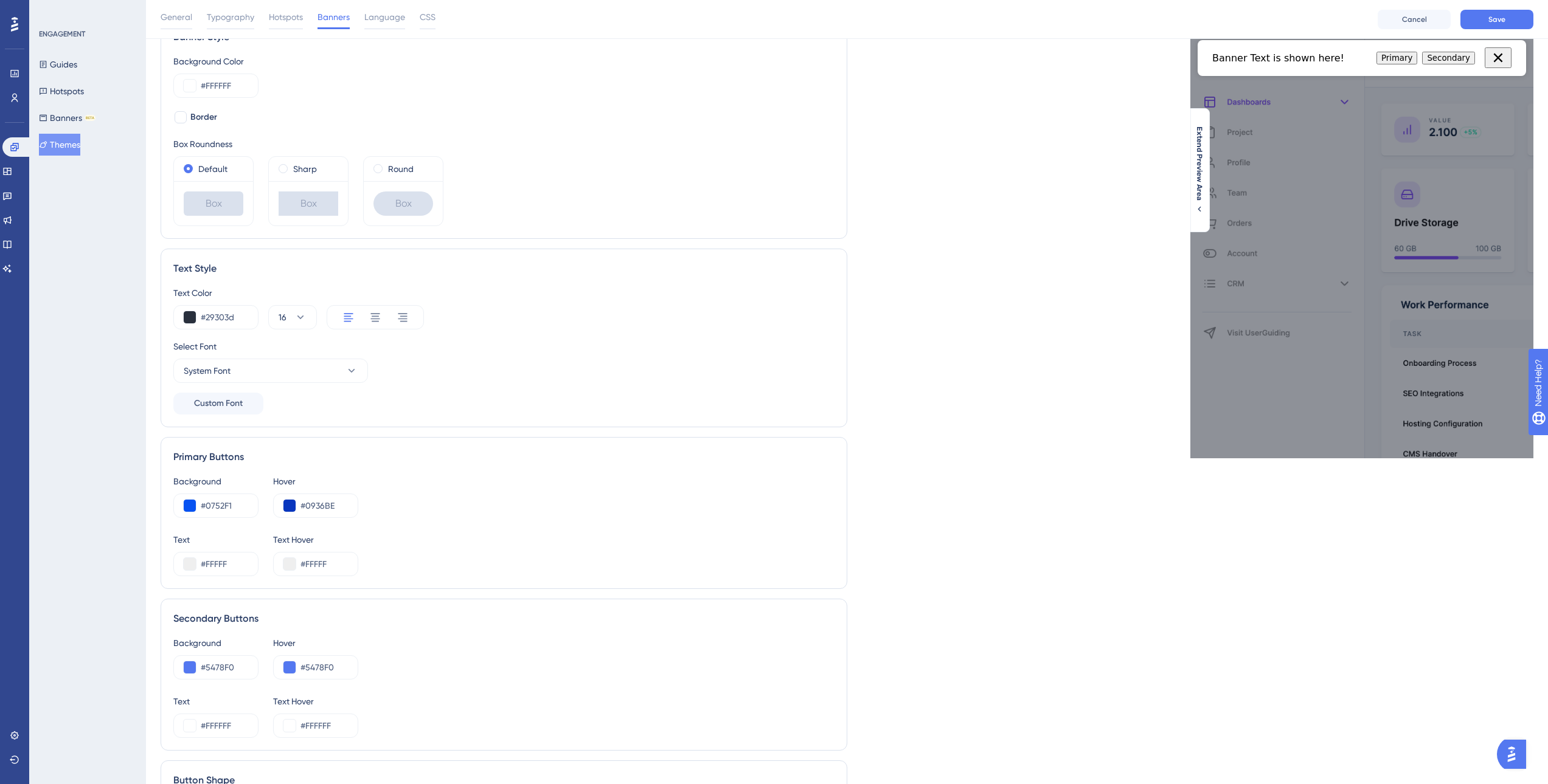
click at [479, 558] on div "Text #FFFFF Text Hover #FFFFF" at bounding box center [504, 554] width 661 height 44
click at [187, 562] on button at bounding box center [190, 564] width 12 height 12
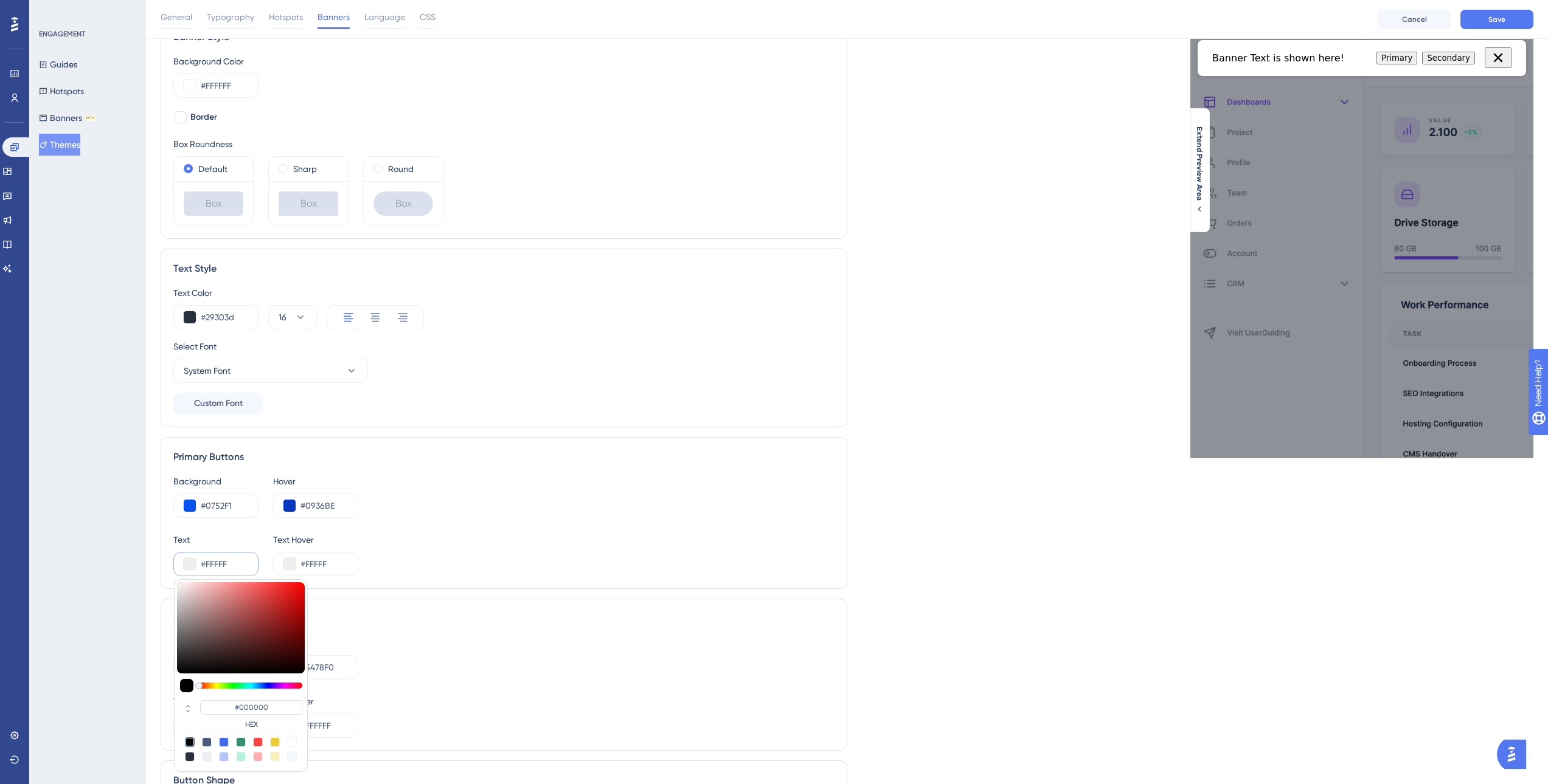
click at [291, 744] on div at bounding box center [292, 742] width 9 height 9
type input "#ffffff"
type input "#FFFFFF"
click at [292, 565] on button at bounding box center [290, 564] width 12 height 12
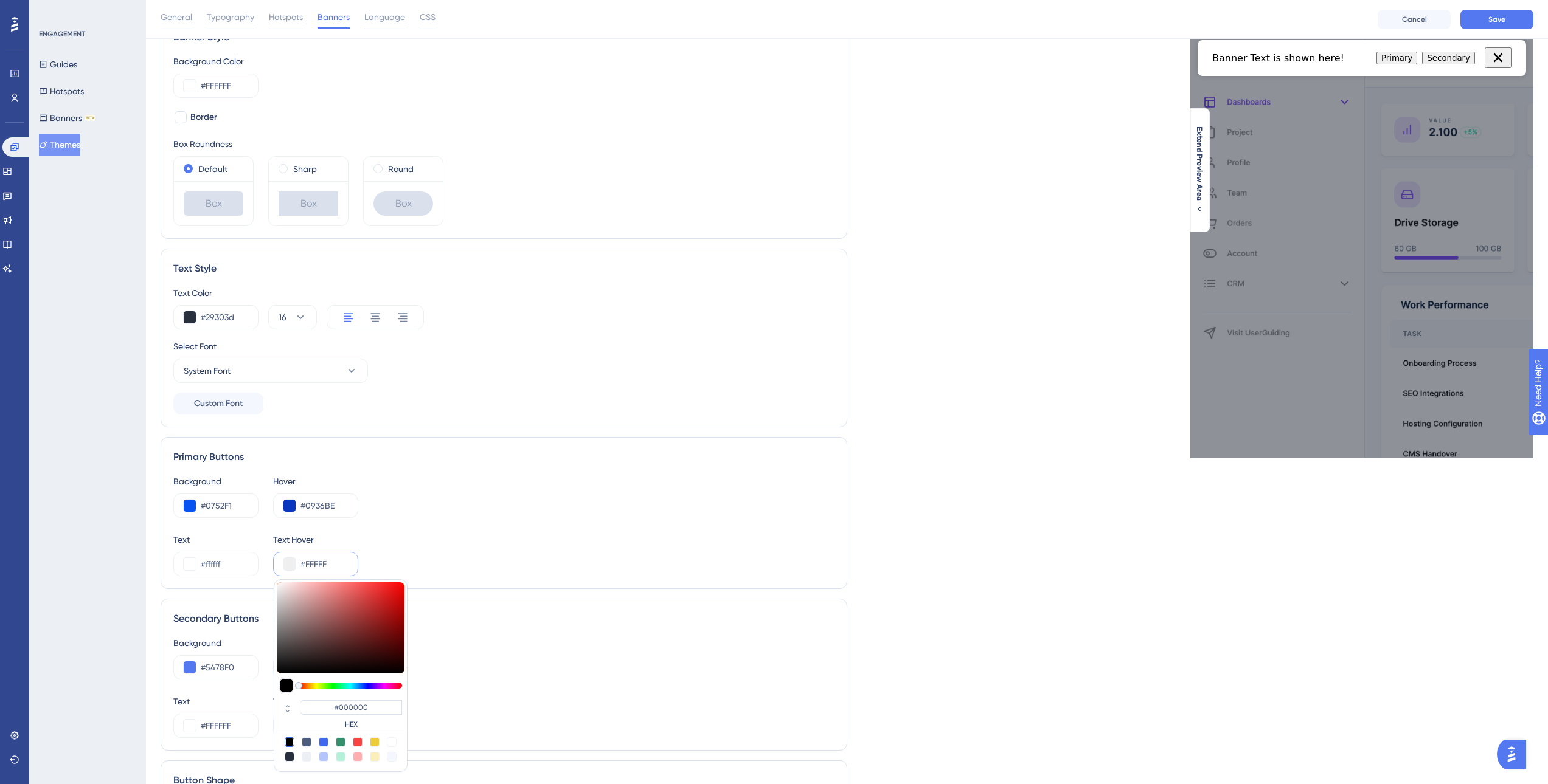
click at [389, 741] on div at bounding box center [392, 742] width 9 height 9
type input "#ffffff"
type input "#FFFFFF"
click at [503, 540] on div "Text #ffffff Text Hover #ffffff #FFFFFF HEX" at bounding box center [504, 554] width 661 height 44
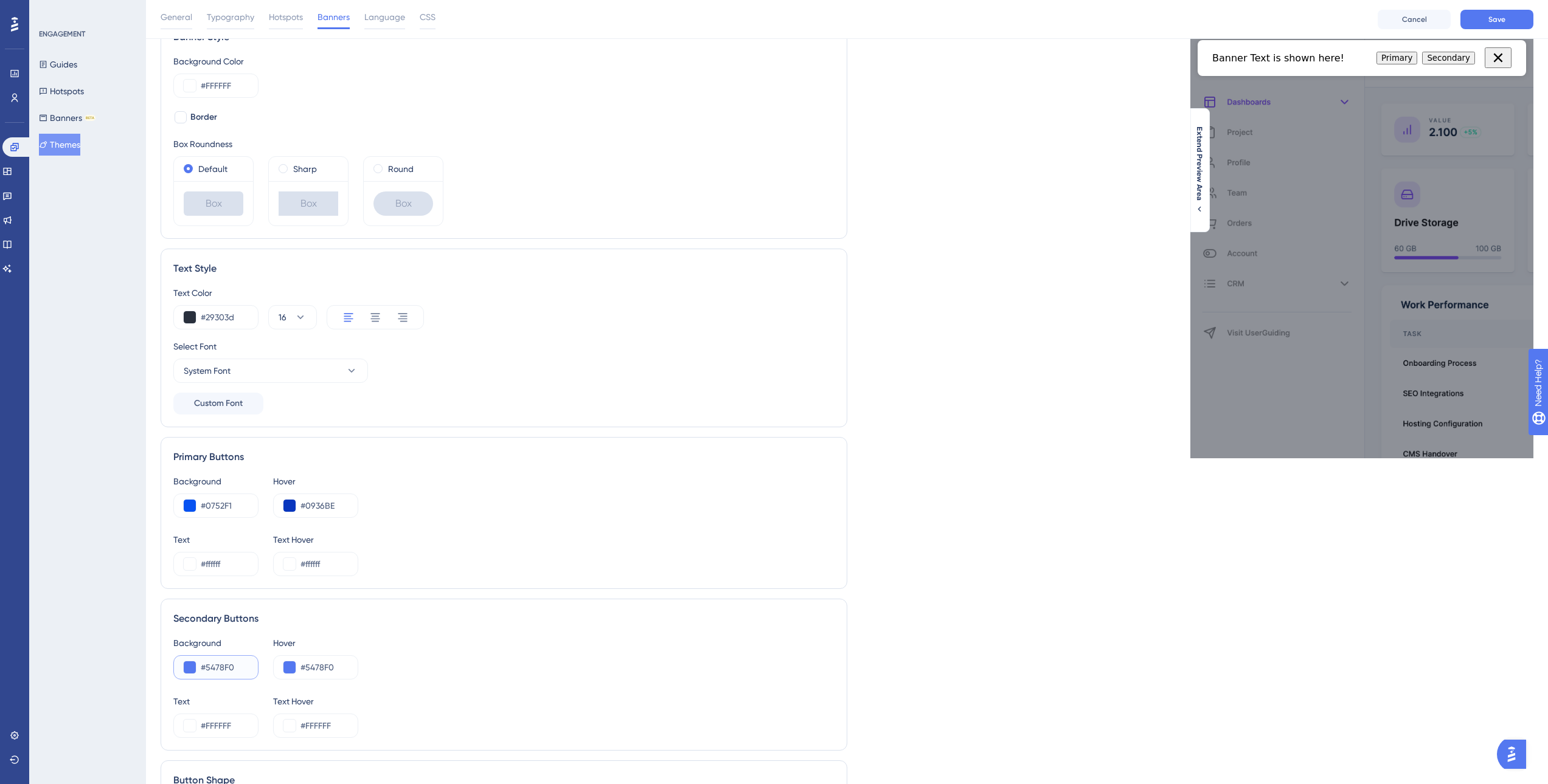
drag, startPoint x: 239, startPoint y: 665, endPoint x: 190, endPoint y: 662, distance: 49.1
click at [190, 662] on div "#5478F0" at bounding box center [216, 667] width 85 height 24
paste input "DFE3F4"
type input "#DFE3F4"
drag, startPoint x: 344, startPoint y: 665, endPoint x: 243, endPoint y: 650, distance: 102.1
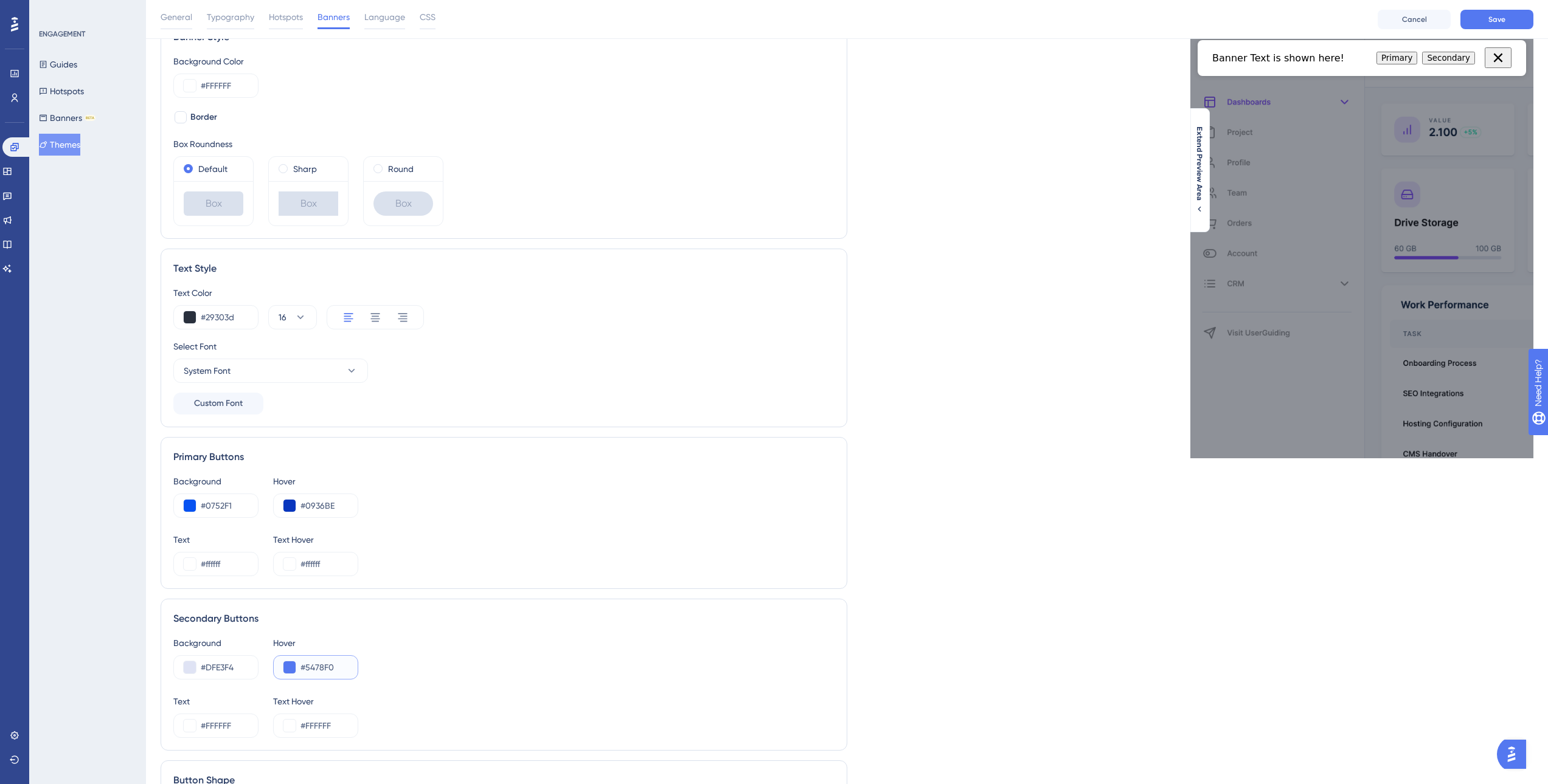
click at [243, 650] on div "Background #DFE3F4 Hover #5478F0" at bounding box center [504, 658] width 661 height 44
paste input "DFE3F4"
type input "#DFE3F4"
click at [441, 675] on div "Background #DFE3F4 Hover #DFE3F4" at bounding box center [504, 658] width 661 height 44
drag, startPoint x: 230, startPoint y: 728, endPoint x: 178, endPoint y: 723, distance: 52.2
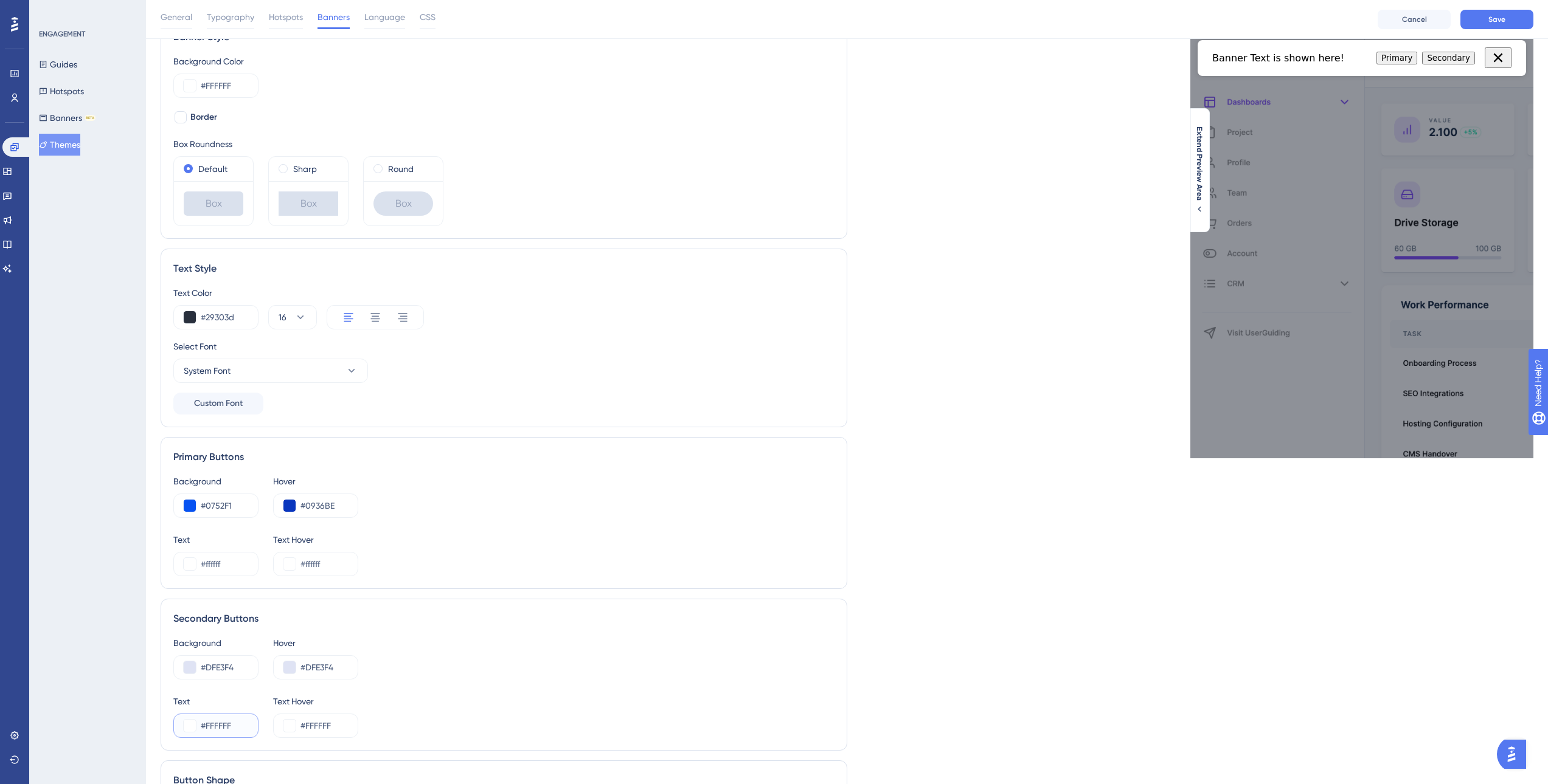
click at [178, 723] on div "#FFFFFF" at bounding box center [216, 726] width 85 height 24
drag, startPoint x: 239, startPoint y: 728, endPoint x: 183, endPoint y: 725, distance: 56.1
click at [183, 725] on div "#FFFFFF" at bounding box center [216, 726] width 85 height 24
paste input "0936BE"
type input "#0936BE"
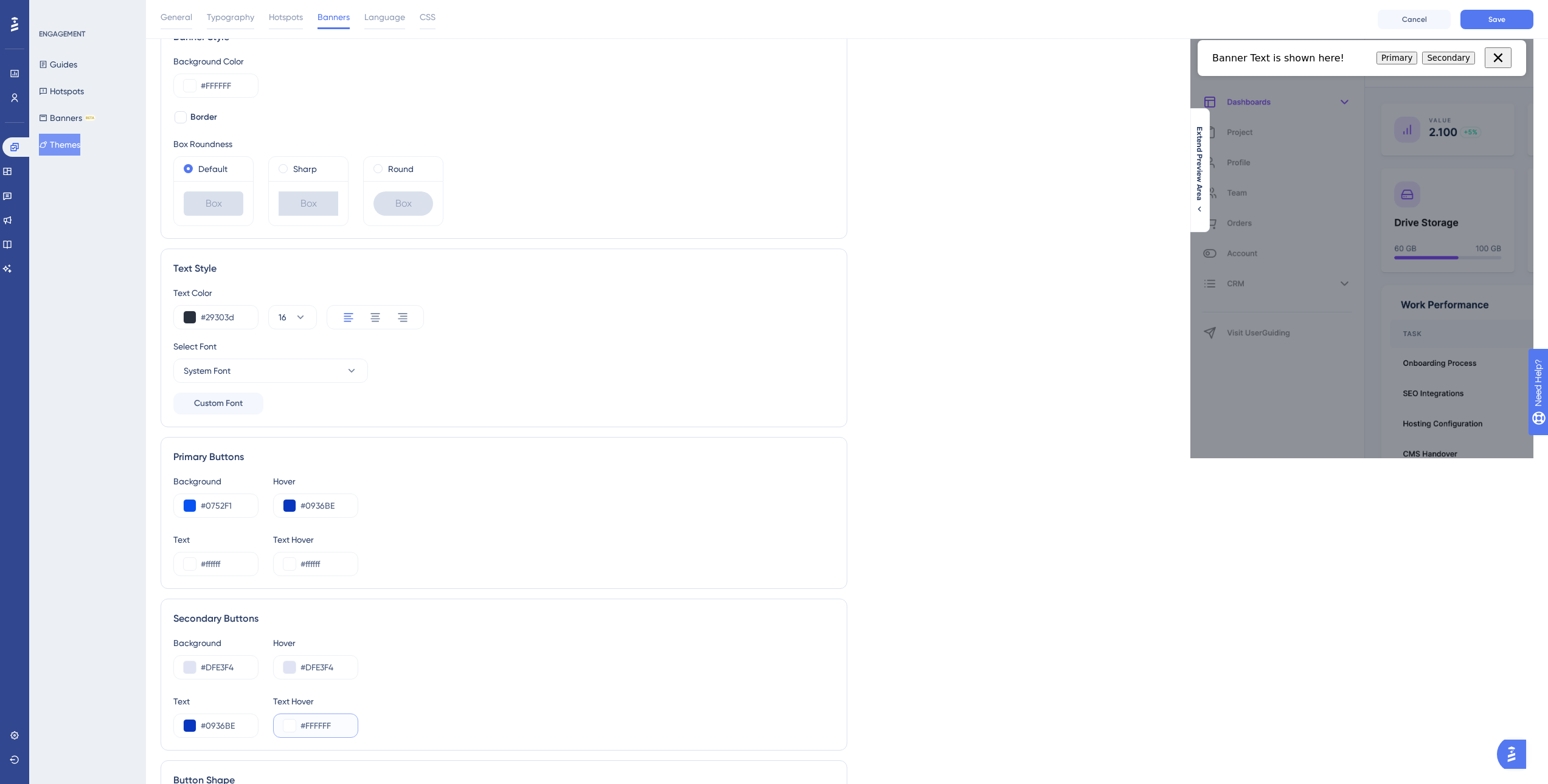
drag, startPoint x: 341, startPoint y: 728, endPoint x: 278, endPoint y: 723, distance: 63.2
click at [278, 723] on div "#FFFFFF" at bounding box center [316, 726] width 85 height 24
paste input "0936BE"
type input "#0936BE"
click at [599, 737] on div "Text #0936BE Text Hover #0936BE" at bounding box center [504, 716] width 661 height 44
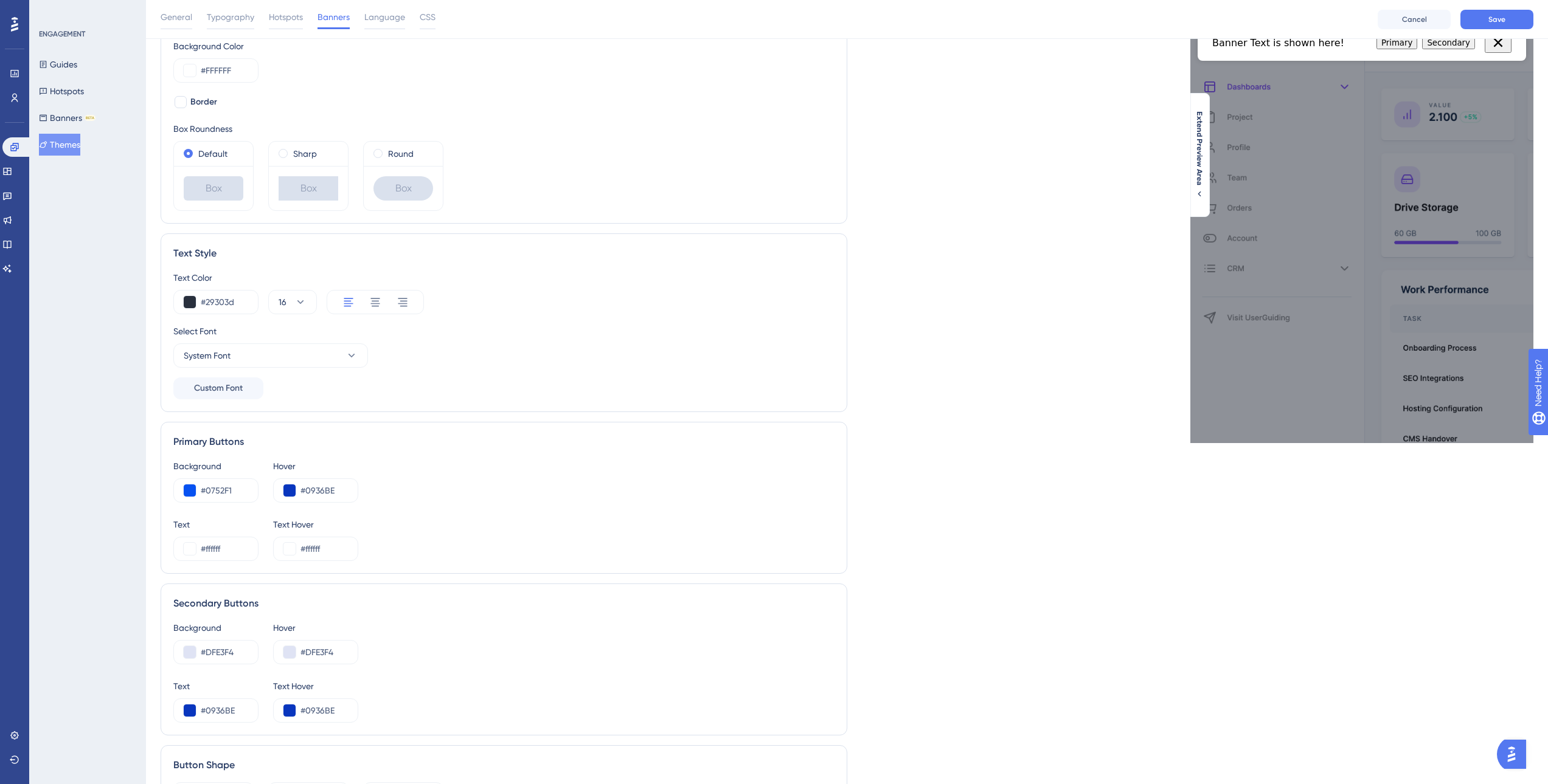
scroll to position [0, 0]
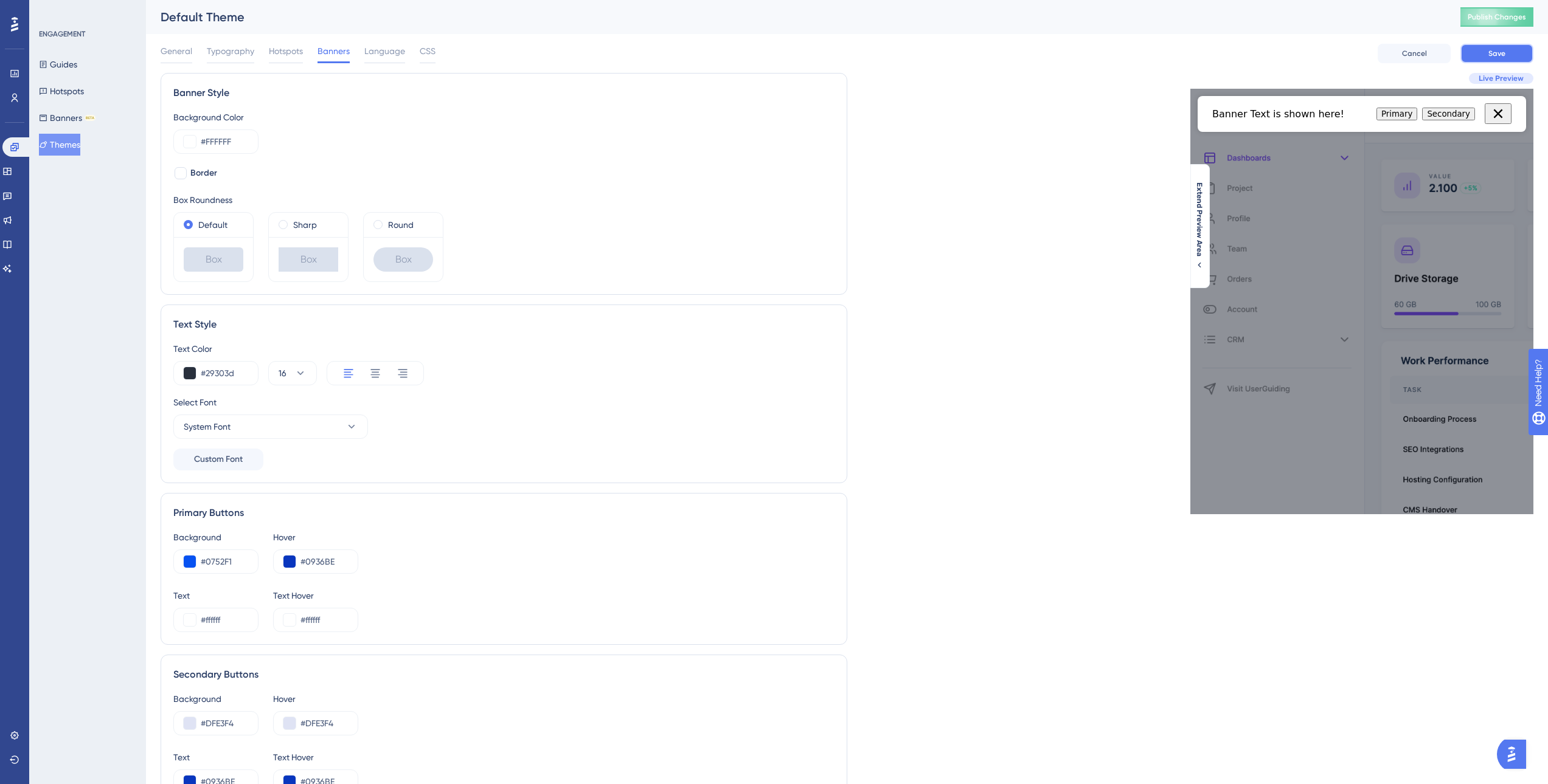
click at [1478, 52] on button "Save" at bounding box center [1497, 53] width 73 height 20
click at [82, 126] on button "Banners BETA" at bounding box center [68, 117] width 57 height 22
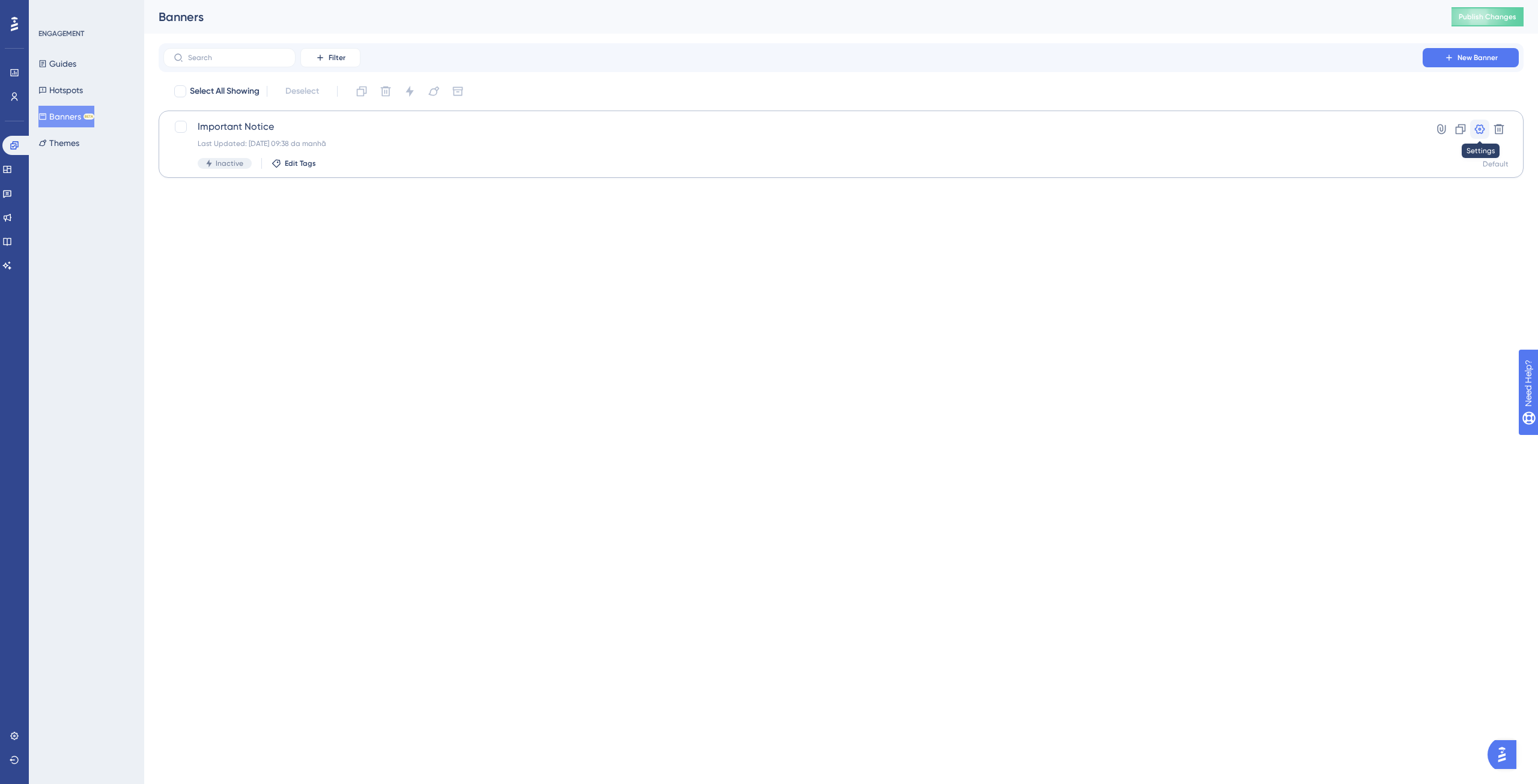
click at [1479, 131] on icon at bounding box center [1479, 129] width 12 height 12
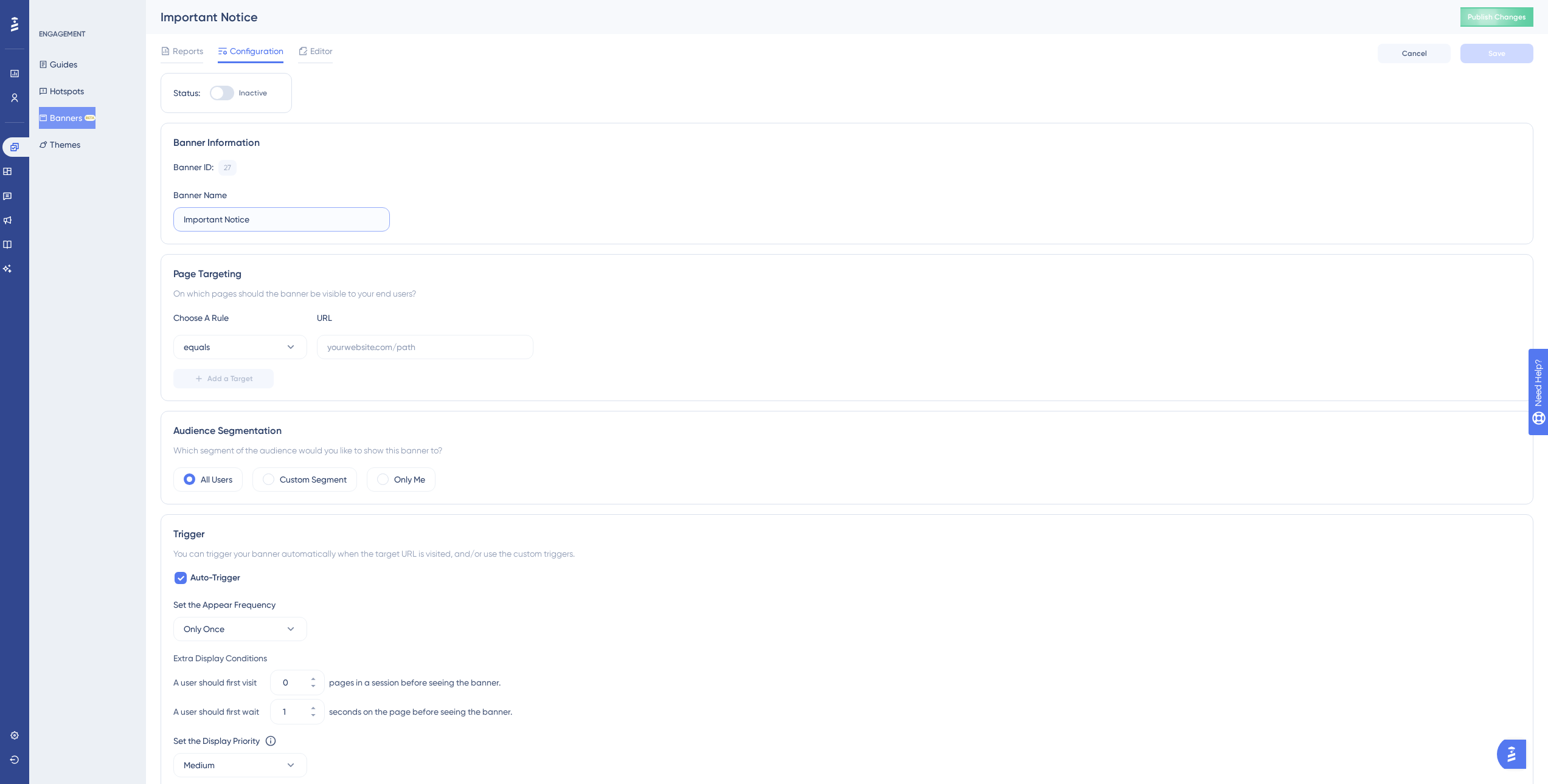
drag, startPoint x: 272, startPoint y: 220, endPoint x: 79, endPoint y: 194, distance: 194.7
click at [146, 194] on div "Performance Users Engagement Widgets Feedback Product Updates Knowledge Base AI…" at bounding box center [847, 546] width 1402 height 1092
type input "Aviso clientes NFS-e [GEOGRAPHIC_DATA]"
click at [1489, 54] on span "Save" at bounding box center [1497, 53] width 17 height 9
click at [443, 354] on label at bounding box center [425, 347] width 216 height 24
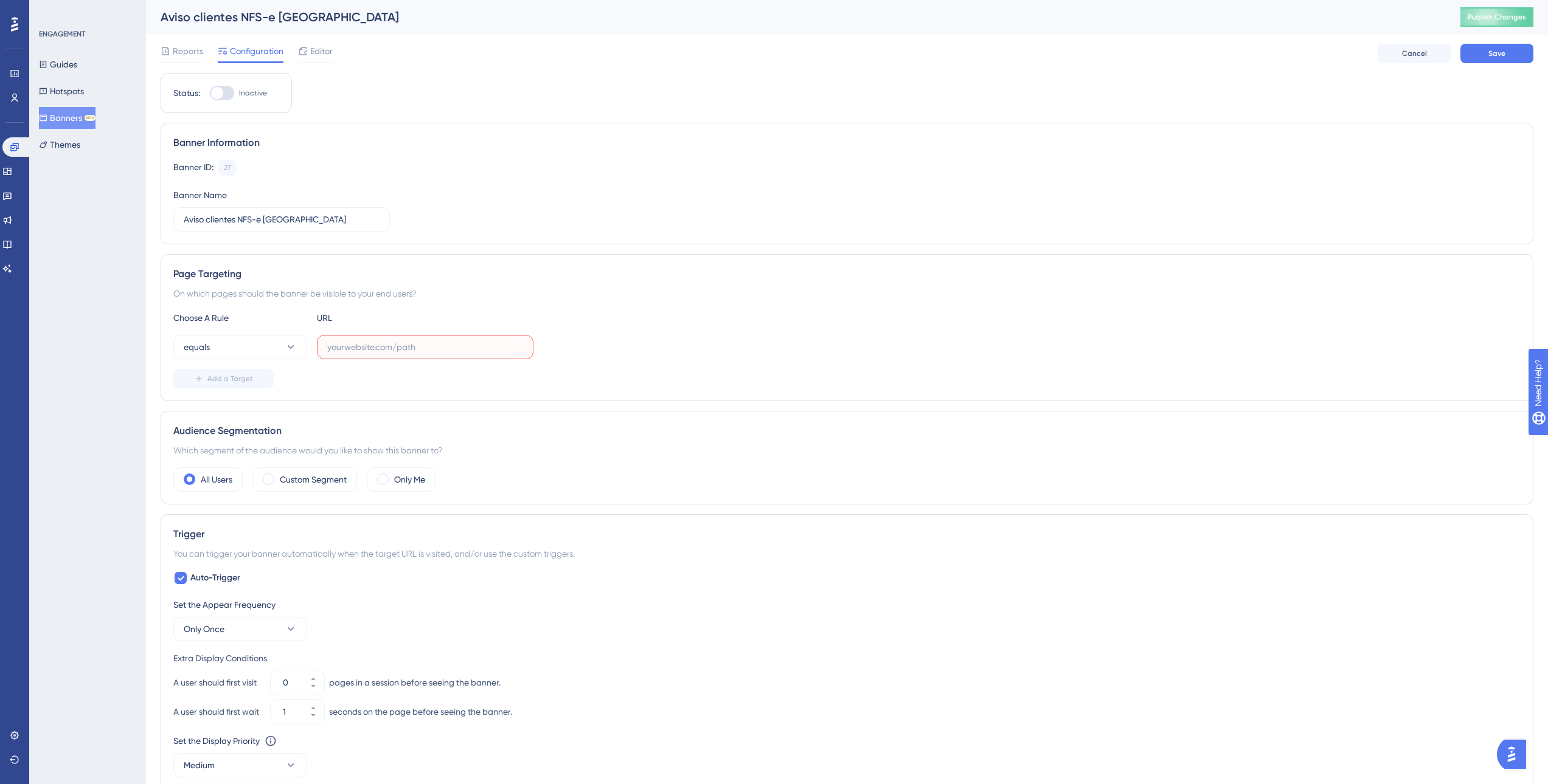
click at [443, 354] on input "text" at bounding box center [425, 347] width 196 height 14
paste input "[URL][DOMAIN_NAME]"
type input "[URL][DOMAIN_NAME]"
click at [297, 480] on label "Custom Segment" at bounding box center [313, 479] width 67 height 15
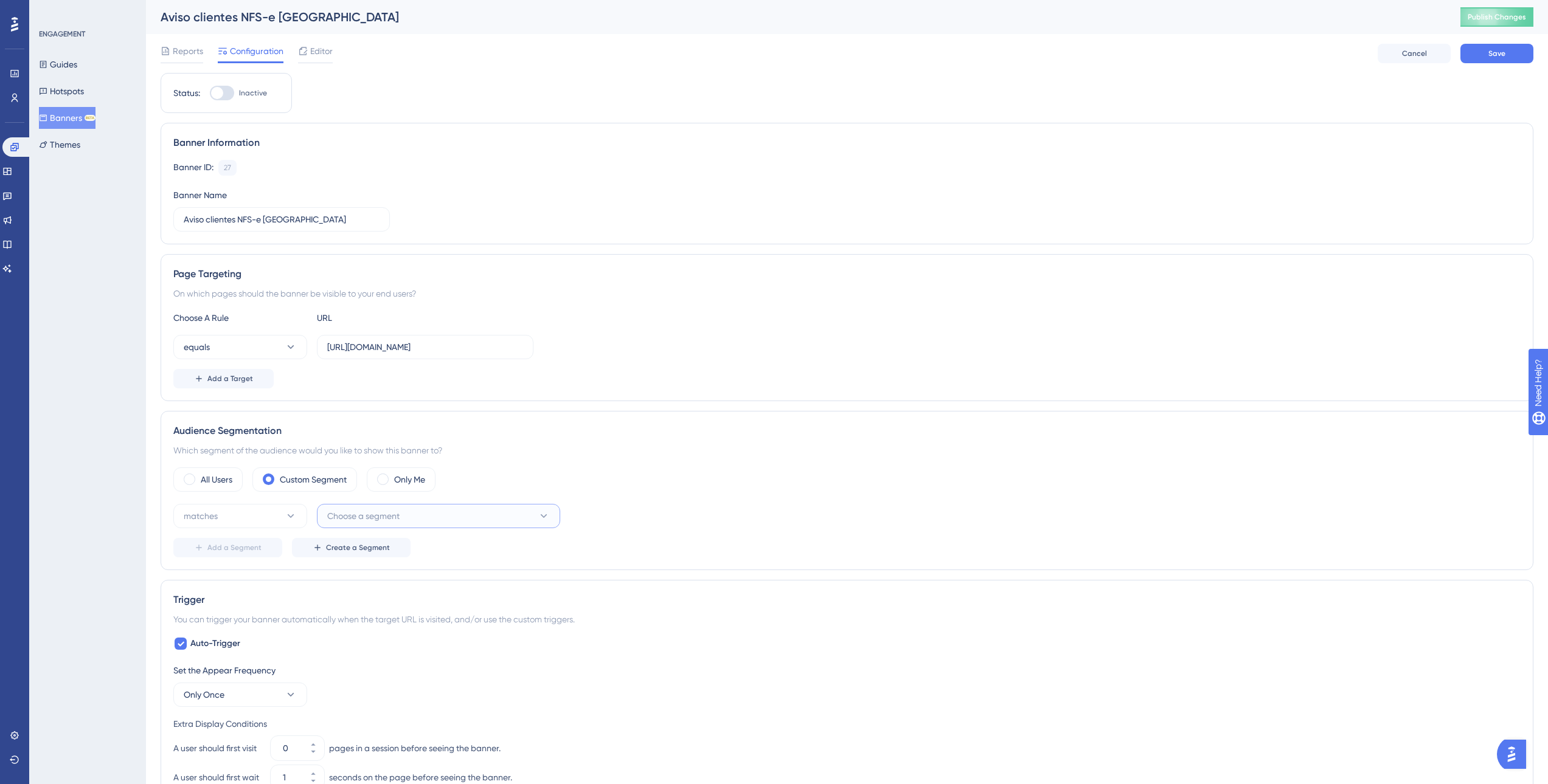
click at [344, 519] on span "Choose a segment" at bounding box center [363, 516] width 72 height 15
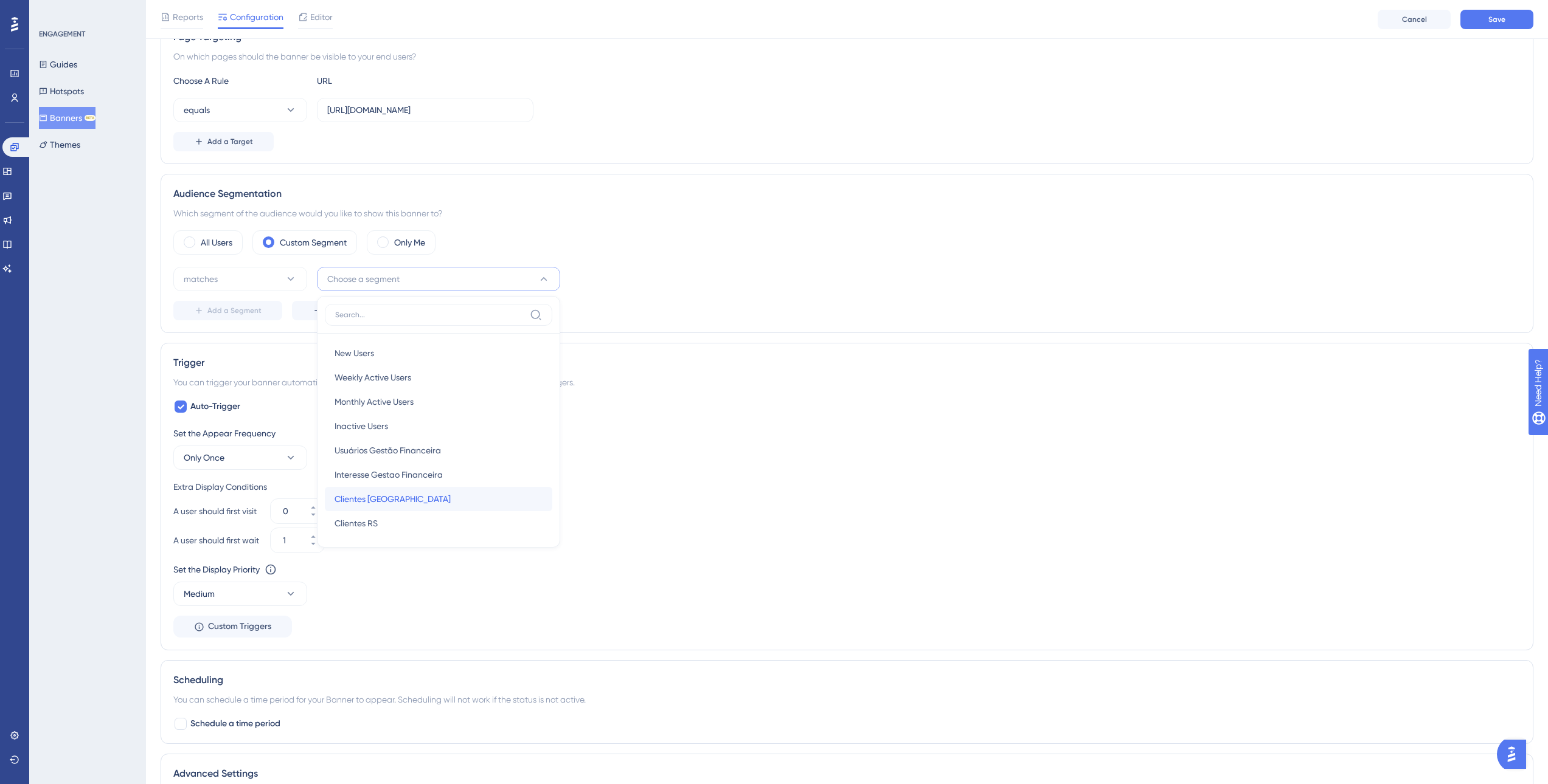
click at [386, 497] on span "Clientes [GEOGRAPHIC_DATA]" at bounding box center [393, 499] width 116 height 15
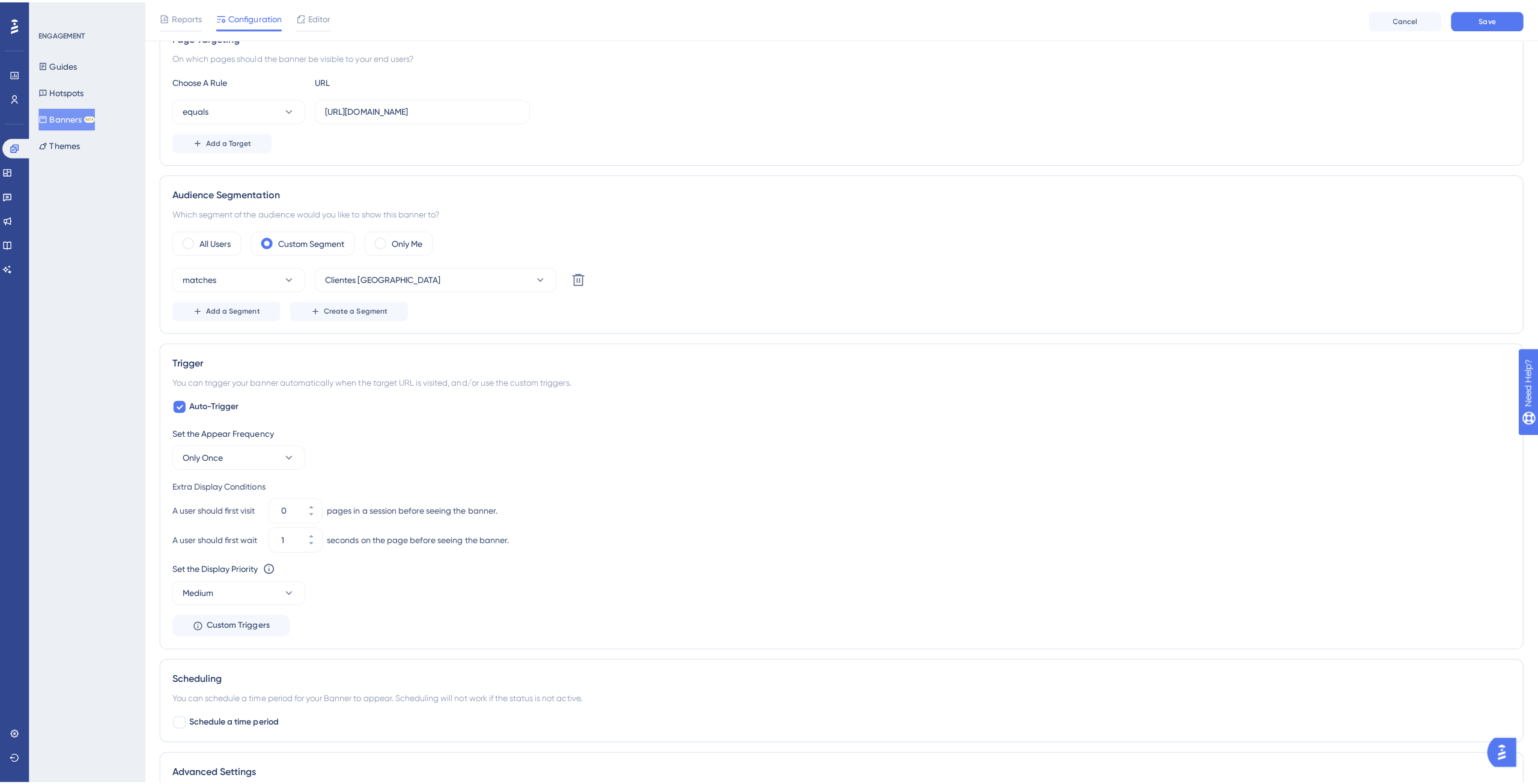
scroll to position [0, 0]
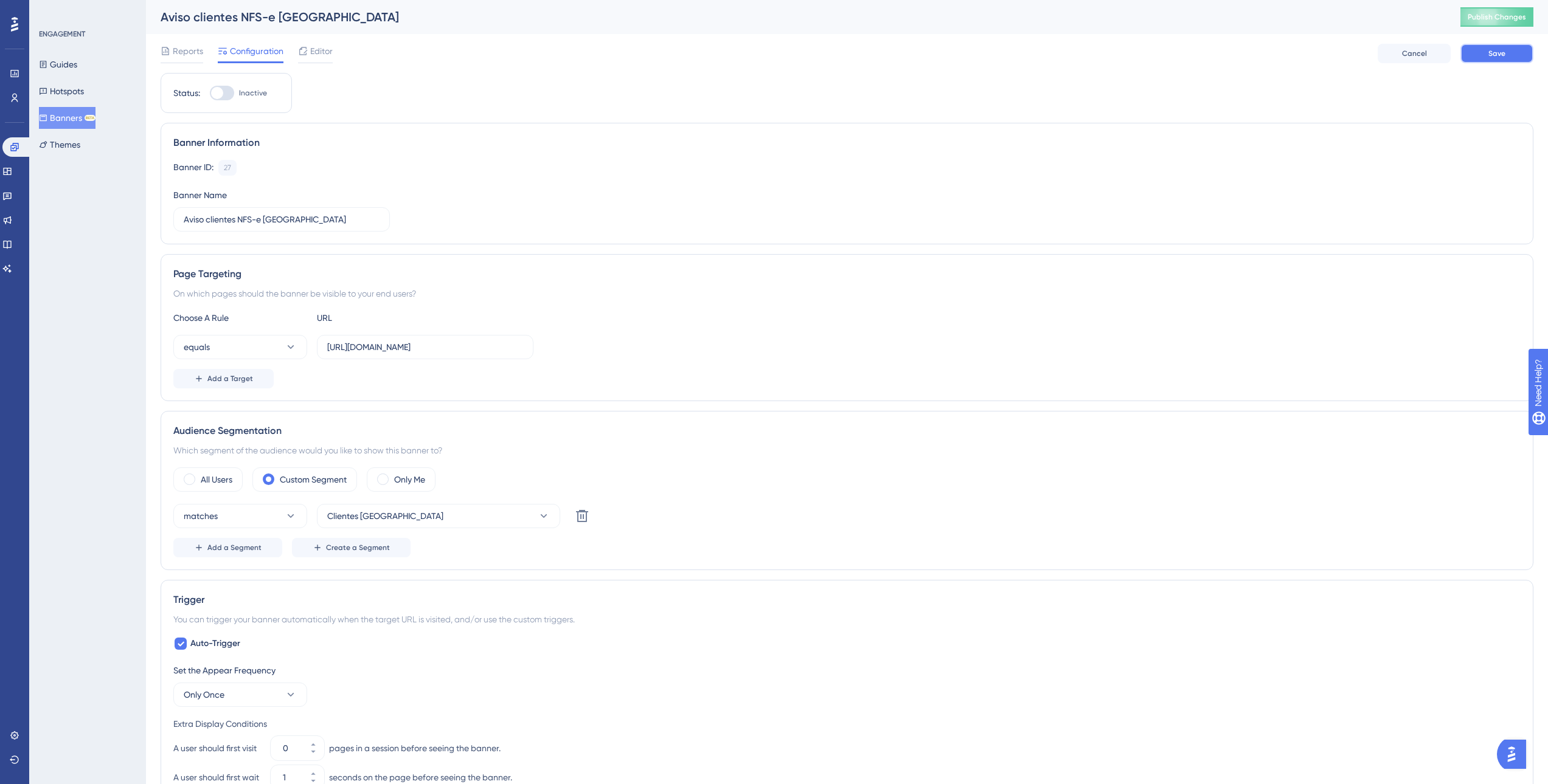
click at [1515, 49] on button "Save" at bounding box center [1497, 53] width 73 height 20
click at [328, 56] on span "Editor" at bounding box center [321, 51] width 22 height 15
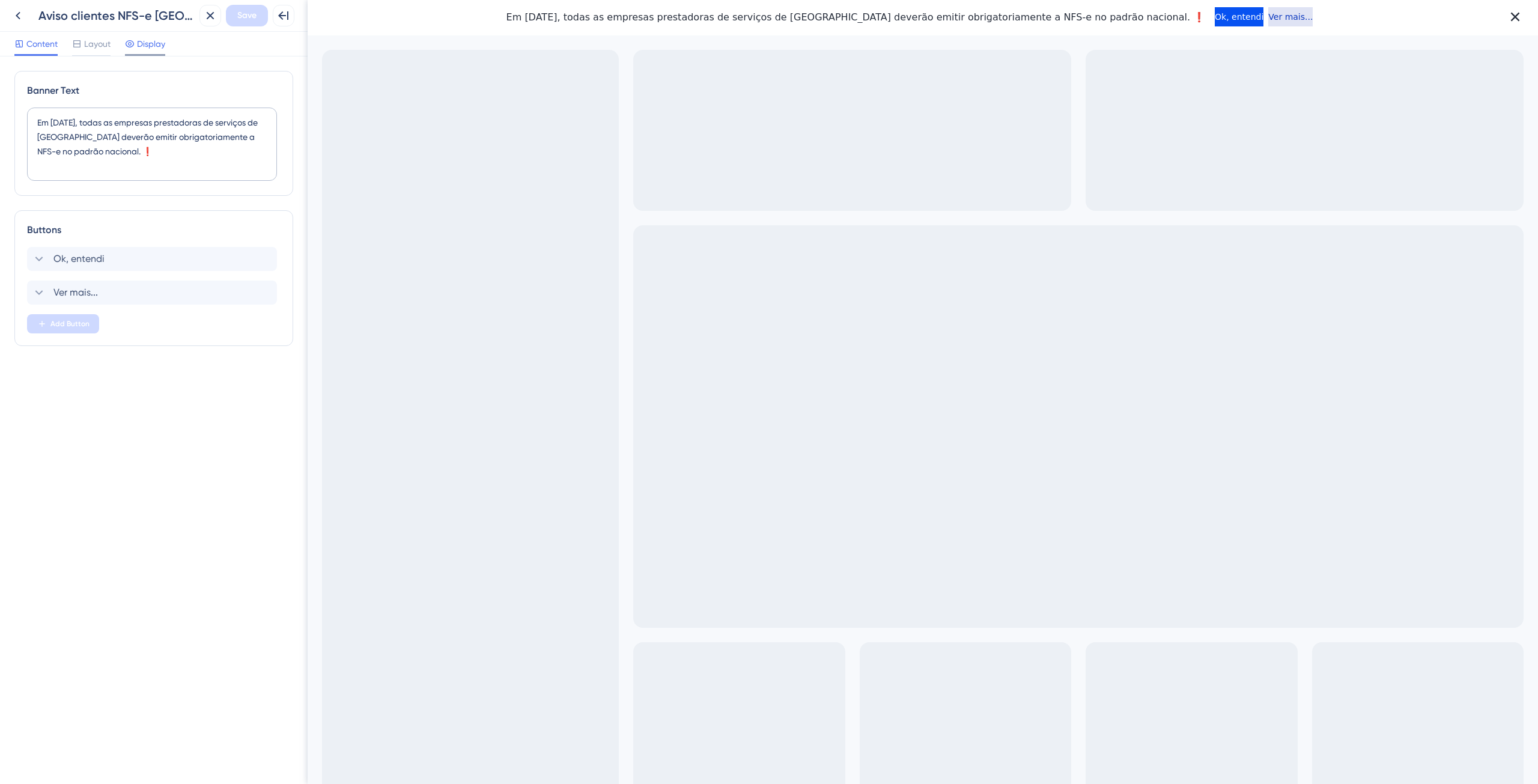
click at [139, 51] on div "Display" at bounding box center [145, 46] width 40 height 19
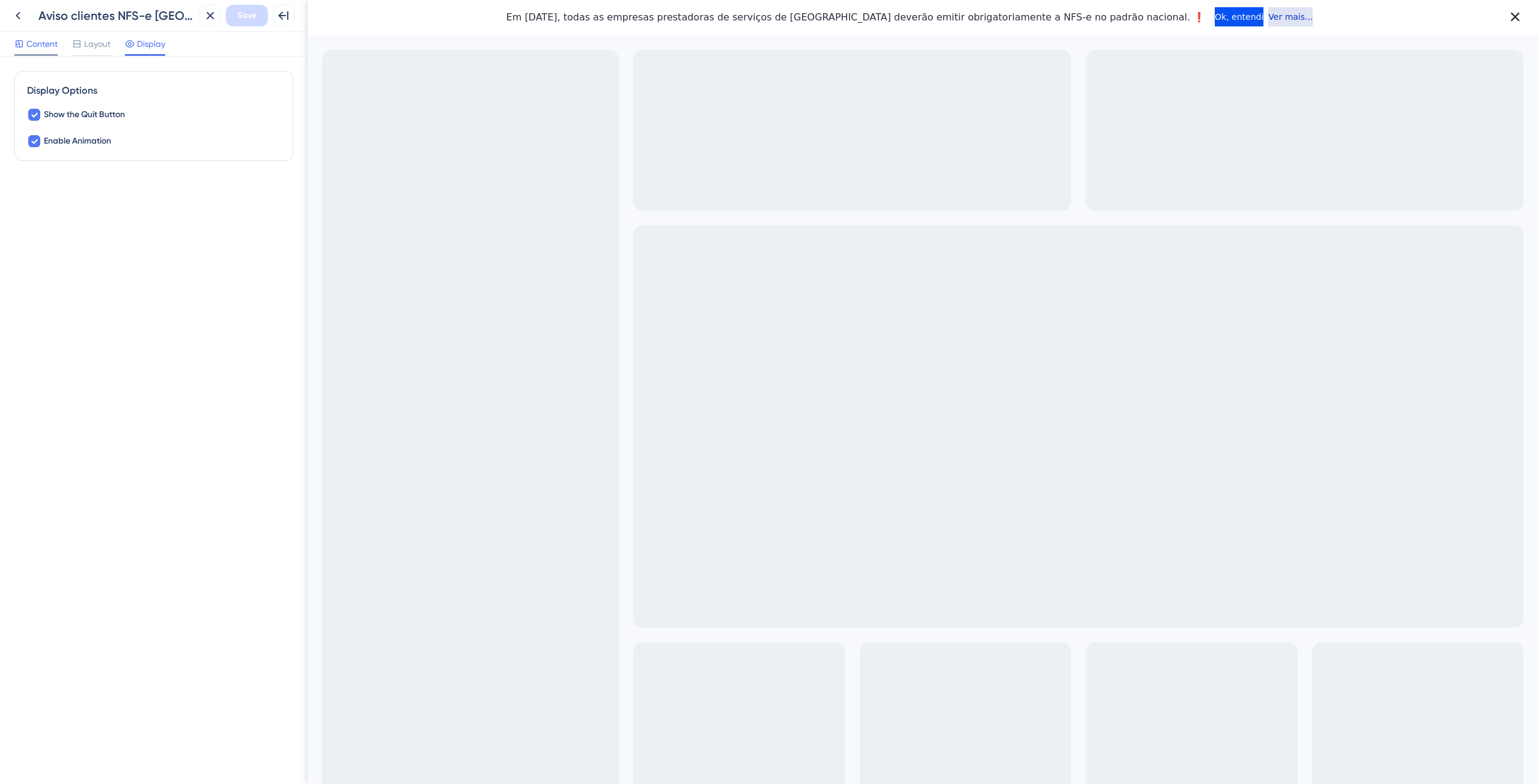
click at [46, 48] on span "Content" at bounding box center [42, 44] width 31 height 15
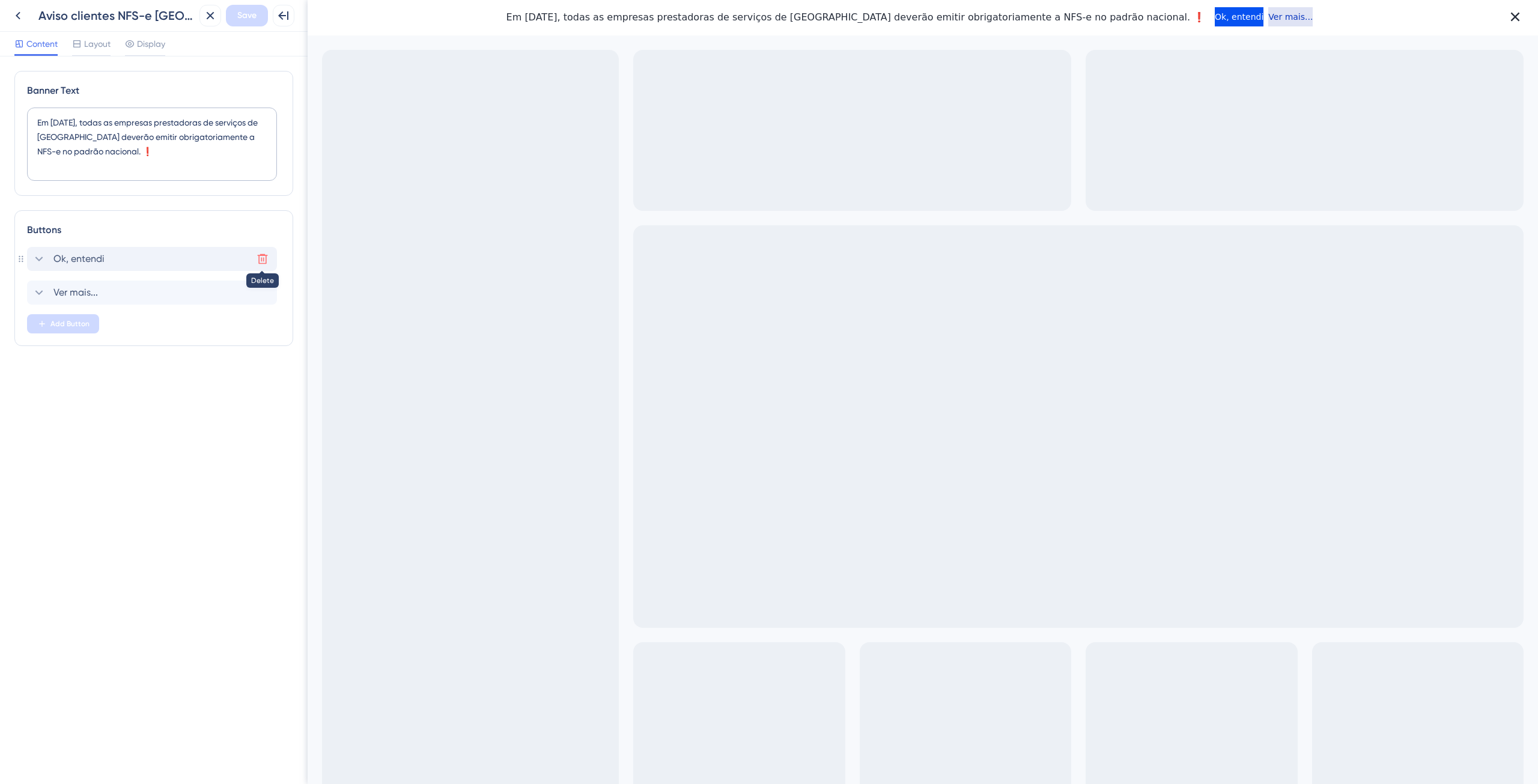
click at [264, 255] on icon at bounding box center [262, 259] width 10 height 10
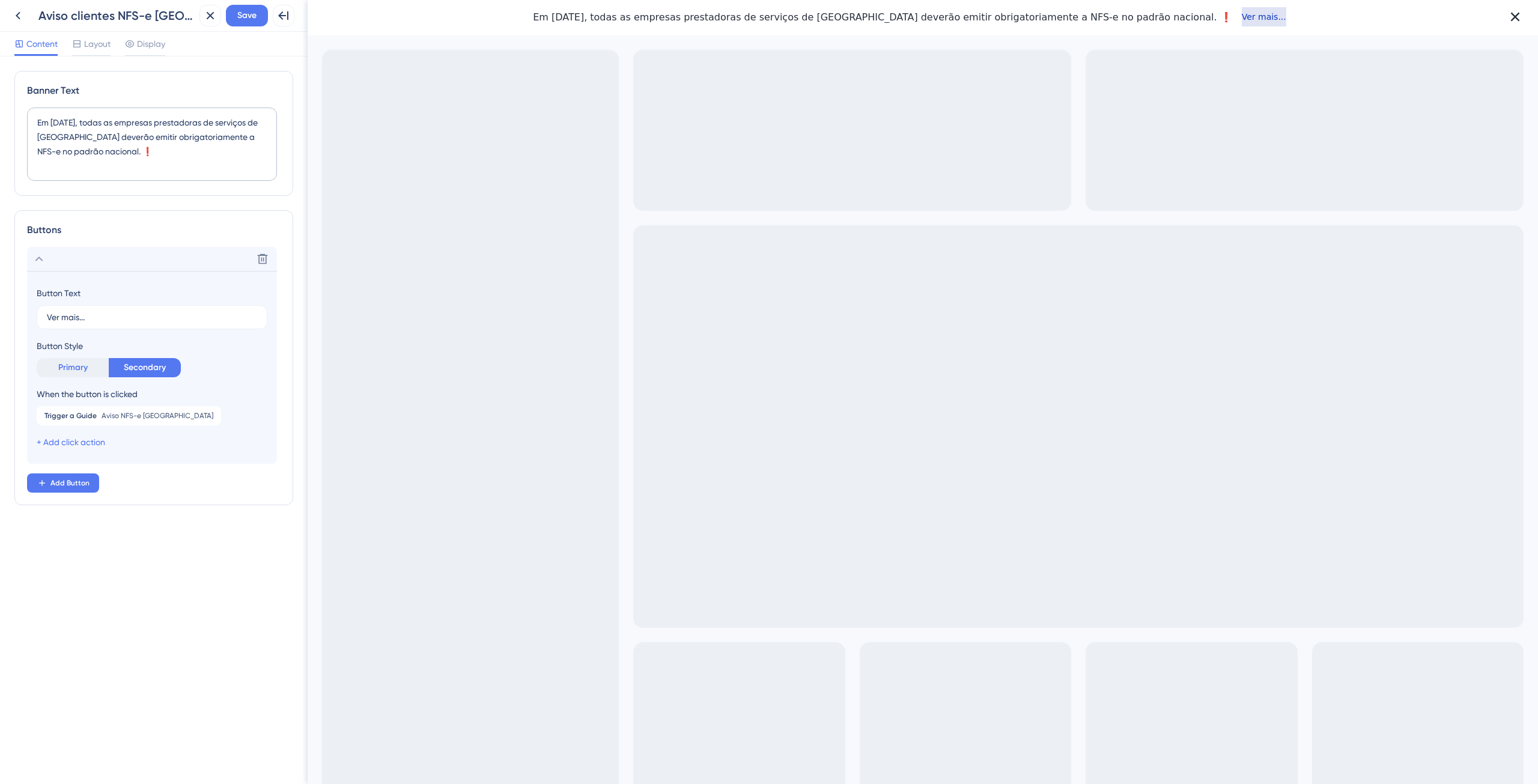
click at [92, 365] on button "Primary" at bounding box center [73, 368] width 72 height 19
click at [154, 562] on div "Banner Text Em 1º novembro, todas as empresas prestadoras de serviços de Porto …" at bounding box center [153, 420] width 308 height 727
click at [79, 41] on icon at bounding box center [77, 44] width 9 height 9
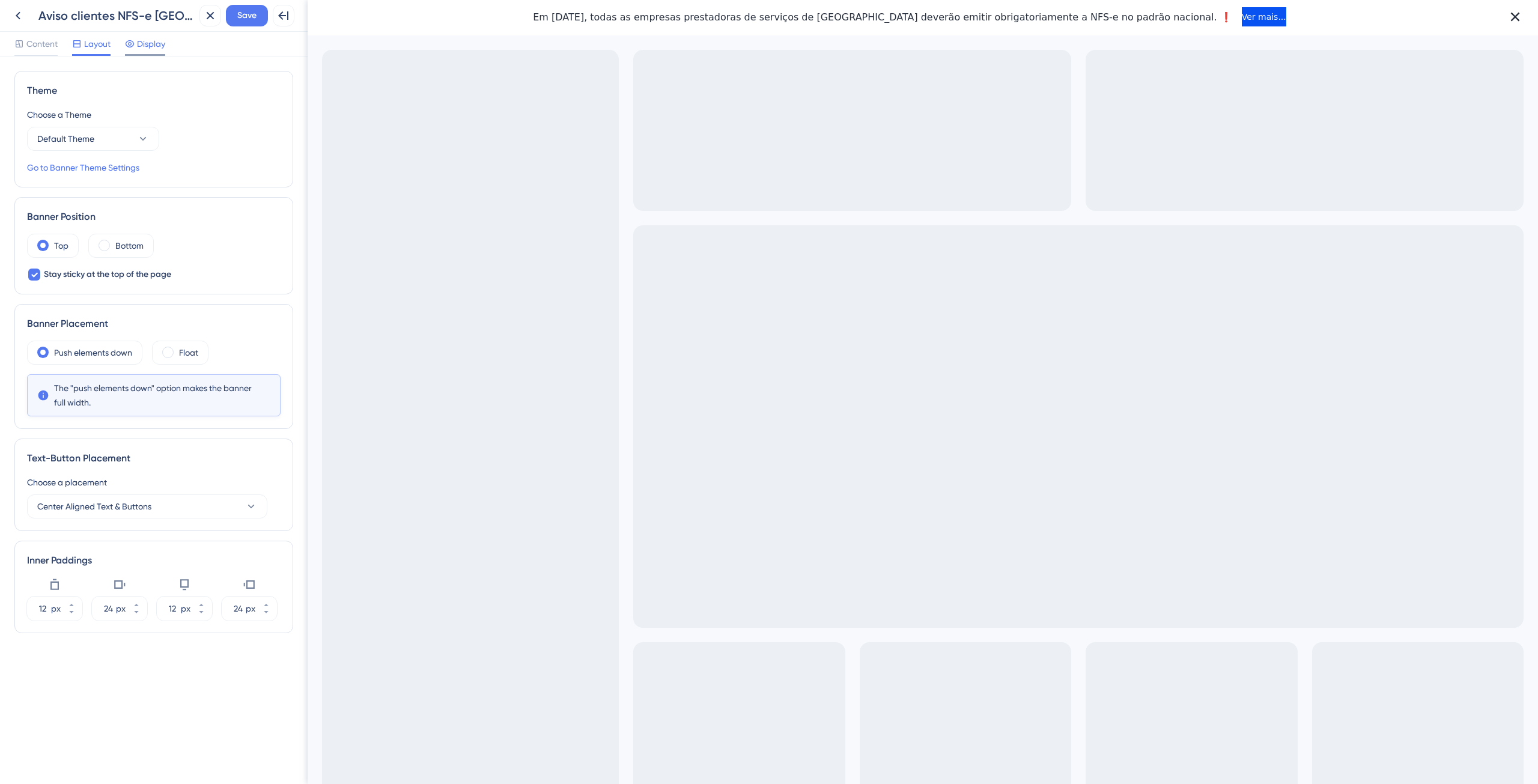
click at [153, 41] on span "Display" at bounding box center [151, 44] width 28 height 15
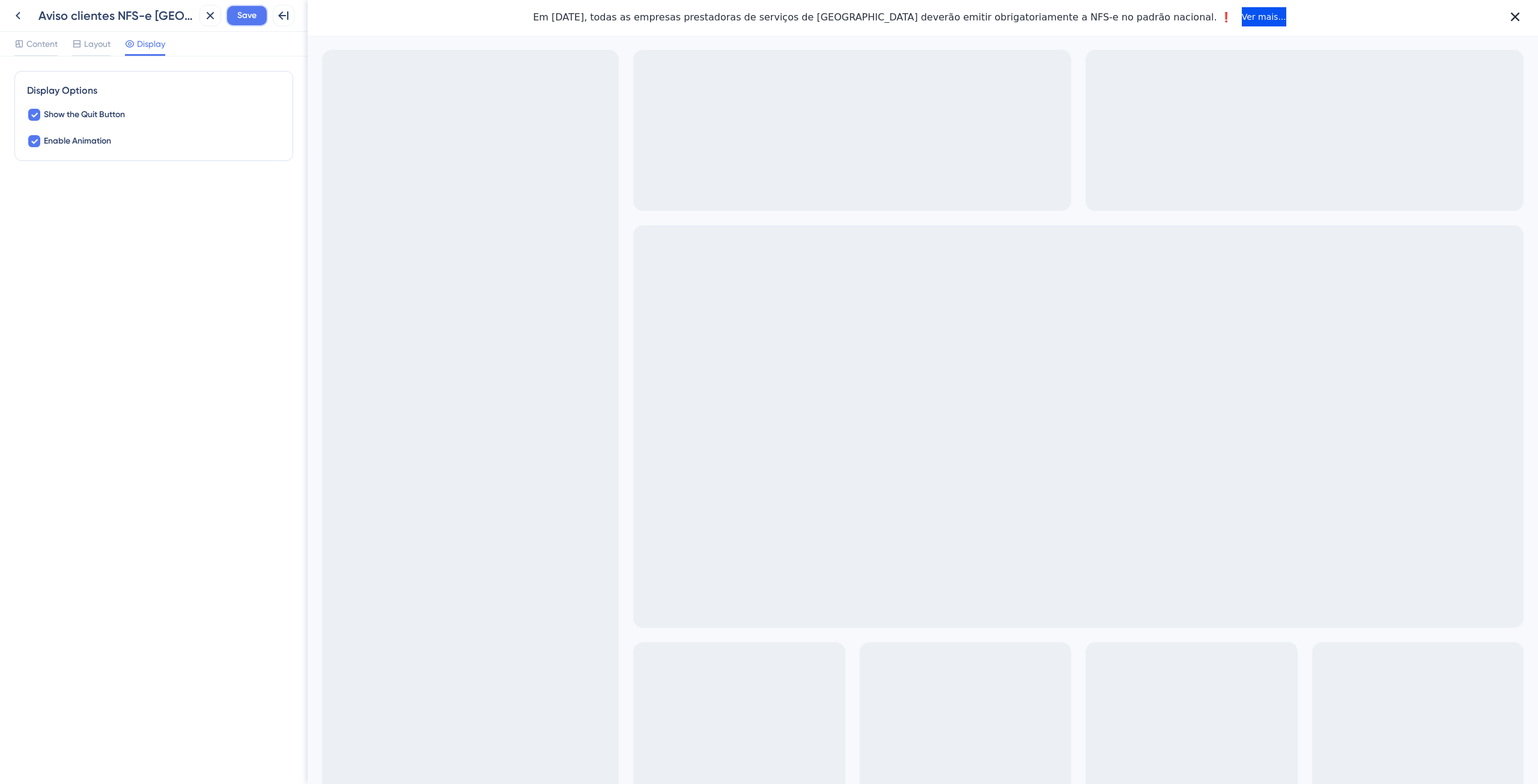
click at [260, 17] on button "Save" at bounding box center [246, 15] width 42 height 21
click at [284, 21] on icon at bounding box center [284, 16] width 15 height 15
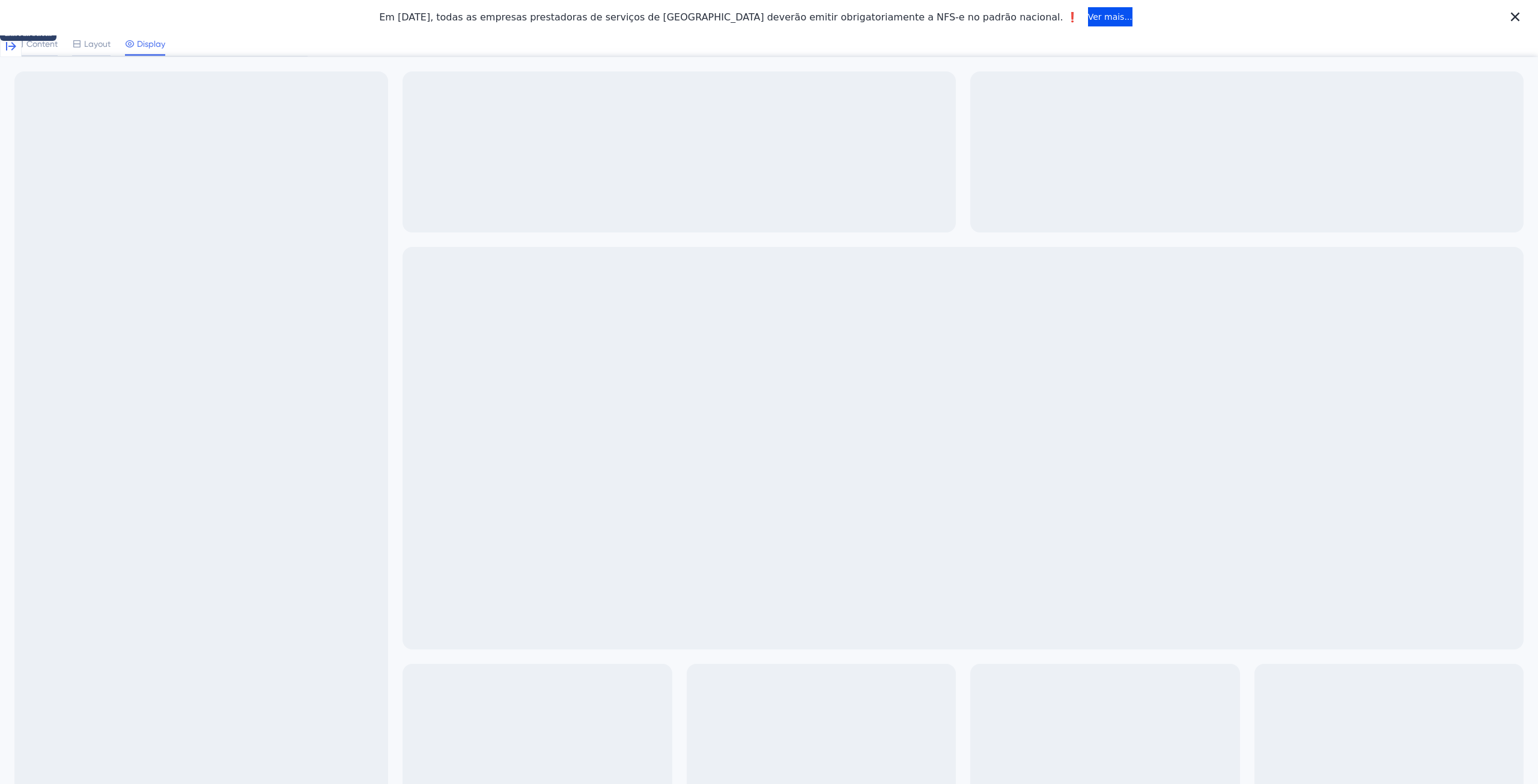
click at [18, 39] on icon at bounding box center [11, 47] width 15 height 15
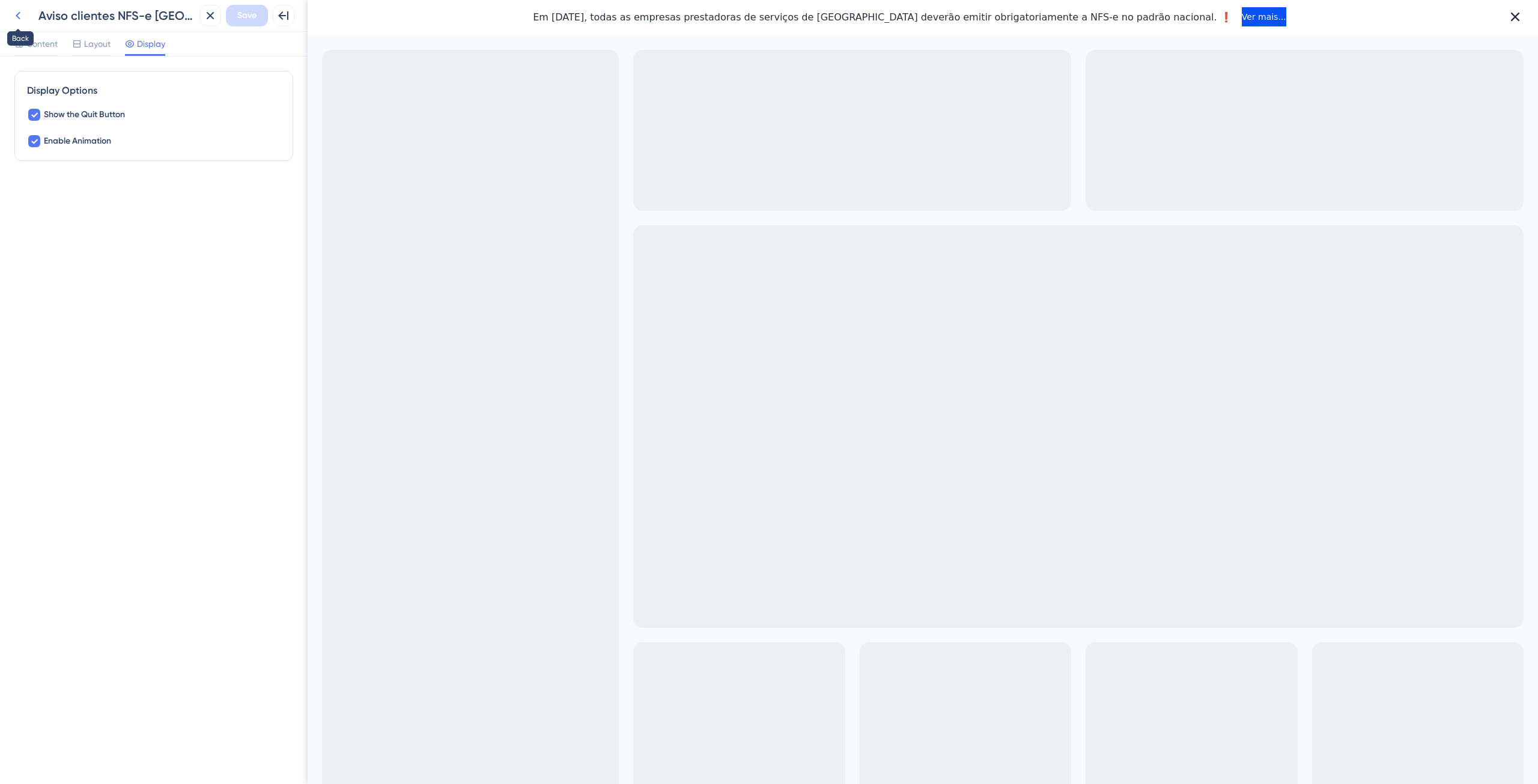
click at [20, 15] on icon at bounding box center [18, 16] width 15 height 15
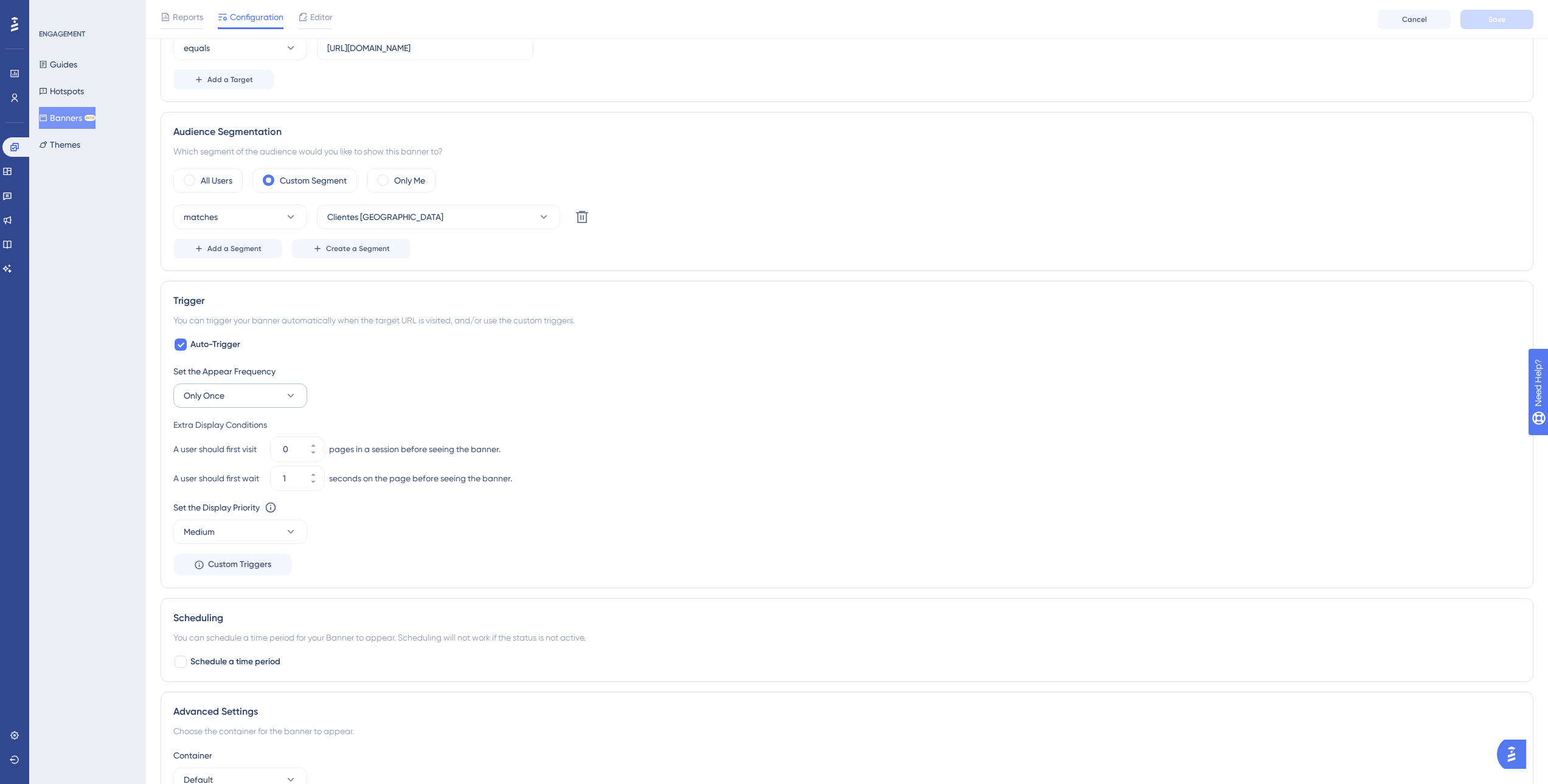
scroll to position [365, 0]
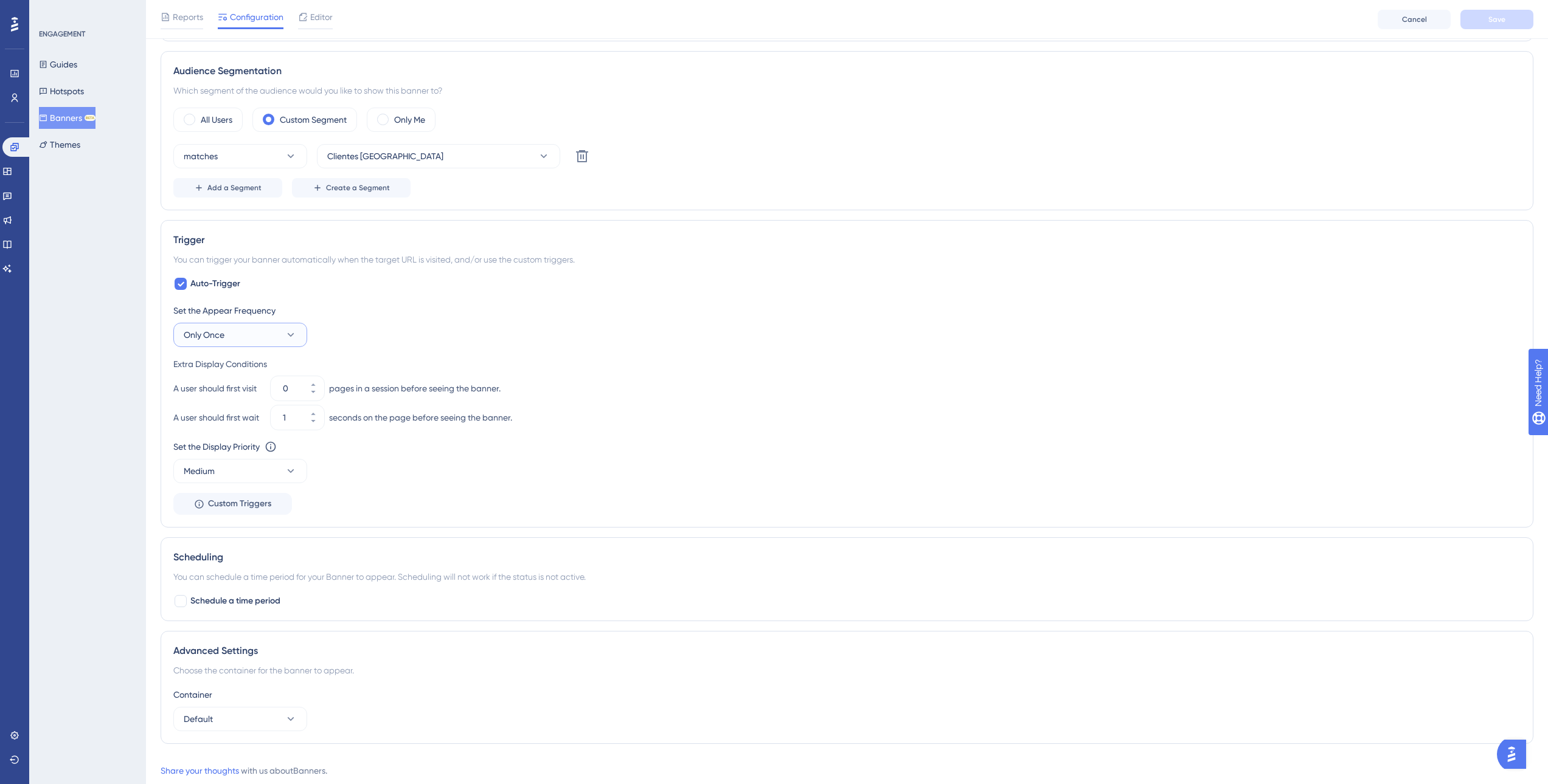
click at [255, 332] on button "Only Once" at bounding box center [241, 335] width 134 height 24
click at [241, 517] on div "Always Always" at bounding box center [241, 518] width 99 height 24
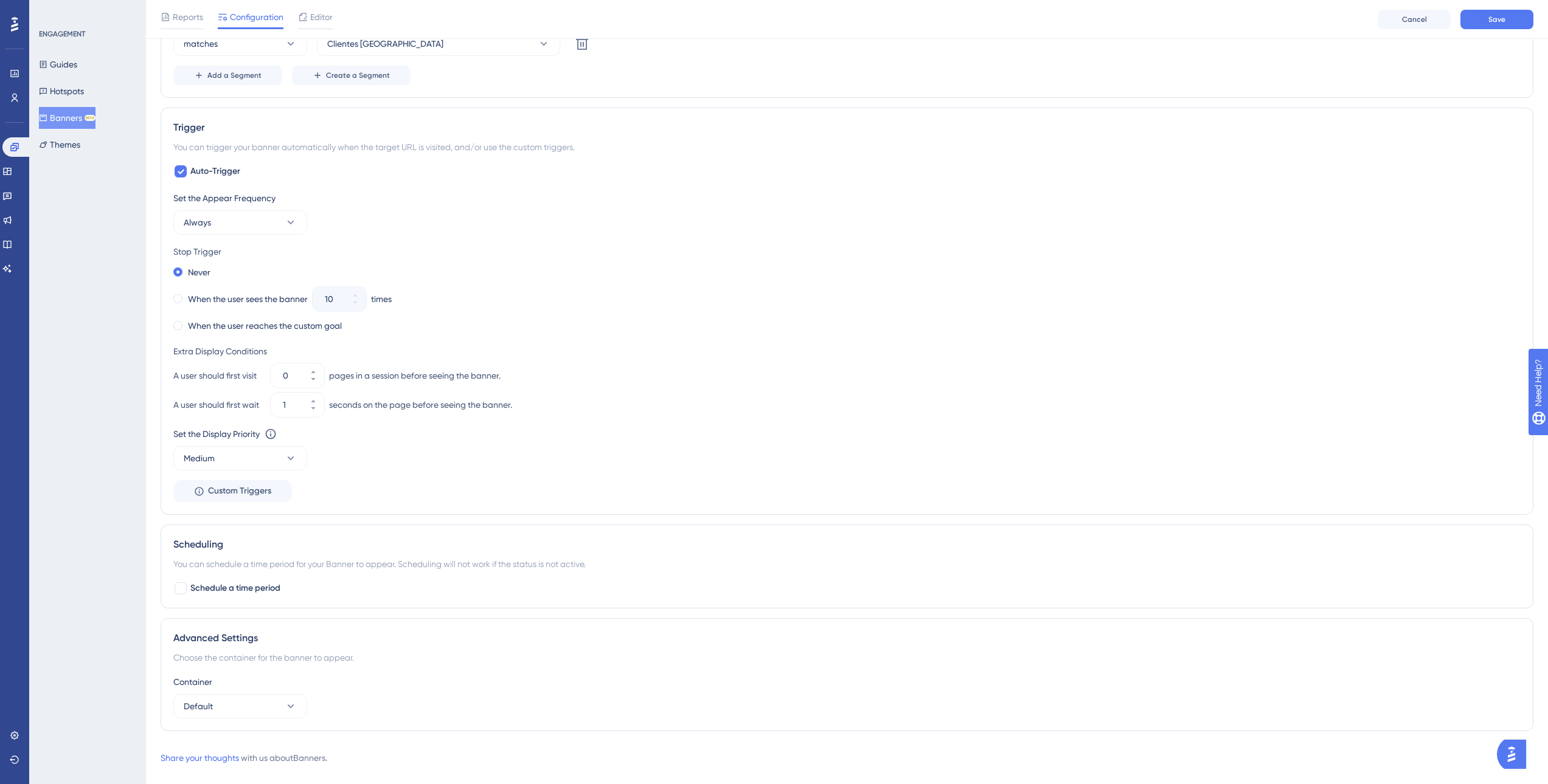
scroll to position [486, 0]
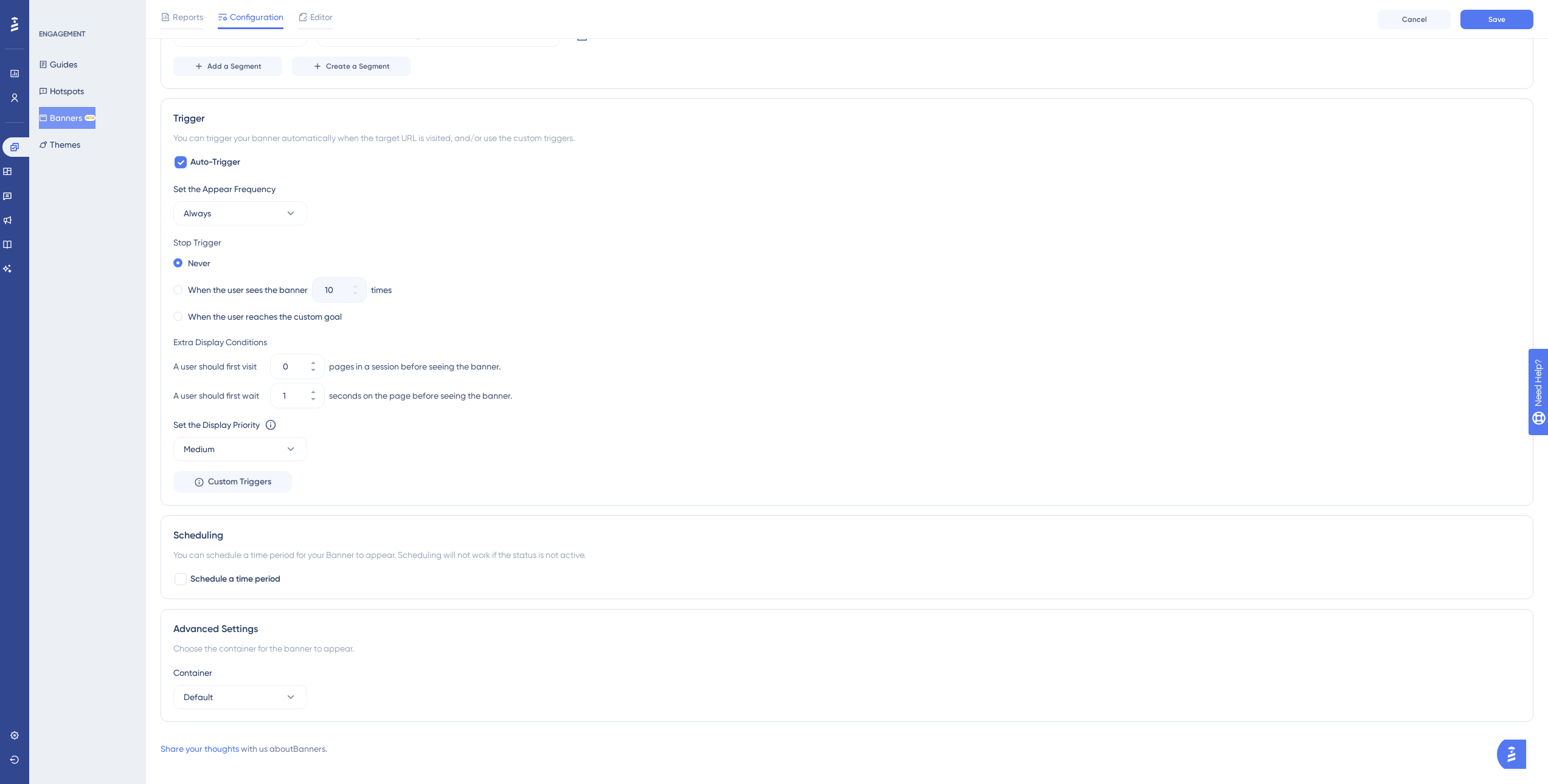
click at [270, 436] on div "Set the Display Priority This option will set the display priority between auto…" at bounding box center [847, 439] width 1347 height 44
click at [270, 446] on button "Medium" at bounding box center [241, 449] width 134 height 24
click at [237, 477] on div "Low Low" at bounding box center [241, 486] width 99 height 24
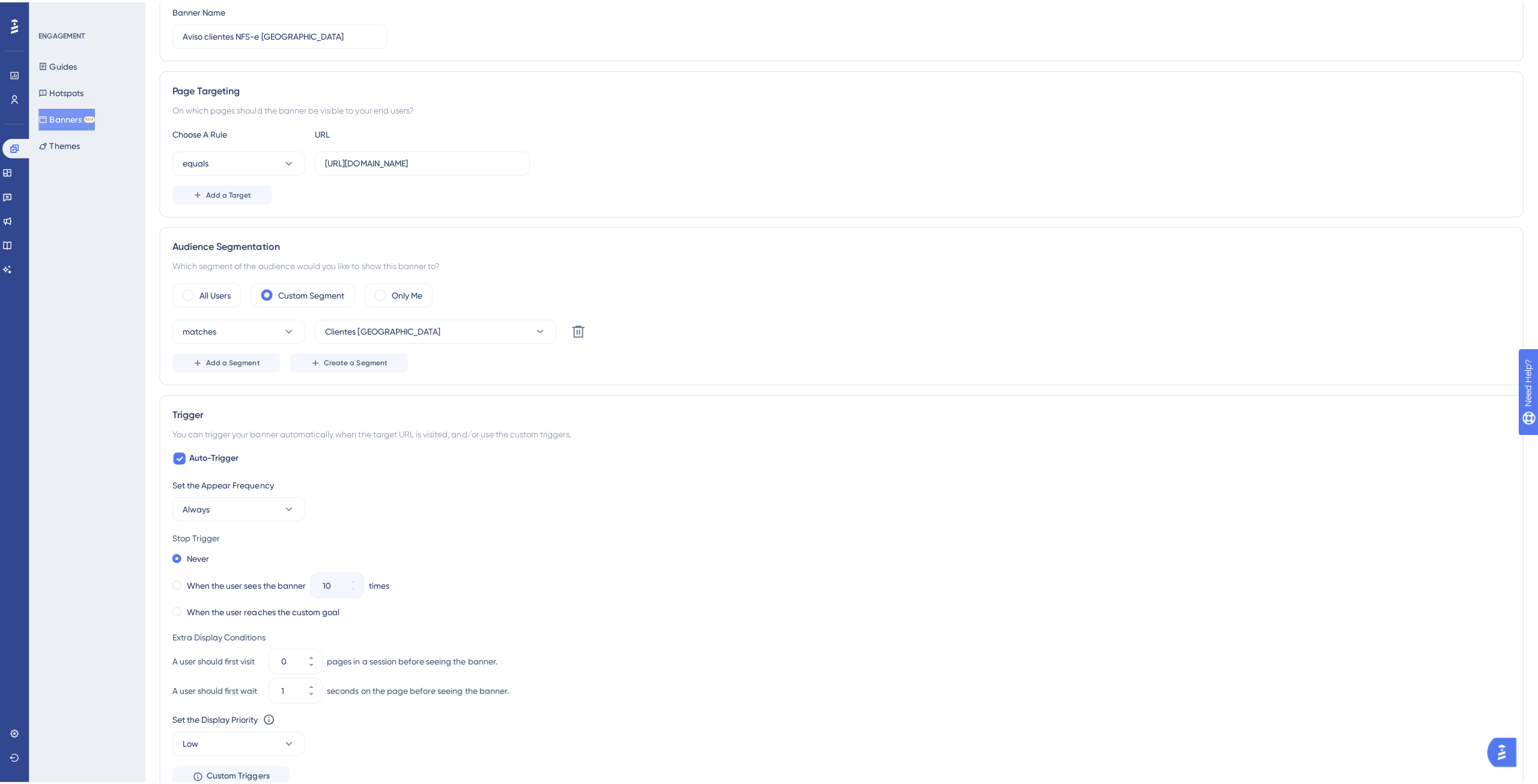
scroll to position [0, 0]
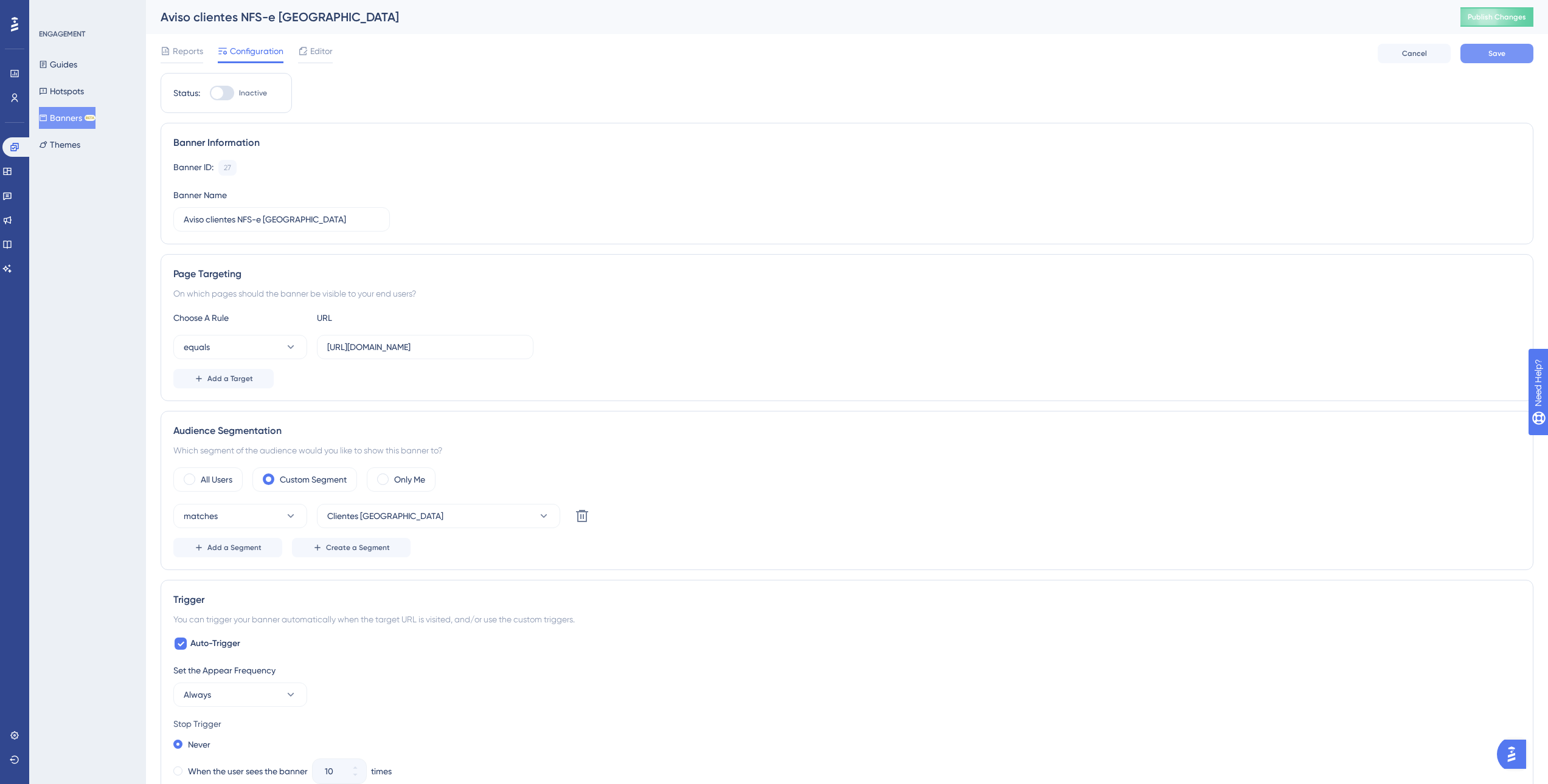
click at [1491, 52] on span "Save" at bounding box center [1497, 53] width 17 height 9
click at [313, 51] on span "Editor" at bounding box center [321, 51] width 22 height 15
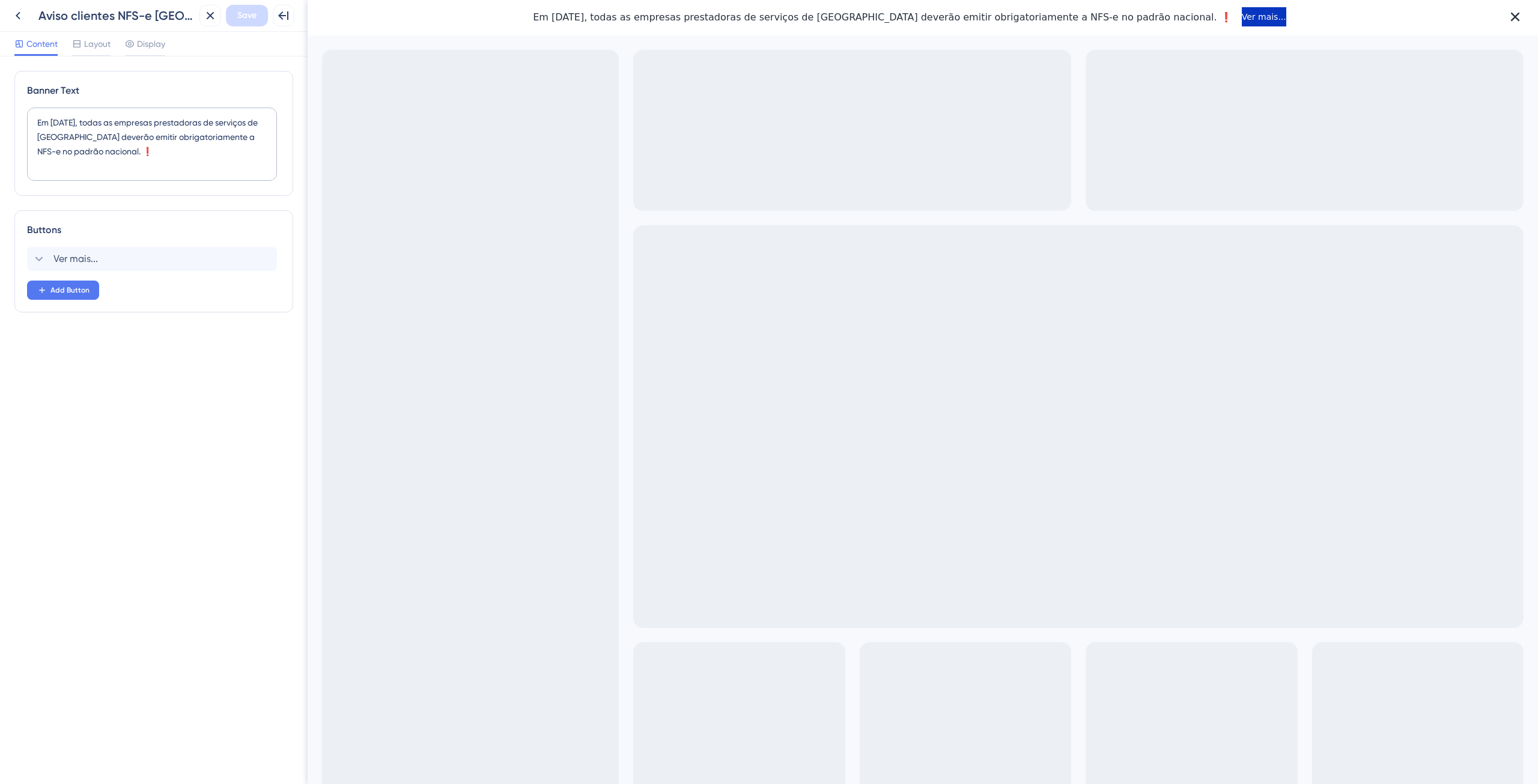
click at [1242, 10] on button "Ver mais..." at bounding box center [1264, 17] width 45 height 19
click at [1242, 15] on button "Ver mais..." at bounding box center [1264, 17] width 45 height 19
click at [342, 33] on div "Button click actions can be previewed on the live site" at bounding box center [438, 27] width 213 height 29
click at [340, 26] on icon at bounding box center [338, 27] width 10 height 10
click at [18, 10] on icon at bounding box center [18, 16] width 15 height 15
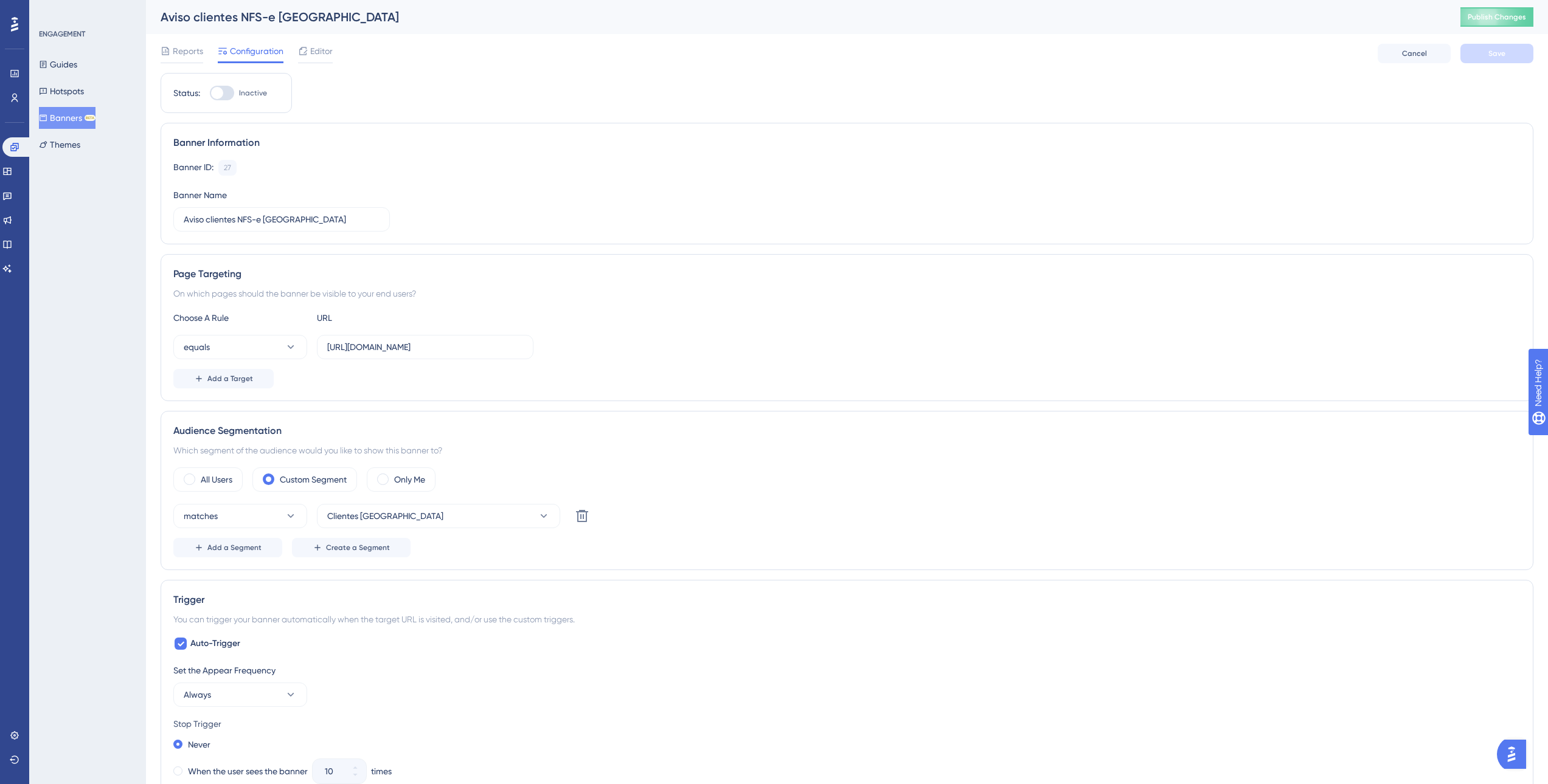
click at [226, 95] on div at bounding box center [222, 93] width 24 height 15
click at [210, 94] on input "Inactive" at bounding box center [209, 93] width 1 height 1
checkbox input "true"
click at [1492, 58] on span "Save" at bounding box center [1497, 53] width 17 height 9
click at [1515, 18] on span "Publish Changes" at bounding box center [1497, 17] width 58 height 9
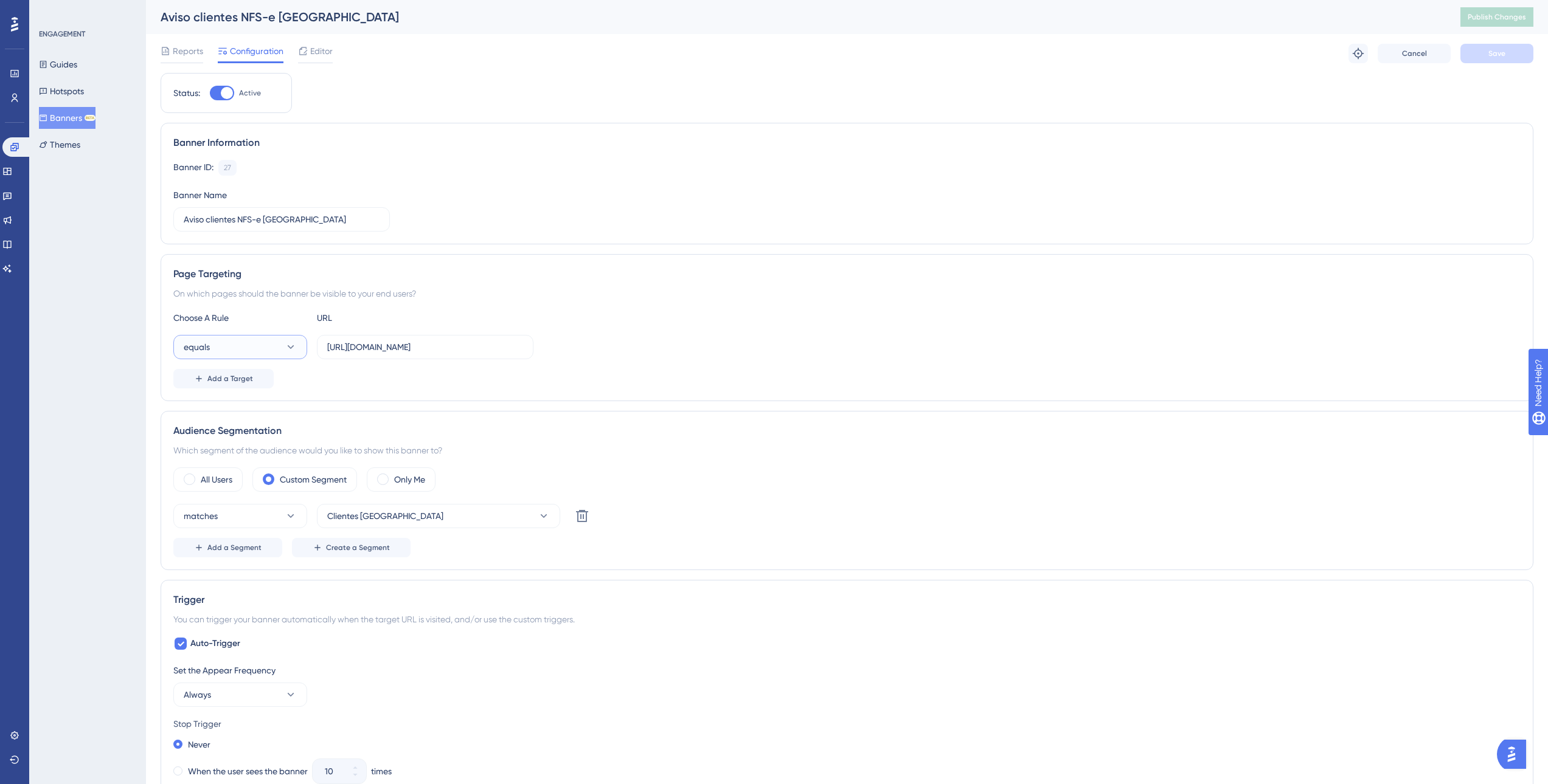
click at [287, 349] on icon at bounding box center [291, 347] width 12 height 12
click at [282, 435] on div "contains contains" at bounding box center [241, 433] width 99 height 24
click at [1521, 47] on button "Save" at bounding box center [1497, 53] width 73 height 20
click at [1512, 16] on span "Publish Changes" at bounding box center [1497, 17] width 58 height 9
click at [307, 56] on div at bounding box center [303, 51] width 9 height 15
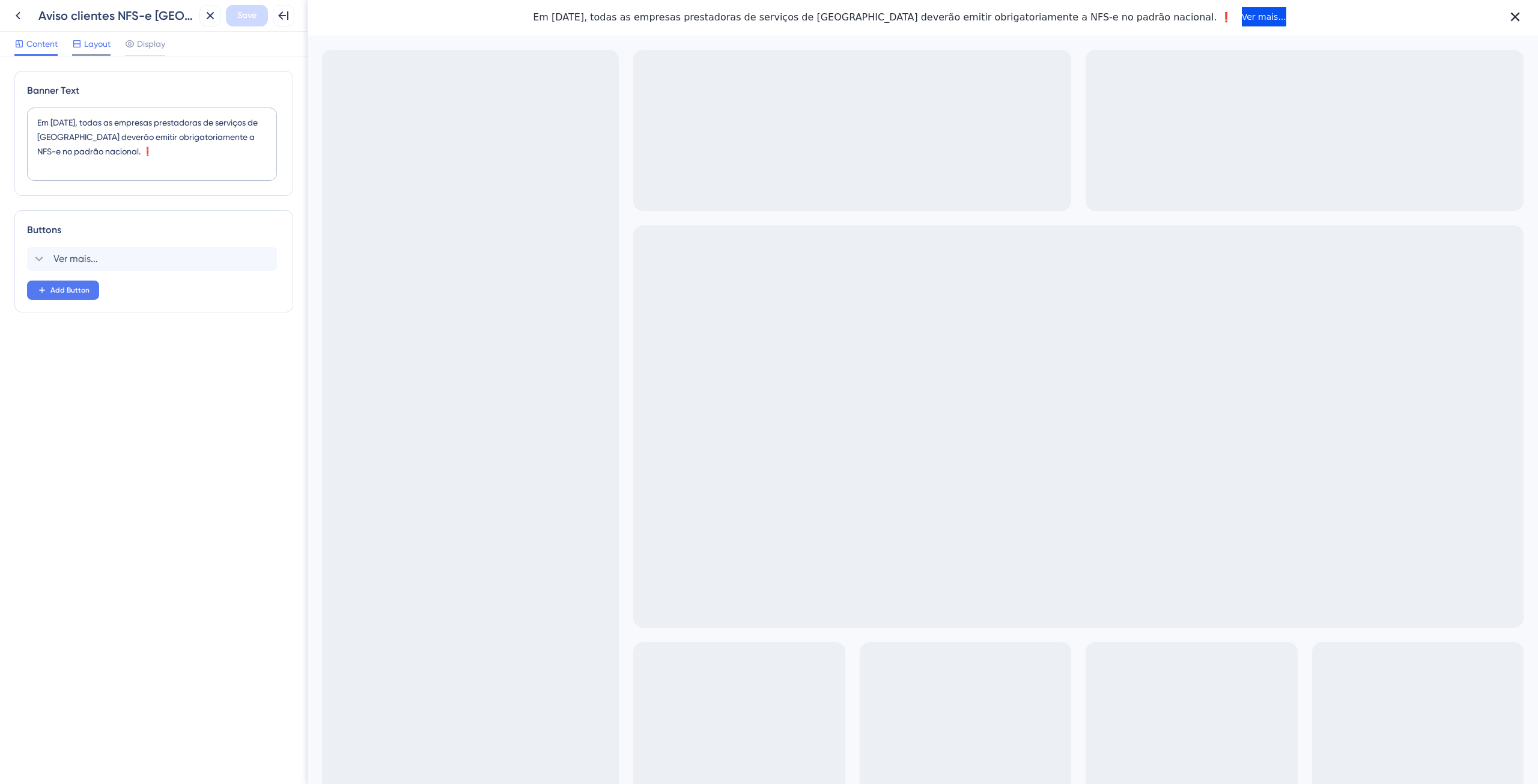
click at [96, 51] on div "Layout" at bounding box center [91, 46] width 39 height 19
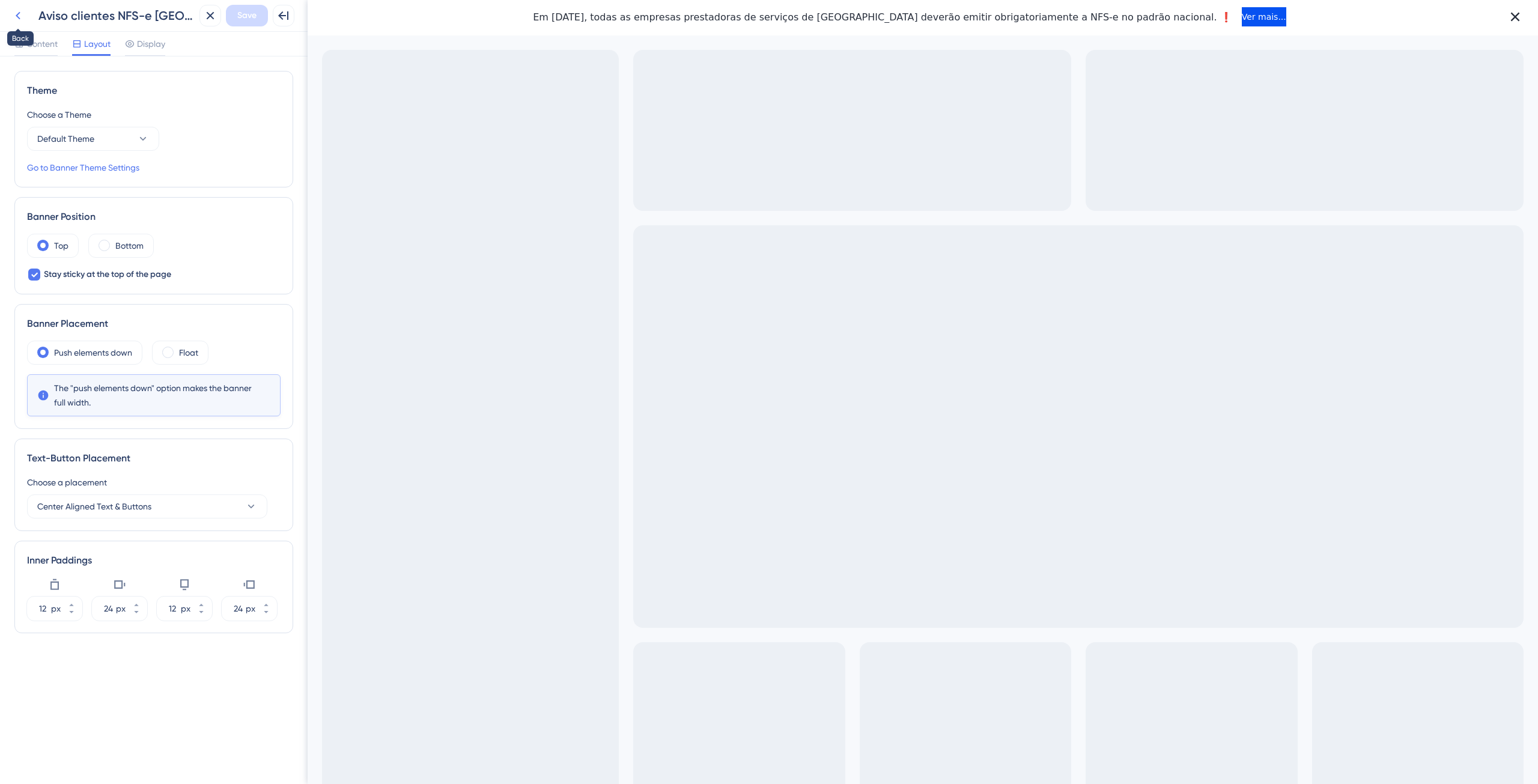
click at [17, 13] on icon at bounding box center [18, 16] width 15 height 15
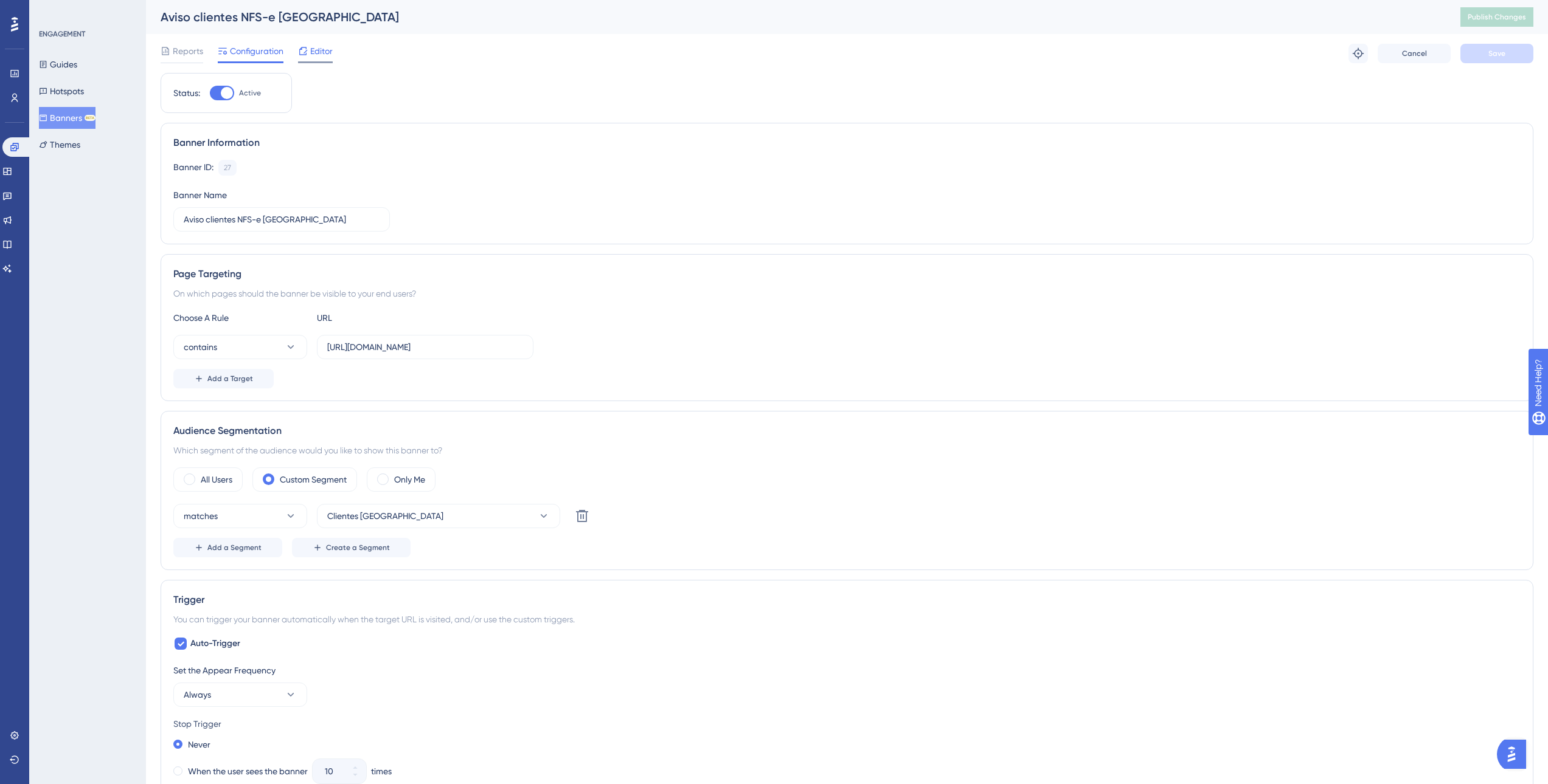
click at [320, 52] on span "Editor" at bounding box center [321, 51] width 22 height 15
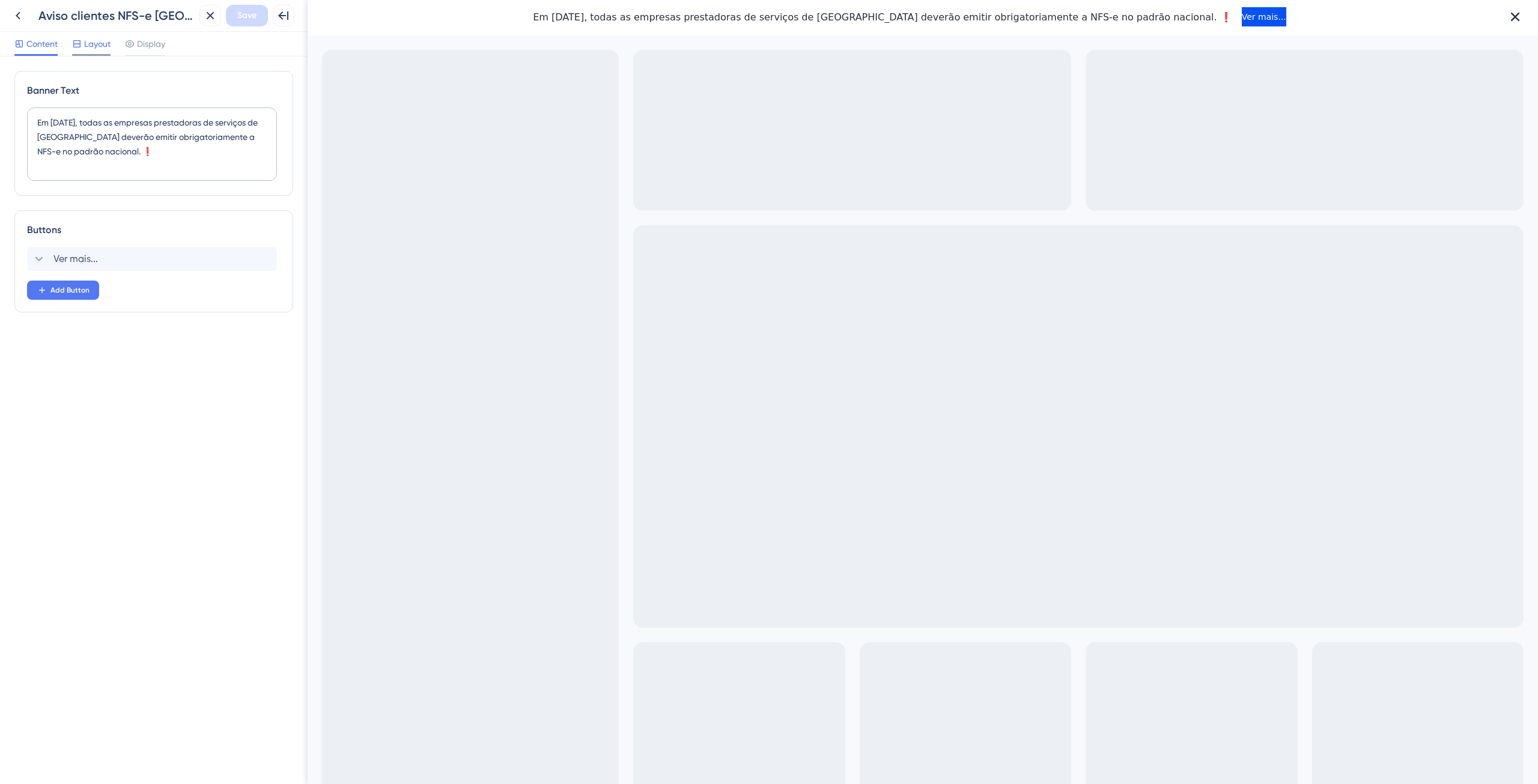
click at [91, 45] on span "Layout" at bounding box center [97, 44] width 27 height 15
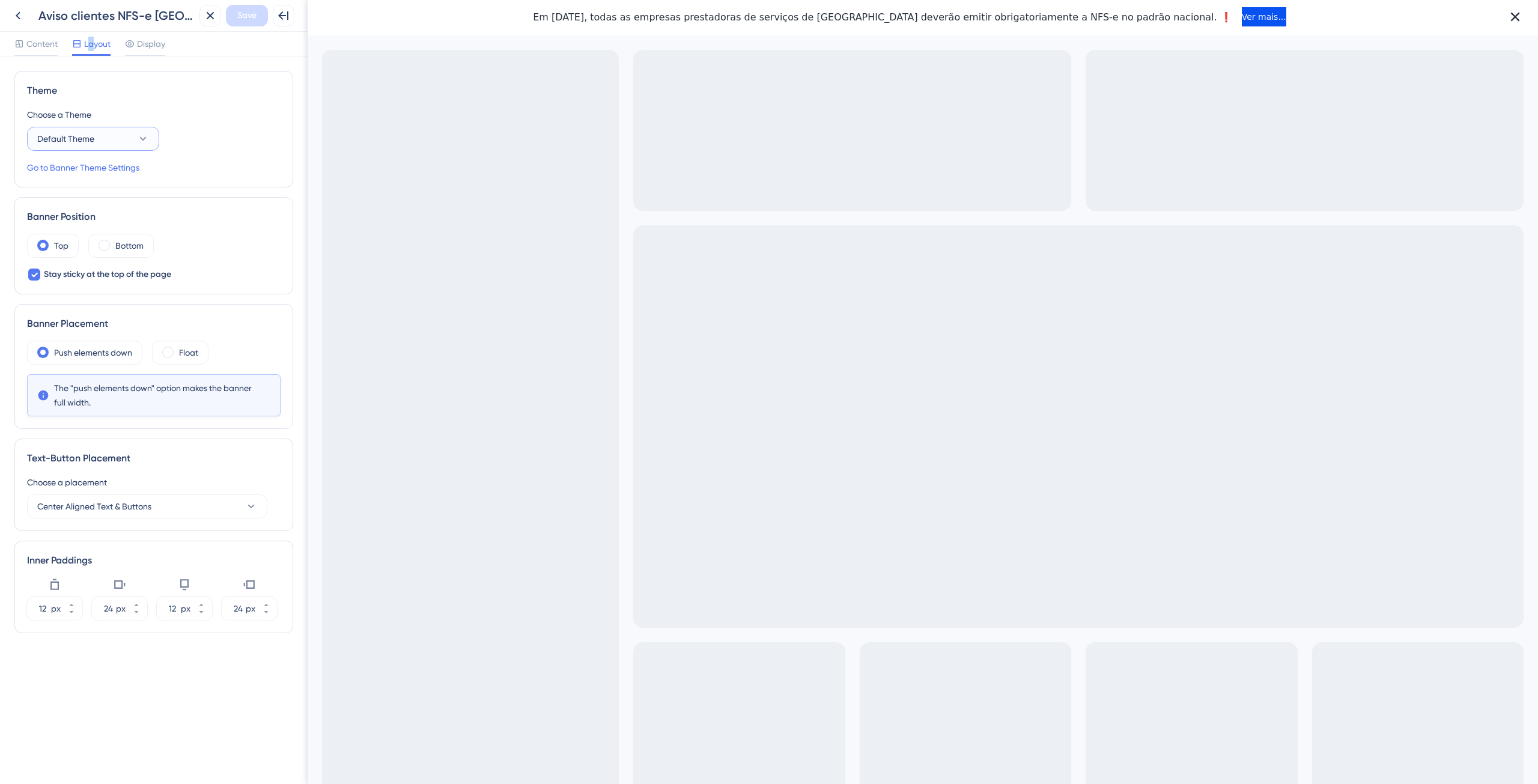
click at [106, 131] on button "Default Theme" at bounding box center [93, 139] width 132 height 24
click at [91, 187] on div "Default Theme Default Theme Alertas Alertas Nova Nova" at bounding box center [93, 200] width 117 height 72
click at [90, 173] on span "Default Theme" at bounding box center [73, 175] width 57 height 15
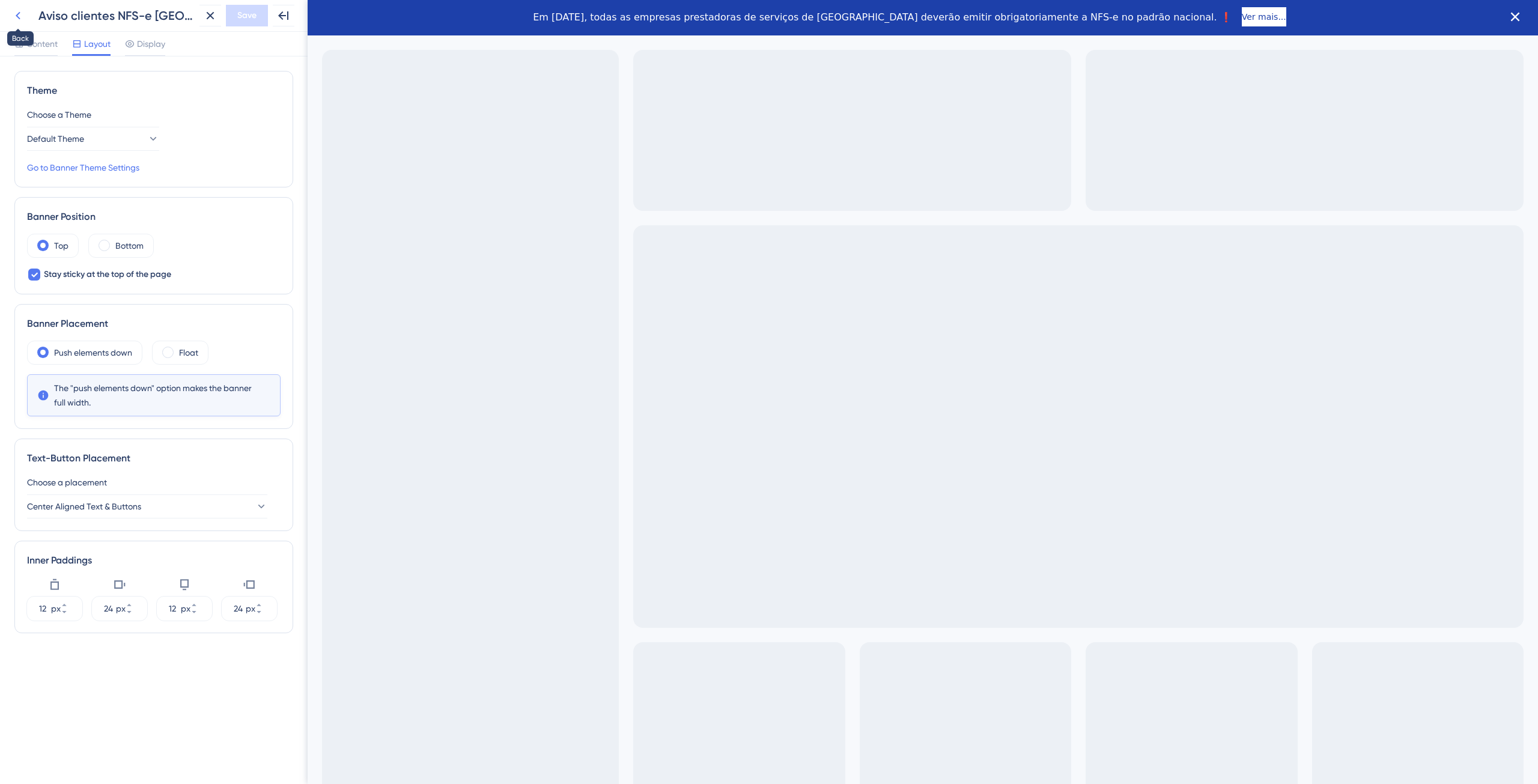
click at [15, 20] on icon at bounding box center [18, 16] width 15 height 15
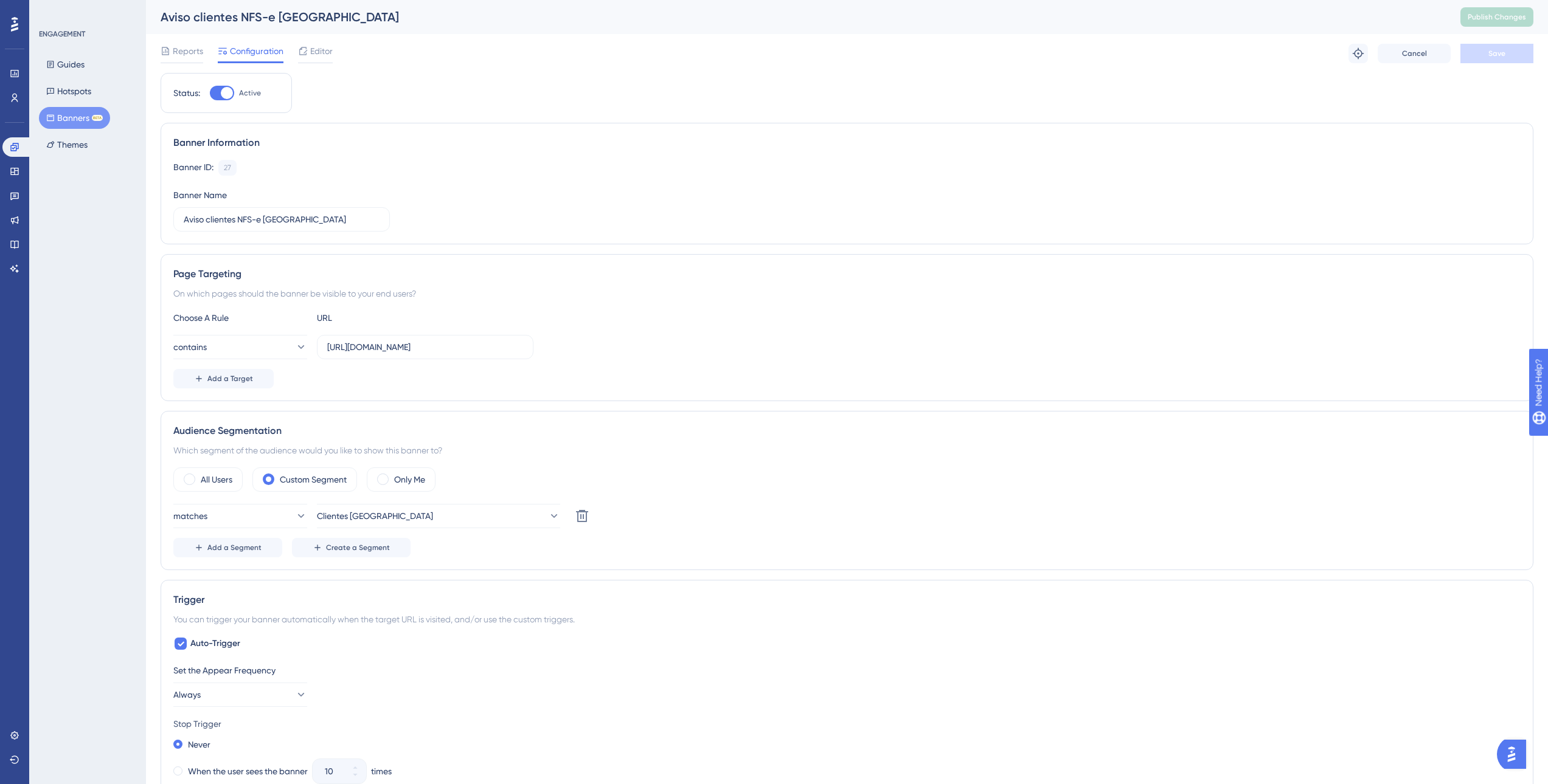
click at [692, 128] on div "Banner Information Banner ID: 27 Copy Banner Name Aviso clientes NFS-e [GEOGRAP…" at bounding box center [847, 184] width 1373 height 122
click at [327, 58] on span "Editor" at bounding box center [321, 51] width 22 height 15
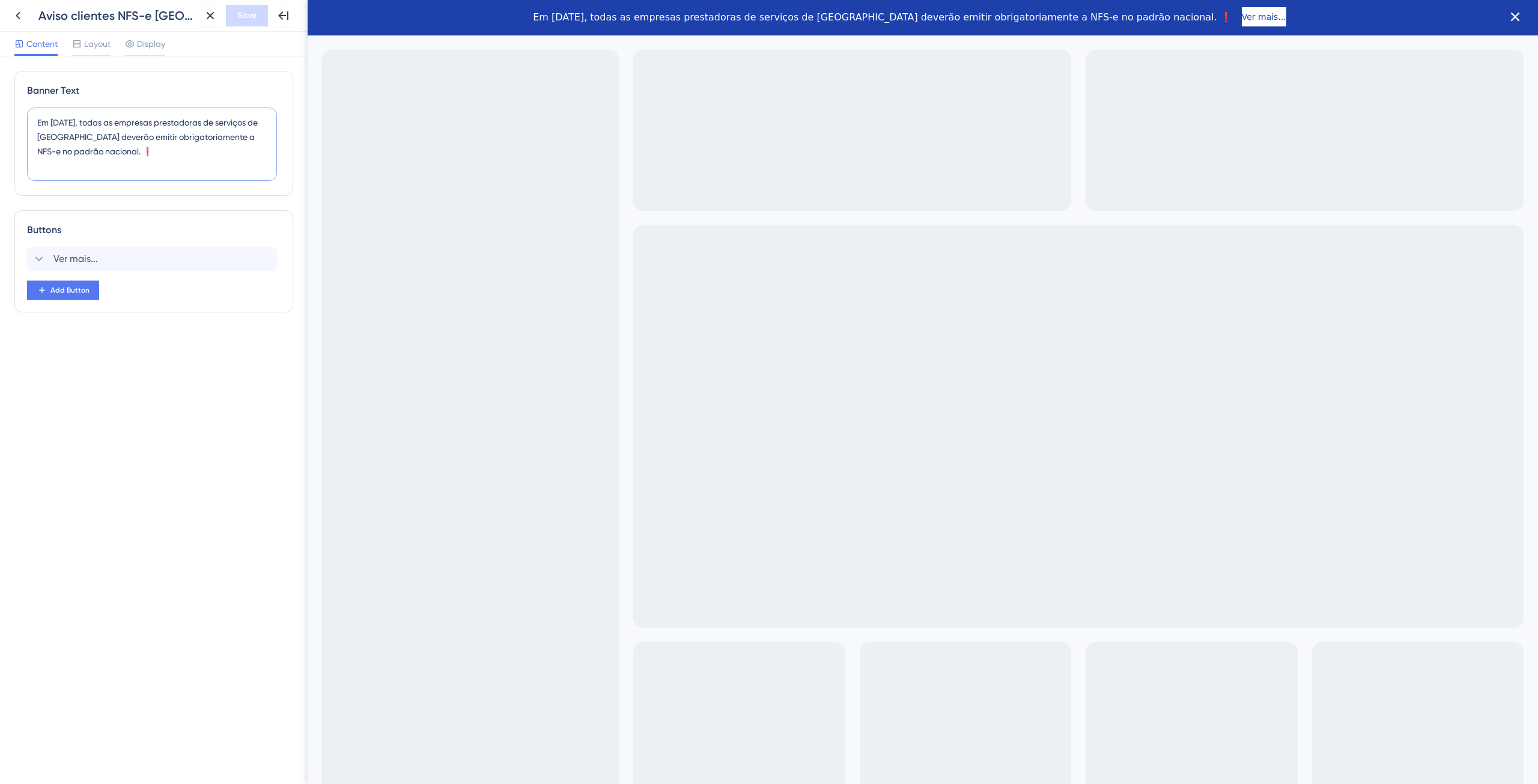
drag, startPoint x: 163, startPoint y: 146, endPoint x: 146, endPoint y: 147, distance: 17.0
click at [146, 147] on textarea "Em [DATE], todas as empresas prestadoras de serviços de [GEOGRAPHIC_DATA] dever…" at bounding box center [152, 144] width 250 height 73
click at [36, 129] on textarea "Em [DATE], todas as empresas prestadoras de serviços de [GEOGRAPHIC_DATA] dever…" at bounding box center [152, 144] width 250 height 73
paste textarea "❗️"
type textarea "❗️ Em [DATE], todas as empresas prestadoras de serviços de [GEOGRAPHIC_DATA] de…"
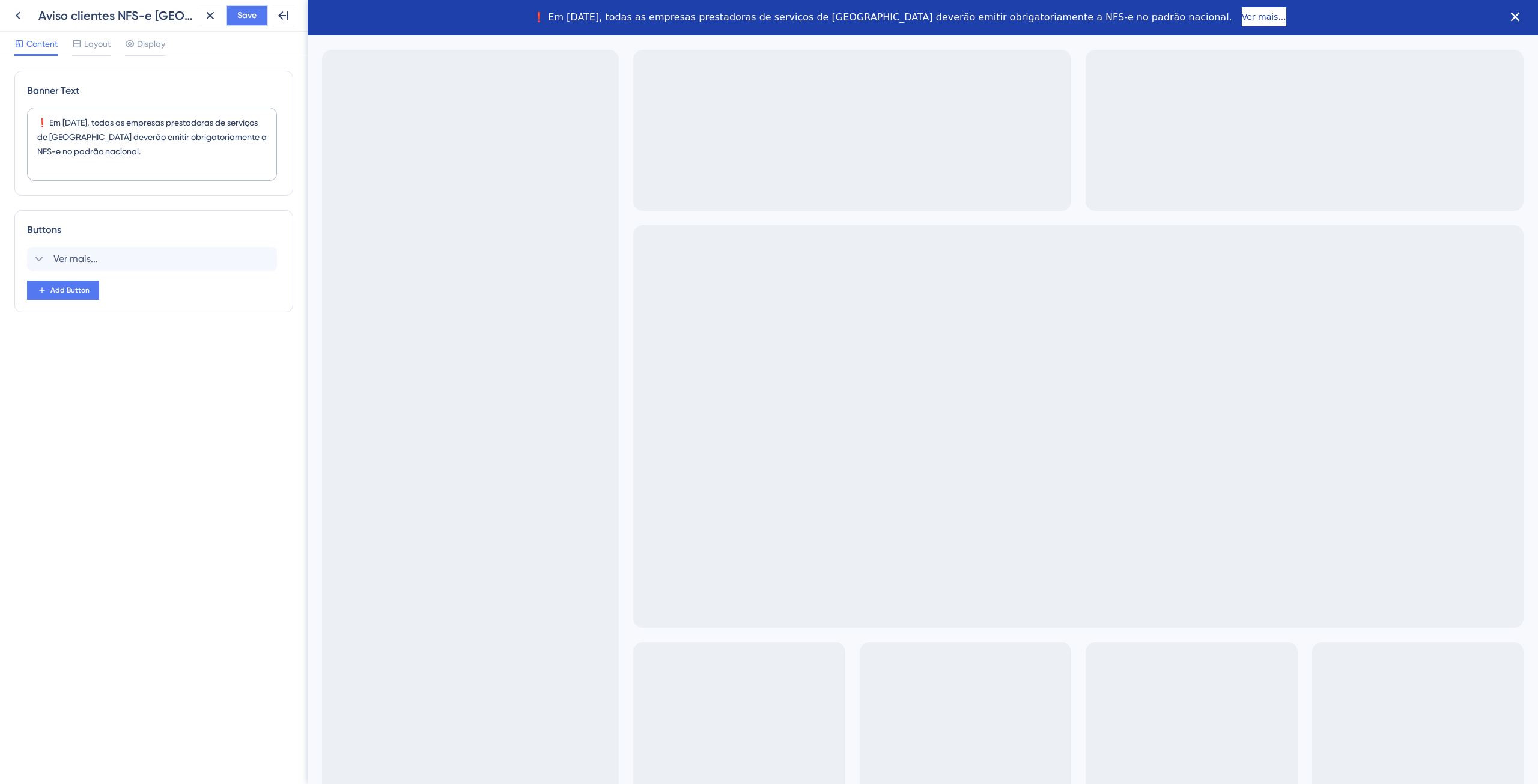
click at [257, 14] on button "Save" at bounding box center [246, 15] width 42 height 21
click at [19, 9] on icon at bounding box center [18, 16] width 15 height 15
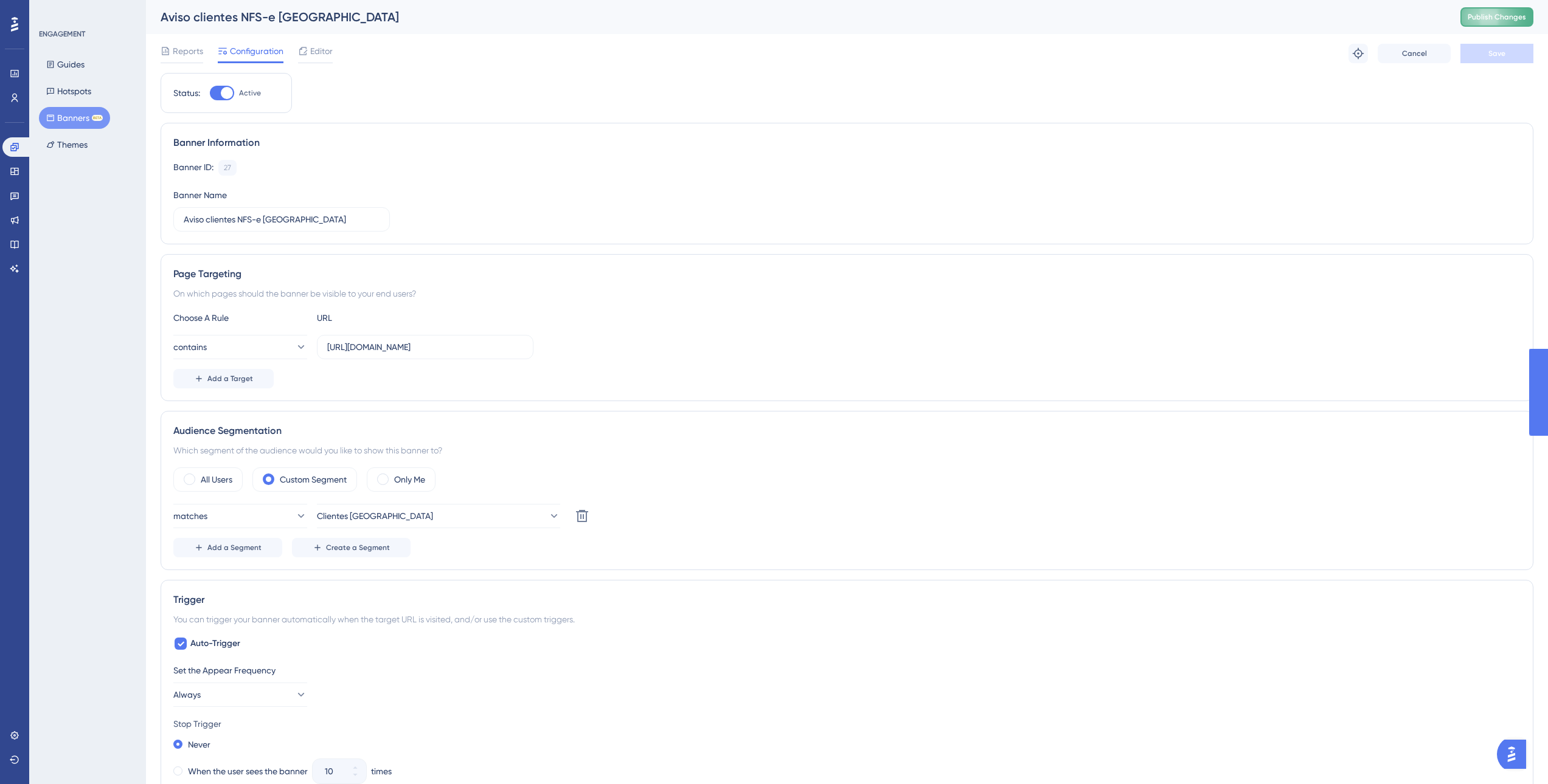
click at [1502, 23] on button "Publish Changes" at bounding box center [1497, 17] width 73 height 20
click at [302, 352] on button "contains" at bounding box center [241, 347] width 134 height 24
click at [487, 385] on div "Add a Target" at bounding box center [847, 378] width 1347 height 20
click at [289, 355] on button "contains" at bounding box center [241, 347] width 134 height 24
click at [247, 478] on div "starts with starts with" at bounding box center [241, 481] width 99 height 24
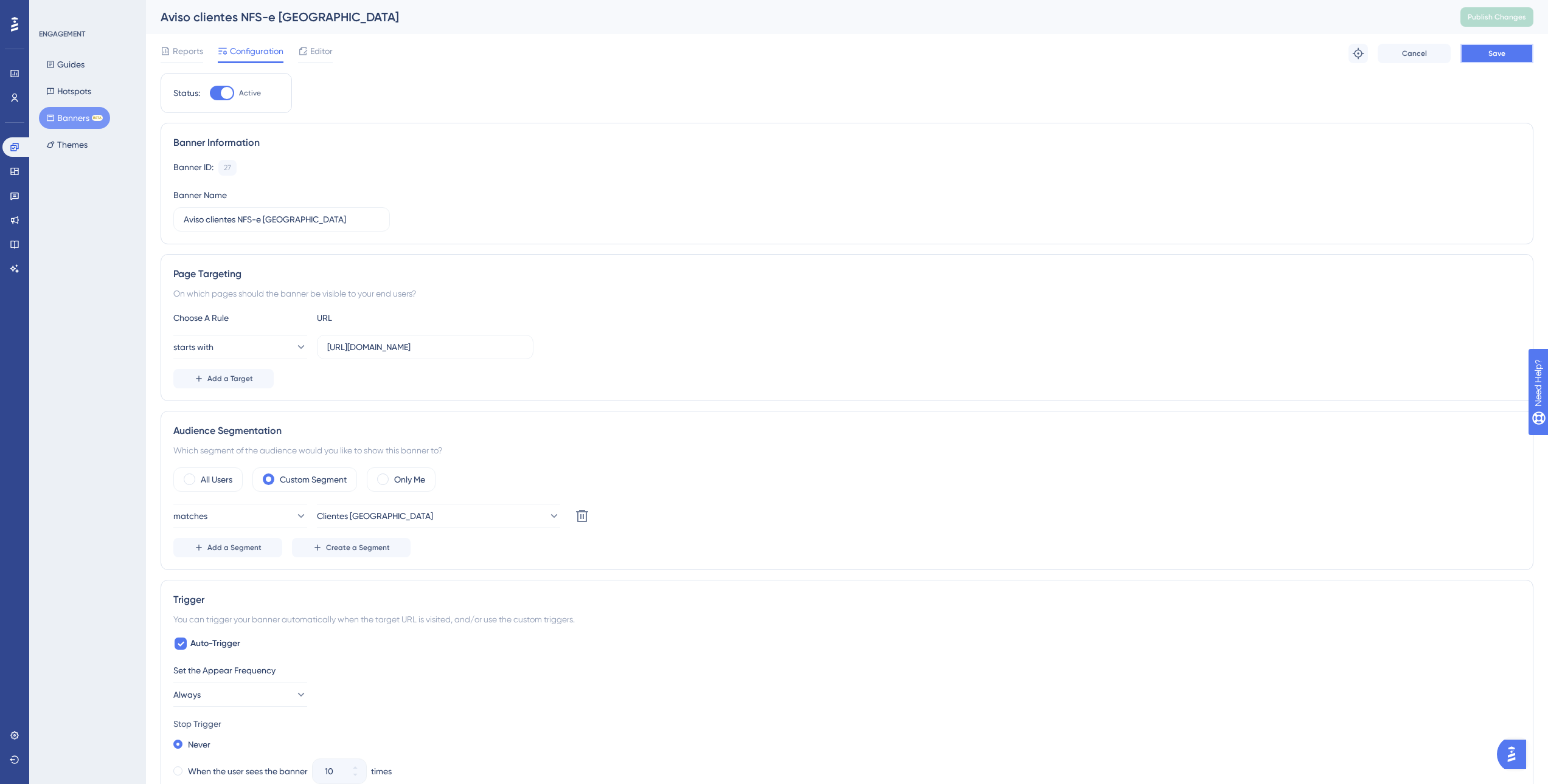
click at [1483, 52] on button "Save" at bounding box center [1497, 53] width 73 height 20
click at [1509, 18] on span "Publish Changes" at bounding box center [1497, 17] width 58 height 9
click at [295, 342] on icon at bounding box center [301, 347] width 12 height 12
click at [236, 507] on div "ends with ends with" at bounding box center [241, 506] width 99 height 24
click at [426, 350] on input "[URL][DOMAIN_NAME]" at bounding box center [425, 347] width 196 height 14
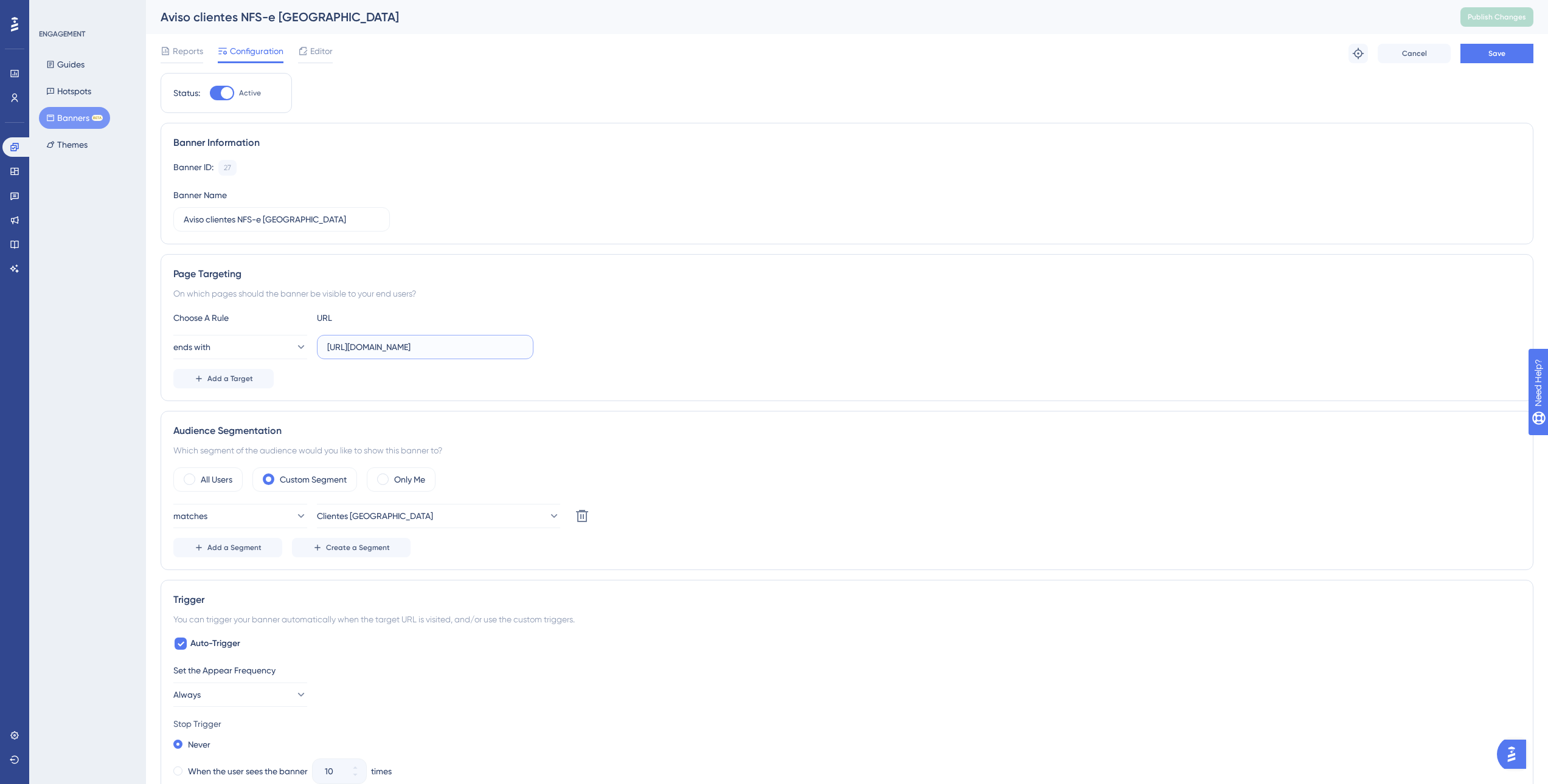
paste input "nfse"
type input "nfse"
click at [1504, 57] on span "Save" at bounding box center [1497, 53] width 17 height 9
click at [1509, 21] on span "Publish Changes" at bounding box center [1497, 17] width 58 height 9
click at [303, 54] on icon at bounding box center [303, 51] width 9 height 9
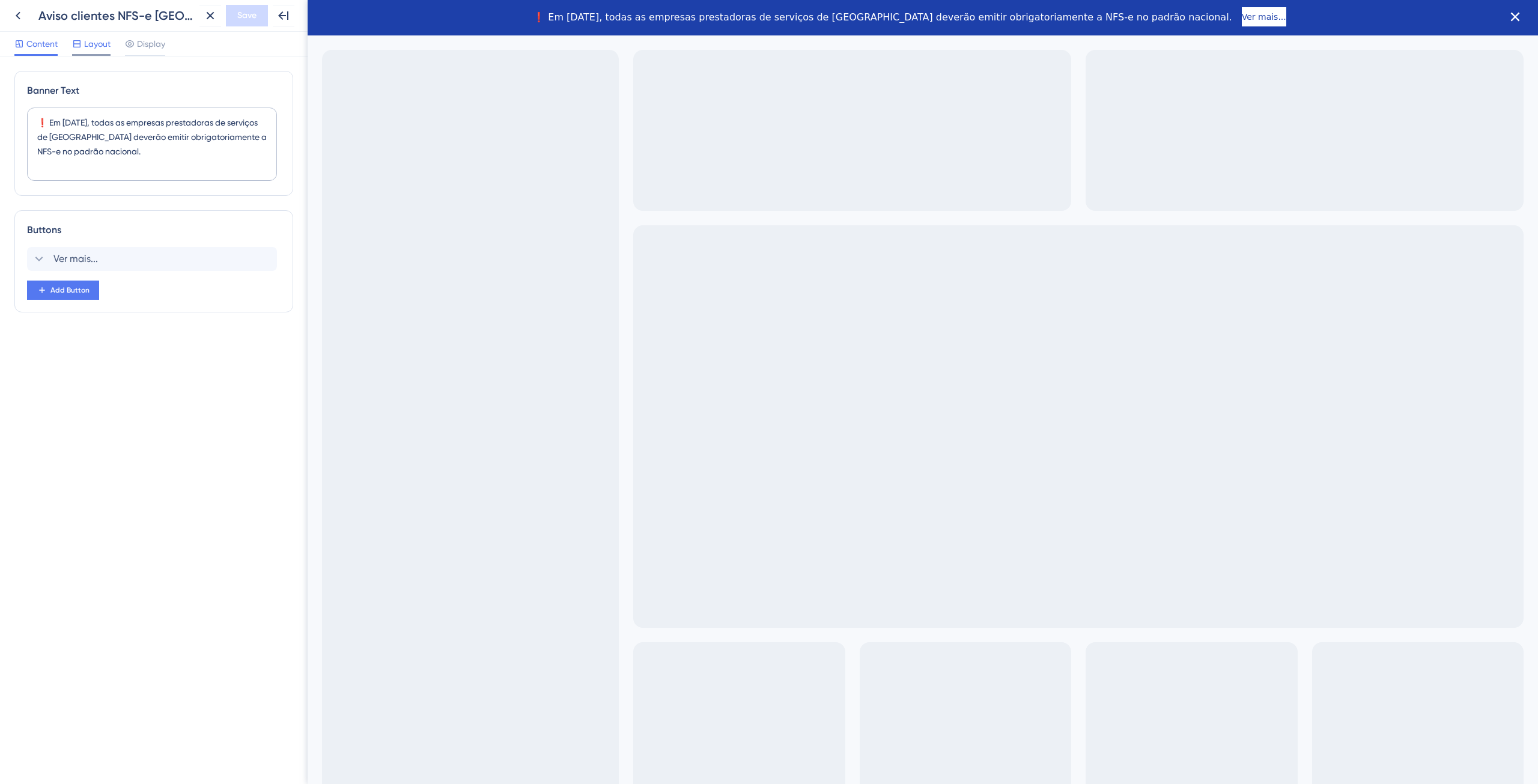
click at [105, 45] on span "Layout" at bounding box center [97, 44] width 27 height 15
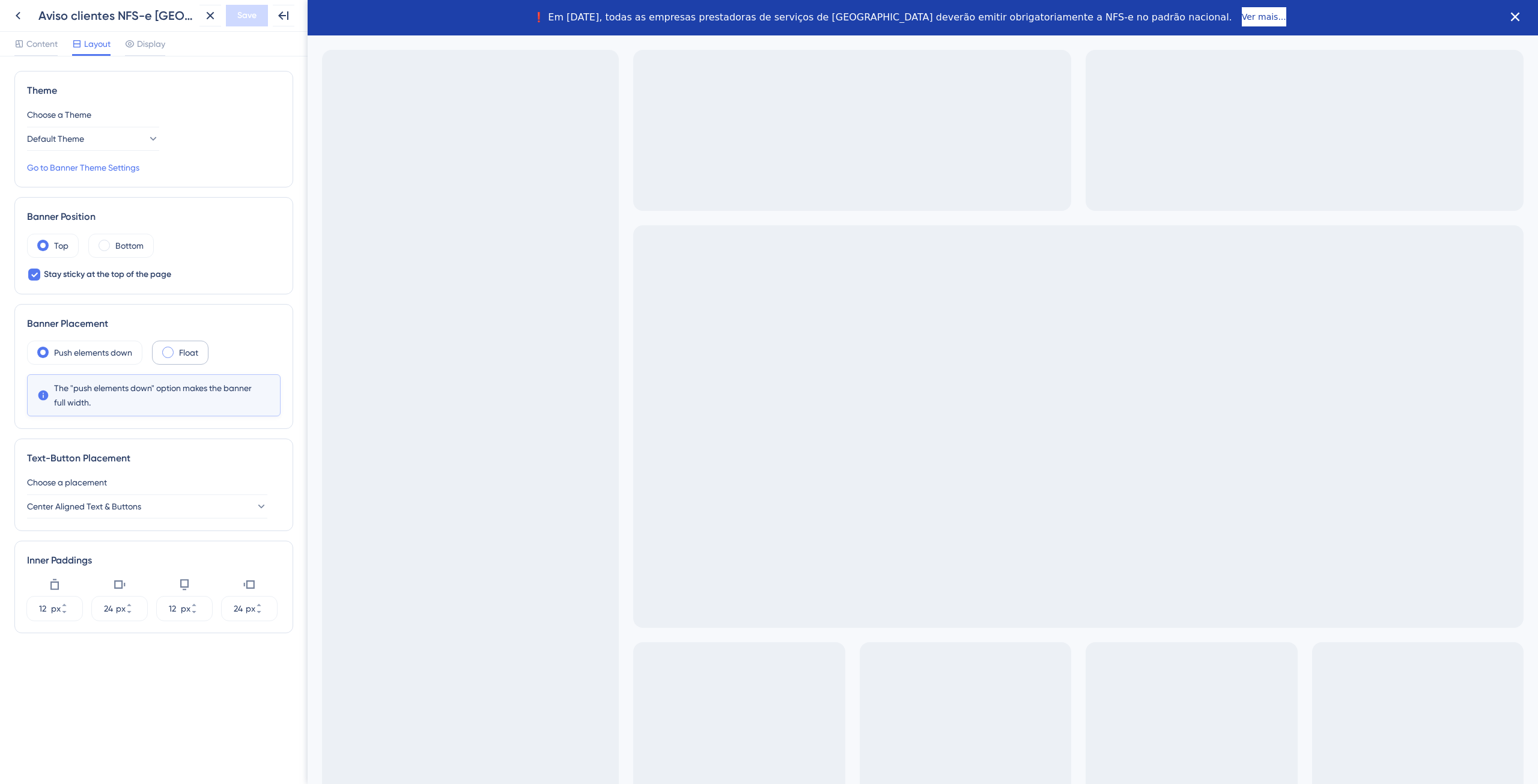
click at [177, 358] on div "Float" at bounding box center [180, 352] width 57 height 24
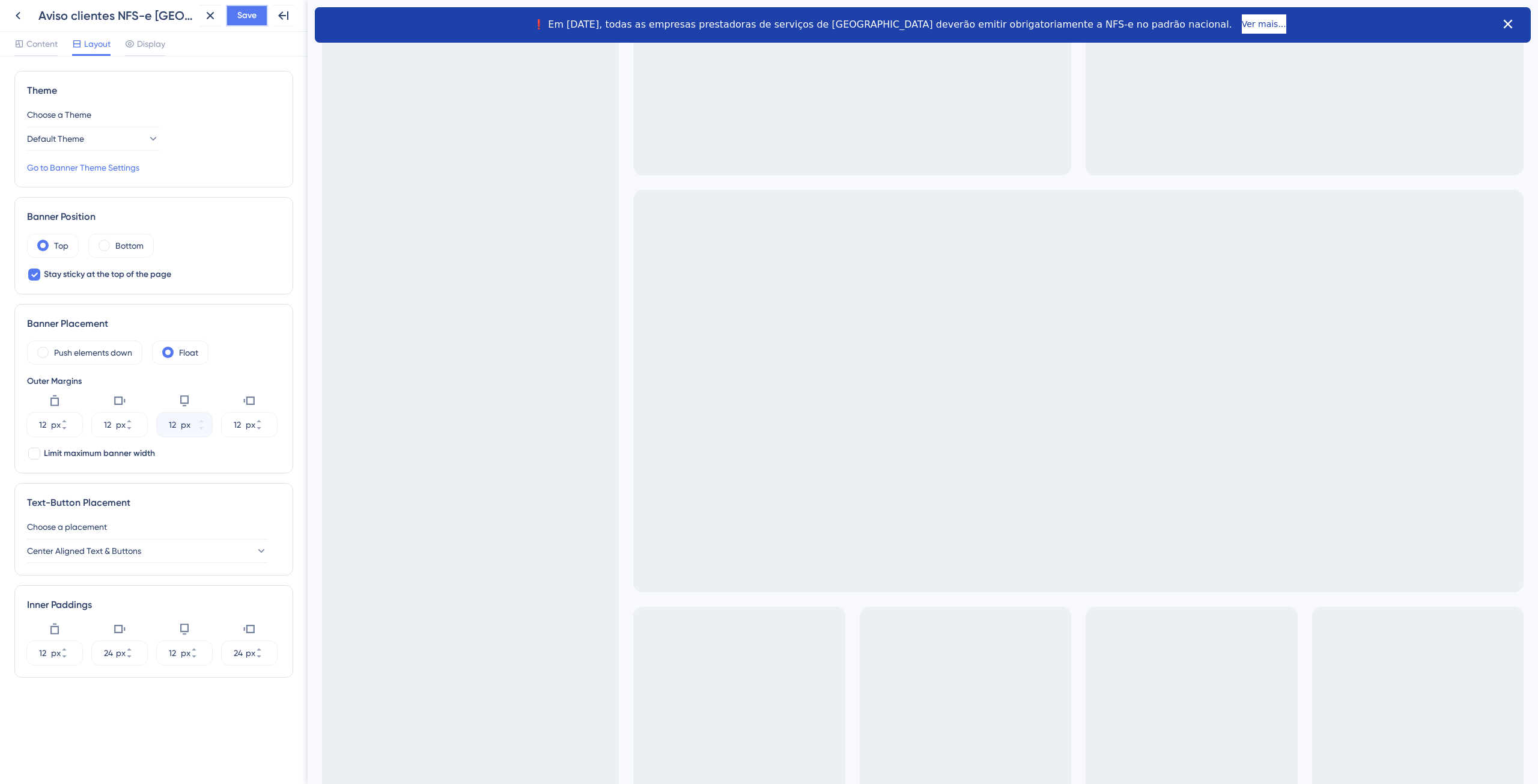
click at [244, 10] on span "Save" at bounding box center [247, 16] width 19 height 15
click at [17, 15] on icon at bounding box center [17, 16] width 5 height 8
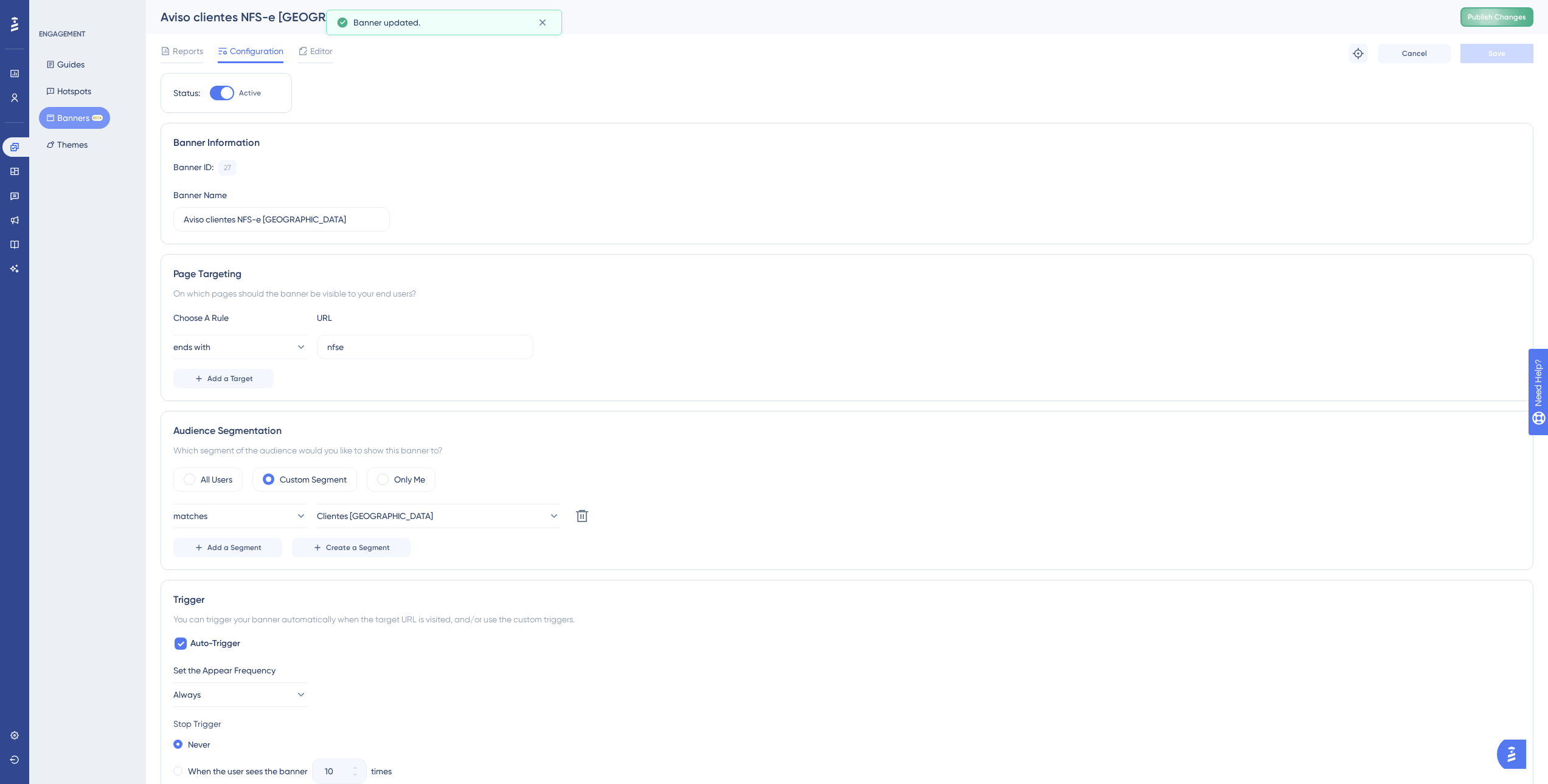
click at [1494, 18] on span "Publish Changes" at bounding box center [1497, 17] width 58 height 9
click at [306, 57] on div at bounding box center [303, 51] width 9 height 15
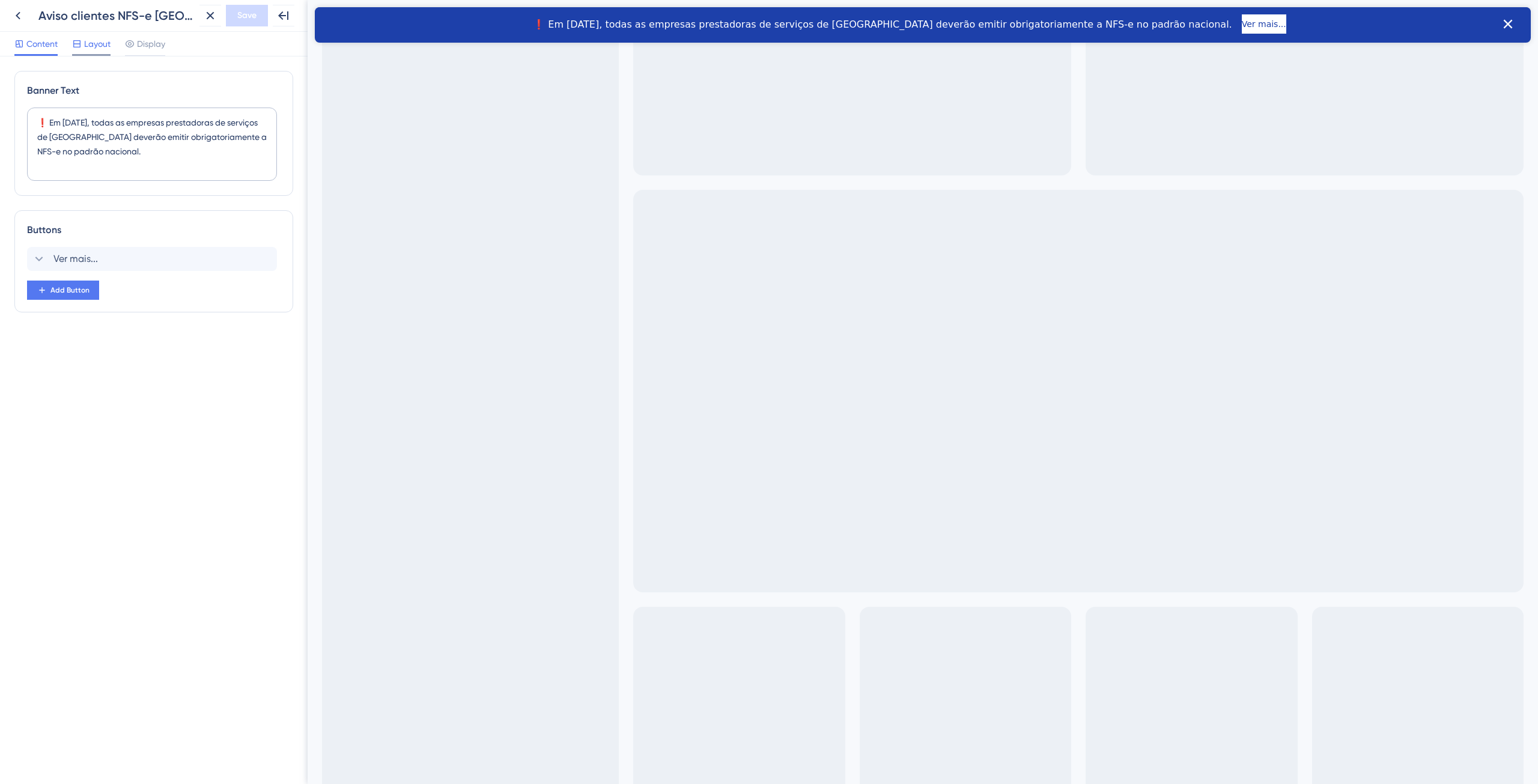
click at [95, 37] on span "Layout" at bounding box center [97, 44] width 27 height 15
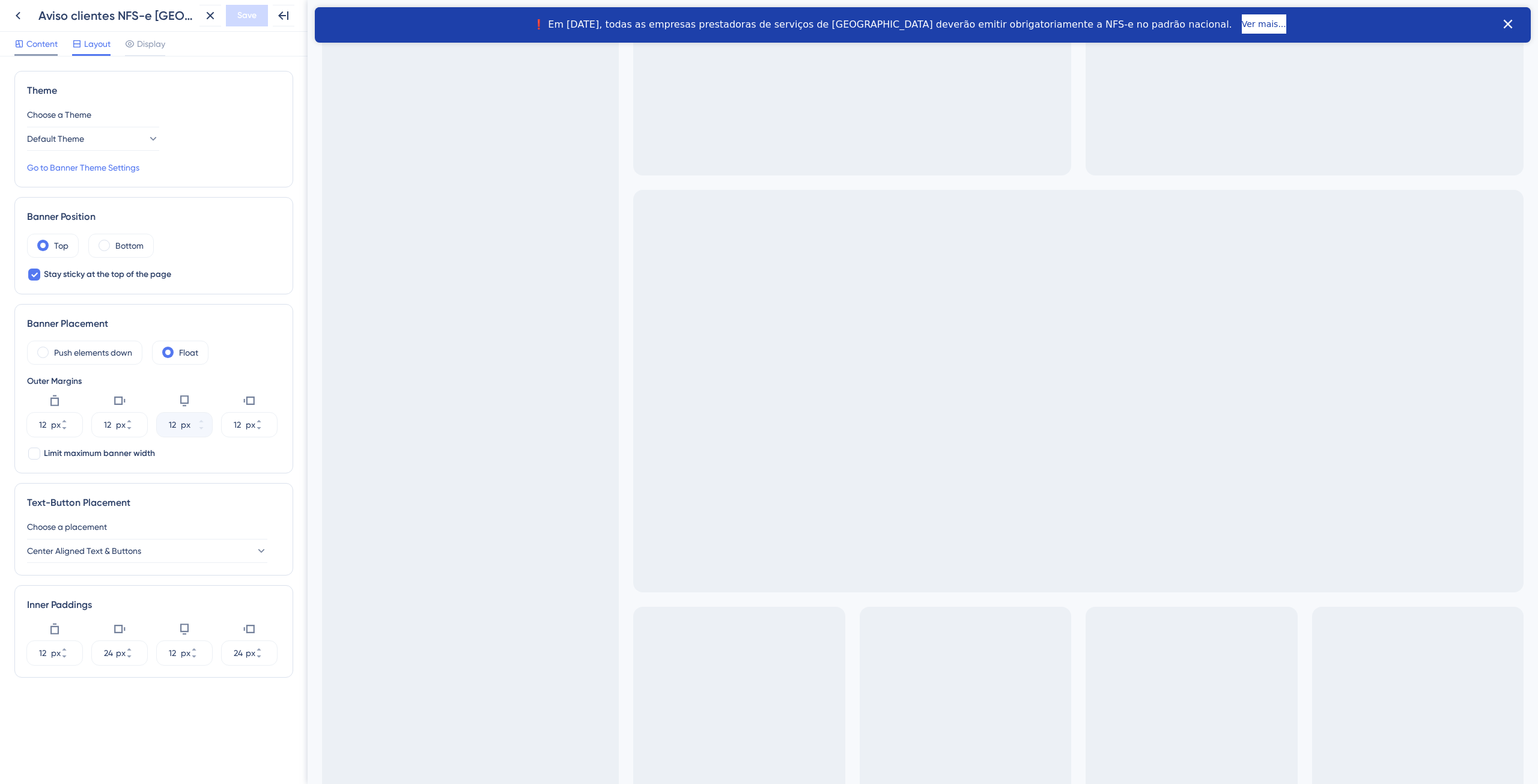
click at [45, 47] on span "Content" at bounding box center [42, 44] width 31 height 15
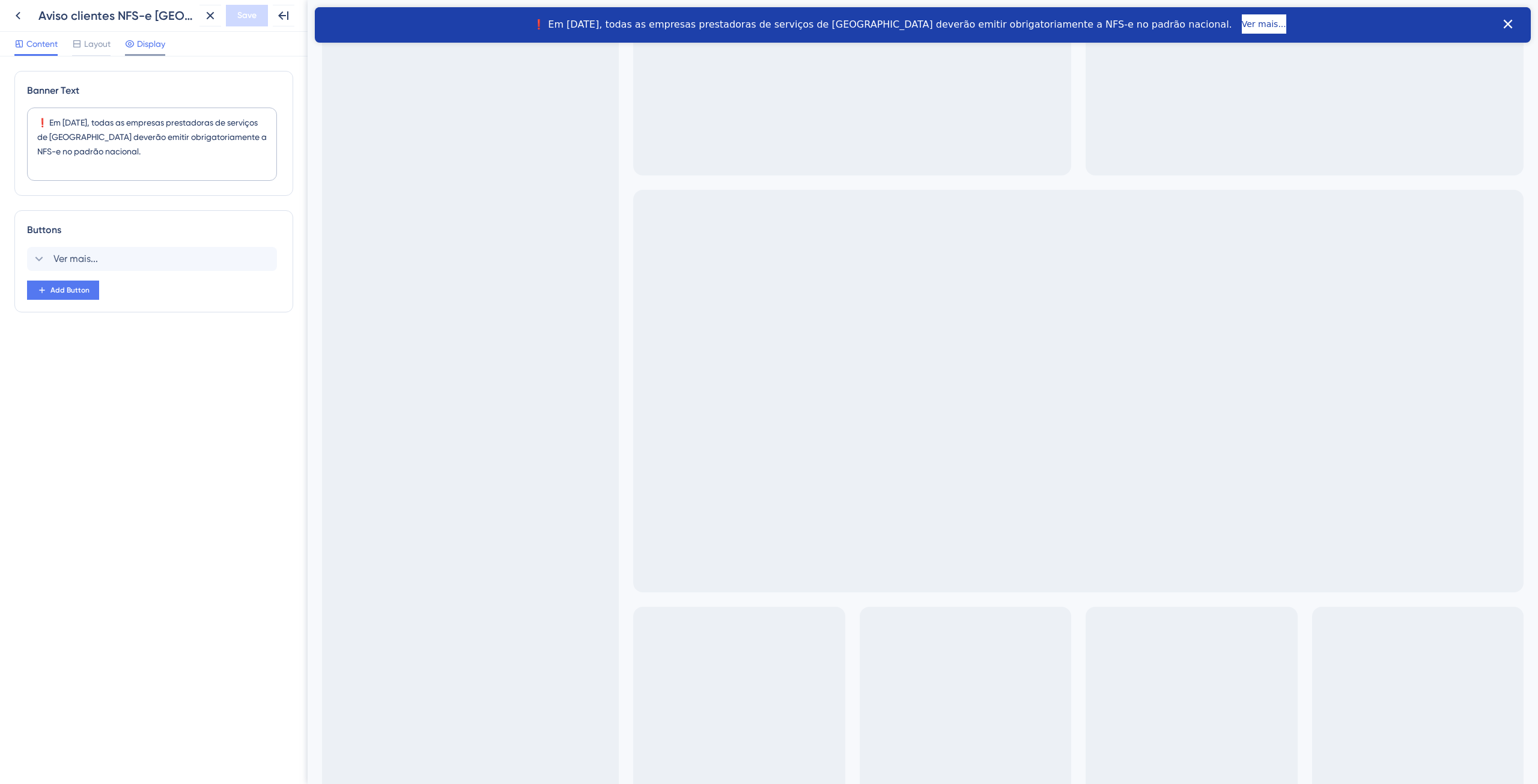
click at [146, 47] on span "Display" at bounding box center [151, 44] width 28 height 15
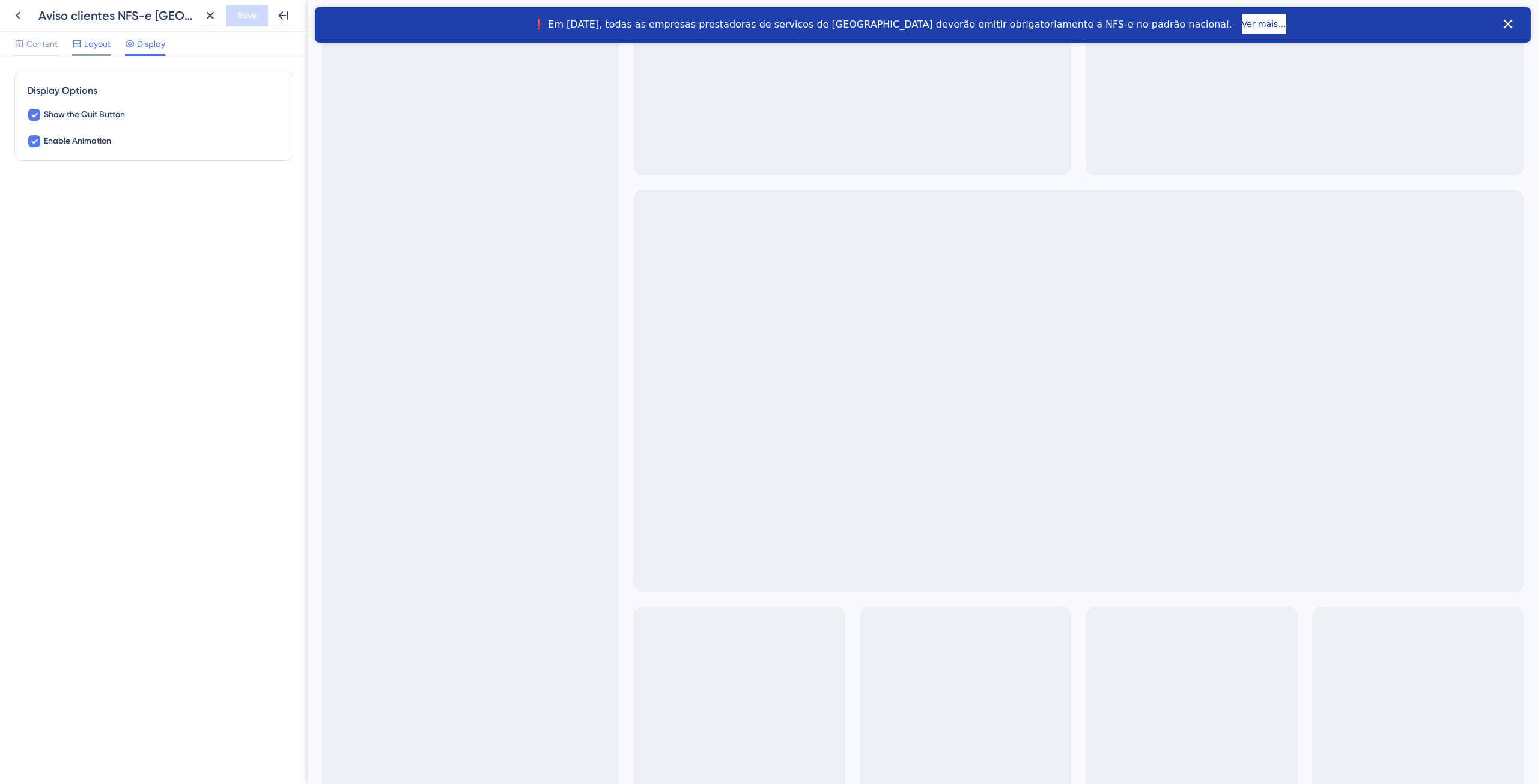
click at [97, 45] on span "Layout" at bounding box center [97, 44] width 27 height 15
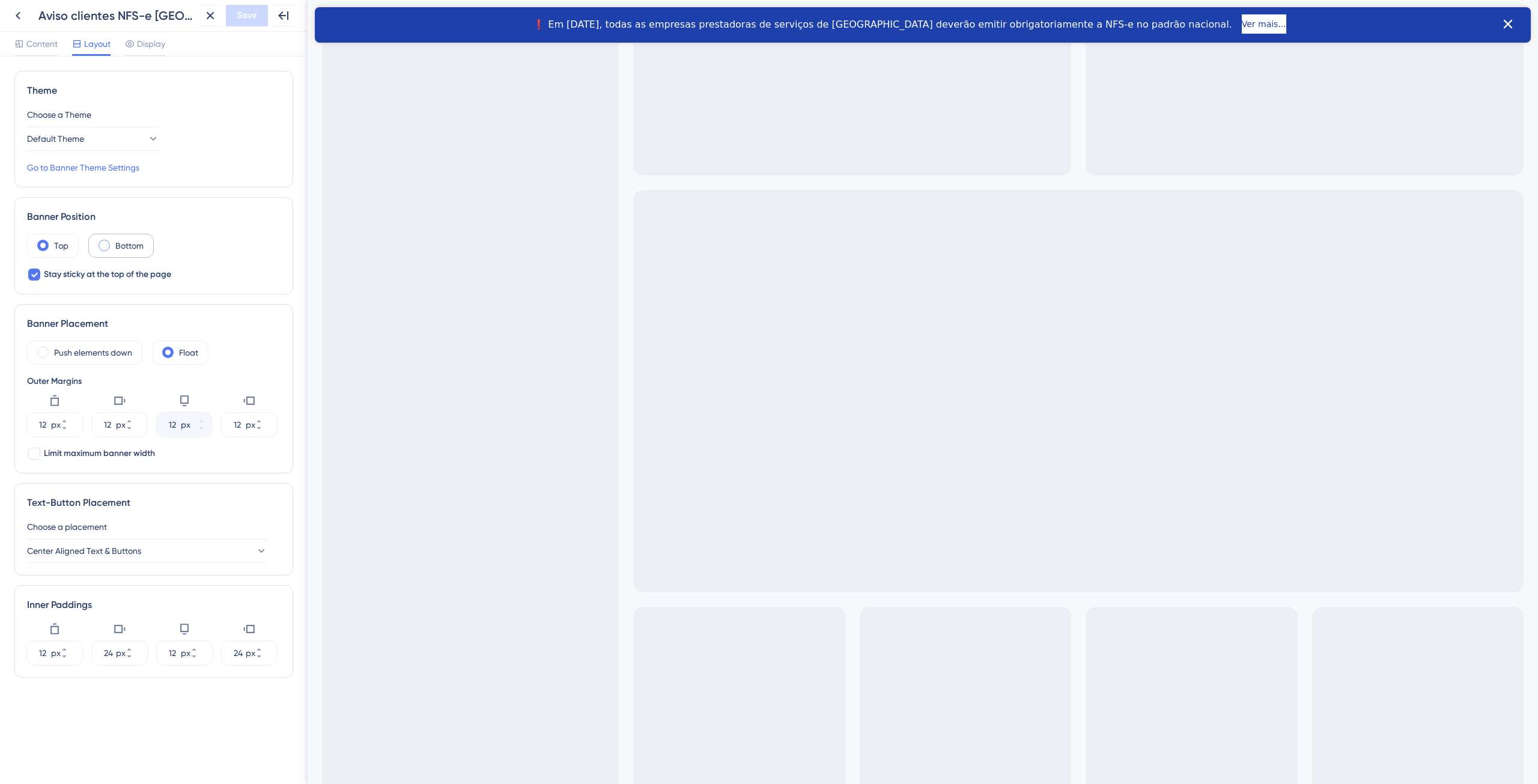
click at [111, 245] on div "Bottom" at bounding box center [121, 246] width 65 height 24
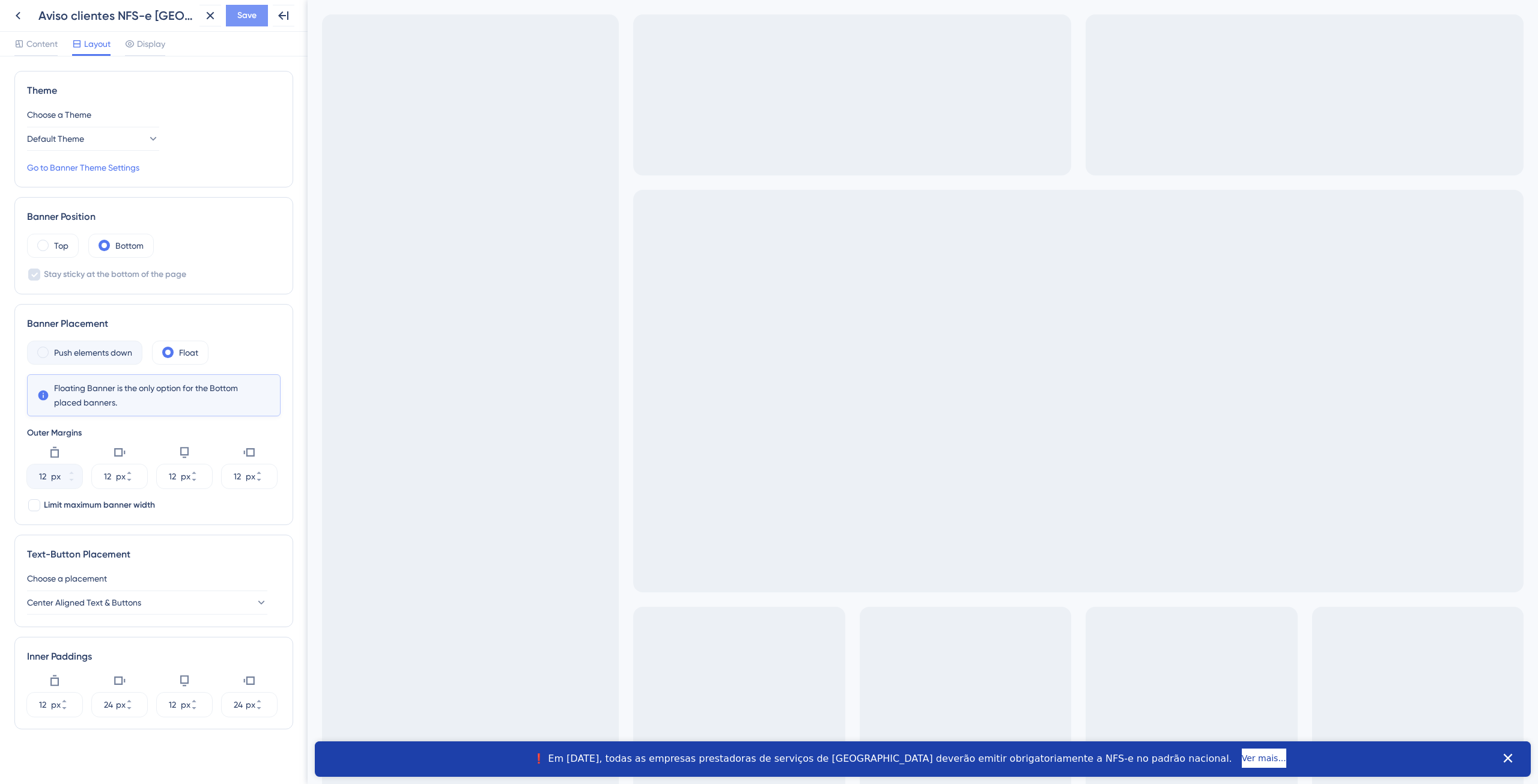
click at [250, 11] on span "Save" at bounding box center [247, 16] width 19 height 15
click at [18, 11] on icon at bounding box center [18, 16] width 15 height 15
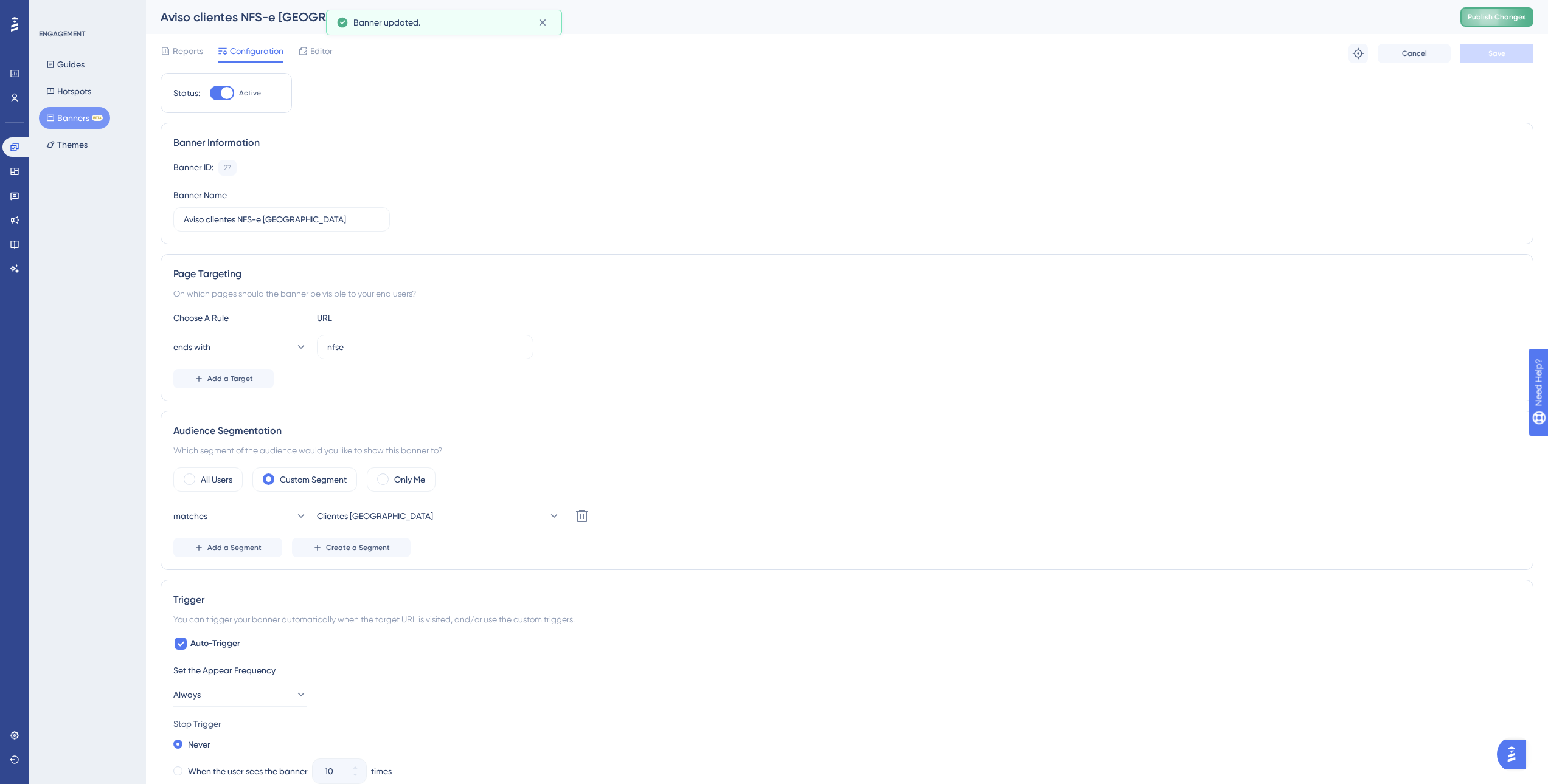
click at [1516, 22] on span "Publish Changes" at bounding box center [1497, 17] width 58 height 9
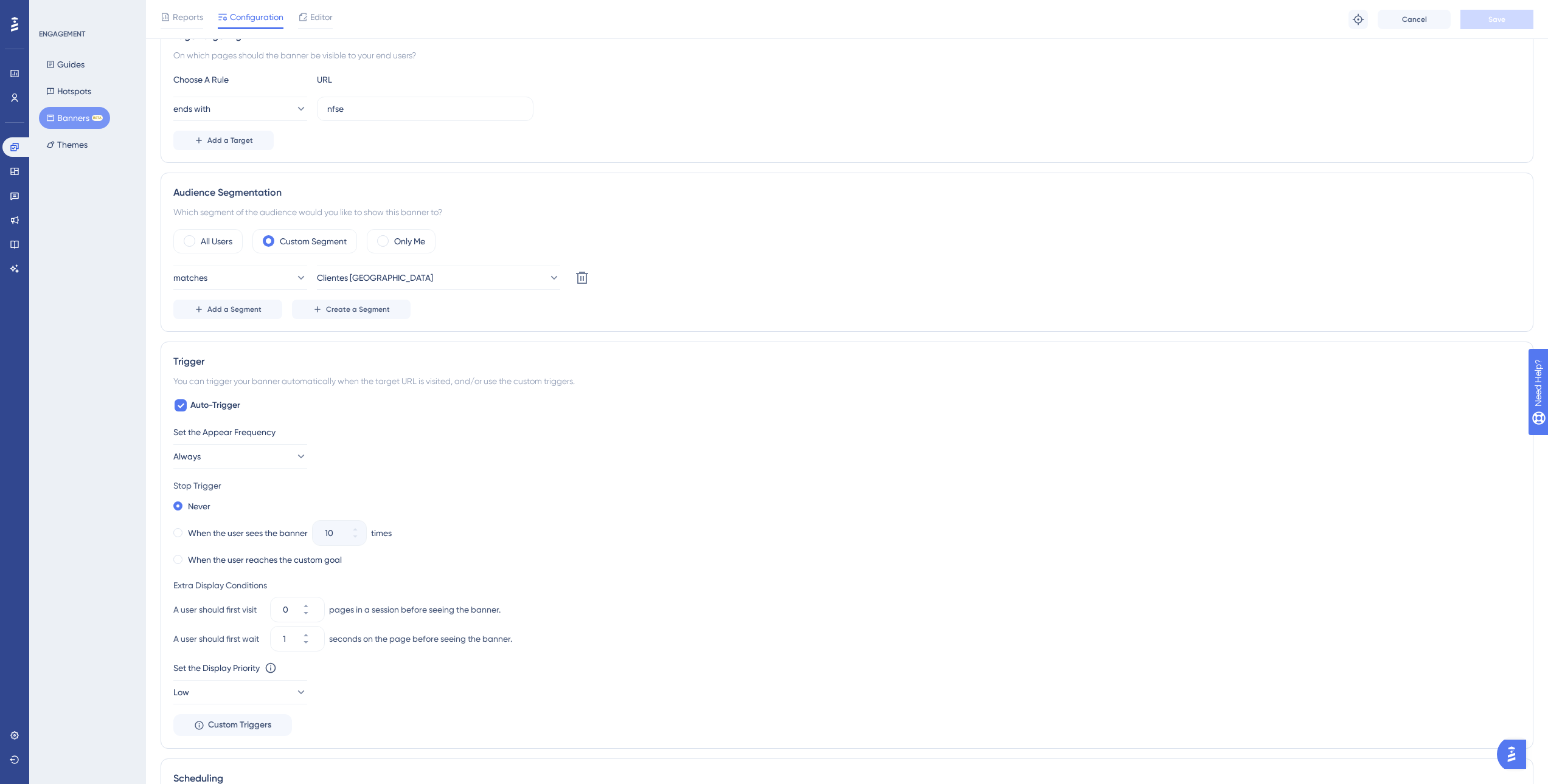
scroll to position [304, 0]
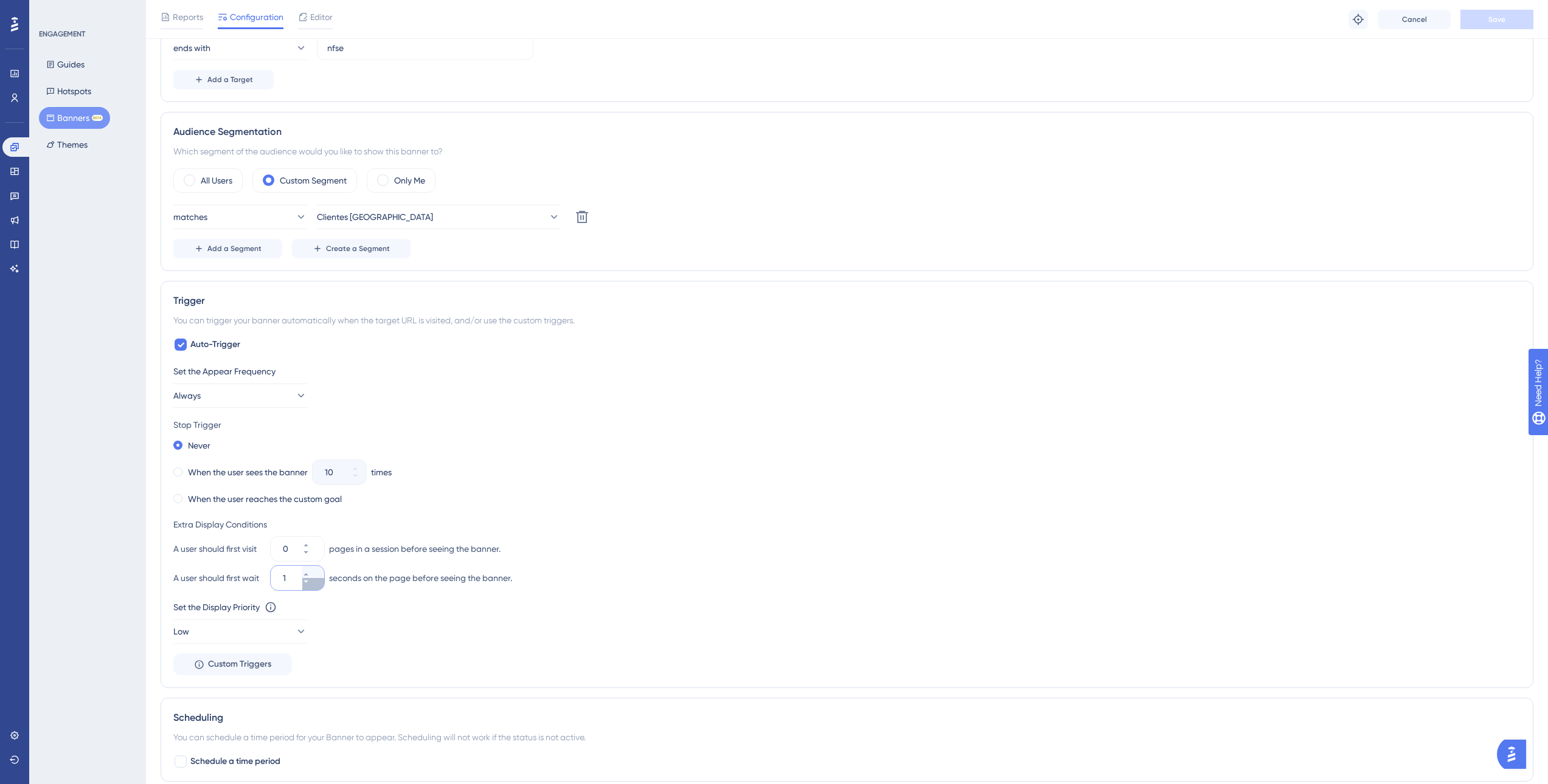
click at [309, 583] on icon at bounding box center [305, 581] width 7 height 7
type input "0"
click at [740, 563] on div "A user should first visit 0 pages in a session before seeing the banner. A user…" at bounding box center [847, 563] width 1347 height 53
click at [1521, 16] on button "Save" at bounding box center [1497, 19] width 73 height 20
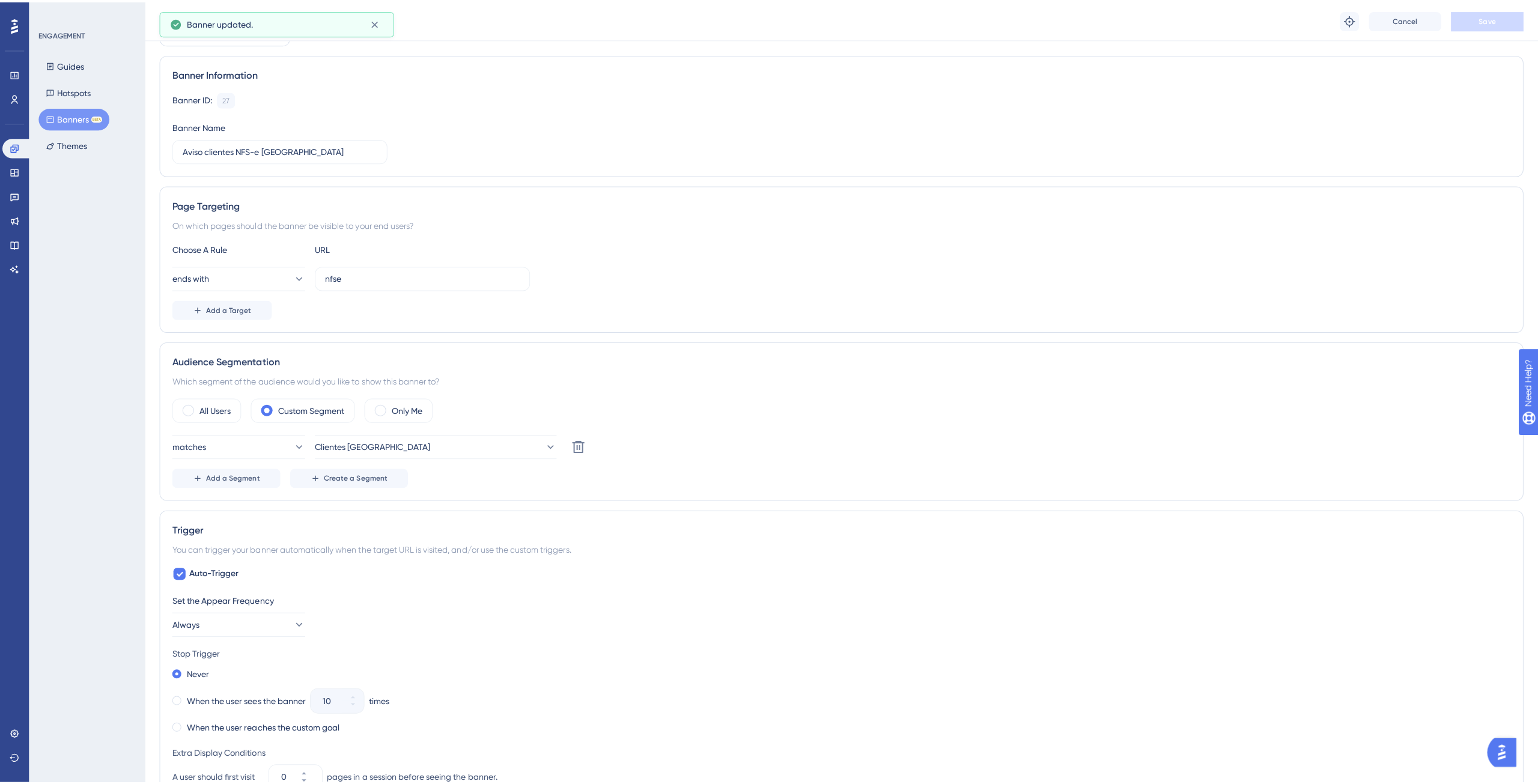
scroll to position [0, 0]
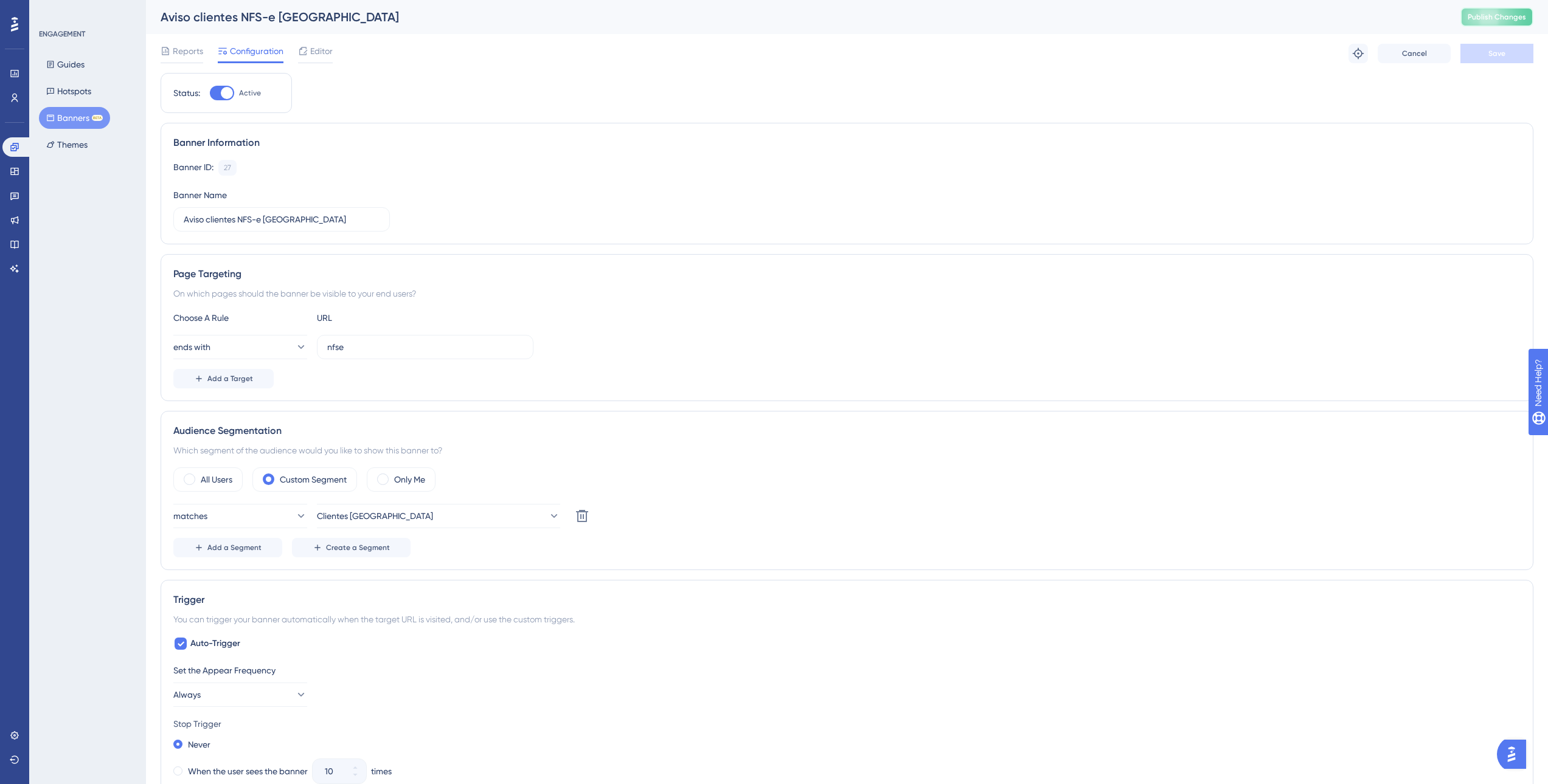
click at [1503, 22] on button "Publish Changes" at bounding box center [1497, 17] width 73 height 20
click at [326, 53] on span "Editor" at bounding box center [321, 51] width 22 height 15
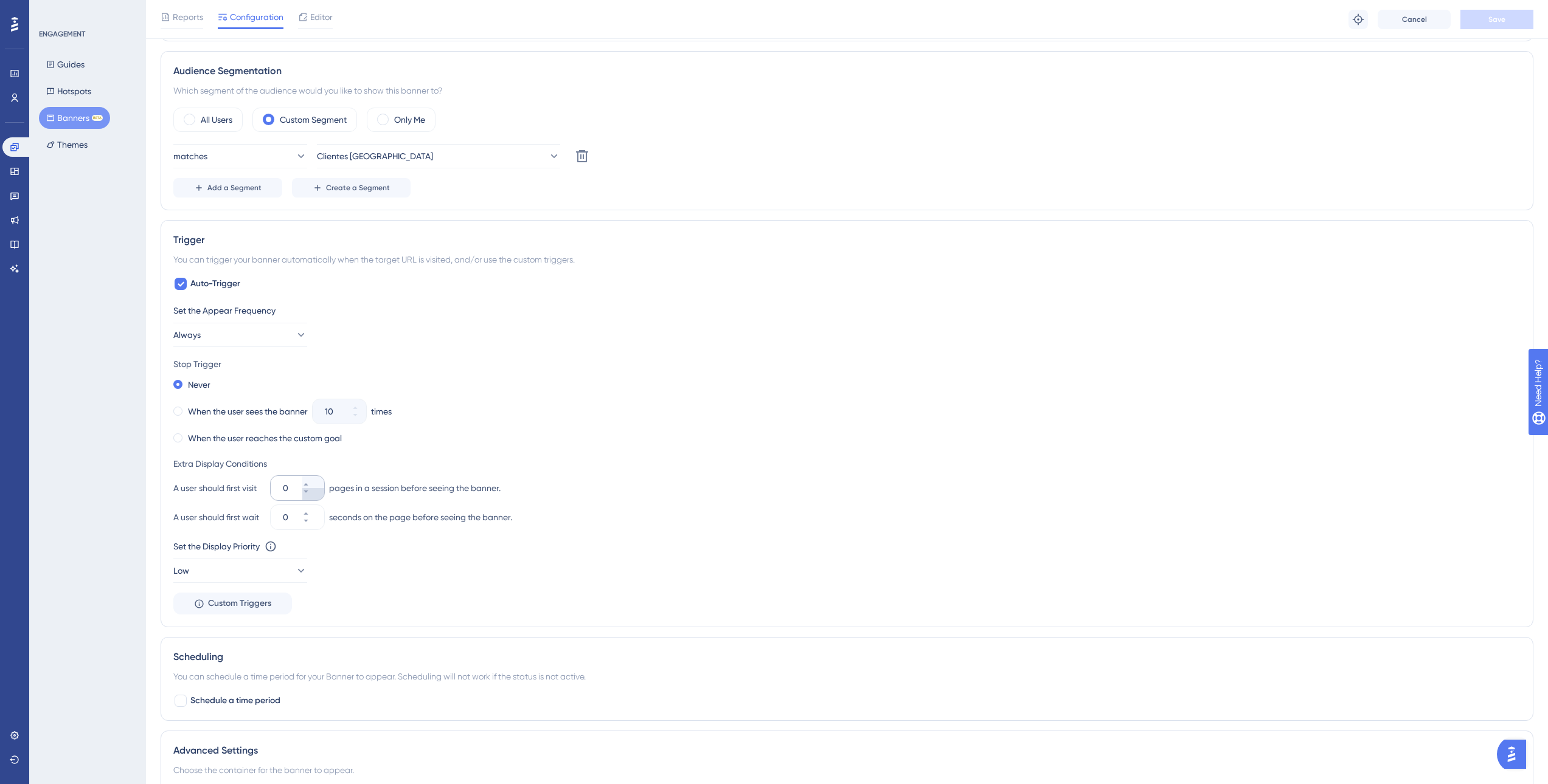
scroll to position [486, 0]
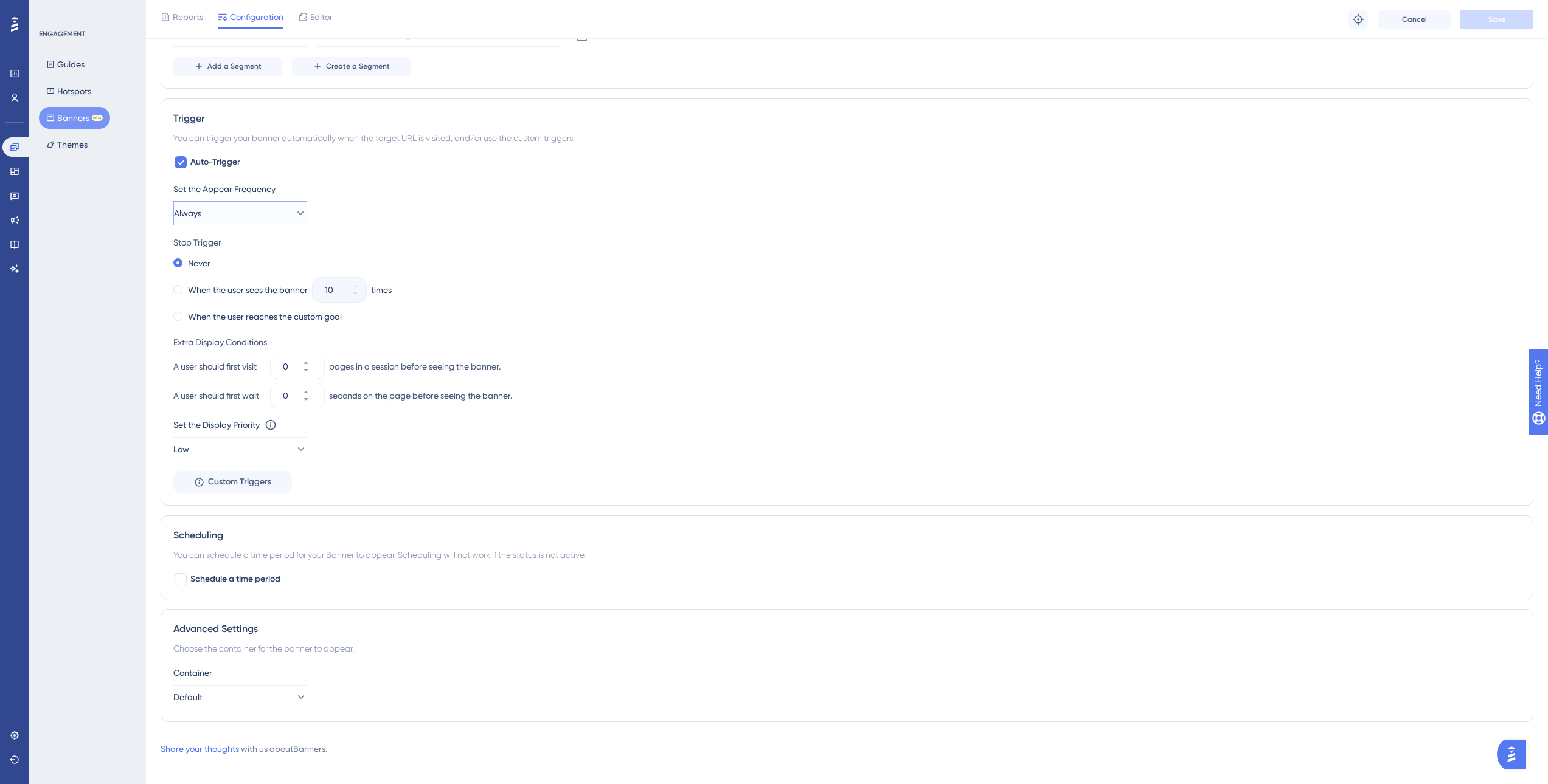
click at [295, 216] on icon at bounding box center [301, 213] width 12 height 12
click at [274, 277] on div "Once in a Session Once in a Session" at bounding box center [241, 275] width 99 height 24
click at [1497, 22] on span "Save" at bounding box center [1497, 20] width 17 height 9
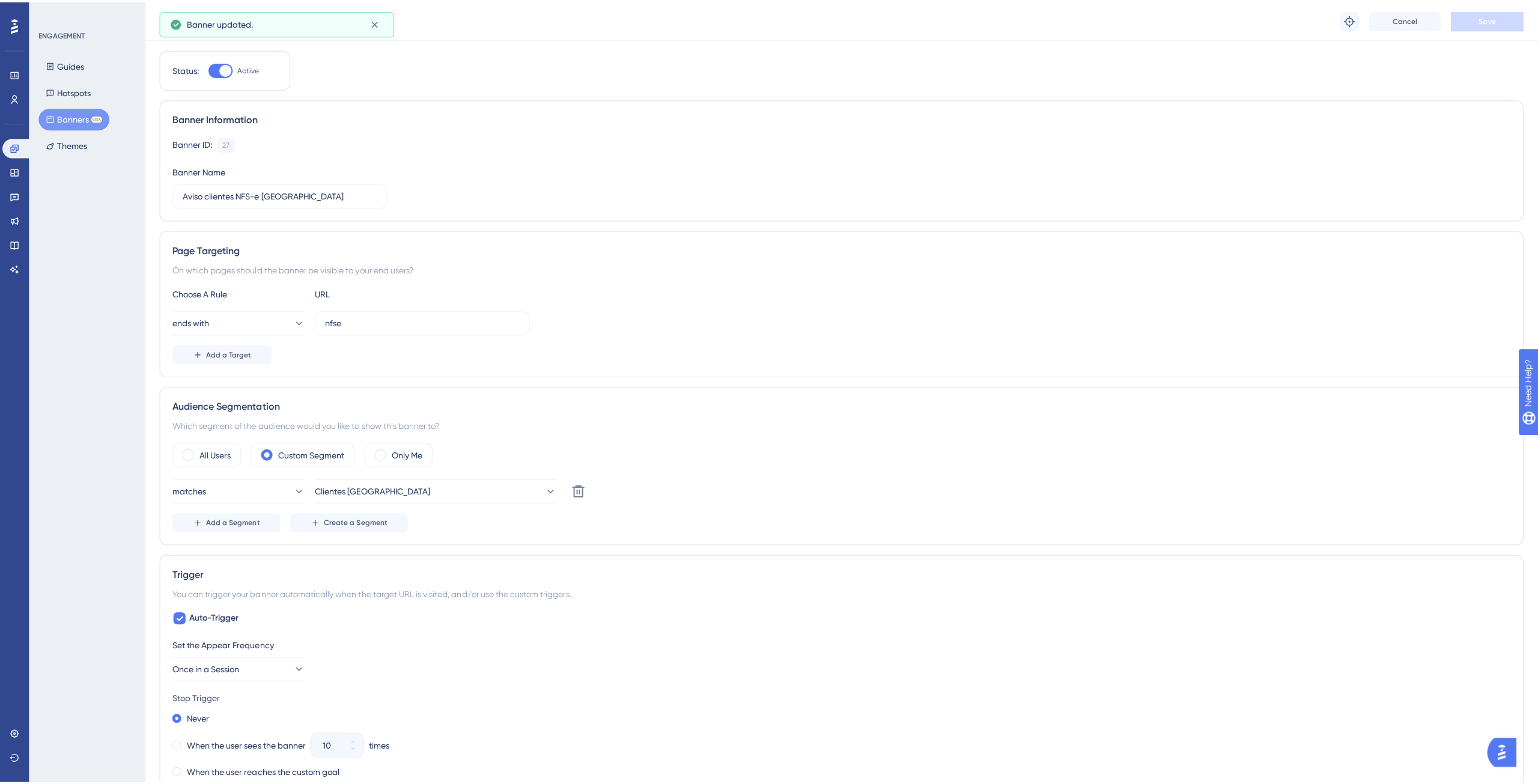
scroll to position [0, 0]
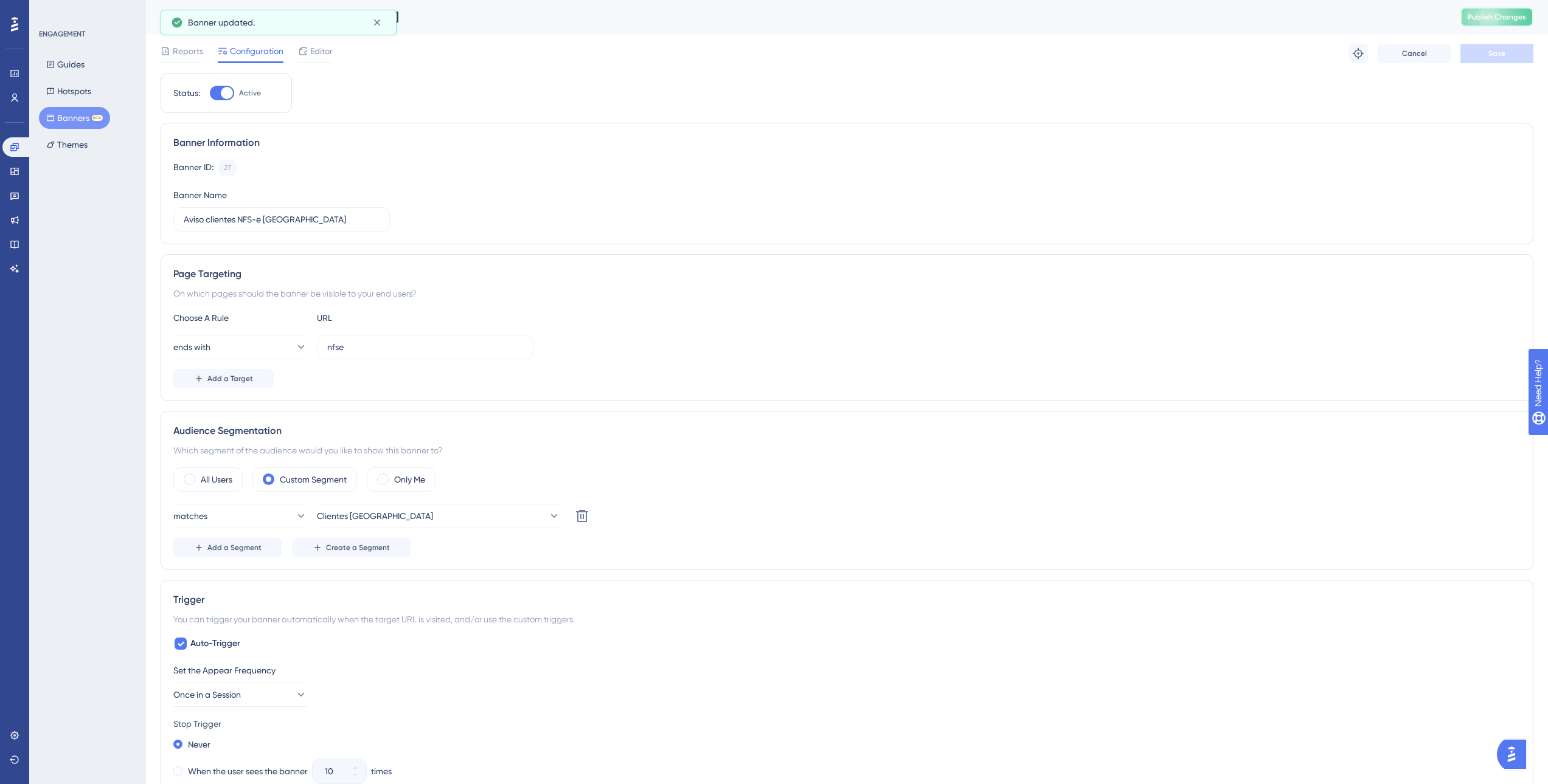
click at [1499, 19] on span "Publish Changes" at bounding box center [1497, 17] width 58 height 9
click at [82, 69] on button "Guides" at bounding box center [66, 64] width 53 height 22
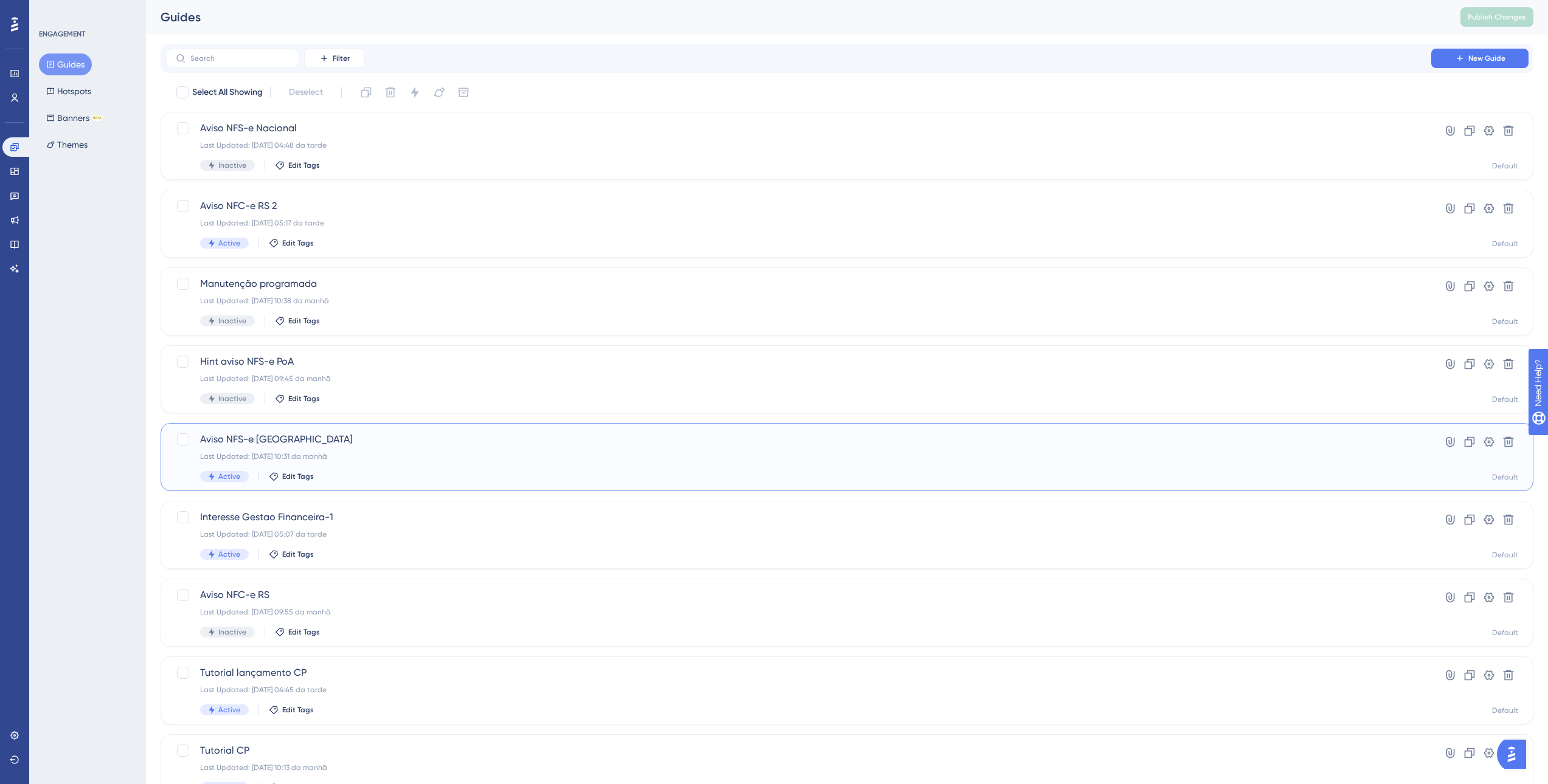
click at [363, 450] on div "Aviso NFS-e [GEOGRAPHIC_DATA] Last Updated: [DATE] 10:31 da manhã Active Edit T…" at bounding box center [798, 457] width 1197 height 50
